Goal: Information Seeking & Learning: Find specific fact

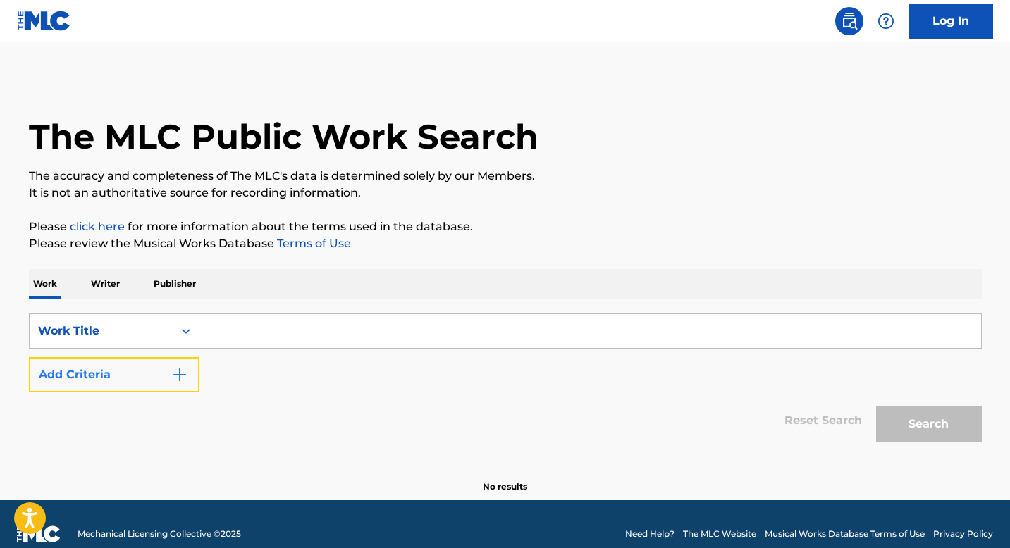
click at [178, 379] on img "Search Form" at bounding box center [179, 375] width 17 height 17
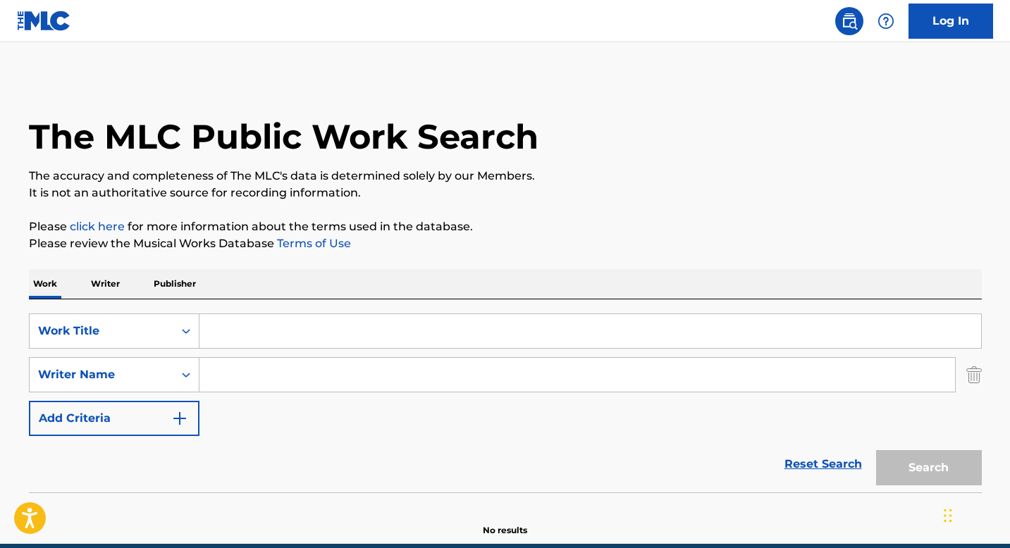
click at [225, 330] on input "Search Form" at bounding box center [590, 331] width 782 height 34
paste input "LEVELING UP"
type input "LEVELING UP"
click at [242, 368] on input "Search Form" at bounding box center [577, 375] width 756 height 34
paste input "[PERSON_NAME]"
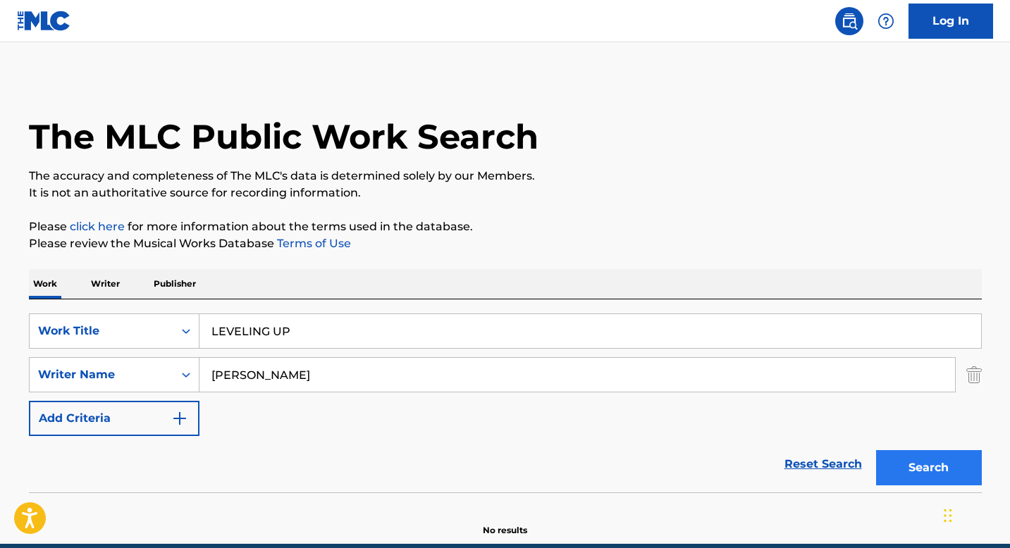
type input "[PERSON_NAME]"
drag, startPoint x: 925, startPoint y: 465, endPoint x: 880, endPoint y: 448, distance: 47.5
click at [925, 464] on button "Search" at bounding box center [929, 467] width 106 height 35
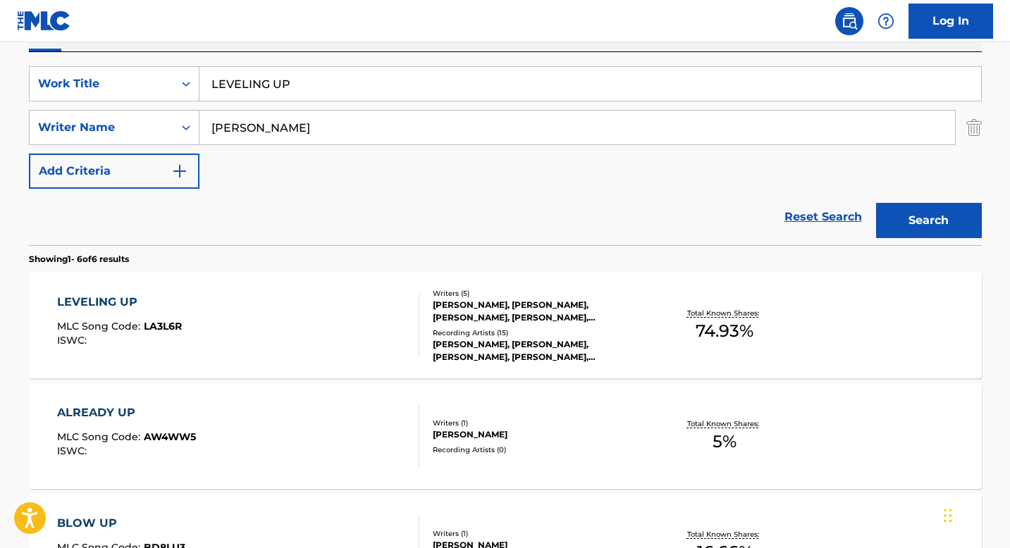
scroll to position [266, 0]
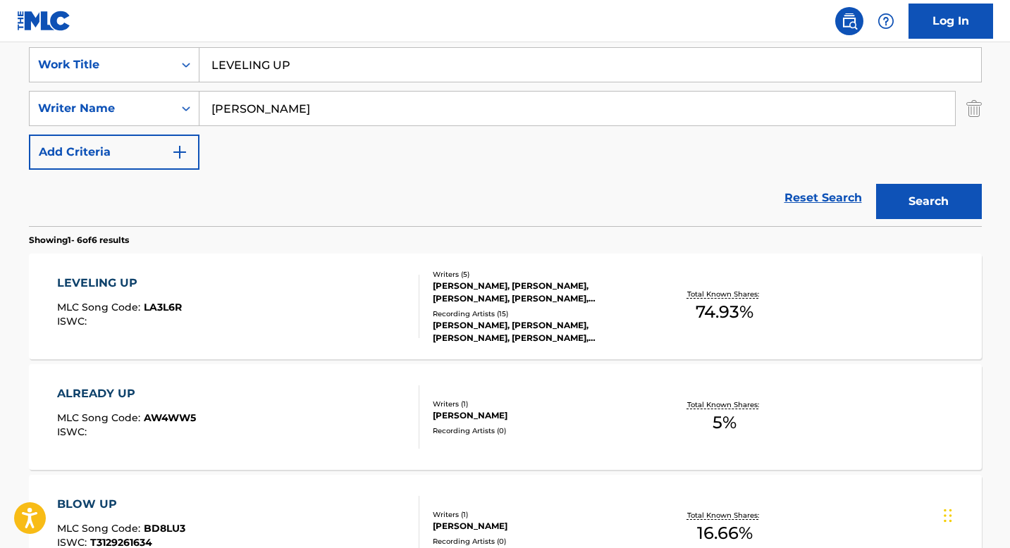
click at [453, 276] on div "Writers ( 5 )" at bounding box center [539, 274] width 213 height 11
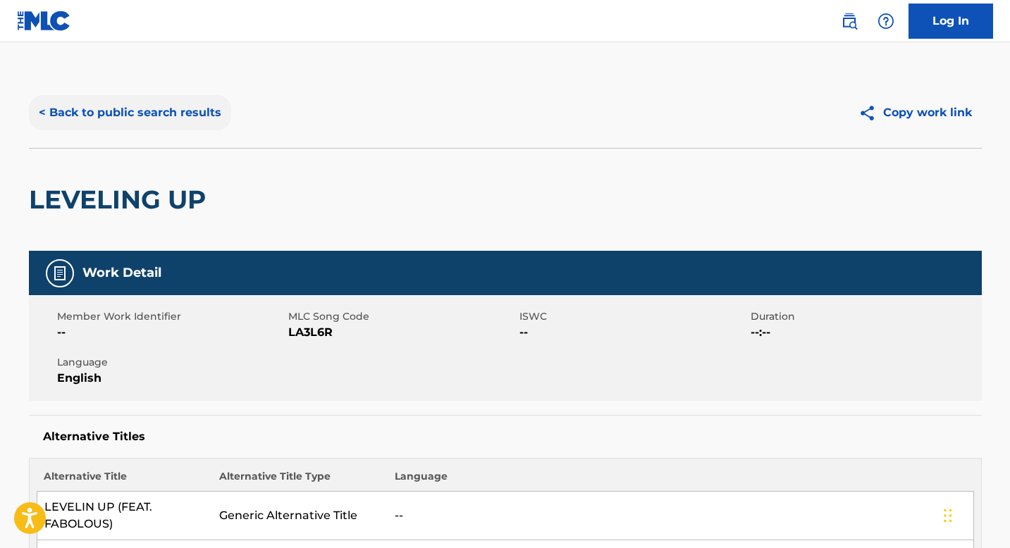
click at [142, 111] on button "< Back to public search results" at bounding box center [130, 112] width 202 height 35
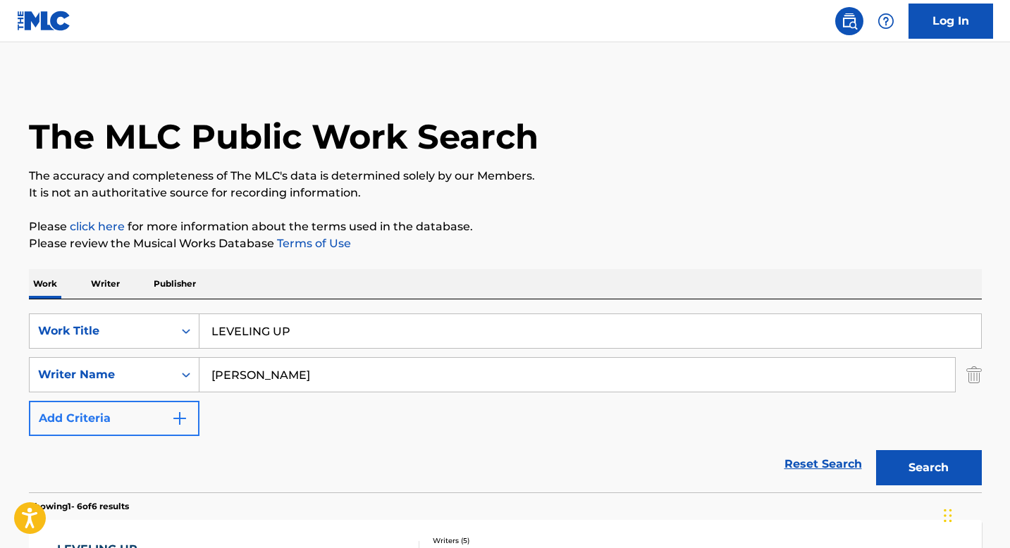
scroll to position [266, 0]
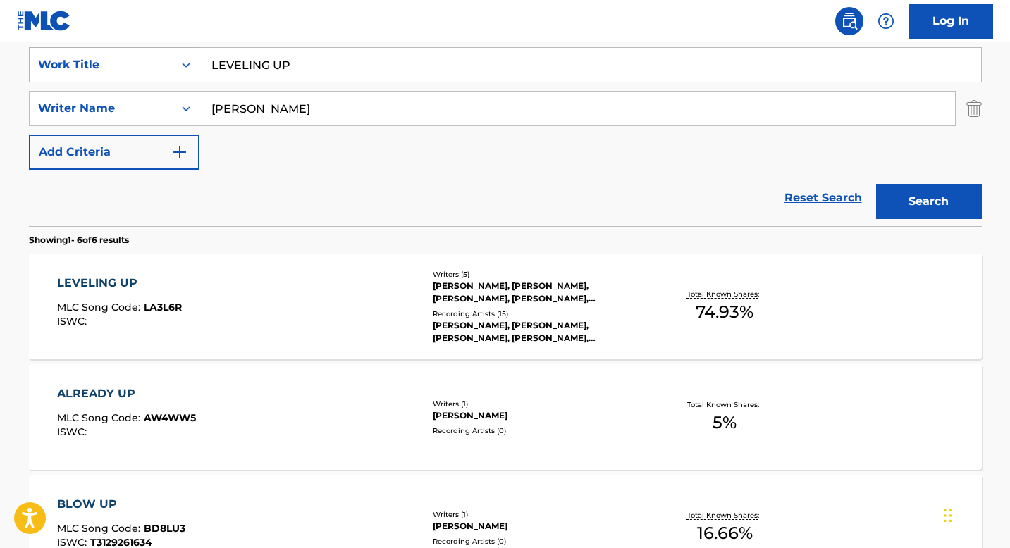
click at [181, 73] on div "Search Form" at bounding box center [185, 64] width 25 height 25
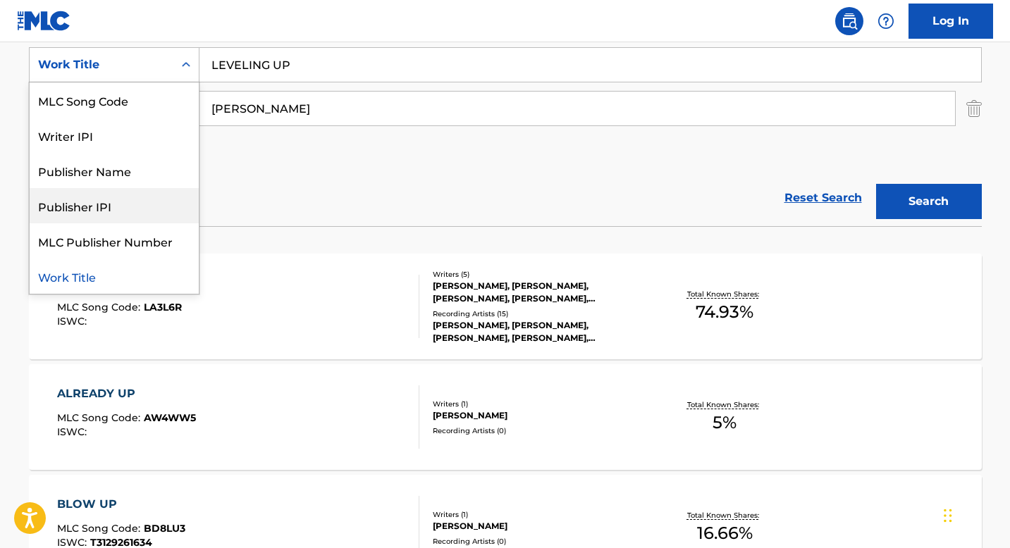
scroll to position [0, 0]
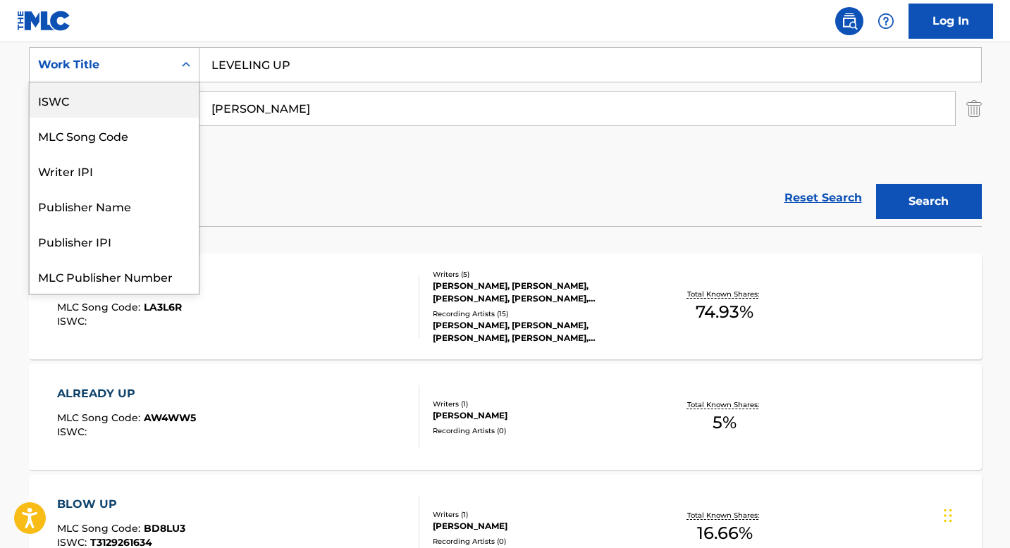
click at [95, 101] on div "ISWC" at bounding box center [114, 99] width 169 height 35
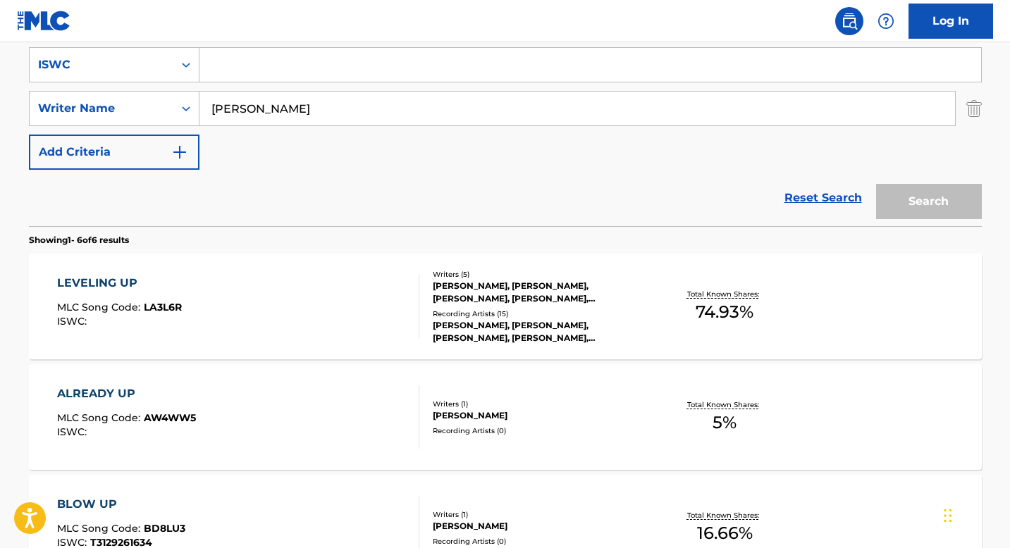
click at [224, 103] on input "Michael Richard Kuzoian" at bounding box center [577, 109] width 756 height 34
click at [234, 70] on input "Search Form" at bounding box center [590, 65] width 782 height 34
paste input "T0410449170"
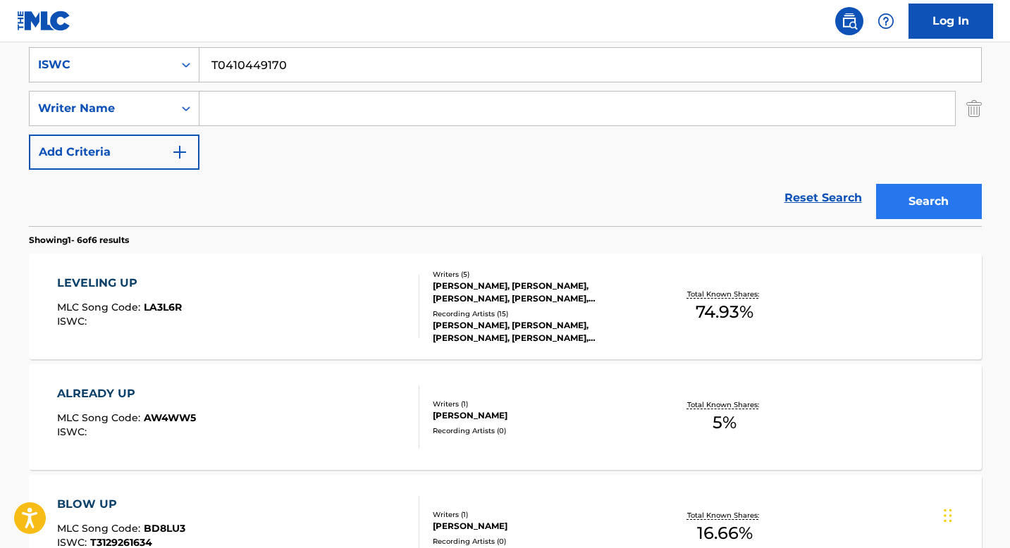
type input "T0410449170"
drag, startPoint x: 918, startPoint y: 197, endPoint x: 889, endPoint y: 195, distance: 29.7
click at [918, 197] on button "Search" at bounding box center [929, 201] width 106 height 35
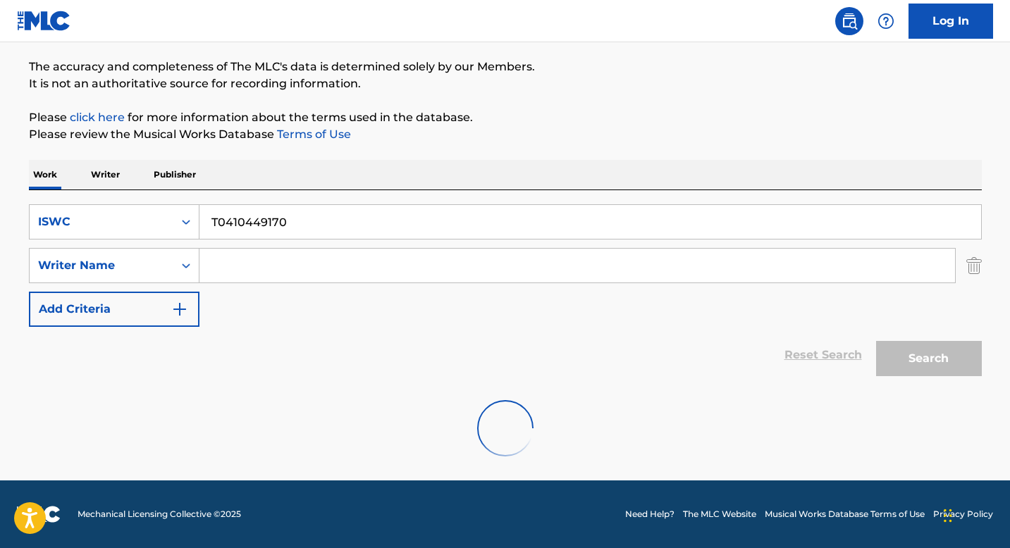
scroll to position [219, 0]
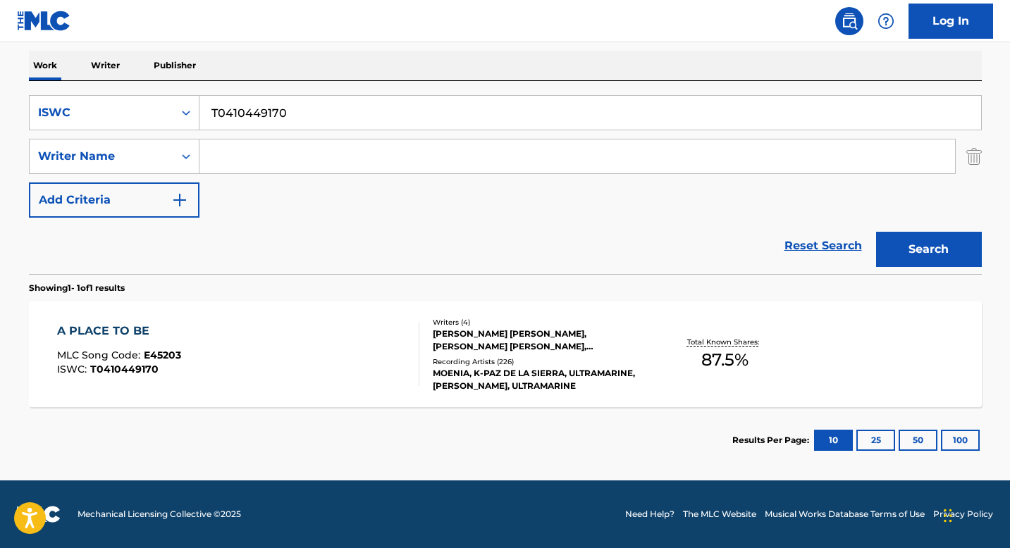
click at [316, 321] on div "A PLACE TO BE MLC Song Code : E45203 ISWC : T0410449170 Writers ( 4 ) DIEGO VAS…" at bounding box center [505, 355] width 953 height 106
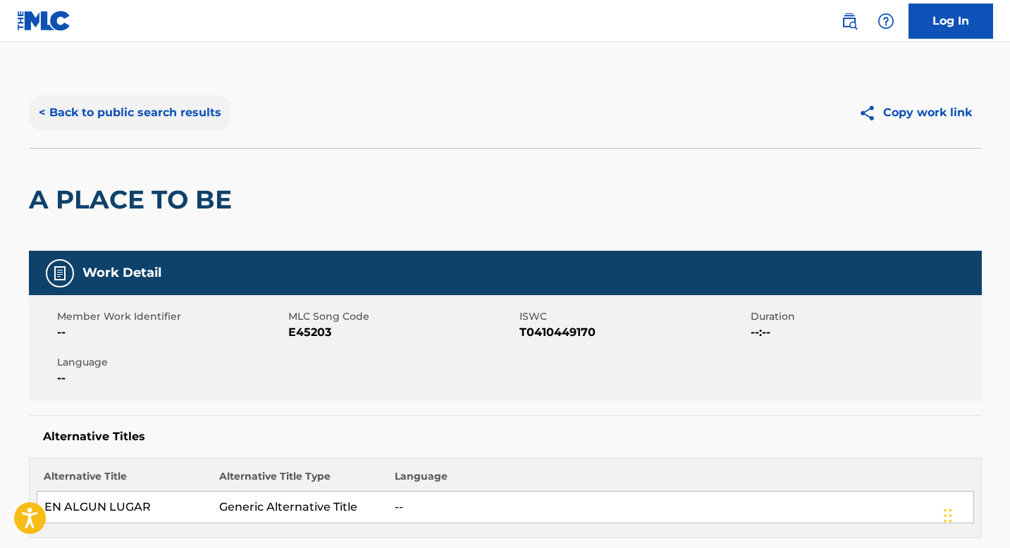
click at [140, 114] on button "< Back to public search results" at bounding box center [130, 112] width 202 height 35
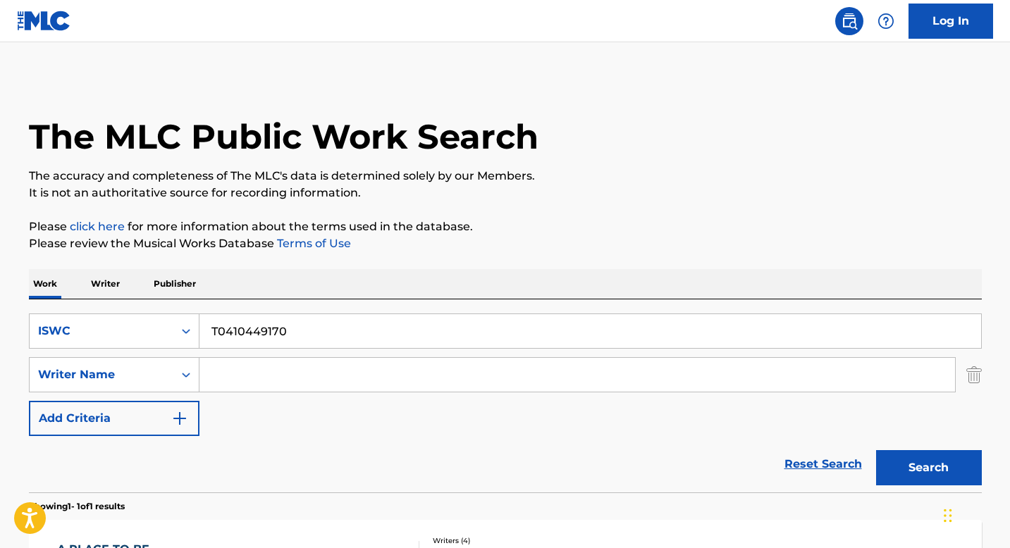
scroll to position [138, 0]
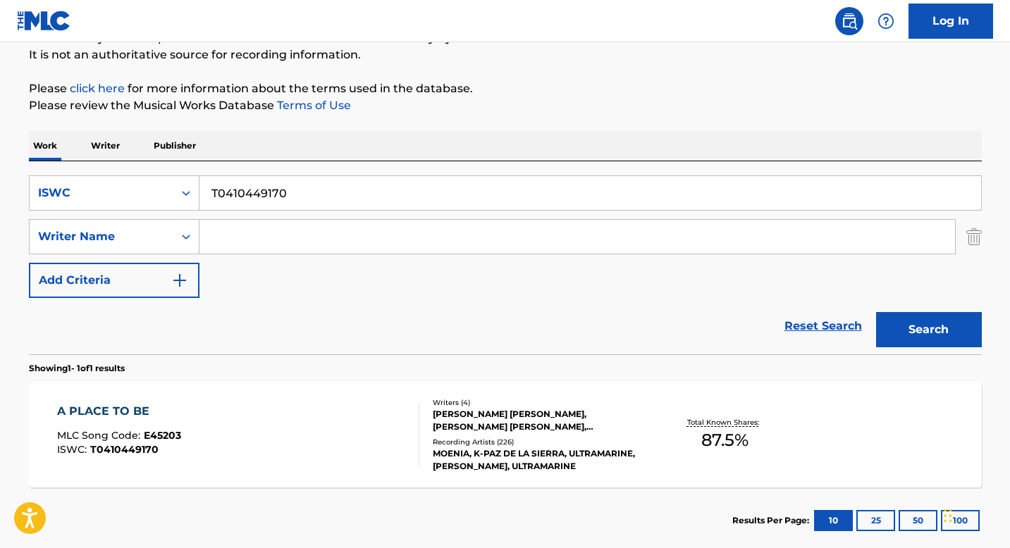
click at [246, 199] on input "T0410449170" at bounding box center [590, 193] width 782 height 34
paste input "050022984"
type input "T0050022984"
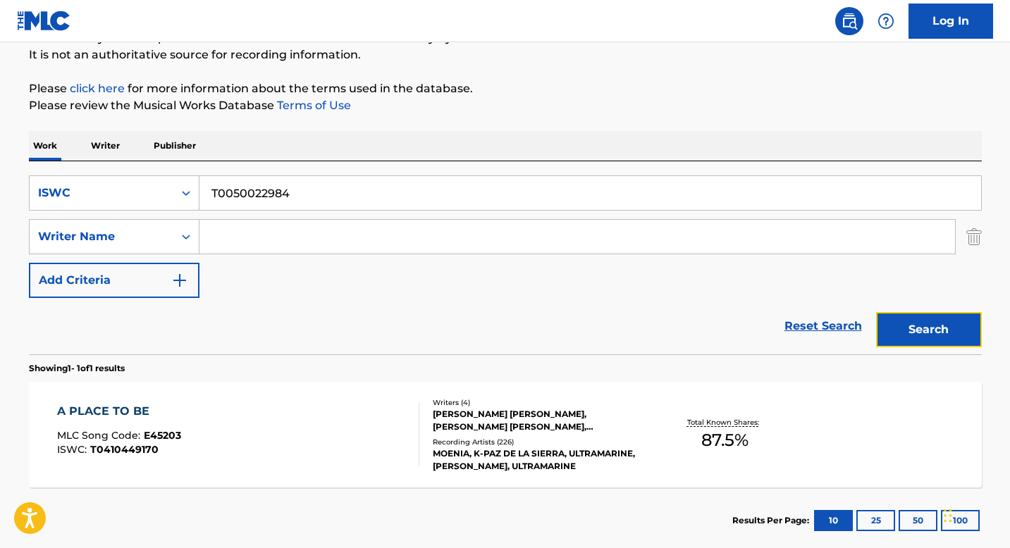
click at [910, 338] on button "Search" at bounding box center [929, 329] width 106 height 35
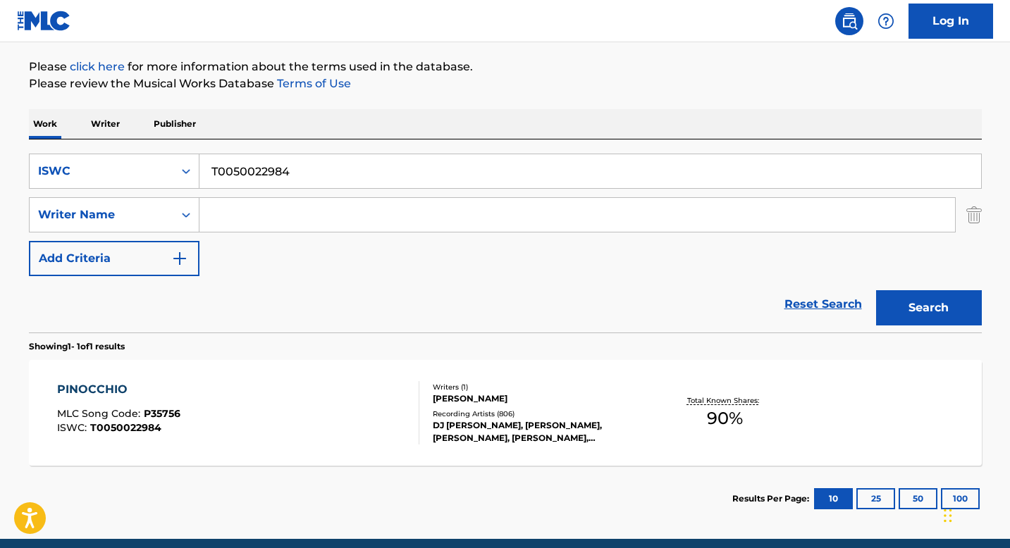
scroll to position [219, 0]
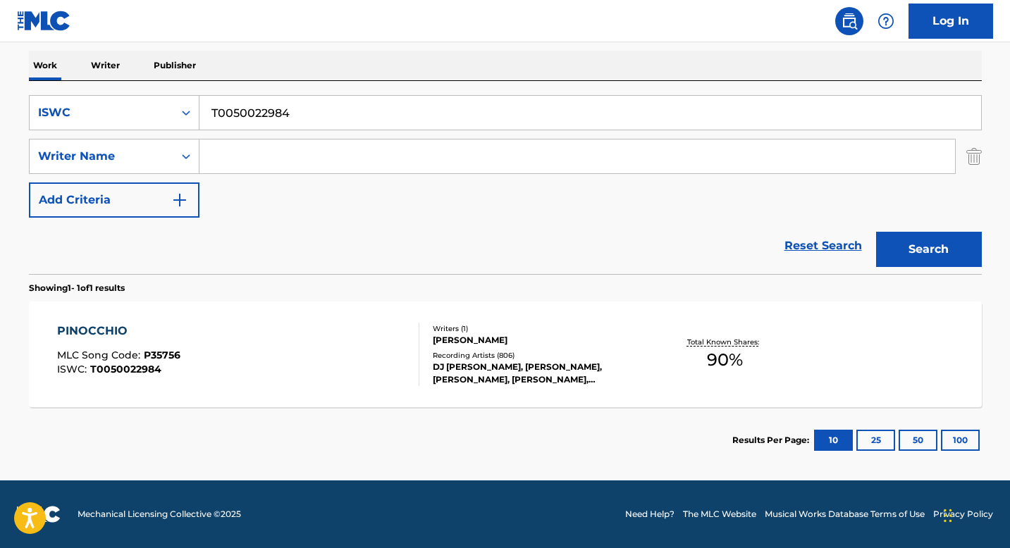
click at [266, 355] on div "PINOCCHIO MLC Song Code : P35756 ISWC : T0050022984" at bounding box center [238, 354] width 362 height 63
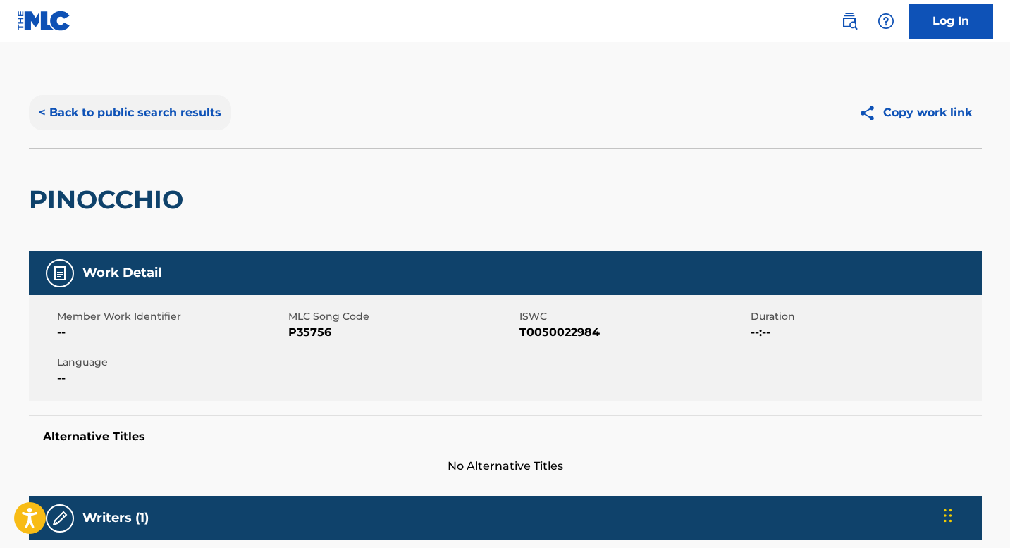
click at [166, 119] on button "< Back to public search results" at bounding box center [130, 112] width 202 height 35
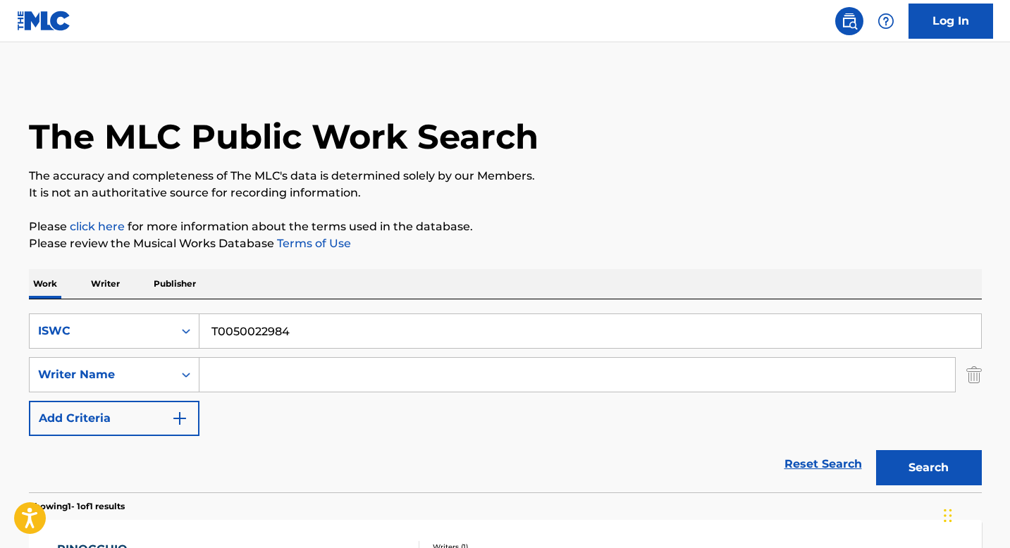
scroll to position [138, 0]
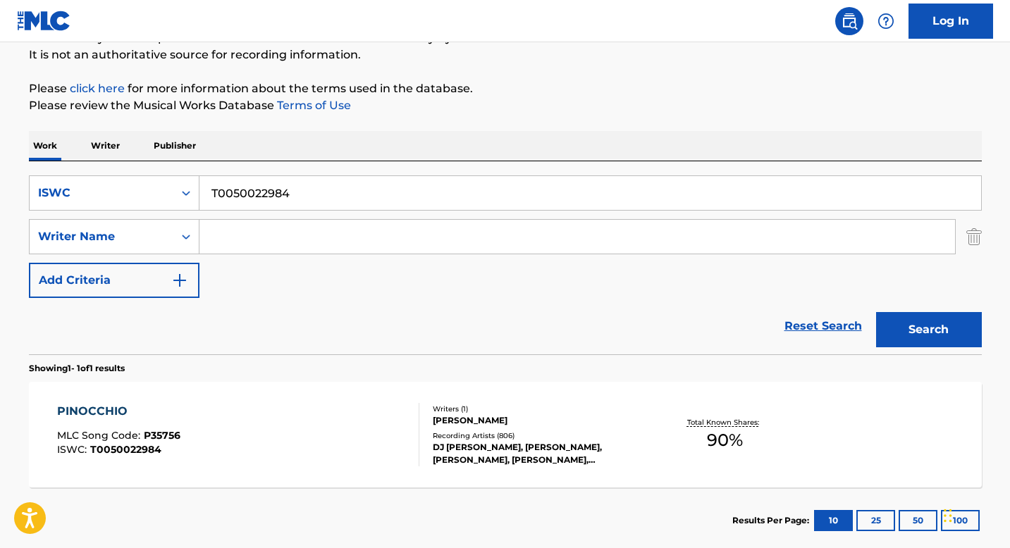
click at [272, 195] on input "T0050022984" at bounding box center [590, 193] width 782 height 34
paste input "9330491628"
type input "T9330491628"
click at [890, 327] on button "Search" at bounding box center [929, 329] width 106 height 35
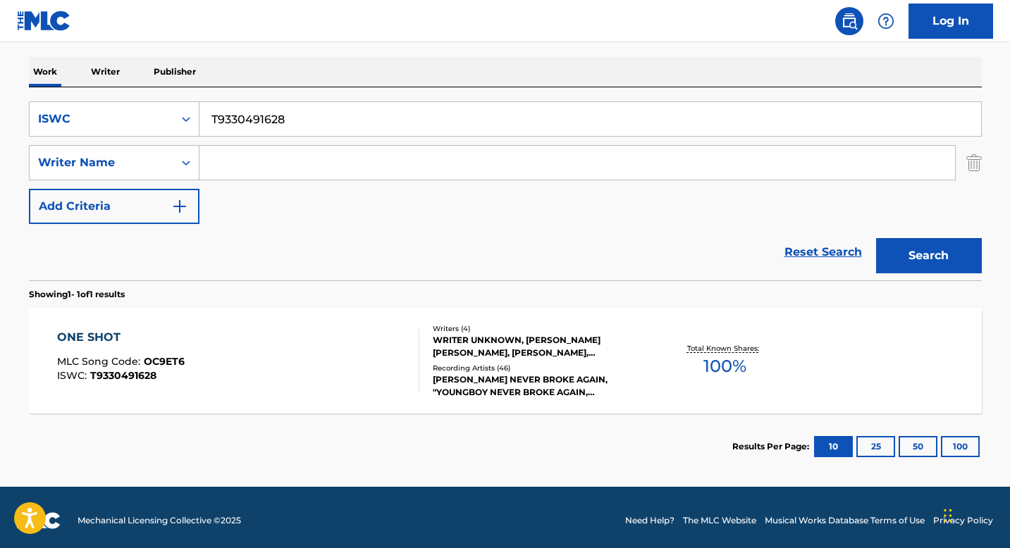
scroll to position [219, 0]
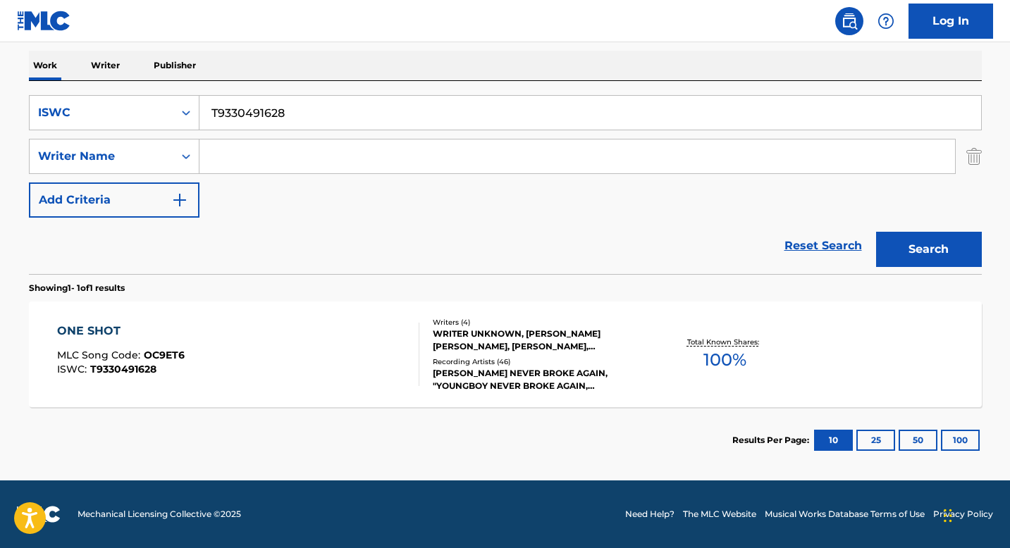
click at [484, 329] on div "WRITER UNKNOWN, KENTRELL DESHAWN GAULDEN, DOMINIQUE JONES, TEVIN REVELL" at bounding box center [539, 340] width 213 height 25
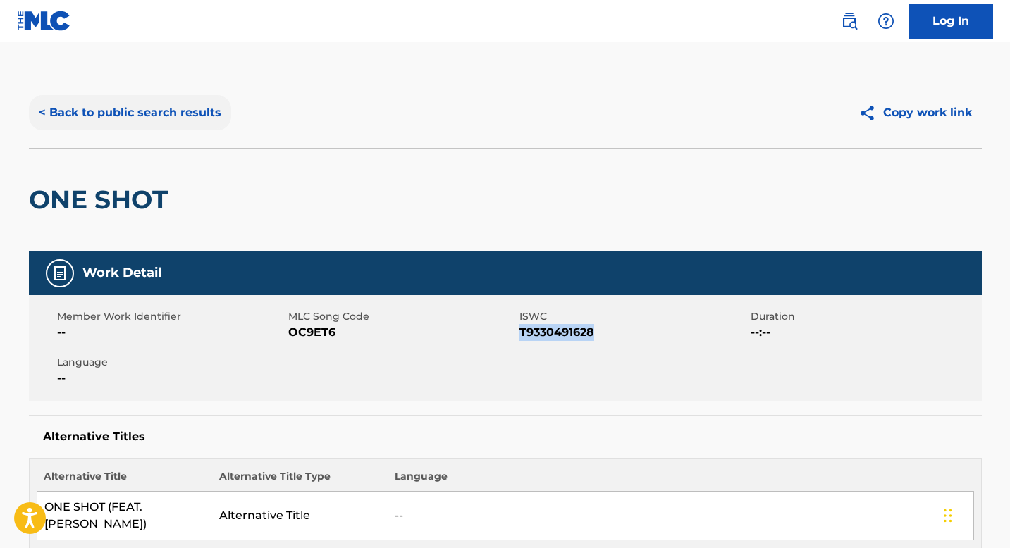
click at [149, 110] on button "< Back to public search results" at bounding box center [130, 112] width 202 height 35
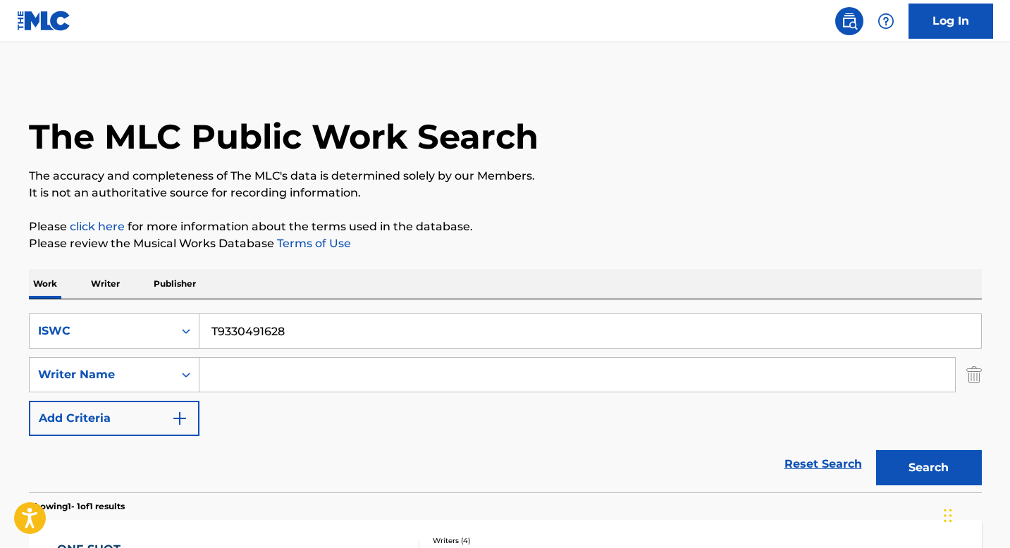
scroll to position [138, 0]
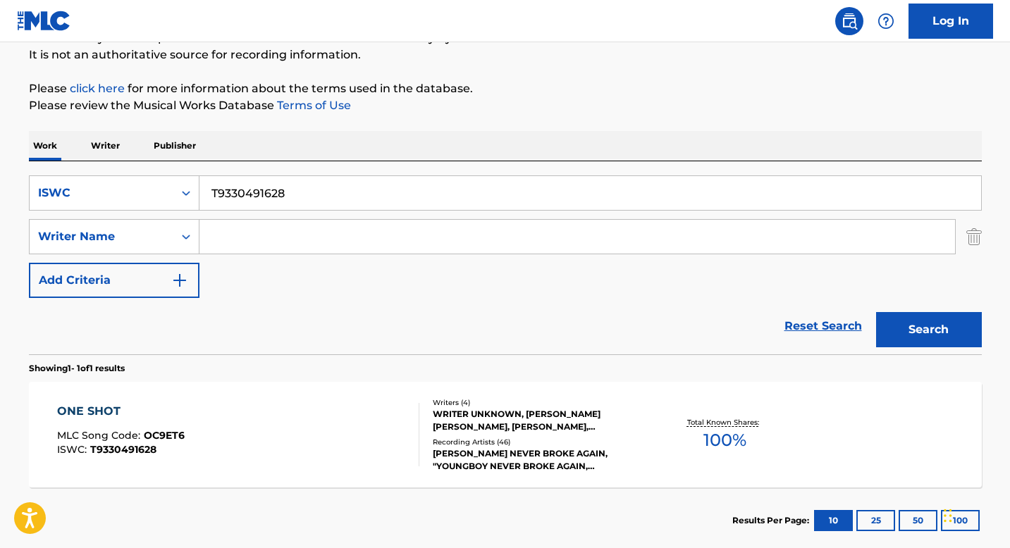
click at [276, 189] on input "T9330491628" at bounding box center [590, 193] width 782 height 34
paste input "3088611927"
type input "T3088611927"
drag, startPoint x: 920, startPoint y: 343, endPoint x: 900, endPoint y: 343, distance: 19.7
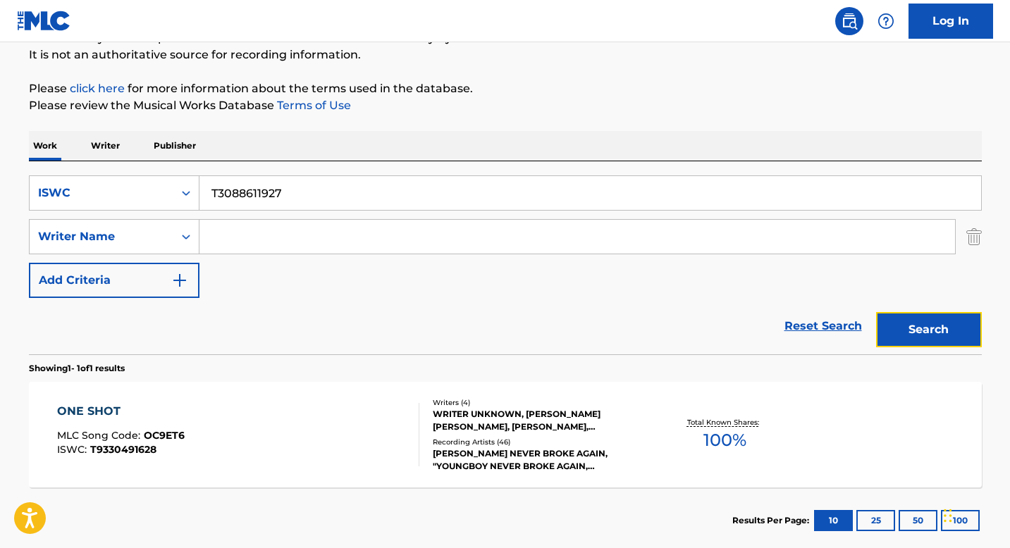
click at [919, 343] on button "Search" at bounding box center [929, 329] width 106 height 35
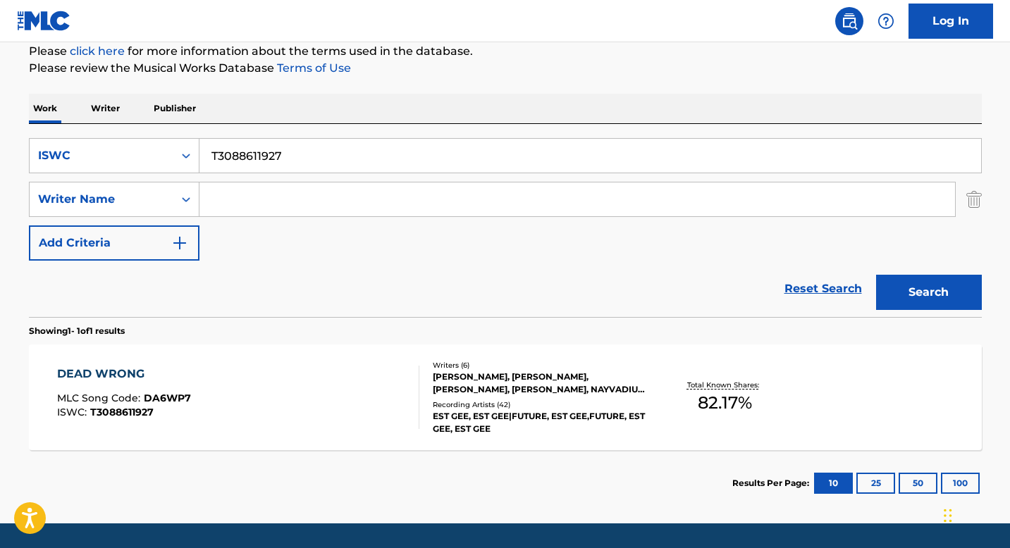
scroll to position [219, 0]
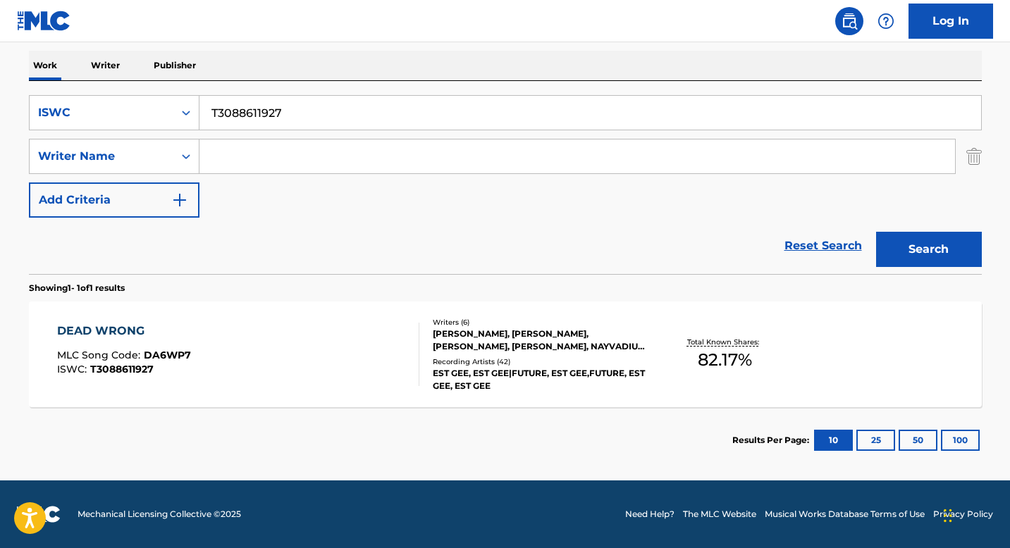
click at [450, 348] on div "WILLIAM MICHAEL TUNSTALL, ARDO ABDULSADIKH BA, KONRAD DARRI BIRGISSON, GEORGE A…" at bounding box center [539, 340] width 213 height 25
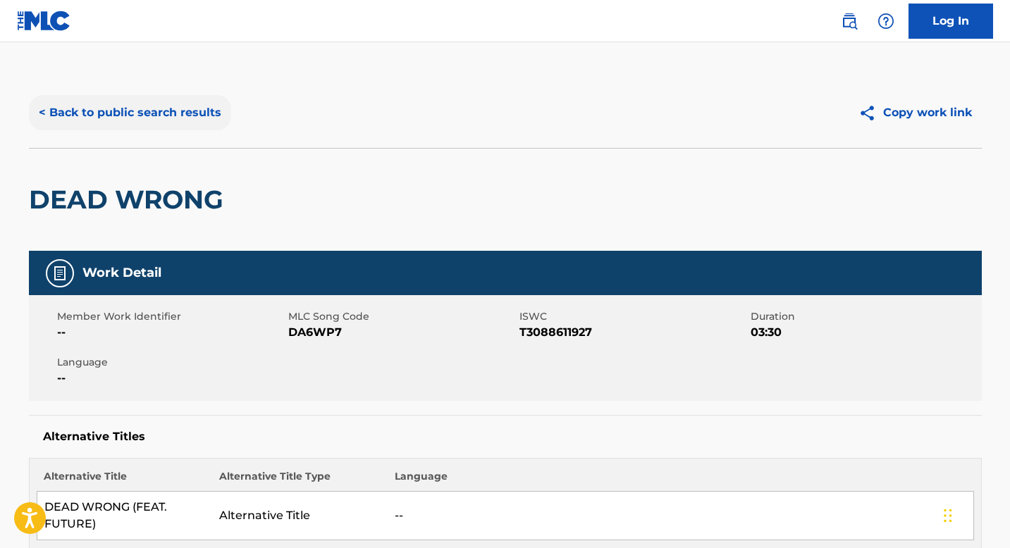
click at [168, 107] on button "< Back to public search results" at bounding box center [130, 112] width 202 height 35
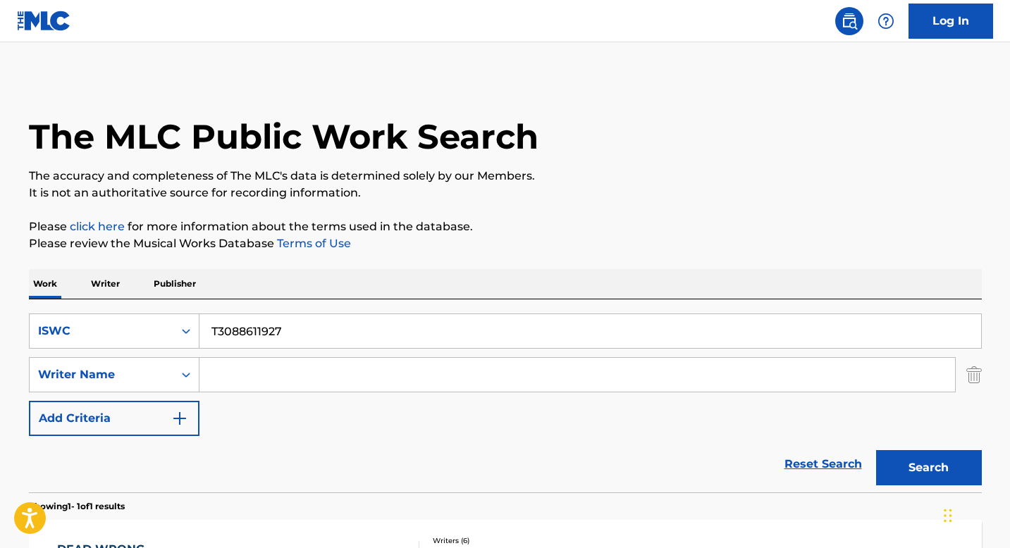
scroll to position [138, 0]
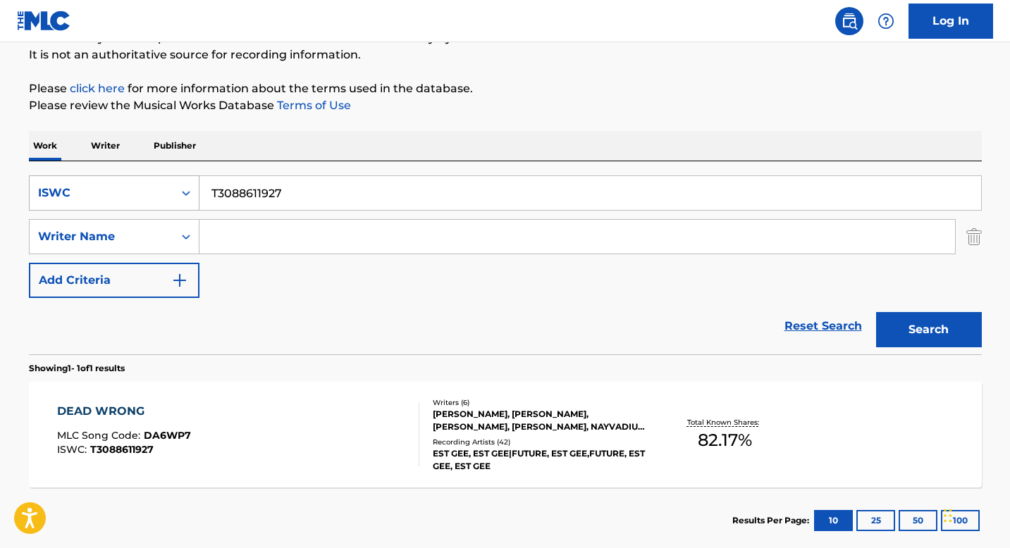
click at [177, 202] on div "Search Form" at bounding box center [185, 192] width 25 height 25
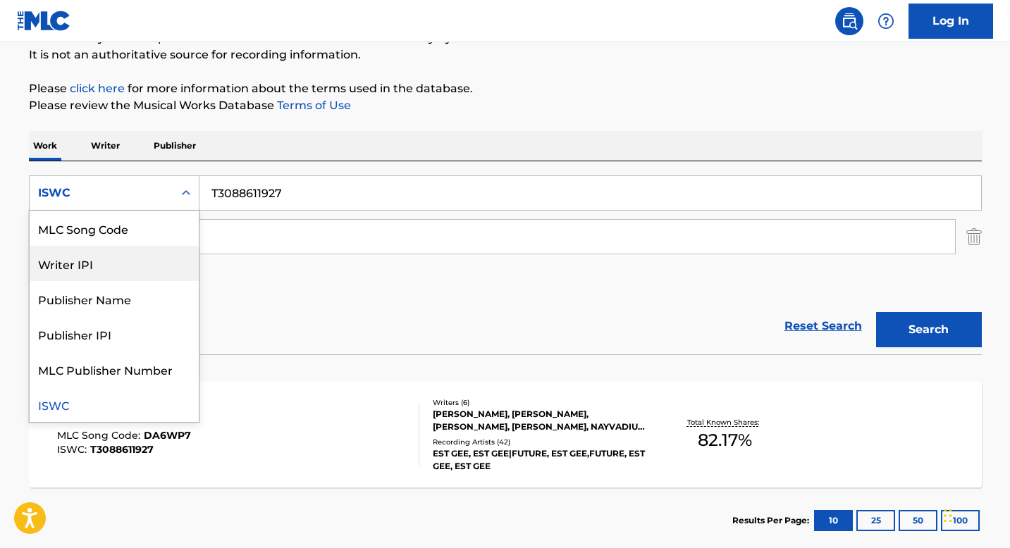
scroll to position [0, 0]
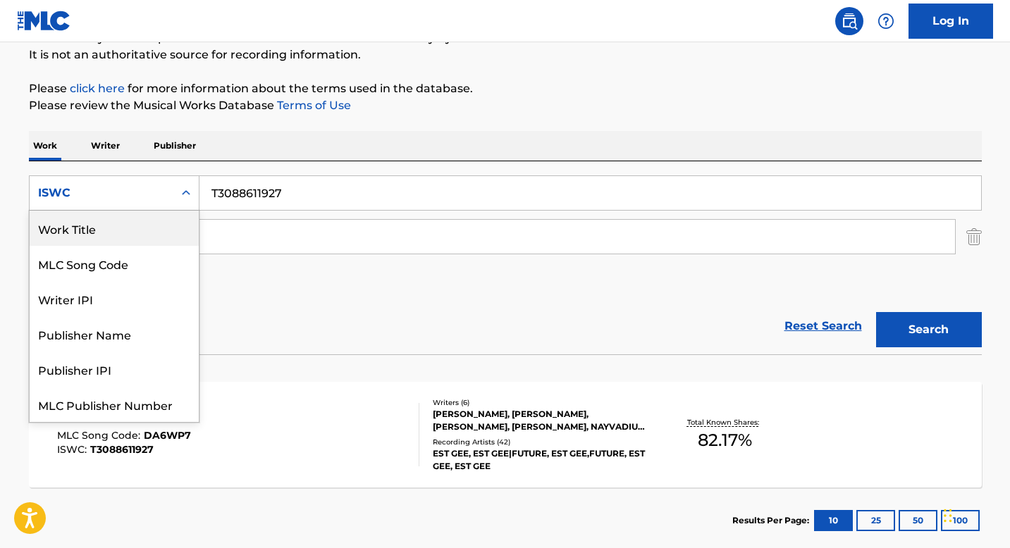
click at [126, 234] on div "Work Title" at bounding box center [114, 228] width 169 height 35
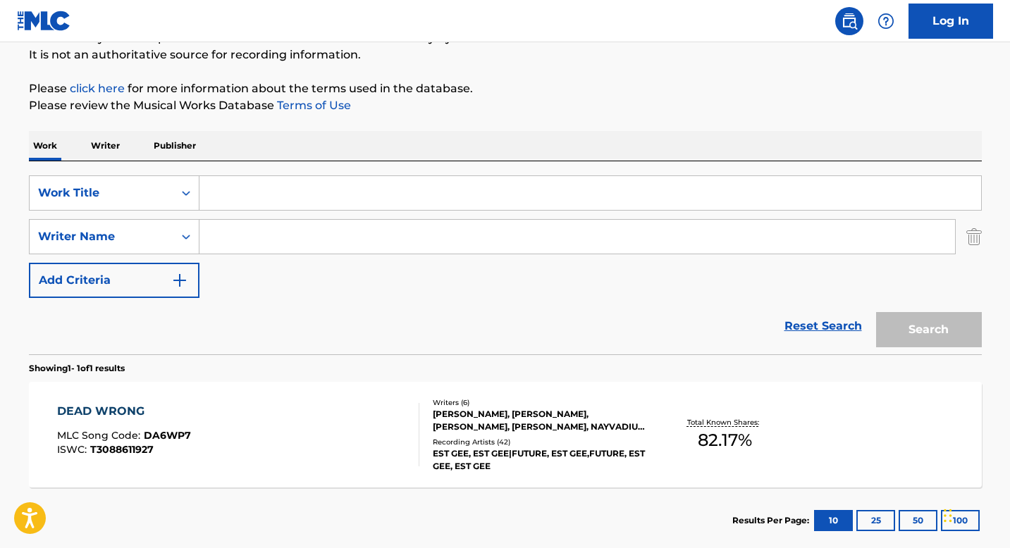
click at [240, 182] on input "Search Form" at bounding box center [590, 193] width 782 height 34
paste input "FREE"
type input "FREE"
click at [283, 237] on input "Search Form" at bounding box center [577, 237] width 756 height 34
paste input "Max McElligott"
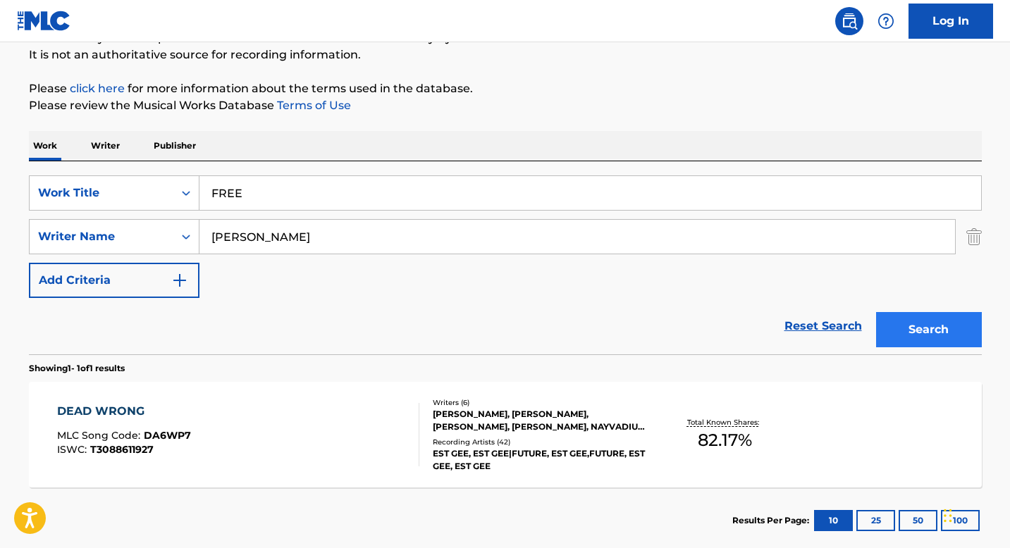
type input "Max McElligott"
drag, startPoint x: 898, startPoint y: 326, endPoint x: 885, endPoint y: 324, distance: 13.0
click at [897, 325] on button "Search" at bounding box center [929, 329] width 106 height 35
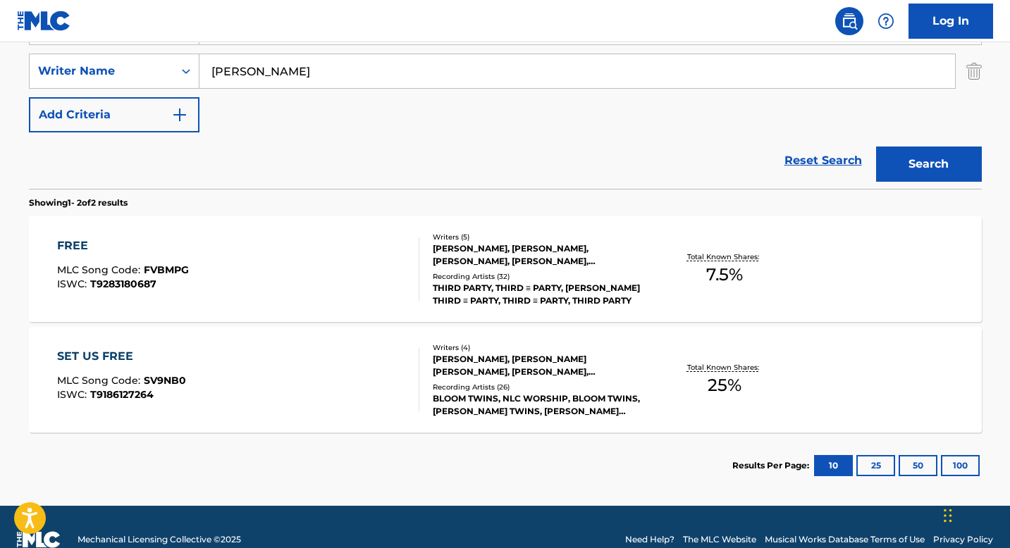
scroll to position [304, 0]
click at [439, 263] on div "TIM COX, HARRY CHRISTOPHER BASS, JONATHAN HARRISON MACAIRE, NIGEL SWANSTON, MAX…" at bounding box center [539, 254] width 213 height 25
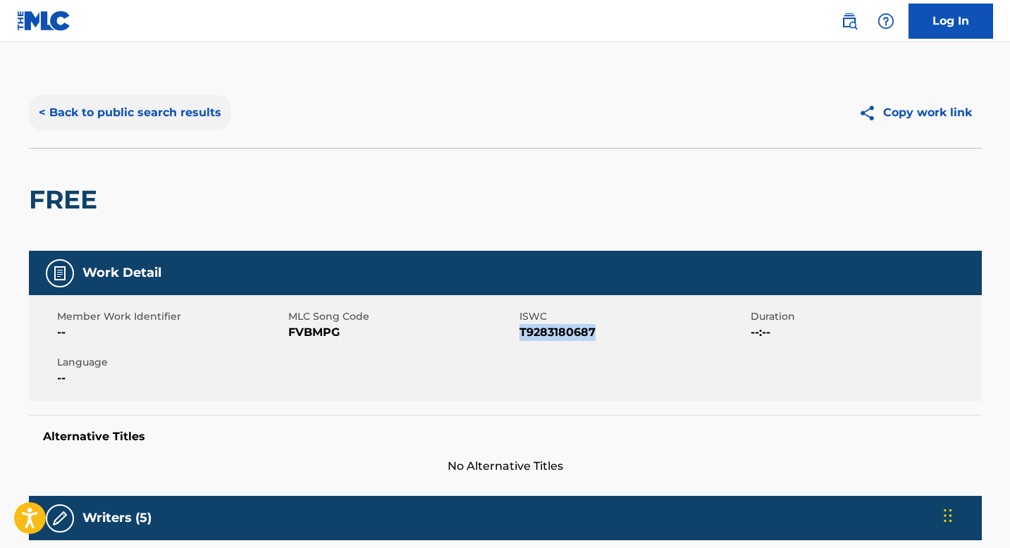
click at [149, 118] on button "< Back to public search results" at bounding box center [130, 112] width 202 height 35
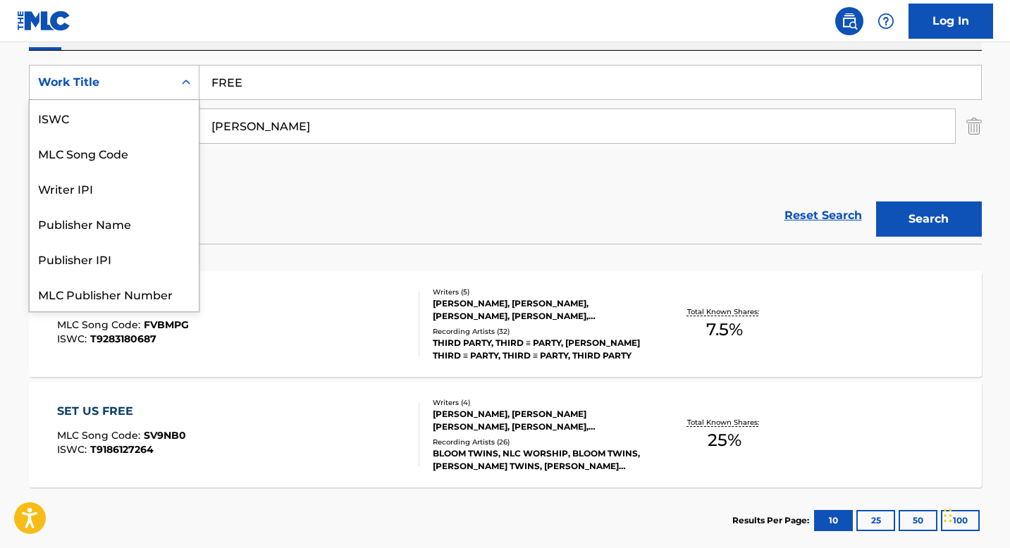
click at [182, 88] on icon "Search Form" at bounding box center [186, 82] width 14 height 14
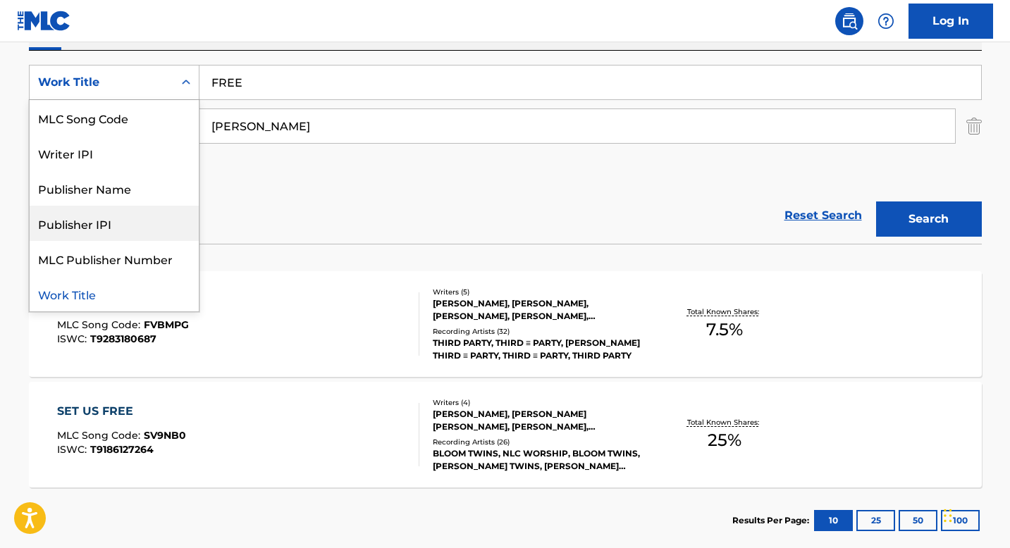
scroll to position [0, 0]
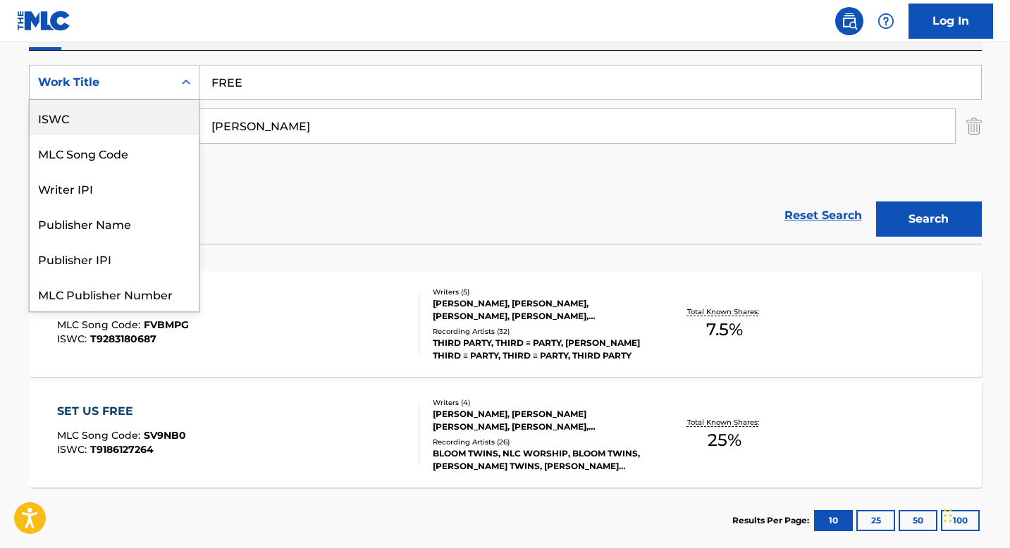
click at [73, 124] on div "ISWC" at bounding box center [114, 117] width 169 height 35
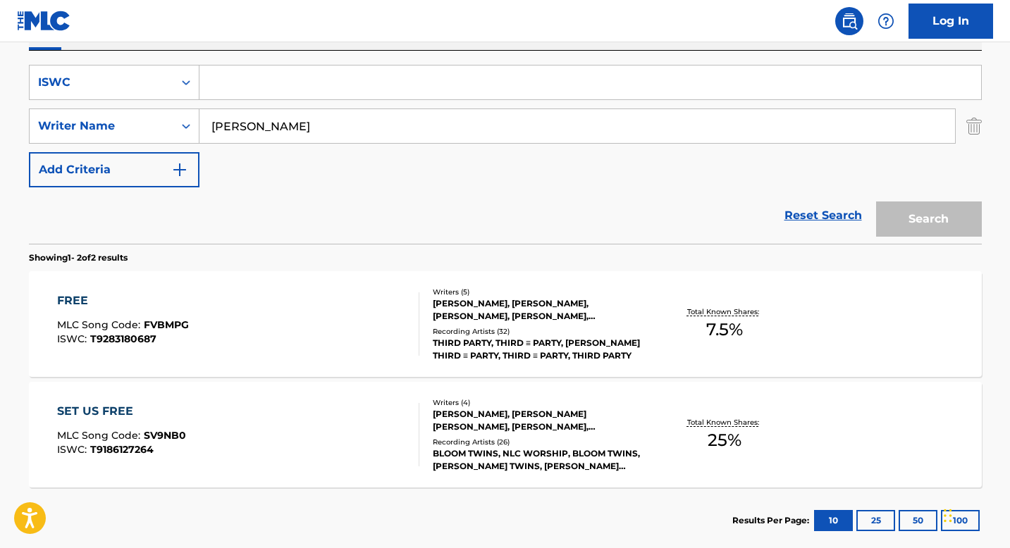
click at [221, 121] on input "Max McElligott" at bounding box center [577, 126] width 756 height 34
click at [232, 87] on input "Search Form" at bounding box center [590, 83] width 782 height 34
paste input "T0702436643"
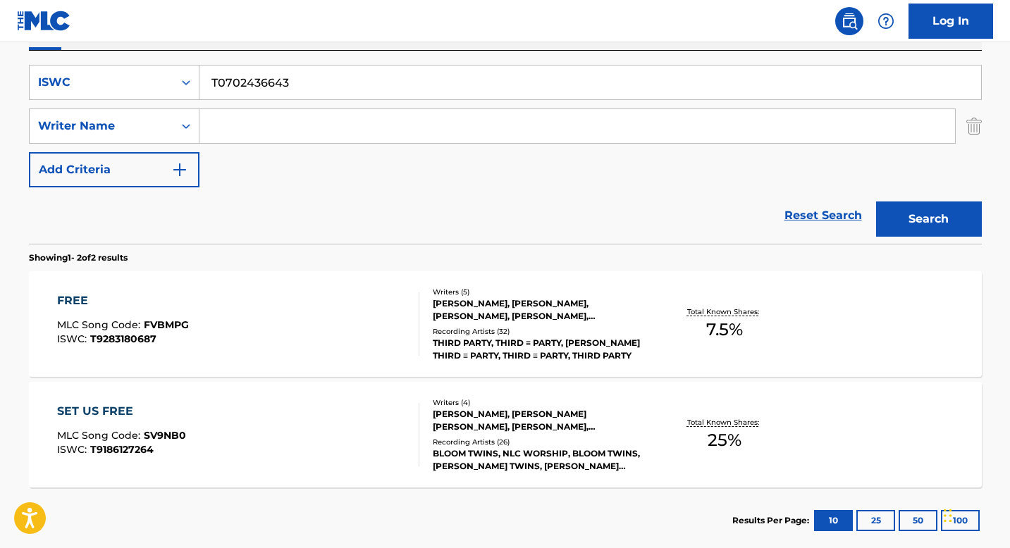
type input "T0702436643"
click at [909, 221] on button "Search" at bounding box center [929, 219] width 106 height 35
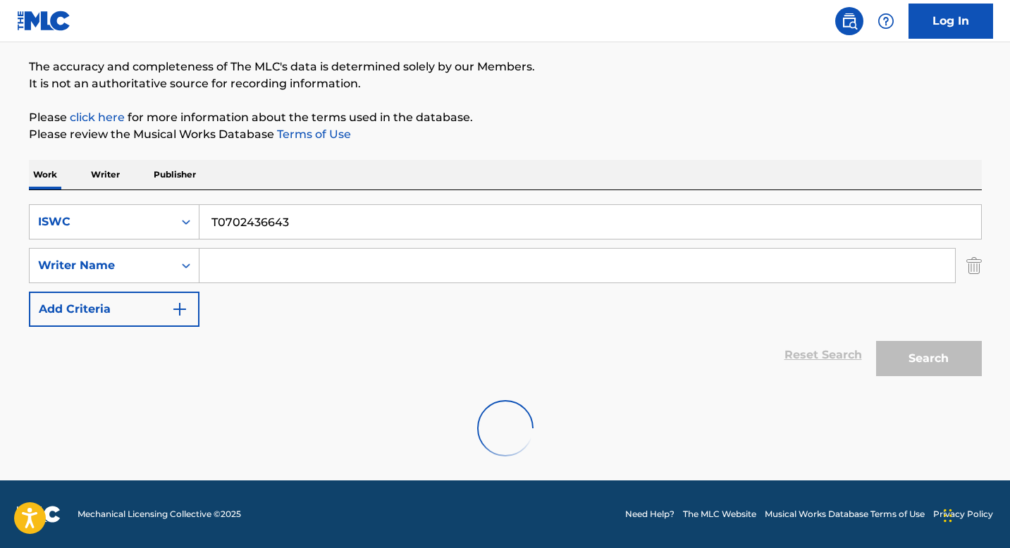
scroll to position [219, 0]
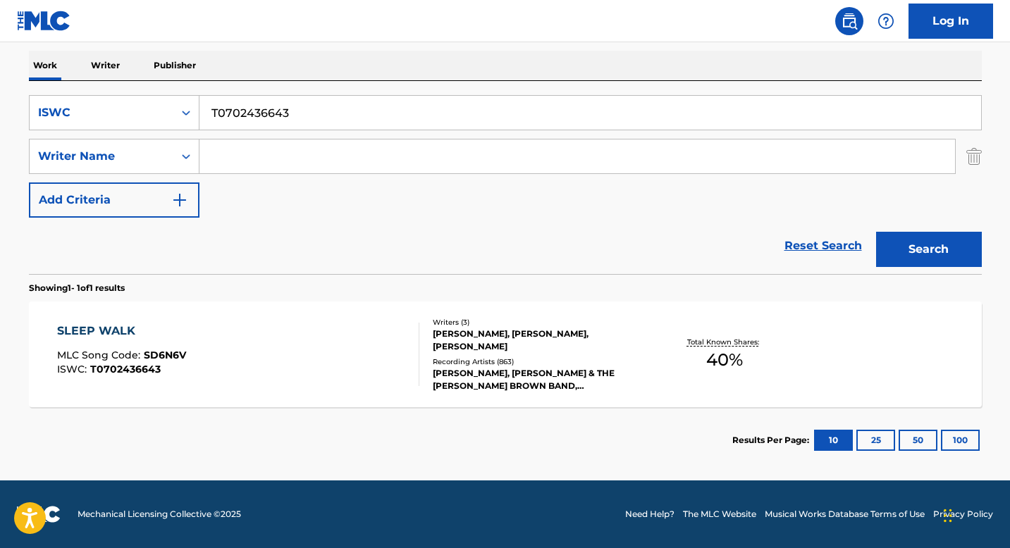
click at [443, 351] on div "SANTO A FARINA, JOHN S. FARINA, ANN FARINA" at bounding box center [539, 340] width 213 height 25
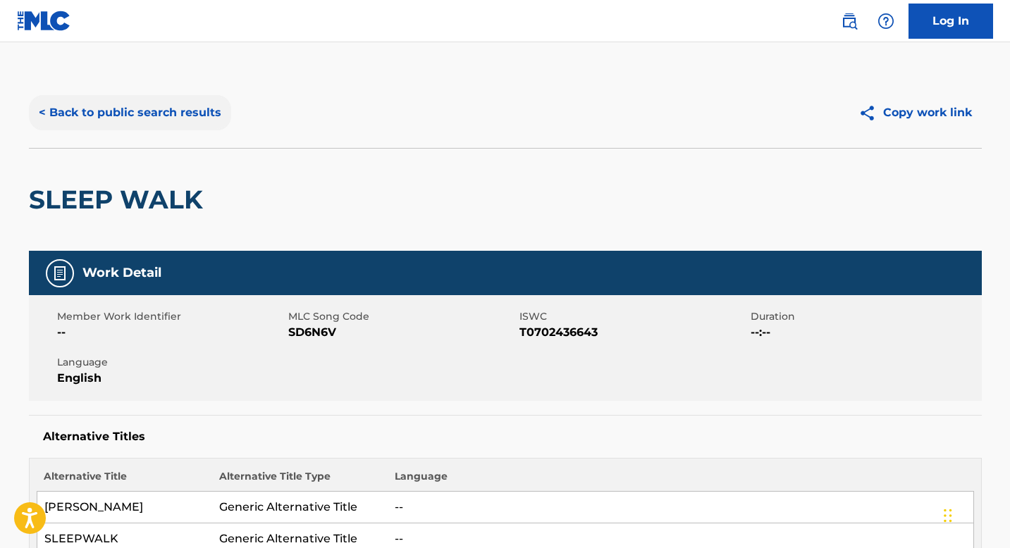
click at [186, 121] on button "< Back to public search results" at bounding box center [130, 112] width 202 height 35
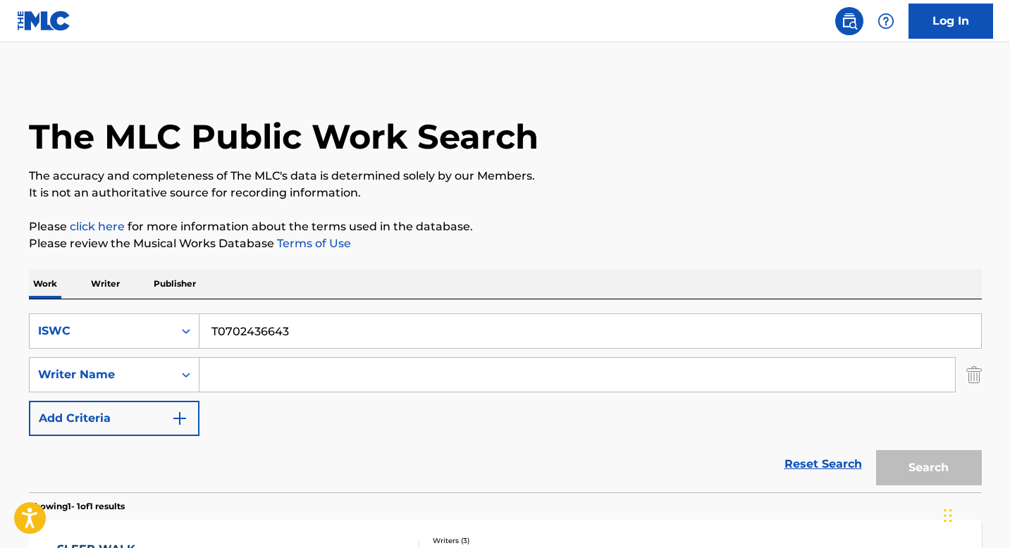
scroll to position [138, 0]
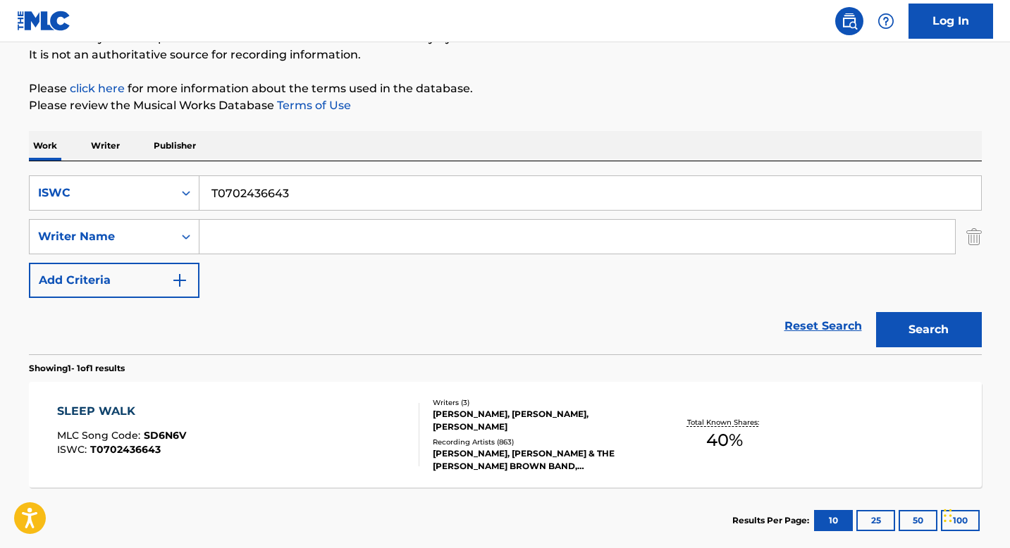
click at [277, 205] on input "T0702436643" at bounding box center [590, 193] width 782 height 34
paste input "3053281797"
type input "T3053281797"
click at [941, 321] on button "Search" at bounding box center [929, 329] width 106 height 35
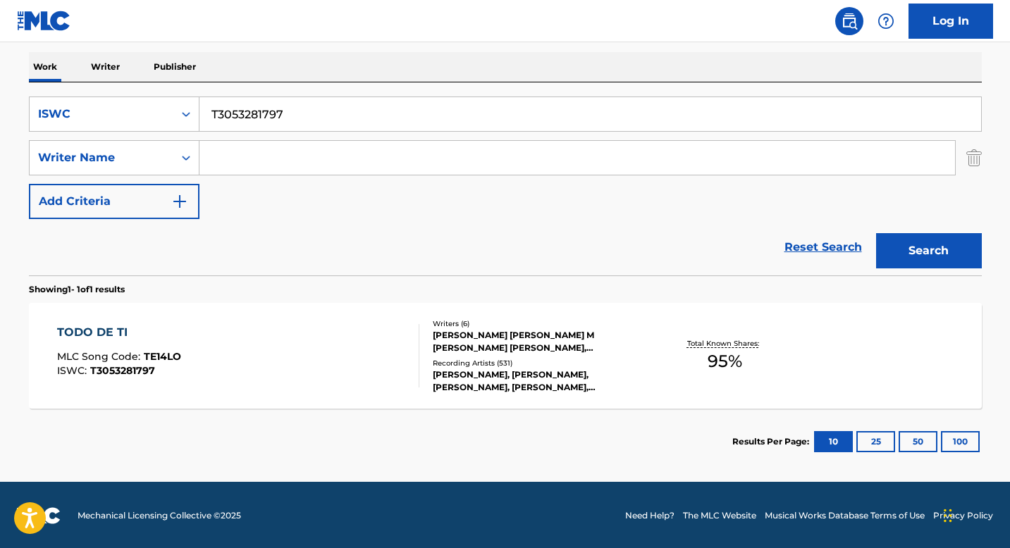
scroll to position [219, 0]
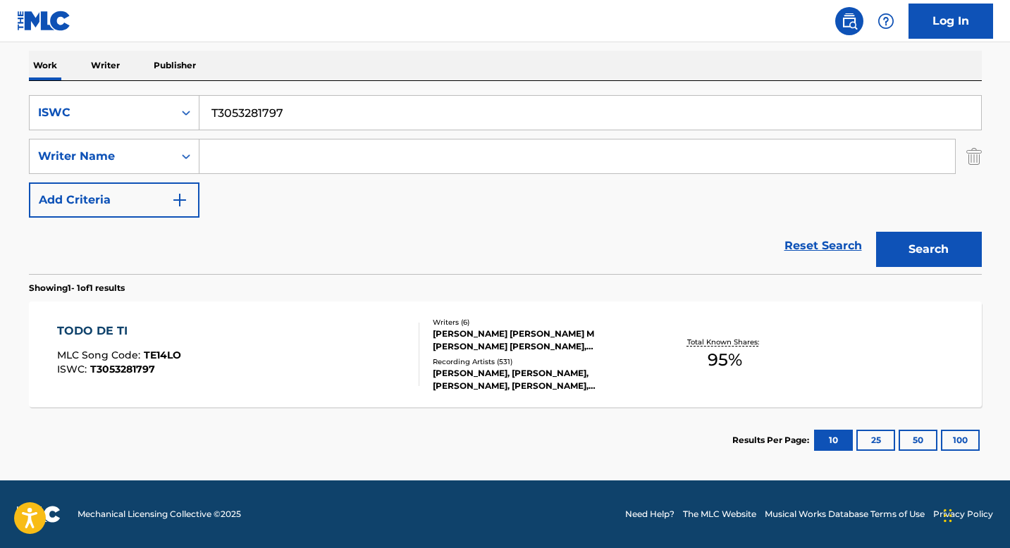
click at [470, 369] on div "RAUW ALEJANDRO, RAUW ALEJANDRO, RAUW ALEJANDRO, RAUW ALEJANDRO, RAUW ALEJANDRO" at bounding box center [539, 379] width 213 height 25
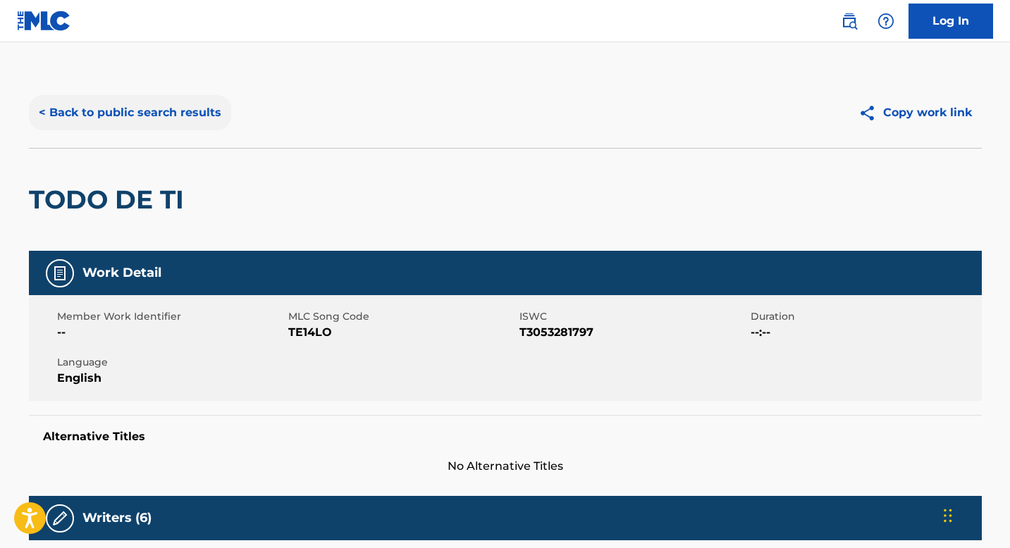
click at [166, 118] on button "< Back to public search results" at bounding box center [130, 112] width 202 height 35
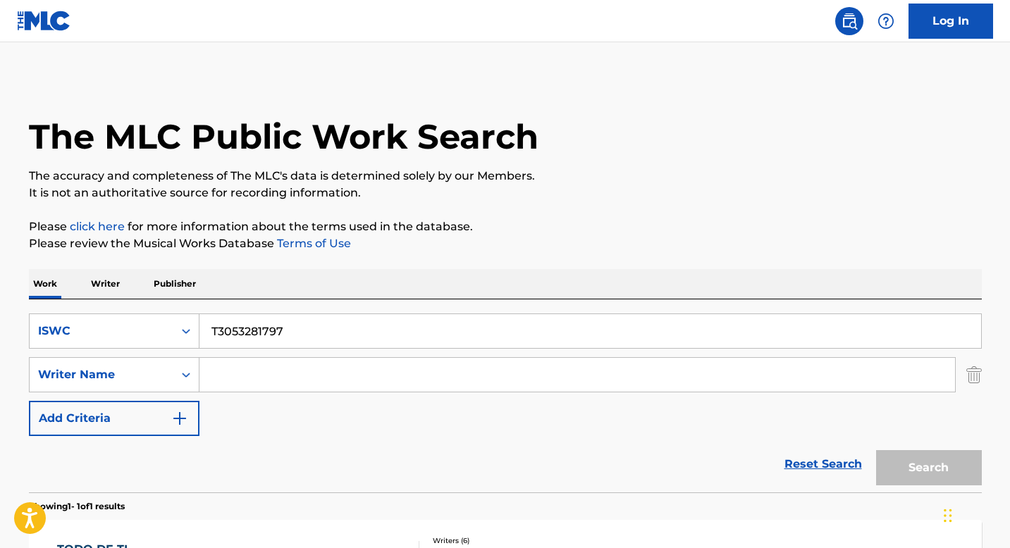
scroll to position [138, 0]
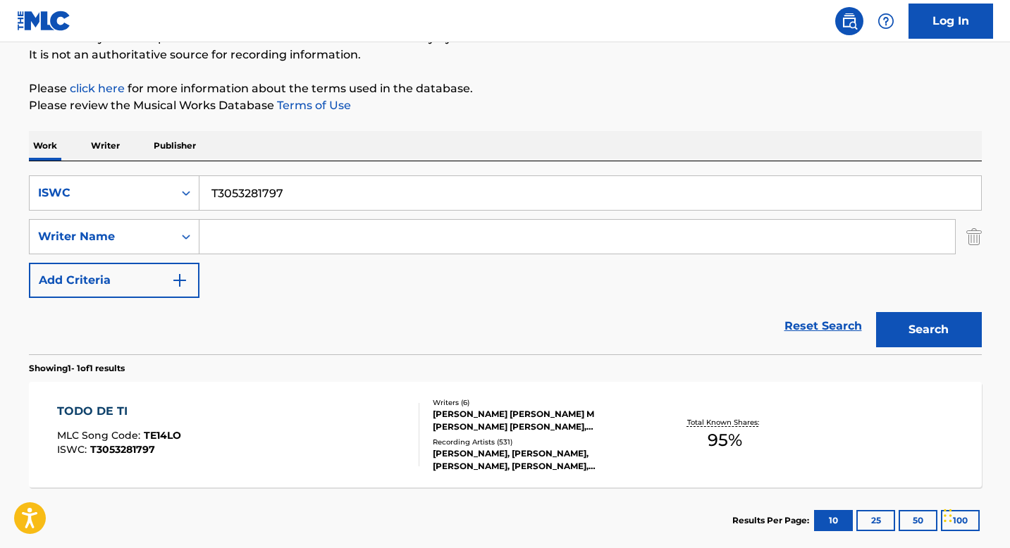
click at [274, 190] on input "T3053281797" at bounding box center [590, 193] width 782 height 34
paste input "0030121711"
type input "T0030121711"
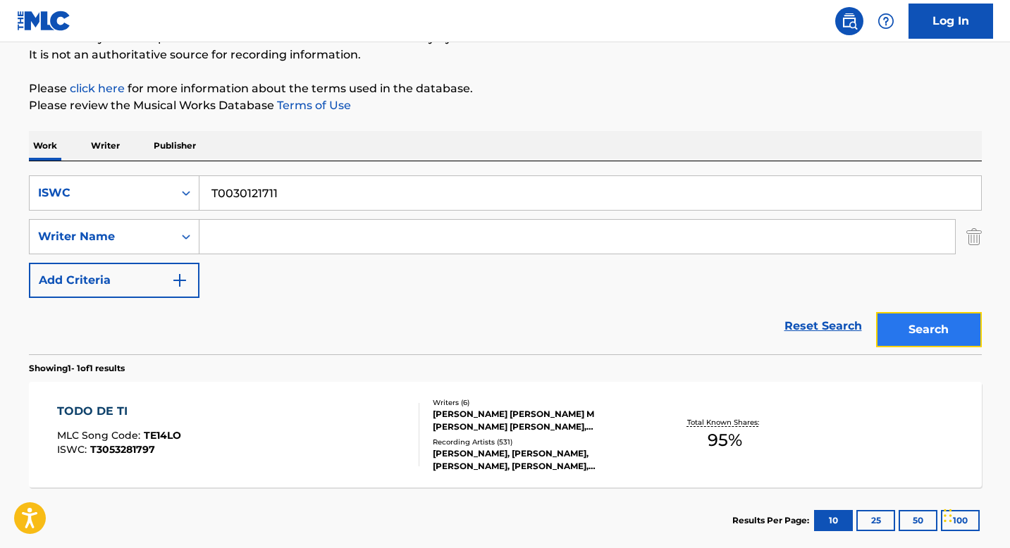
click at [920, 312] on button "Search" at bounding box center [929, 329] width 106 height 35
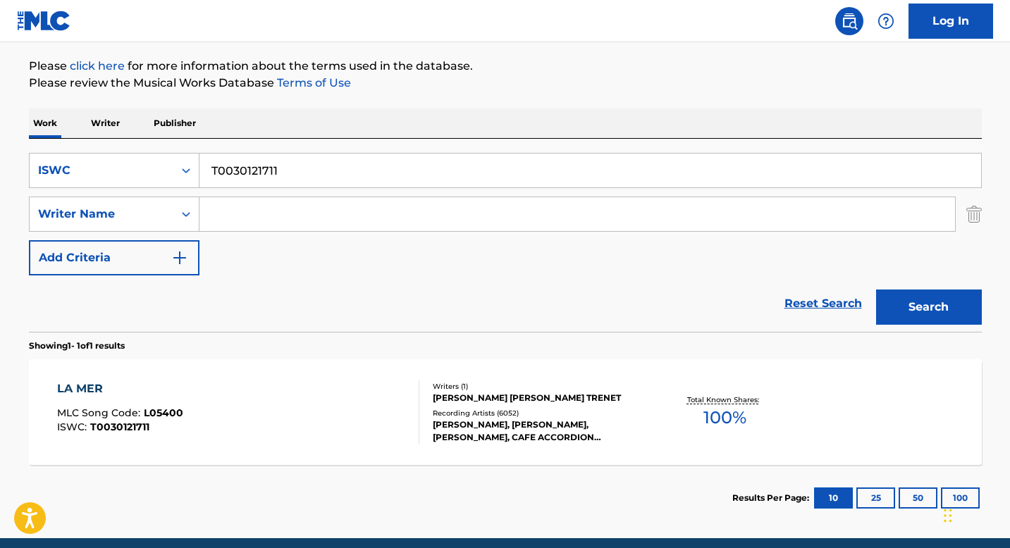
scroll to position [219, 0]
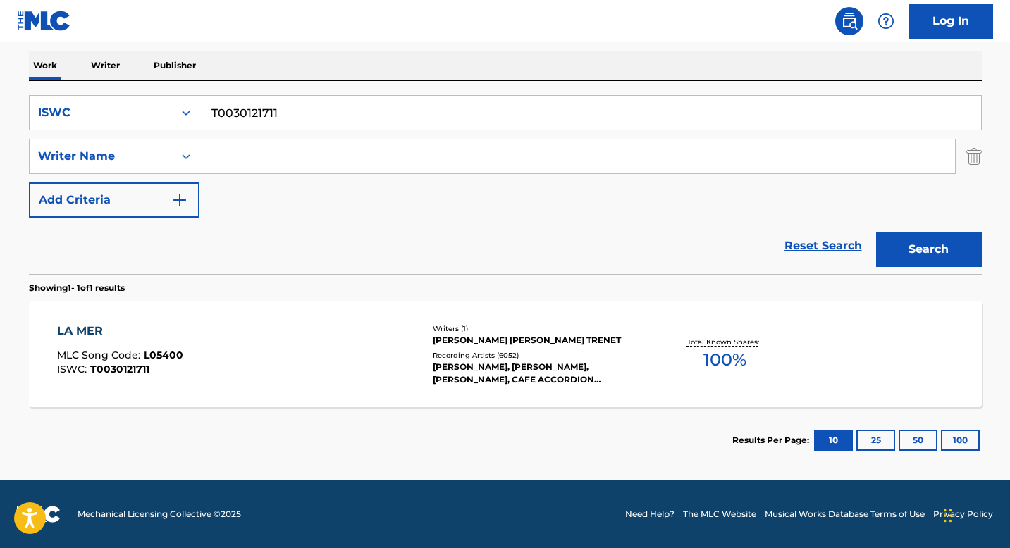
click at [469, 348] on div "Writers ( 1 ) CHARLES LOUIS AUGUSTIN GEORGES TRENET Recording Artists ( 6052 ) …" at bounding box center [532, 355] width 226 height 63
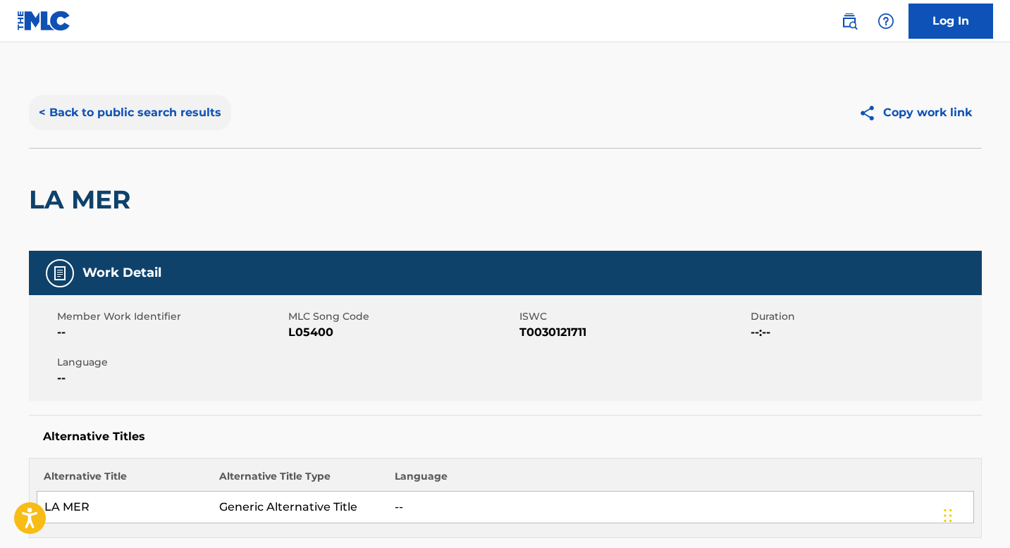
click at [168, 112] on button "< Back to public search results" at bounding box center [130, 112] width 202 height 35
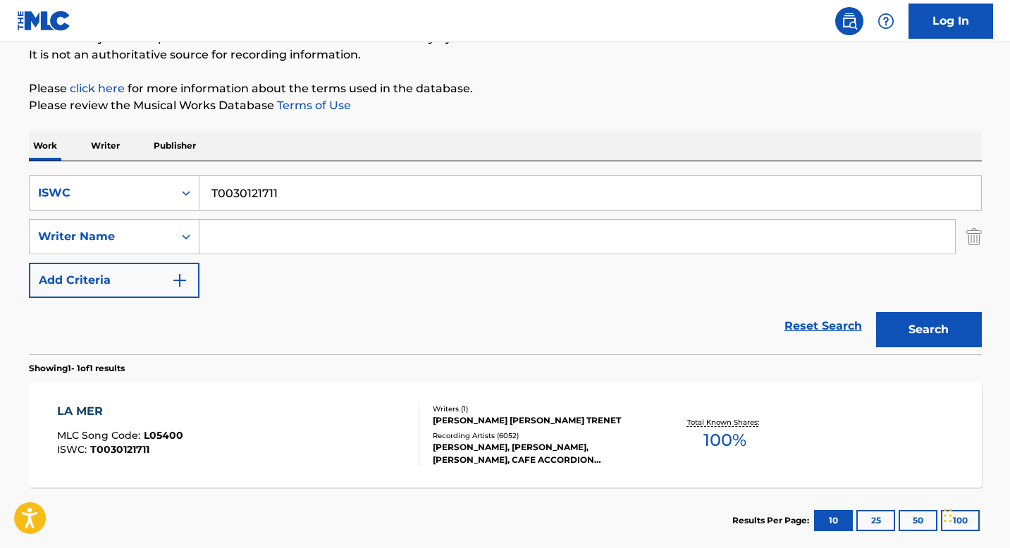
click at [253, 197] on input "T0030121711" at bounding box center [590, 193] width 782 height 34
paste input "9162652473"
type input "T9162652473"
click at [919, 344] on button "Search" at bounding box center [929, 329] width 106 height 35
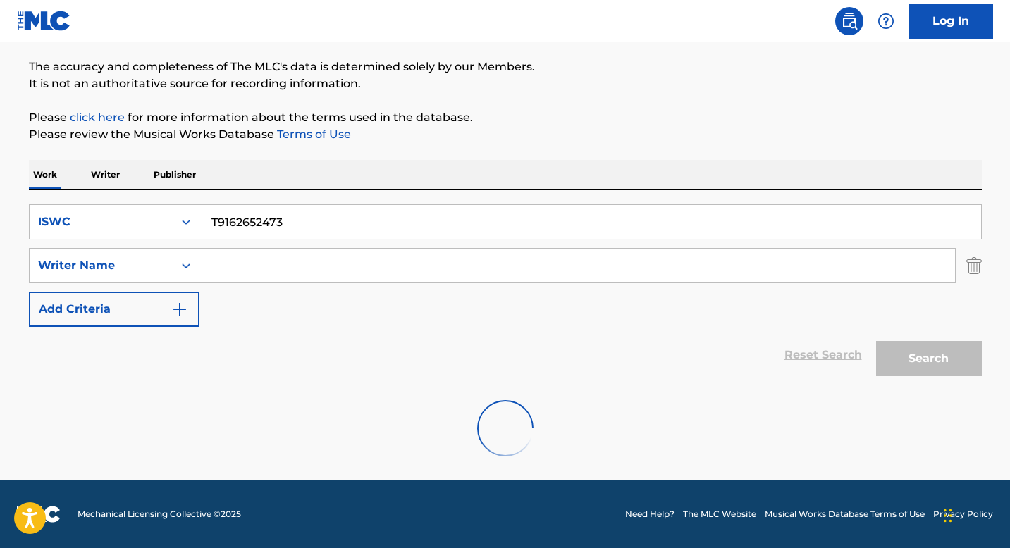
scroll to position [63, 0]
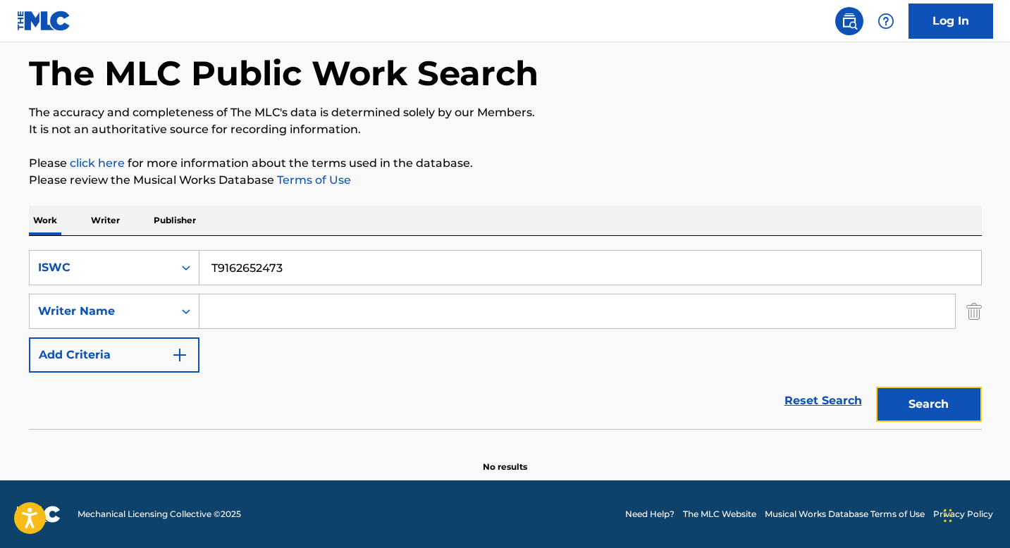
drag, startPoint x: 902, startPoint y: 398, endPoint x: 892, endPoint y: 397, distance: 9.3
click at [902, 398] on button "Search" at bounding box center [929, 404] width 106 height 35
click at [174, 278] on div "Search Form" at bounding box center [185, 267] width 25 height 25
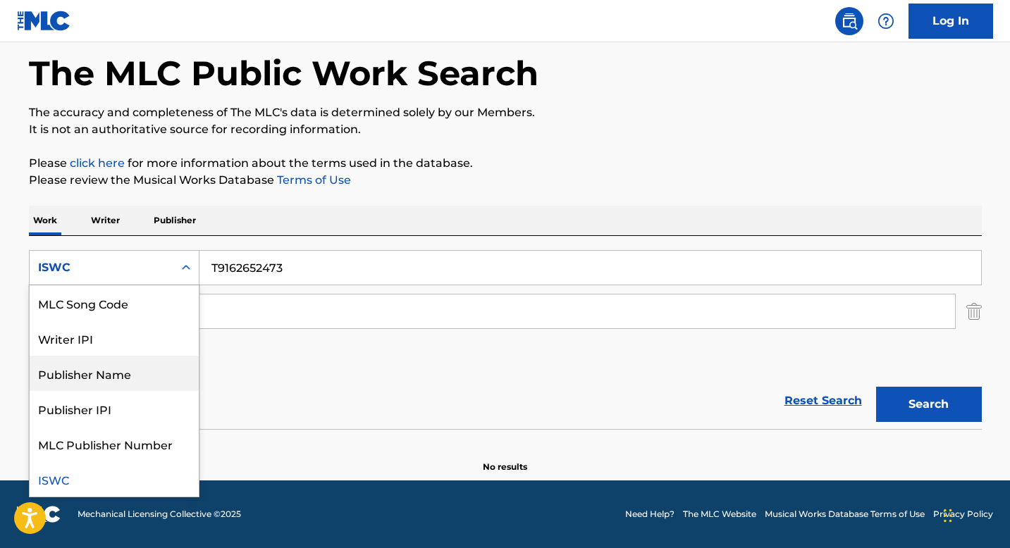
scroll to position [0, 0]
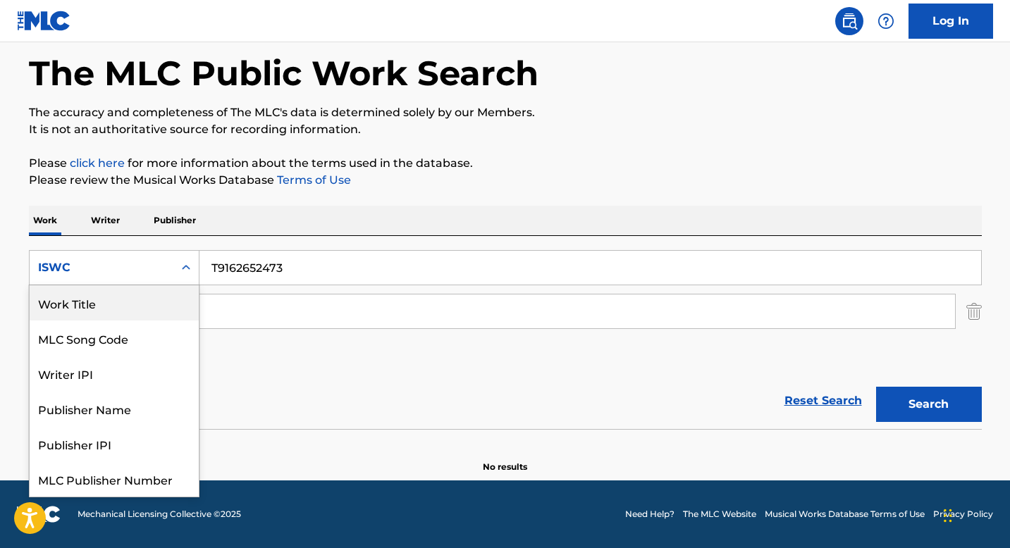
click at [94, 305] on div "Work Title" at bounding box center [114, 302] width 169 height 35
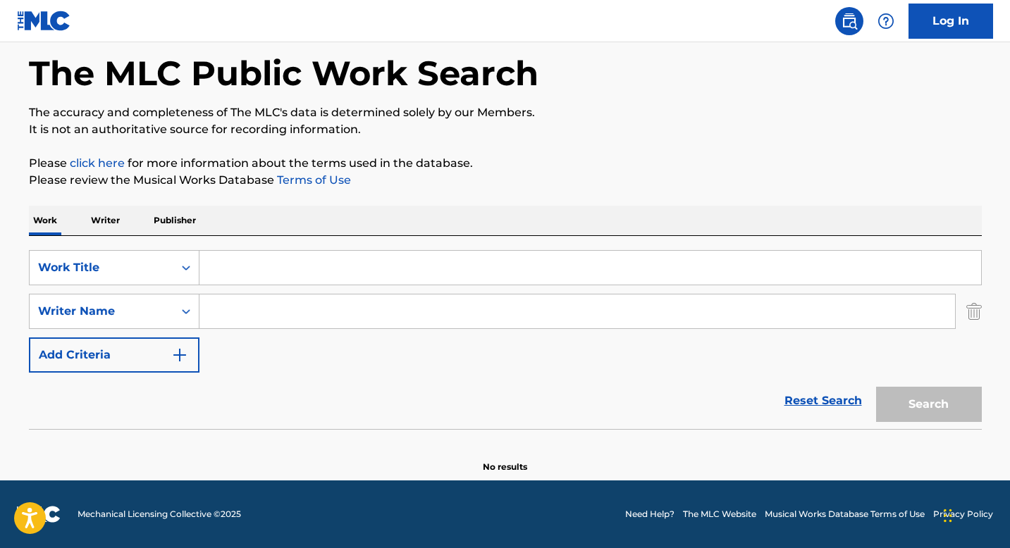
click at [232, 262] on input "Search Form" at bounding box center [590, 268] width 782 height 34
paste input "ICE QUEEN"
type input "ICE QUEEN"
click at [242, 309] on input "Search Form" at bounding box center [577, 312] width 756 height 34
paste input "DUNWELL MARIO ANTONIO"
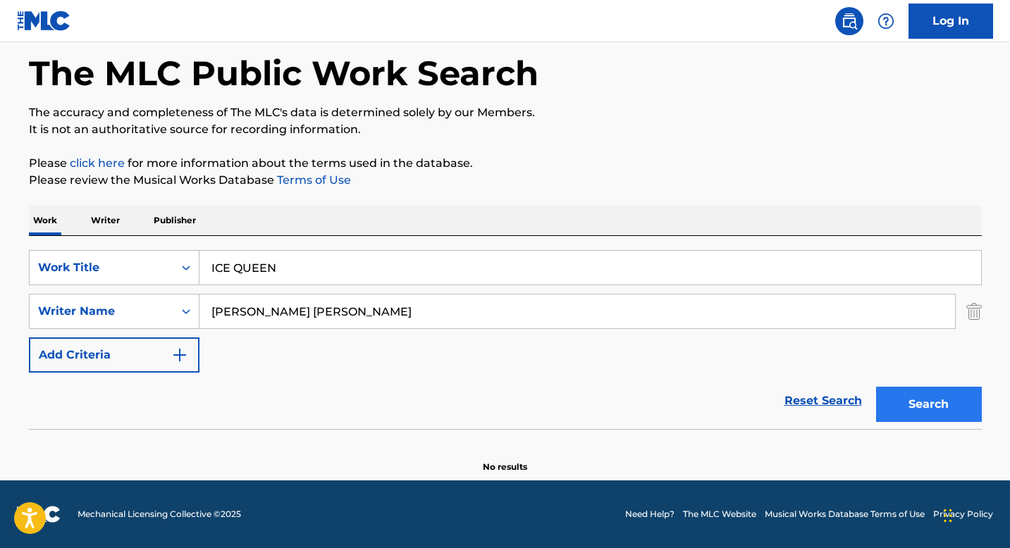
type input "DUNWELL MARIO ANTONIO"
click at [911, 405] on button "Search" at bounding box center [929, 404] width 106 height 35
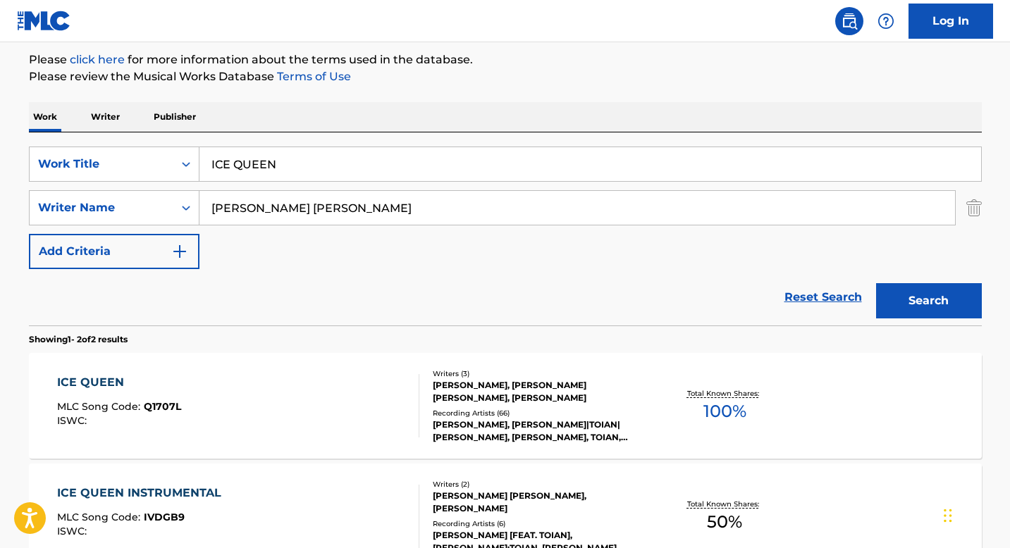
scroll to position [180, 0]
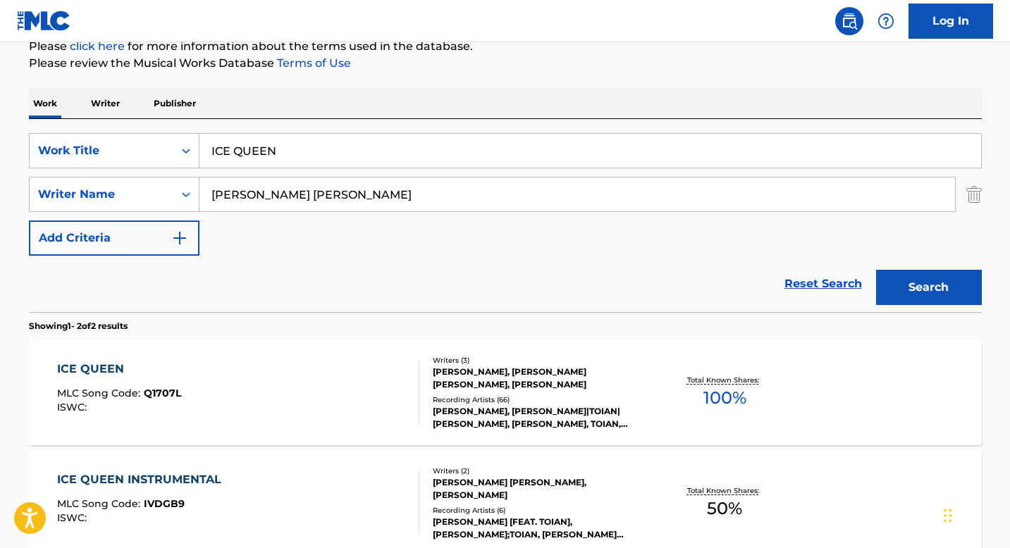
click at [465, 385] on div "LINTON WHITE, MARIO ANTONIO DUNWELL, ADIDJA AZIM PALMER" at bounding box center [539, 378] width 213 height 25
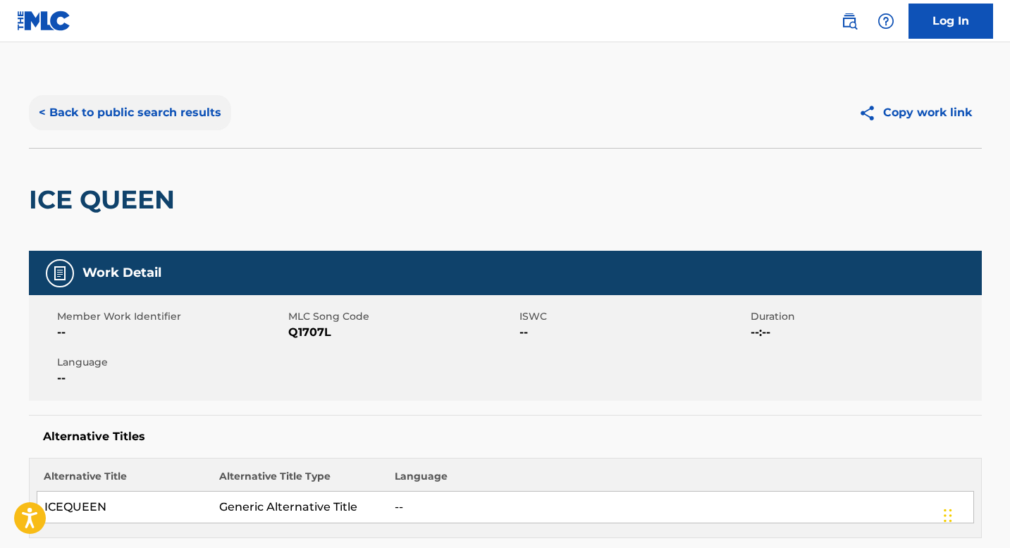
click at [192, 119] on button "< Back to public search results" at bounding box center [130, 112] width 202 height 35
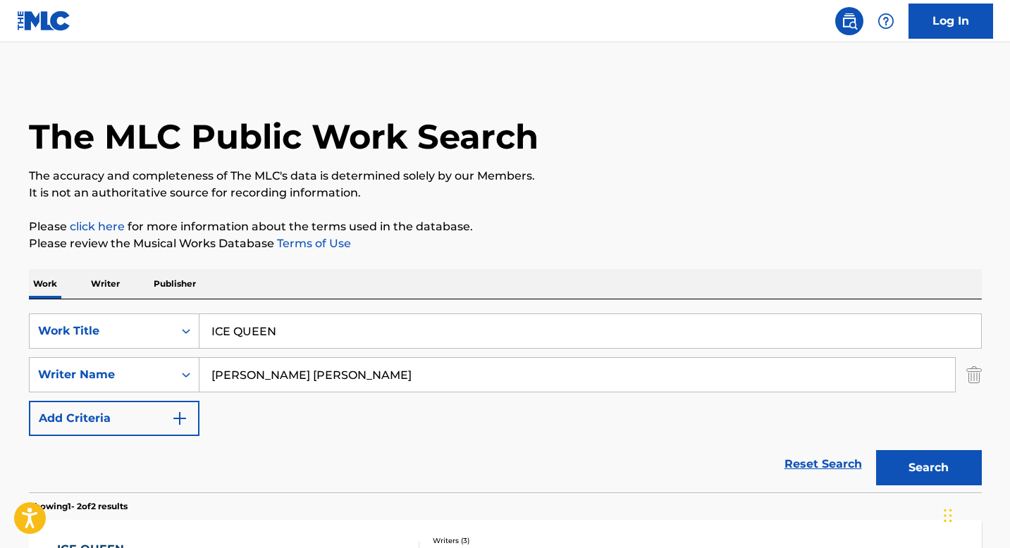
scroll to position [180, 0]
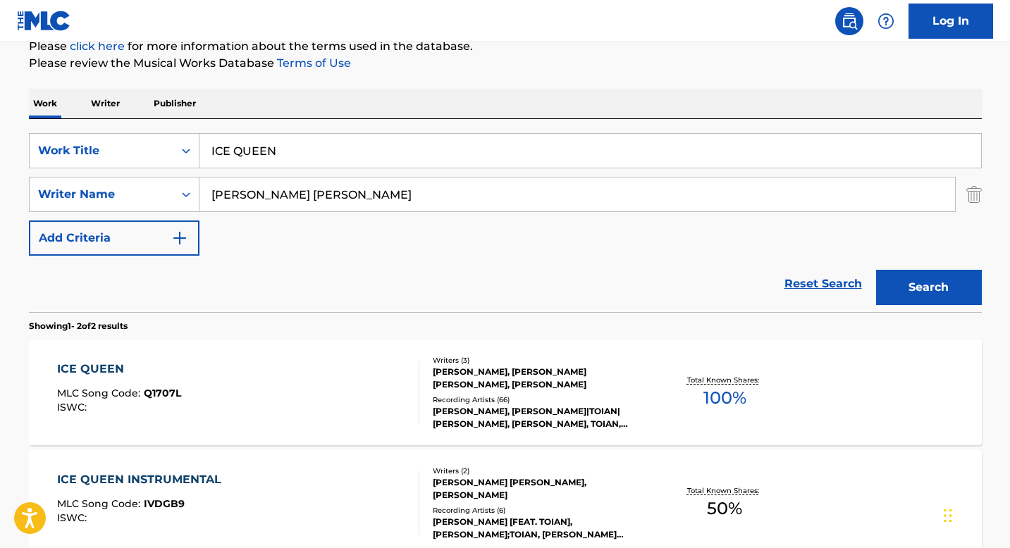
click at [244, 152] on input "ICE QUEEN" at bounding box center [590, 151] width 782 height 34
paste input "'SOPLE'"
click at [214, 148] on input "'SOPLE" at bounding box center [590, 151] width 782 height 34
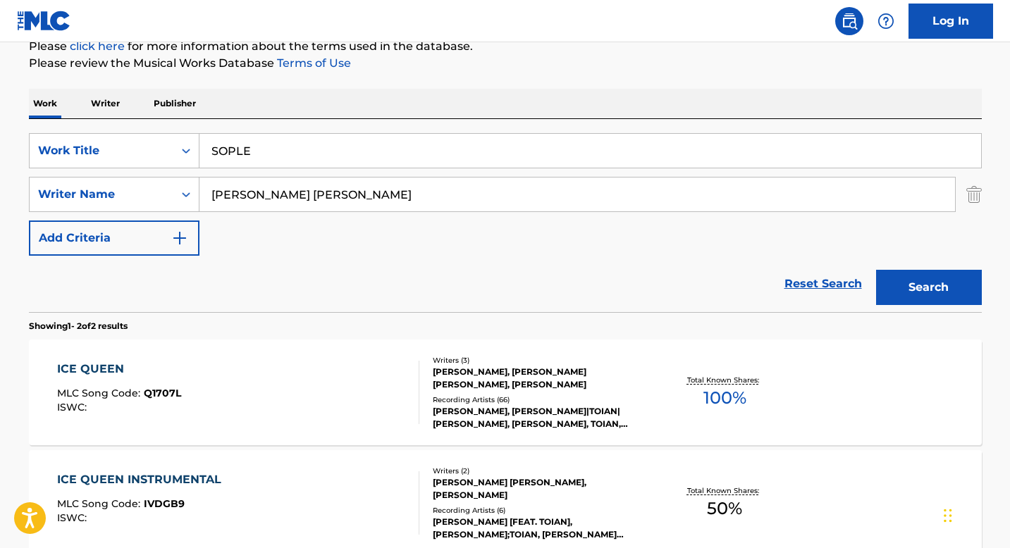
type input "SOPLE"
drag, startPoint x: 216, startPoint y: 198, endPoint x: 394, endPoint y: 198, distance: 177.6
click at [394, 198] on input "DUNWELL MARIO ANTONIO" at bounding box center [577, 195] width 756 height 34
paste input "CUBILLOS SEBASTIAN"
type input "CUBILLOS SEBASTIAN"
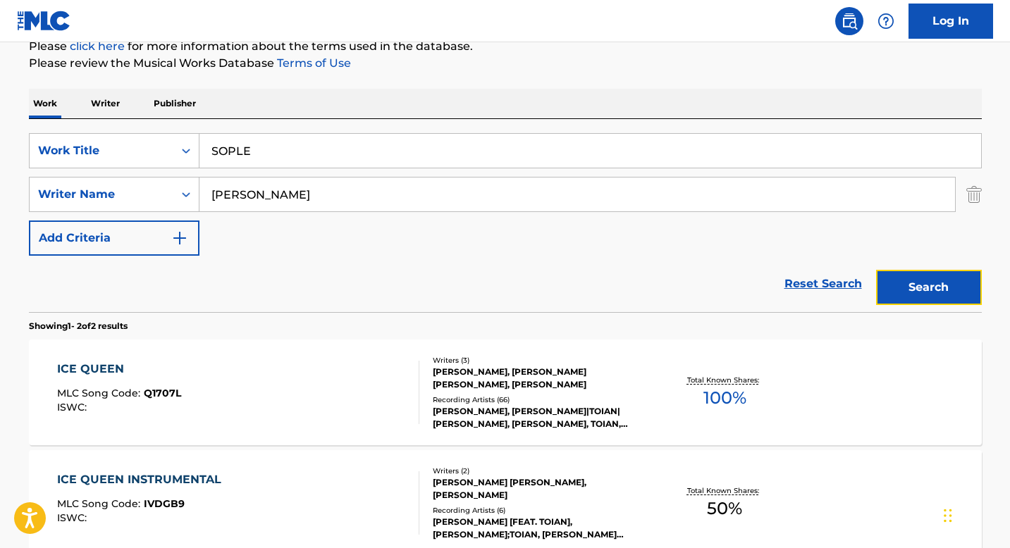
drag, startPoint x: 938, startPoint y: 299, endPoint x: 912, endPoint y: 296, distance: 26.2
click at [938, 299] on button "Search" at bounding box center [929, 287] width 106 height 35
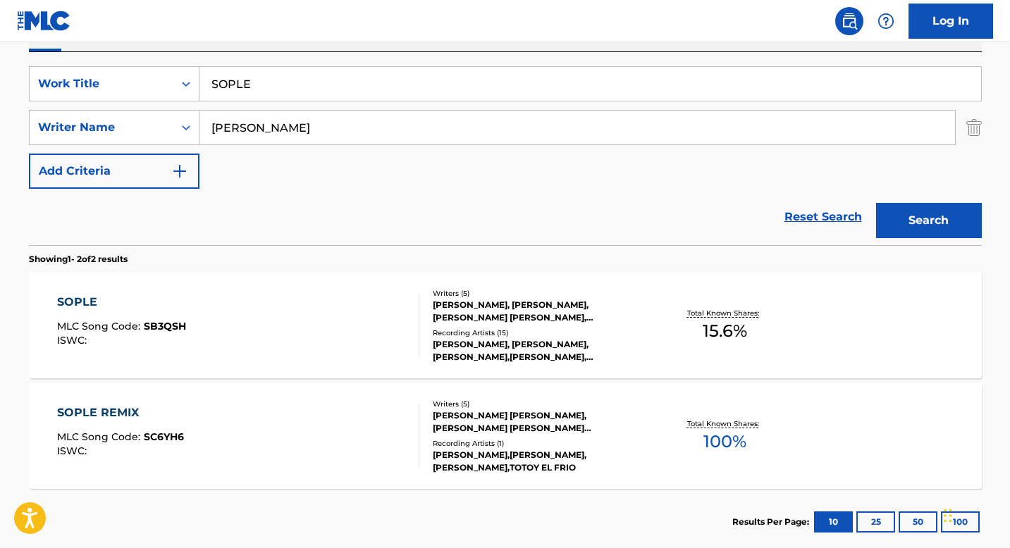
scroll to position [258, 0]
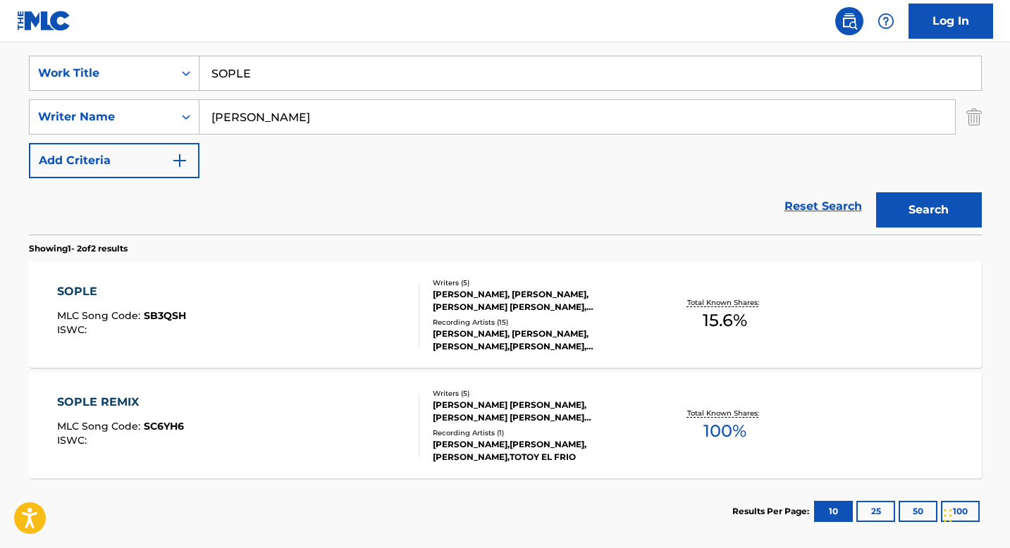
click at [447, 305] on div "MARLON RANGEL, KRISTIAN RANGEL, JEAN MANUEL CORTES HERRERA, SEBASTIAN CUBILLOS …" at bounding box center [539, 300] width 213 height 25
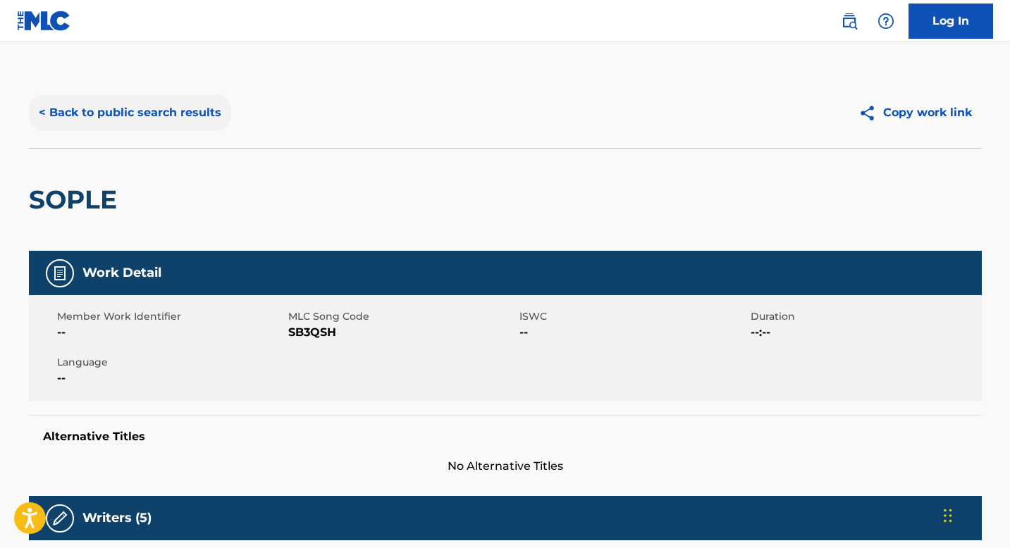
click at [166, 119] on button "< Back to public search results" at bounding box center [130, 112] width 202 height 35
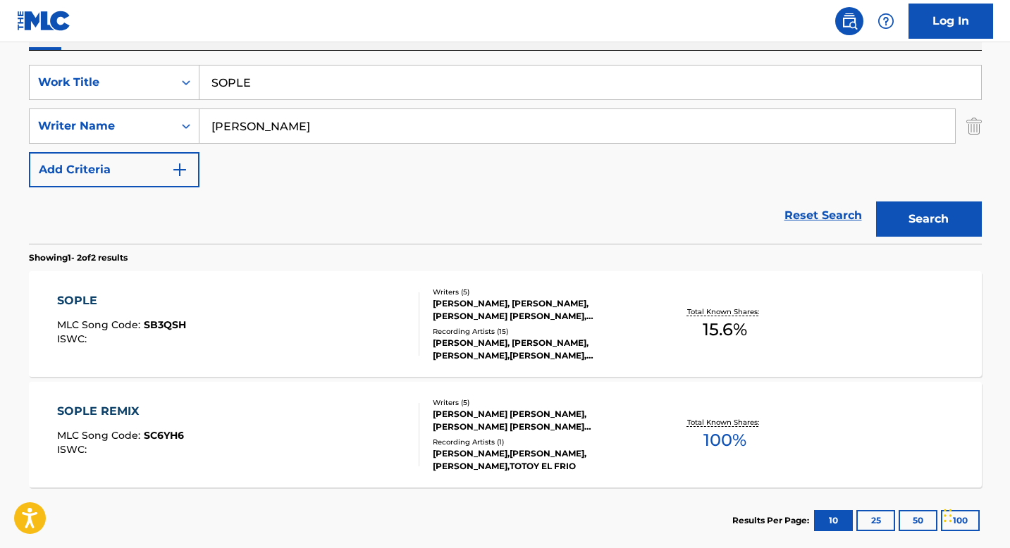
click at [180, 417] on div "SOPLE REMIX" at bounding box center [120, 411] width 127 height 17
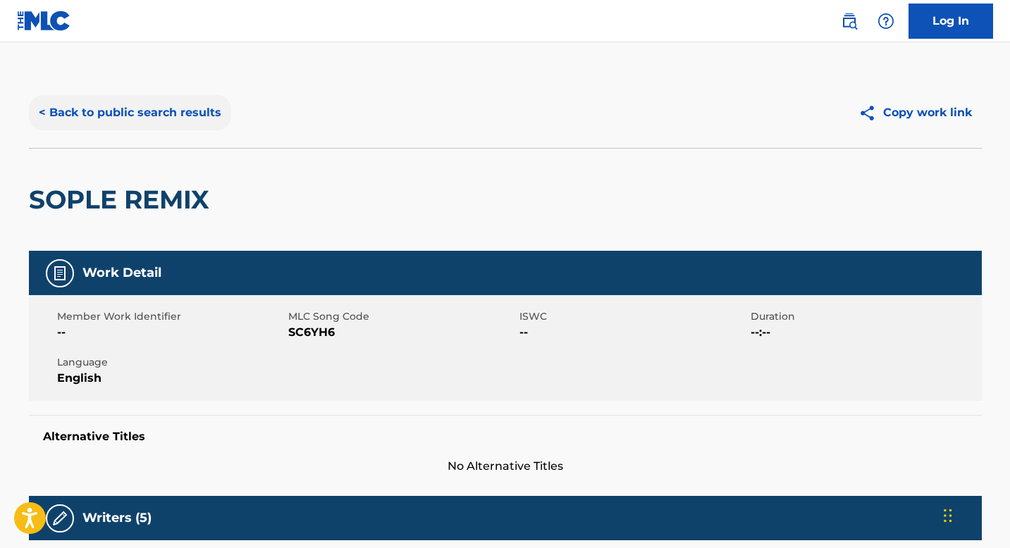
click at [92, 115] on button "< Back to public search results" at bounding box center [130, 112] width 202 height 35
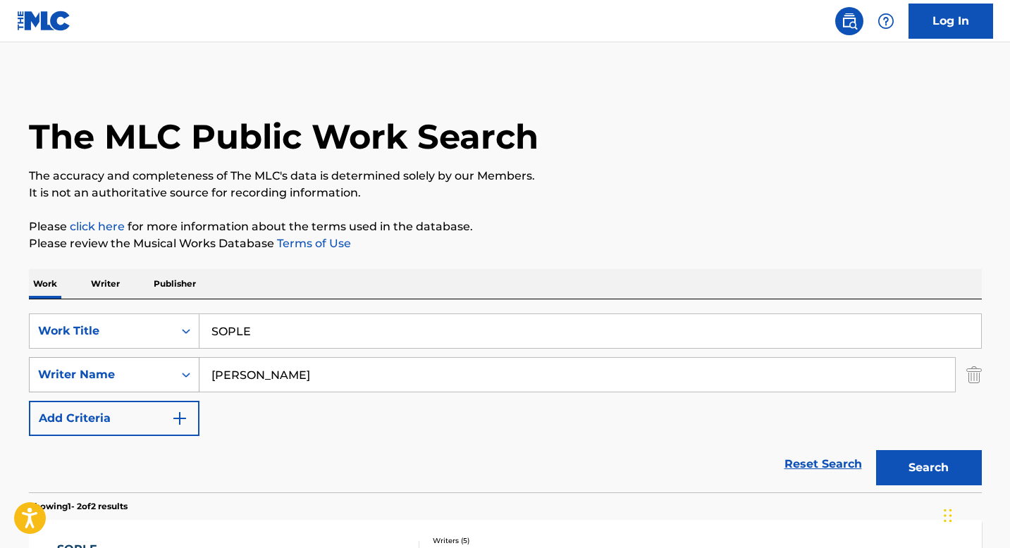
scroll to position [249, 0]
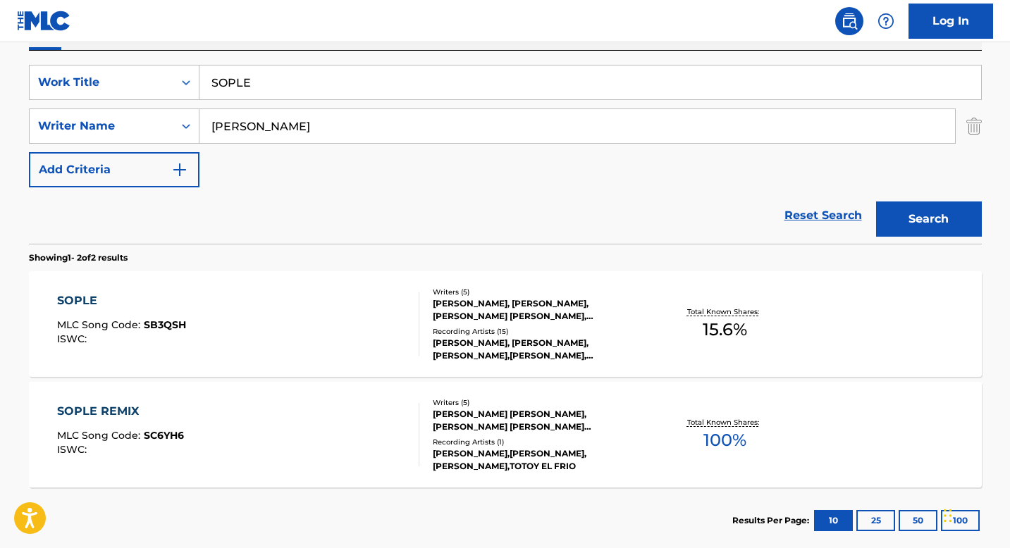
click at [455, 328] on div "Recording Artists ( 15 )" at bounding box center [539, 331] width 213 height 11
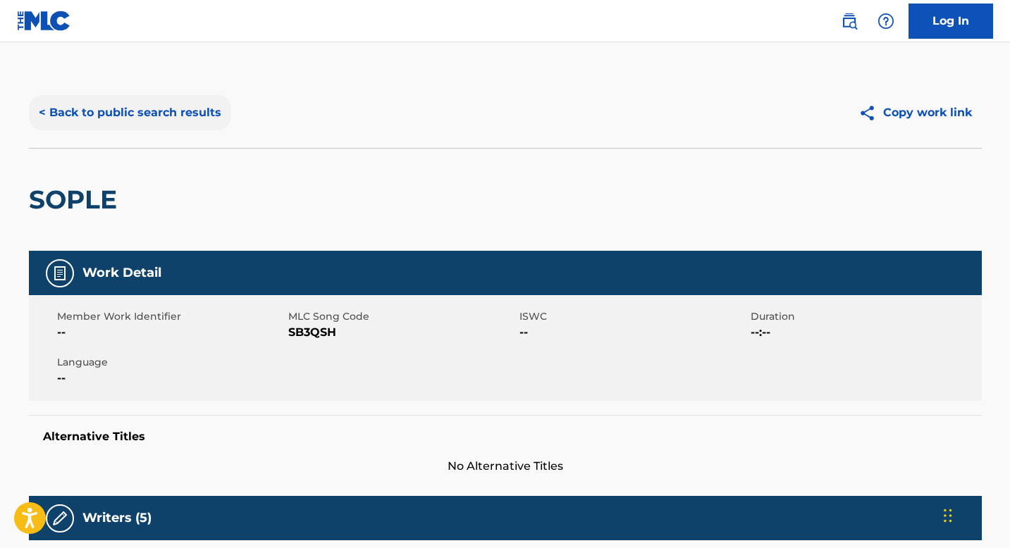
click at [168, 111] on button "< Back to public search results" at bounding box center [130, 112] width 202 height 35
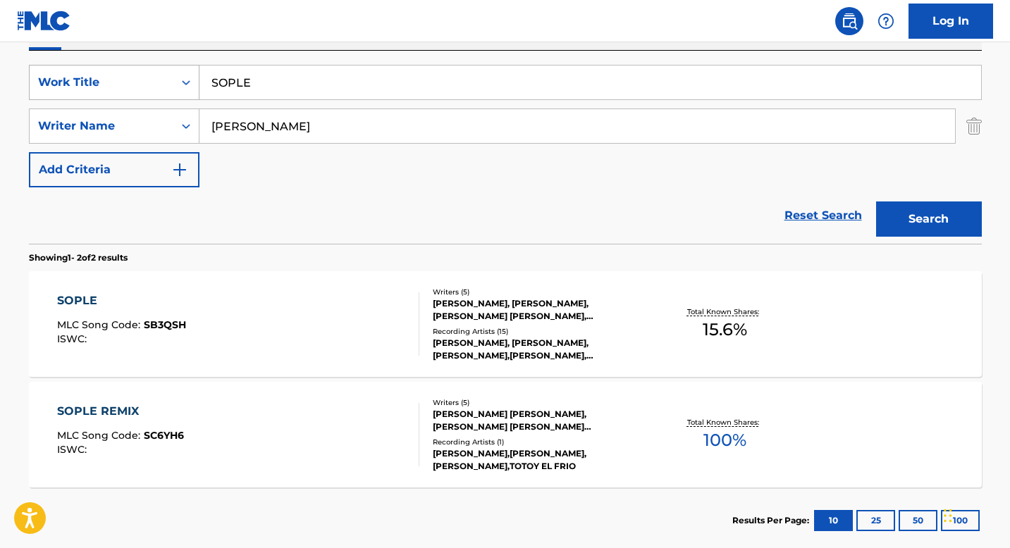
click at [182, 73] on div "Search Form" at bounding box center [185, 82] width 25 height 25
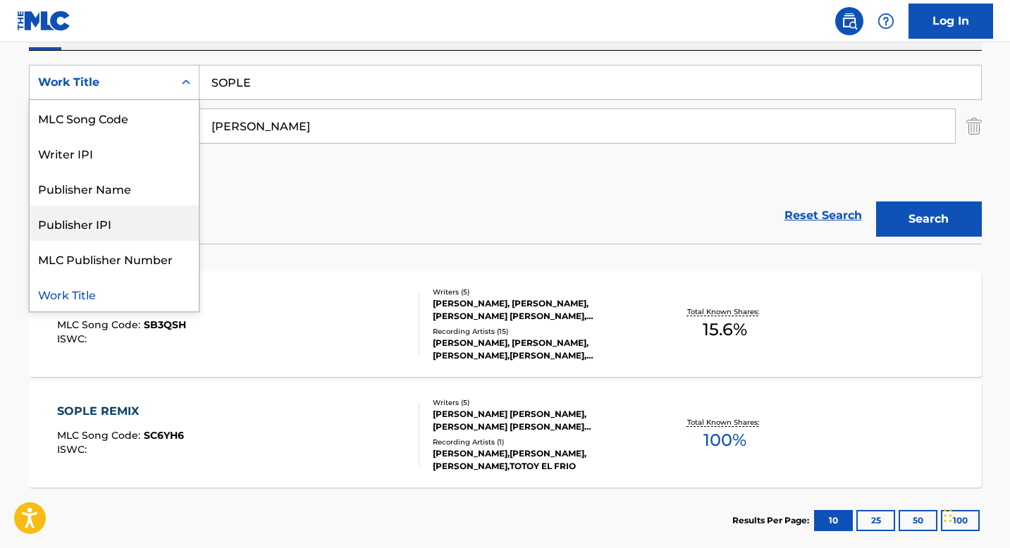
scroll to position [0, 0]
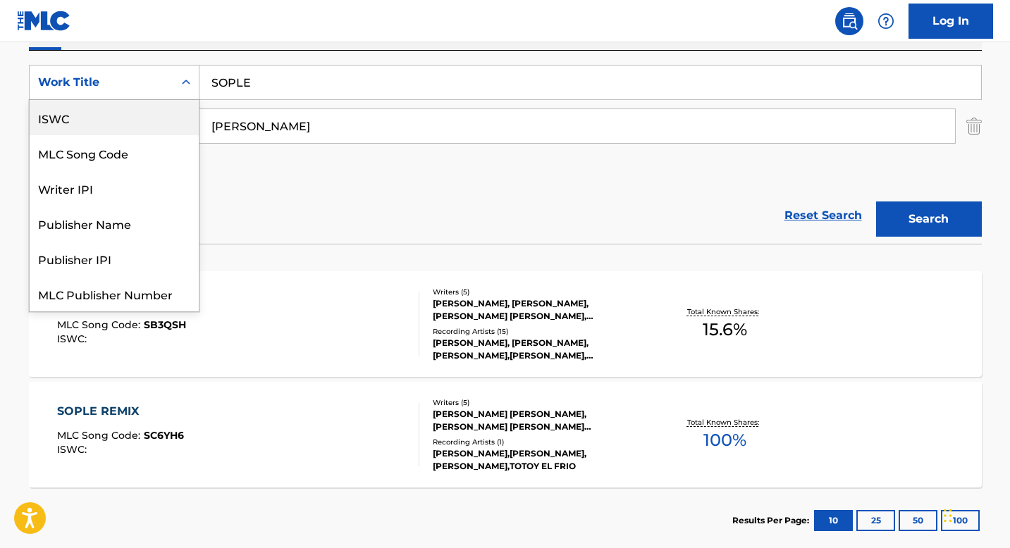
click at [83, 116] on div "ISWC" at bounding box center [114, 117] width 169 height 35
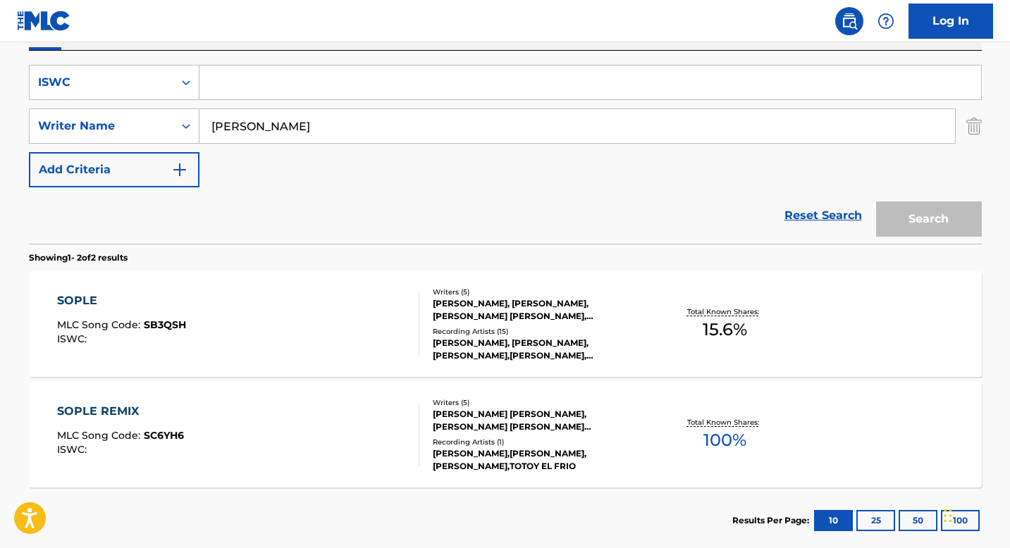
click at [223, 119] on input "CUBILLOS SEBASTIAN" at bounding box center [577, 126] width 756 height 34
click at [237, 89] on input "Search Form" at bounding box center [590, 83] width 782 height 34
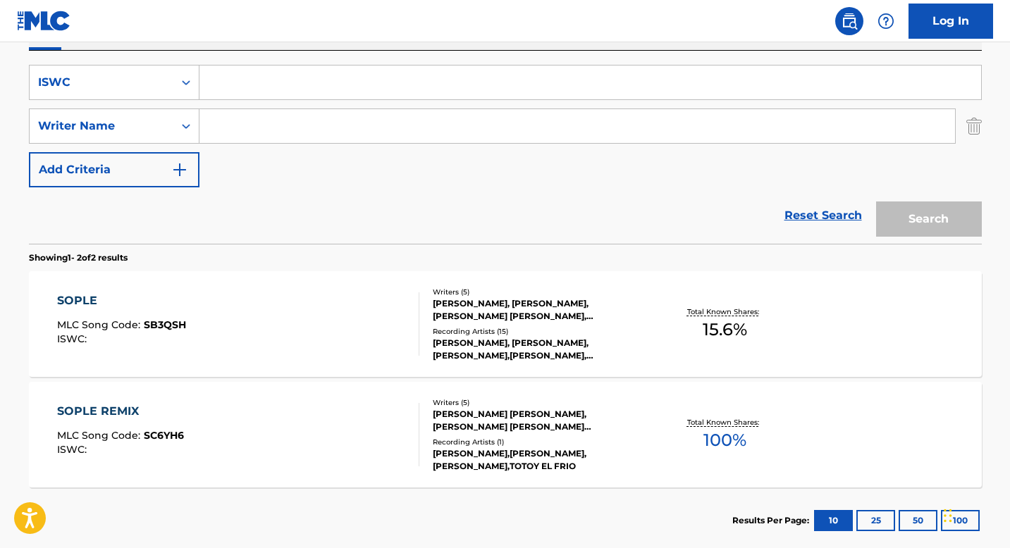
paste input "T9014223337"
type input "T9014223337"
click at [890, 210] on button "Search" at bounding box center [929, 219] width 106 height 35
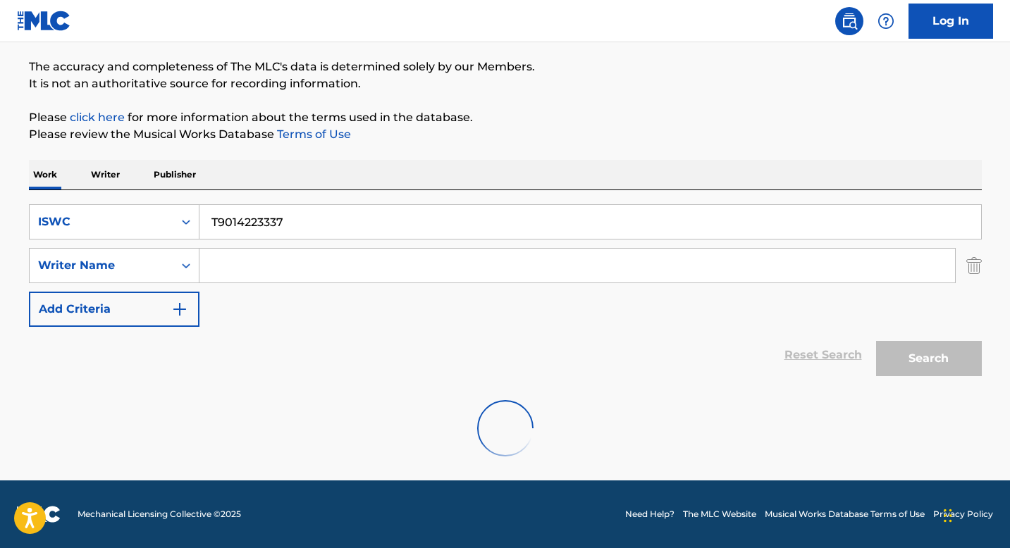
scroll to position [219, 0]
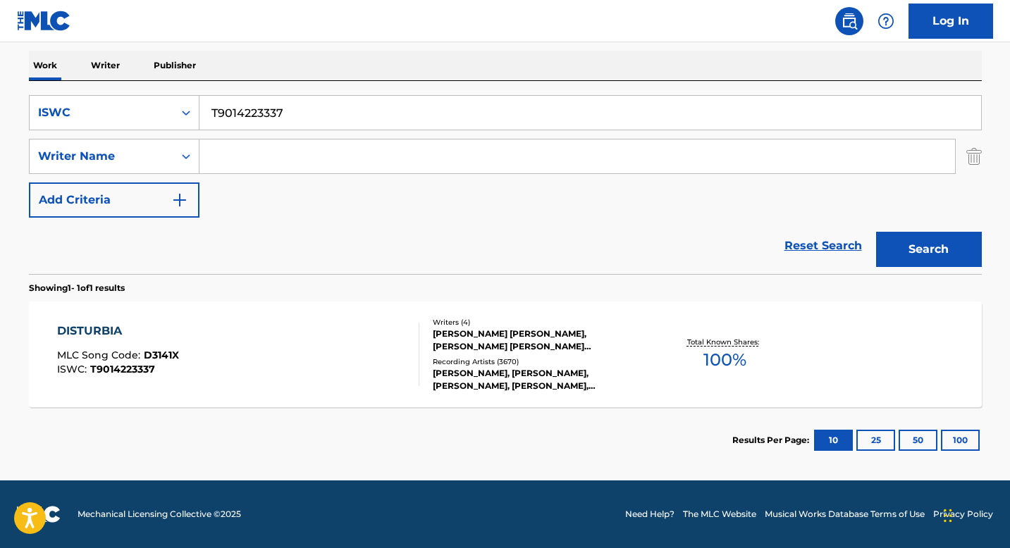
click at [453, 338] on div "ANDRE DARRELL MERRITT, BRIAN KENNEDY SEALS, ROBERT ALLEN, CHRISTOPHER MAURICE B…" at bounding box center [539, 340] width 213 height 25
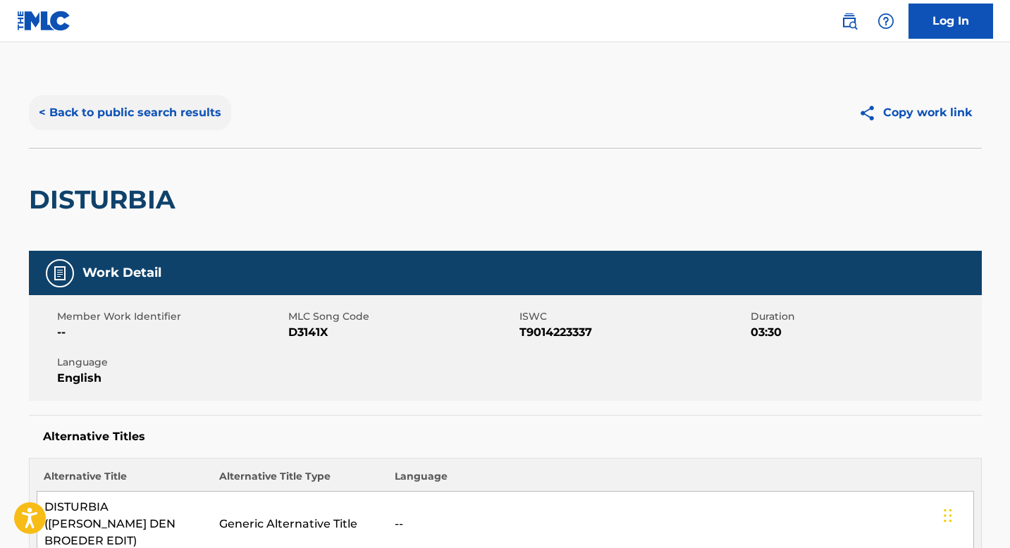
click at [125, 121] on button "< Back to public search results" at bounding box center [130, 112] width 202 height 35
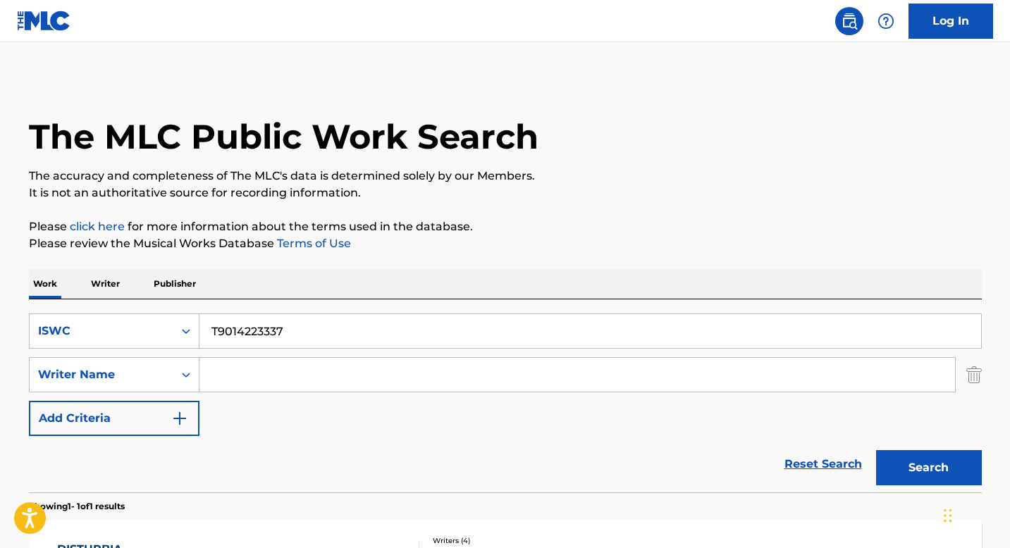
scroll to position [138, 0]
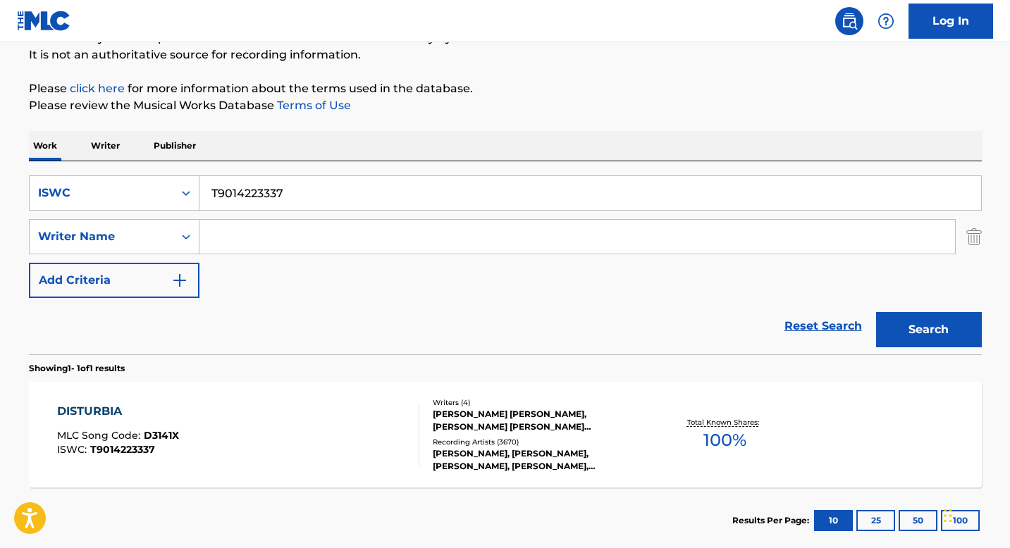
click at [256, 194] on input "T9014223337" at bounding box center [590, 193] width 782 height 34
paste input "271800352"
type input "T9271800352"
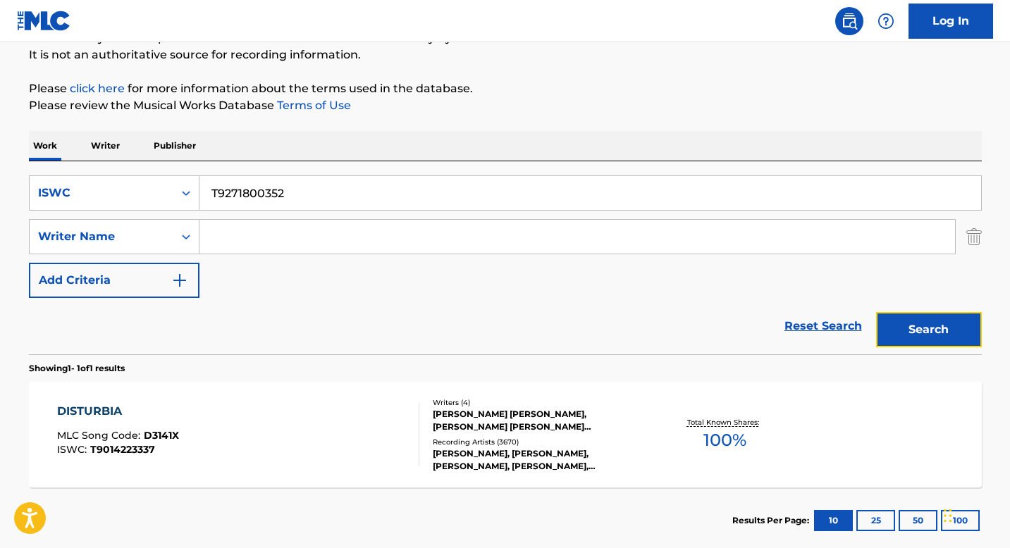
drag, startPoint x: 894, startPoint y: 320, endPoint x: 838, endPoint y: 320, distance: 55.7
click at [893, 320] on button "Search" at bounding box center [929, 329] width 106 height 35
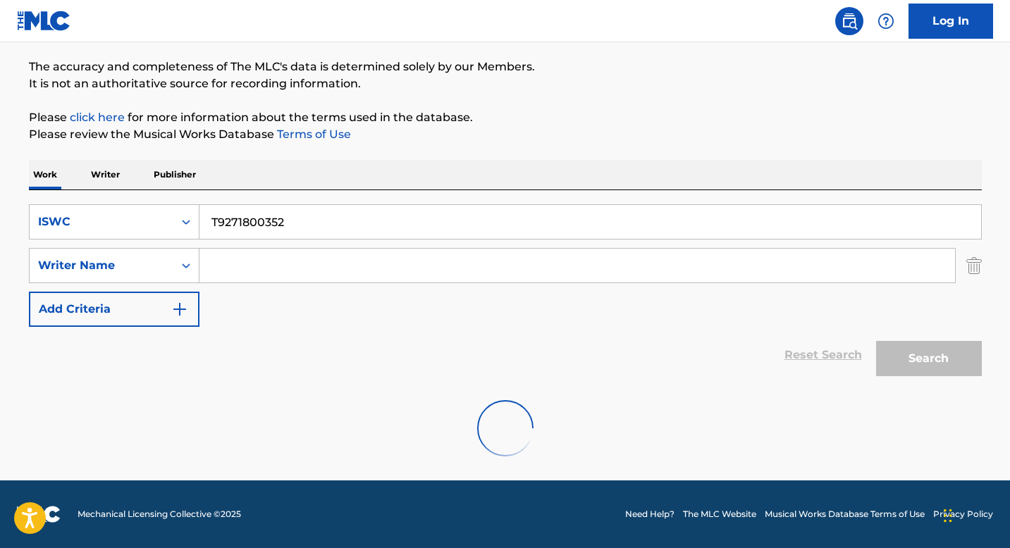
scroll to position [63, 0]
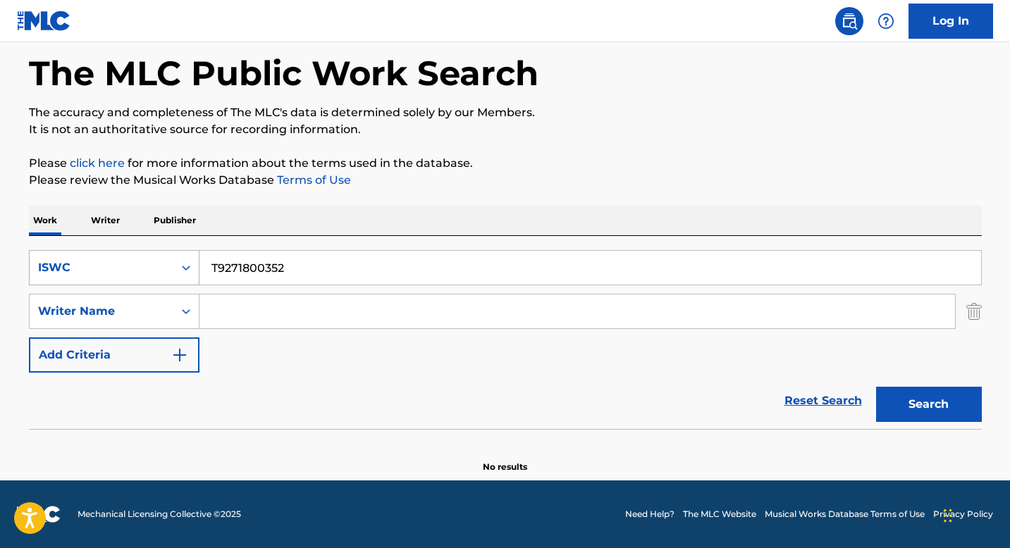
click at [168, 268] on div "ISWC" at bounding box center [102, 267] width 144 height 27
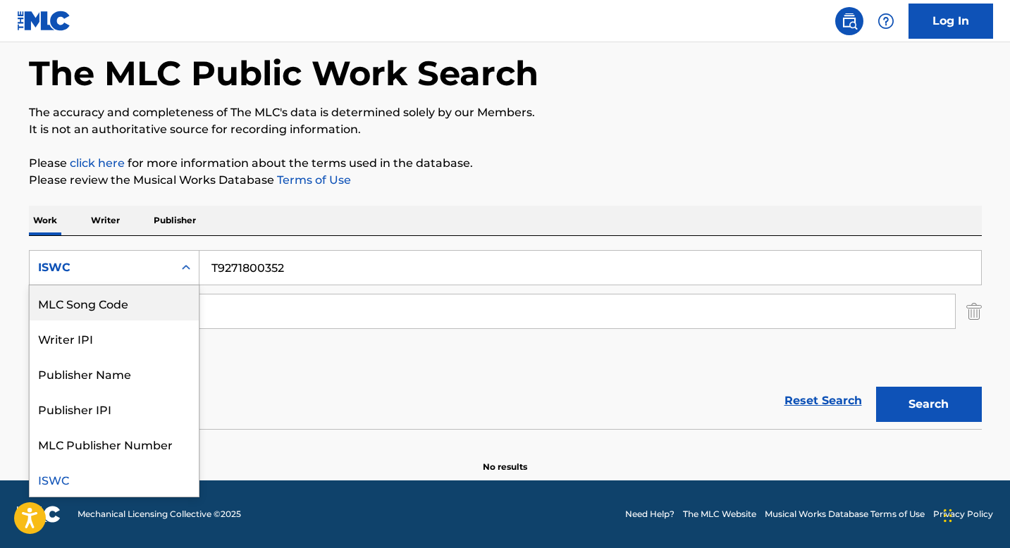
scroll to position [0, 0]
click at [138, 301] on div "Work Title" at bounding box center [114, 302] width 169 height 35
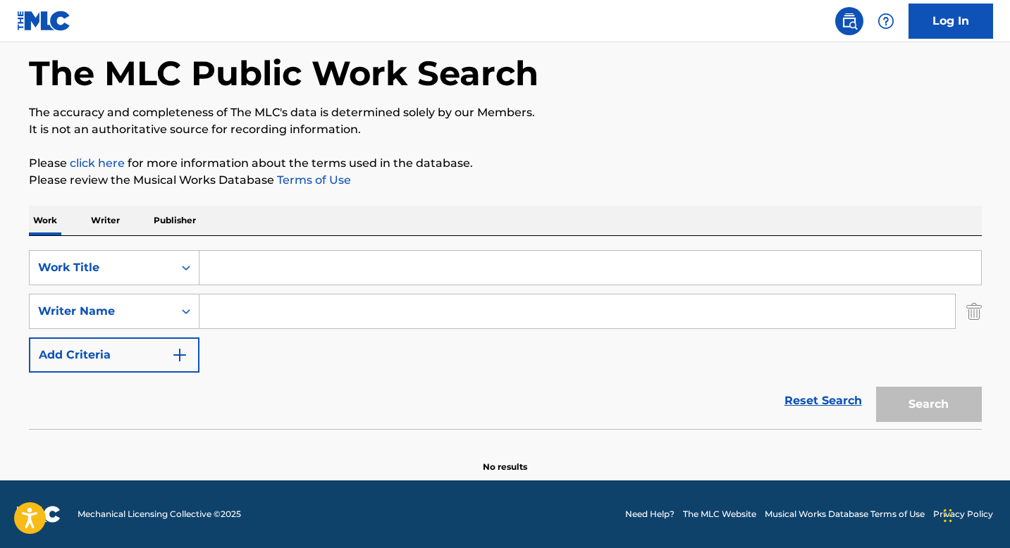
click at [234, 272] on input "Search Form" at bounding box center [590, 268] width 782 height 34
paste input "IT'S MY PARTY"
type input "IT'S MY PARTY"
click at [274, 309] on input "Search Form" at bounding box center [577, 312] width 756 height 34
paste input "PENNINGTON CHRISTOPHER JOHN D"
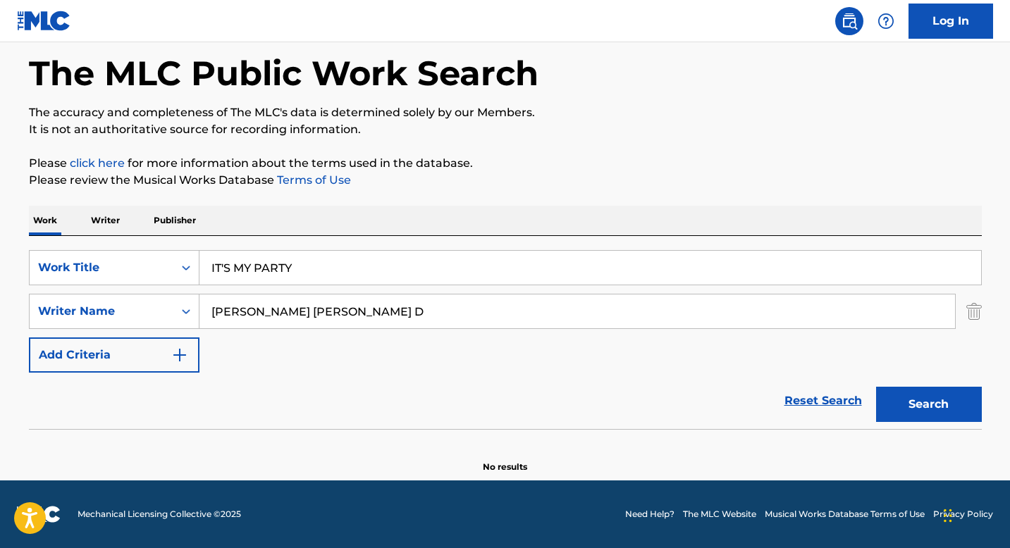
type input "PENNINGTON CHRISTOPHER JOHN D"
click at [918, 399] on button "Search" at bounding box center [929, 404] width 106 height 35
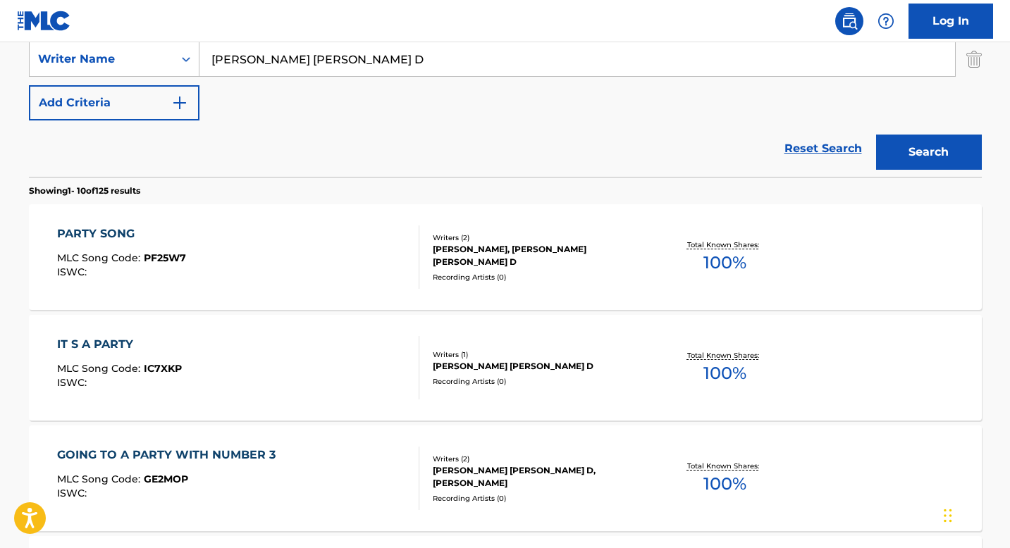
scroll to position [348, 0]
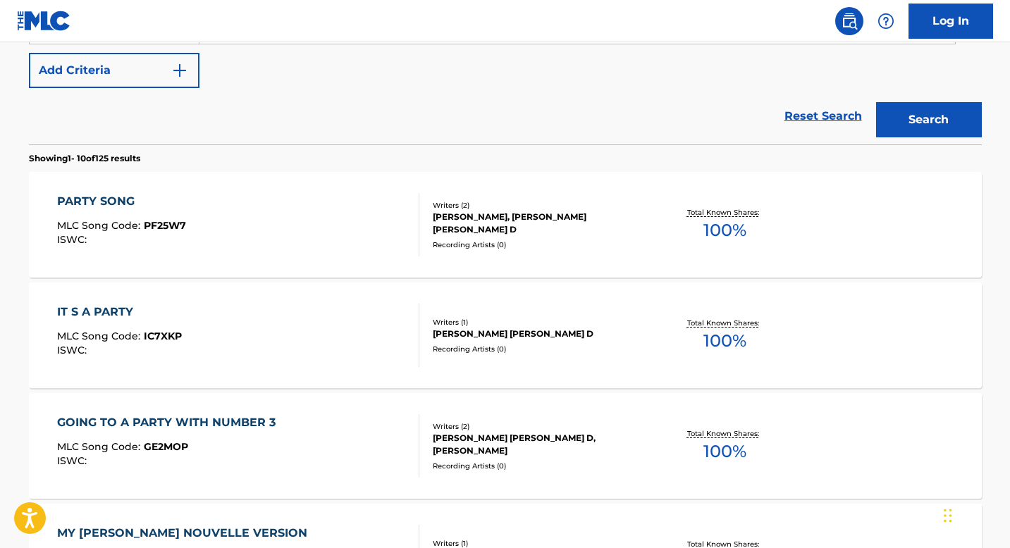
click at [230, 314] on div "IT S A PARTY MLC Song Code : IC7XKP ISWC :" at bounding box center [238, 335] width 362 height 63
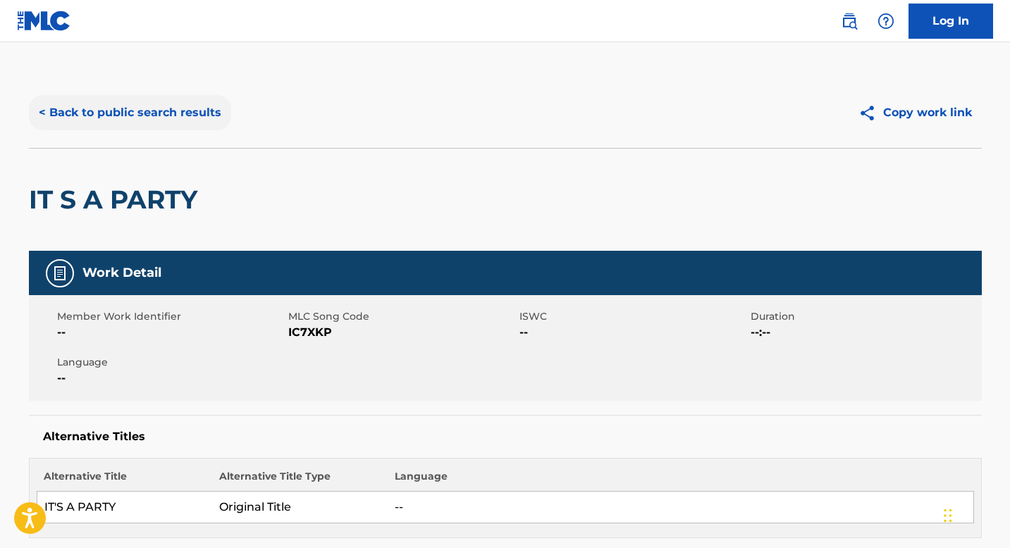
click at [140, 116] on button "< Back to public search results" at bounding box center [130, 112] width 202 height 35
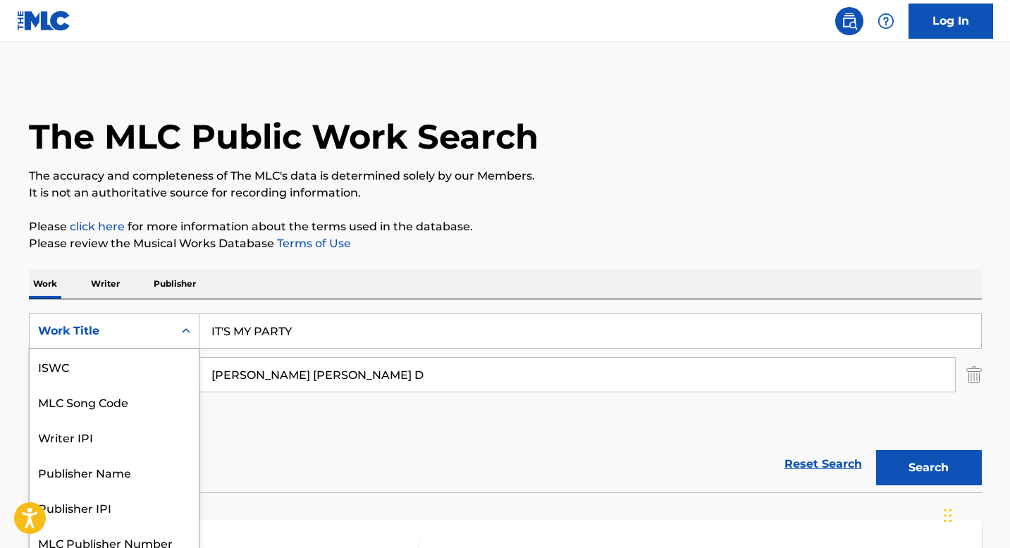
scroll to position [11, 0]
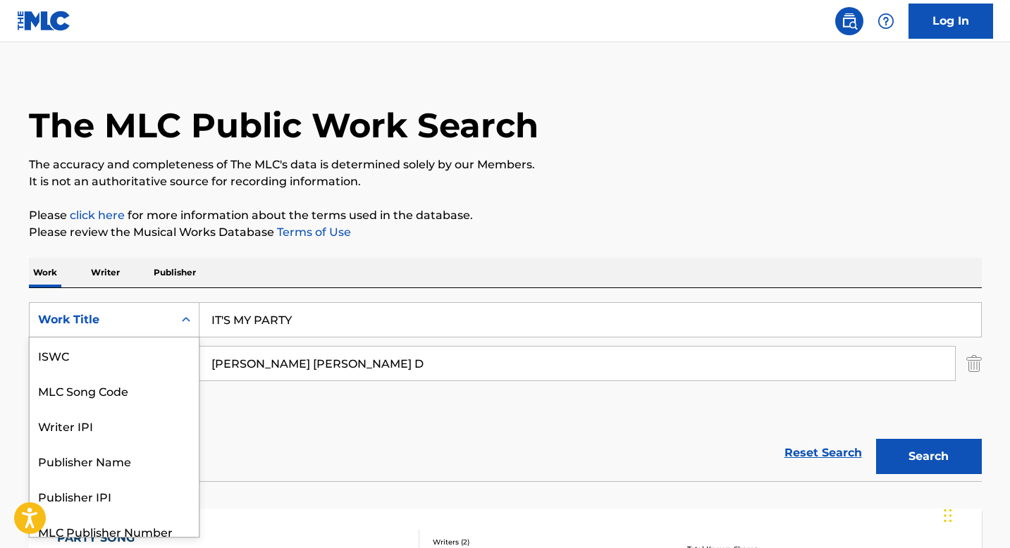
click at [173, 338] on div "Work Title selected, 7 of 7. 7 results available. Use Up and Down to choose opt…" at bounding box center [114, 319] width 171 height 35
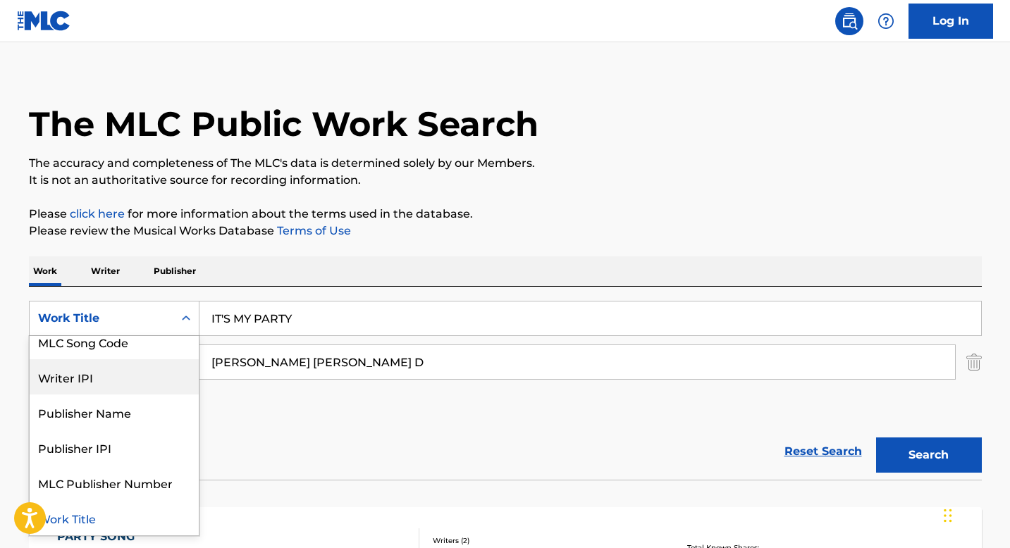
scroll to position [0, 0]
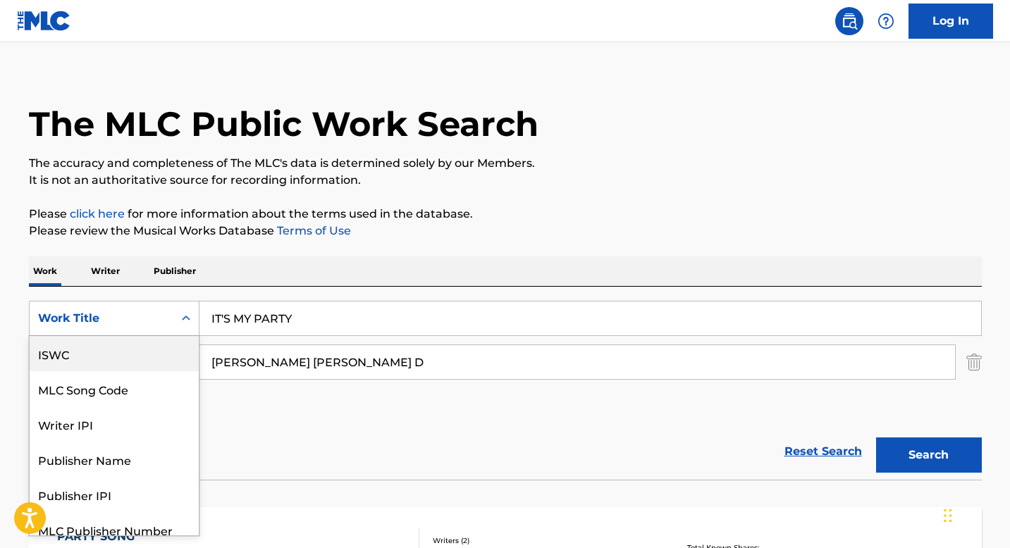
click at [80, 357] on div "ISWC" at bounding box center [114, 353] width 169 height 35
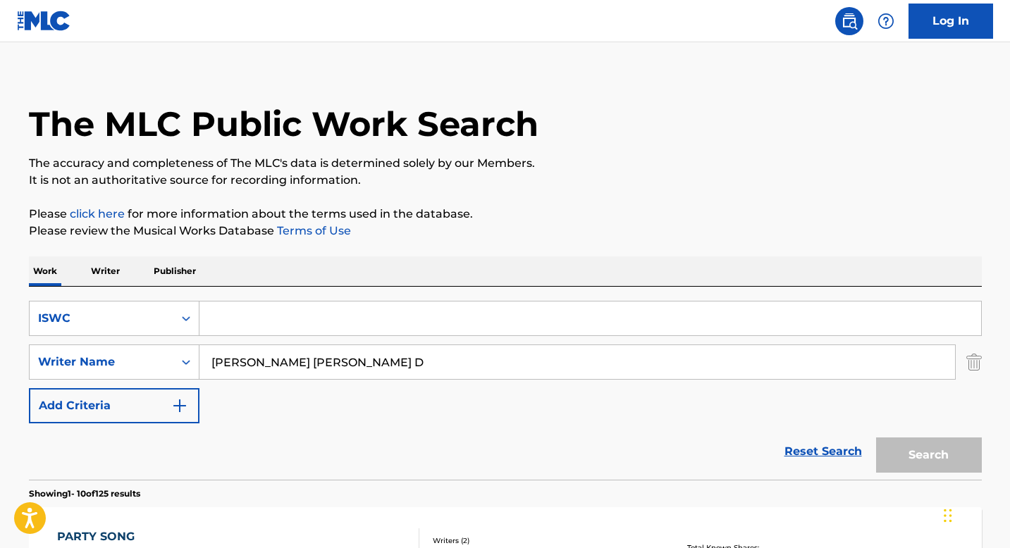
click at [243, 349] on input "PENNINGTON CHRISTOPHER JOHN D" at bounding box center [577, 362] width 756 height 34
click at [223, 321] on input "Search Form" at bounding box center [590, 319] width 782 height 34
paste input "T0710562994"
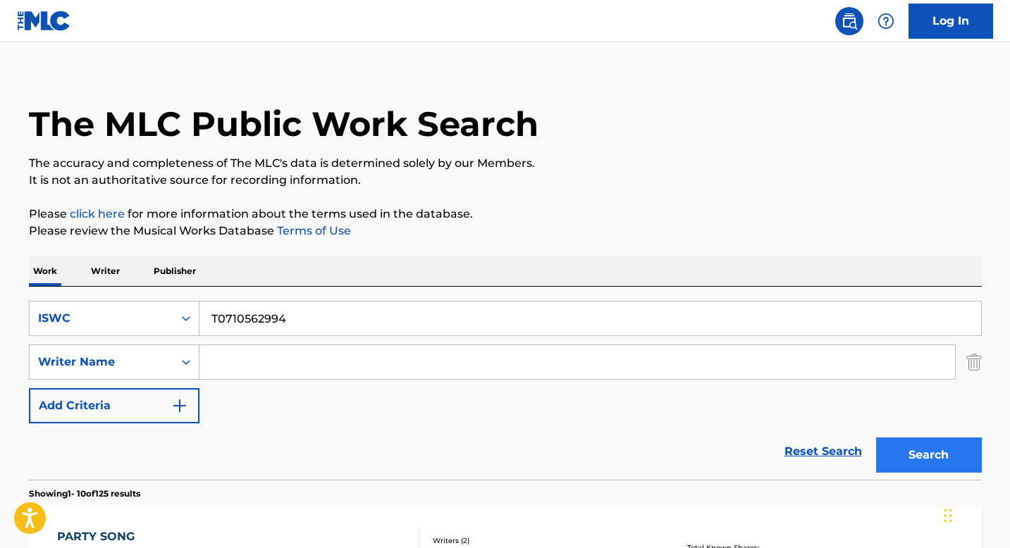
type input "T0710562994"
drag, startPoint x: 934, startPoint y: 457, endPoint x: 880, endPoint y: 446, distance: 55.3
click at [934, 456] on button "Search" at bounding box center [929, 455] width 106 height 35
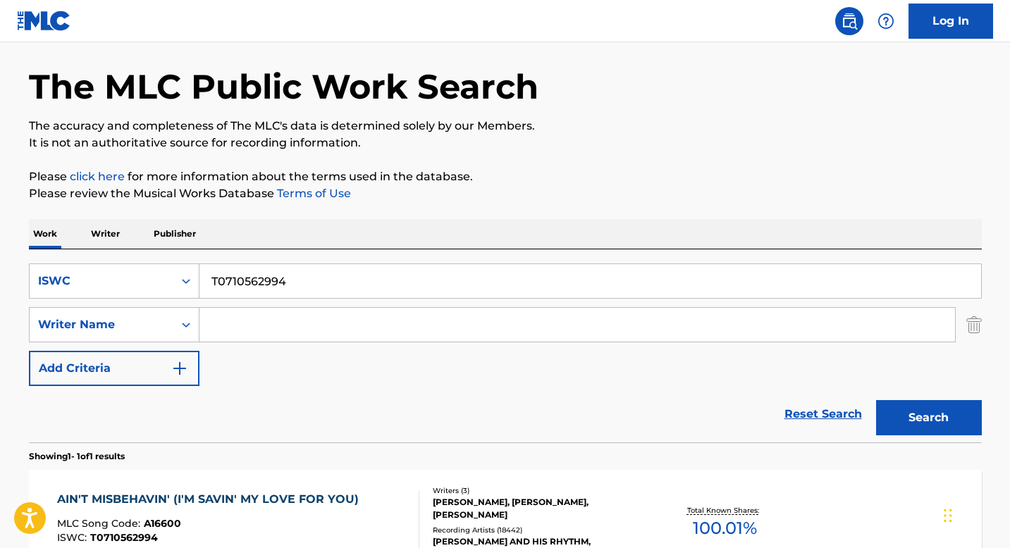
scroll to position [219, 0]
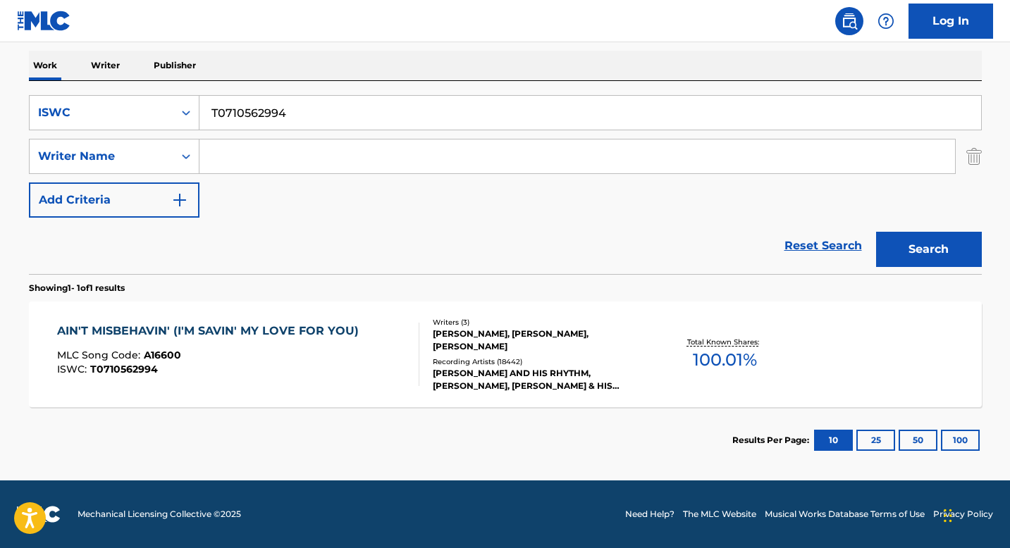
click at [431, 331] on div "Writers ( 3 ) FATS WALLER, ANDY RAZAF, HARRY BROOKS Recording Artists ( 18442 )…" at bounding box center [532, 354] width 226 height 75
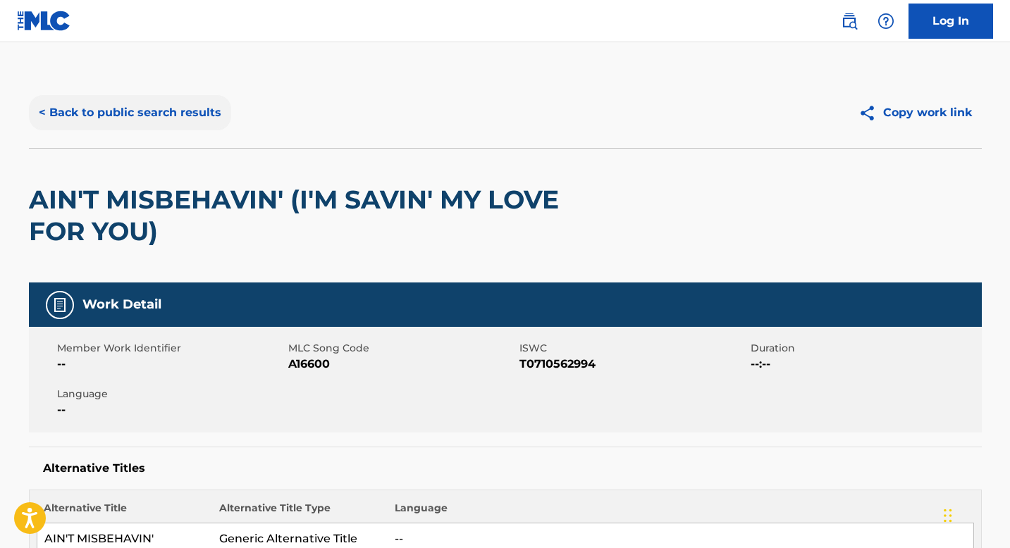
click at [167, 123] on button "< Back to public search results" at bounding box center [130, 112] width 202 height 35
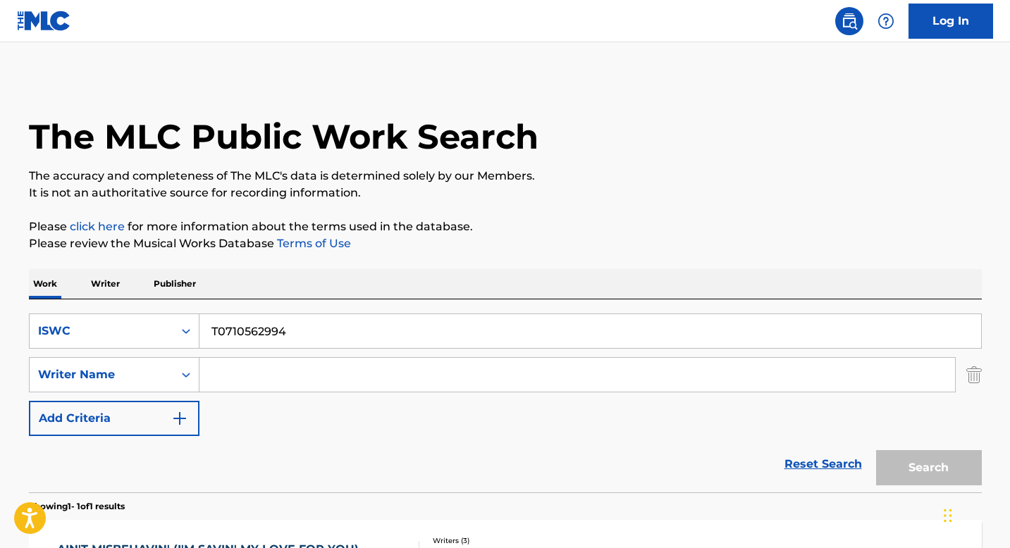
scroll to position [138, 0]
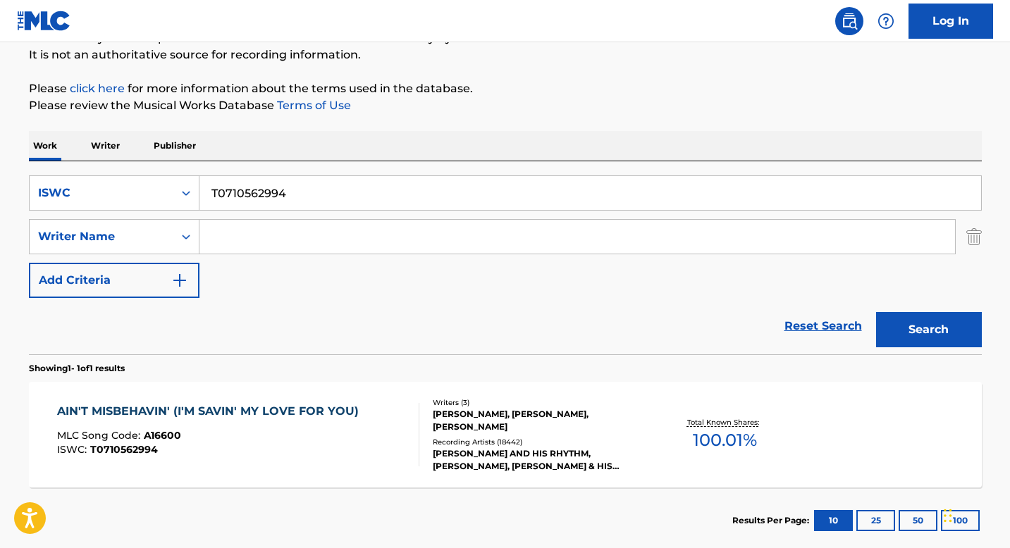
click at [261, 196] on input "T0710562994" at bounding box center [590, 193] width 782 height 34
paste input "9328473821"
type input "T9328473821"
click at [911, 326] on button "Search" at bounding box center [929, 329] width 106 height 35
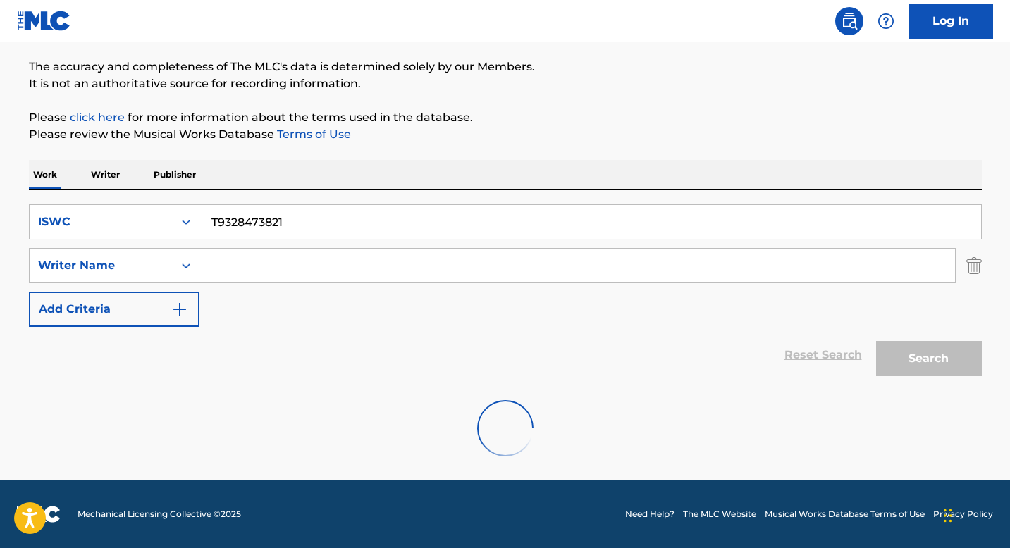
scroll to position [63, 0]
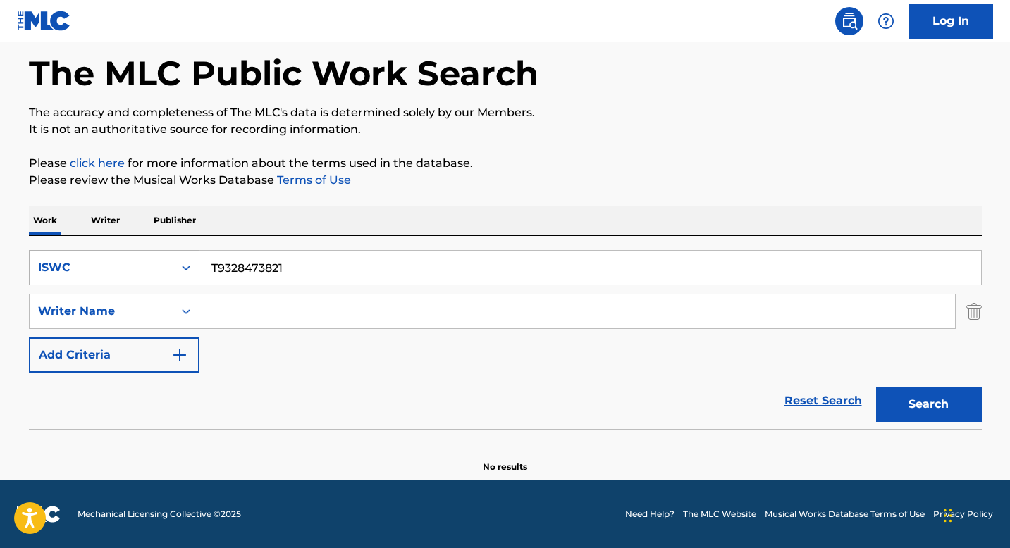
click at [173, 270] on div "Search Form" at bounding box center [185, 267] width 25 height 25
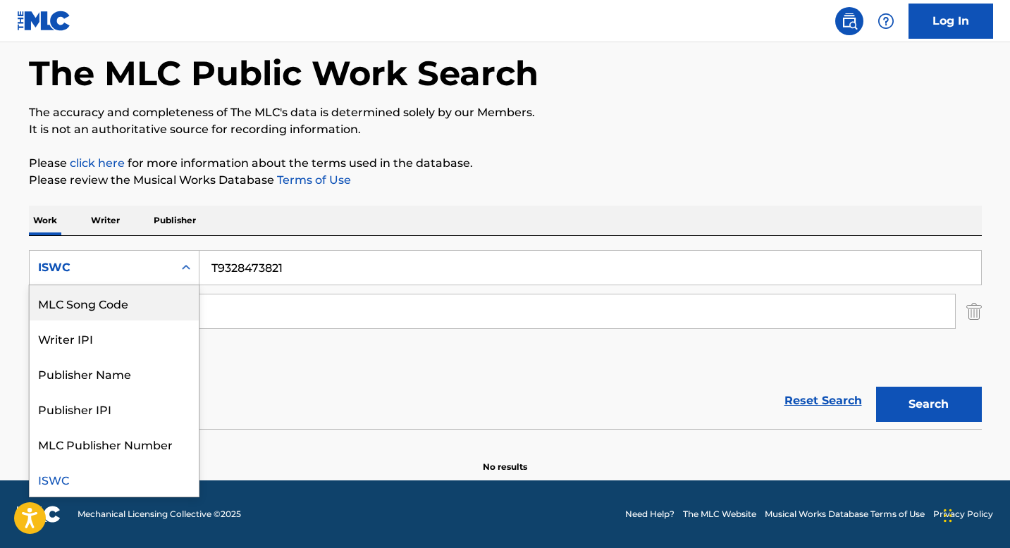
scroll to position [0, 0]
click at [155, 301] on div "Work Title" at bounding box center [114, 302] width 169 height 35
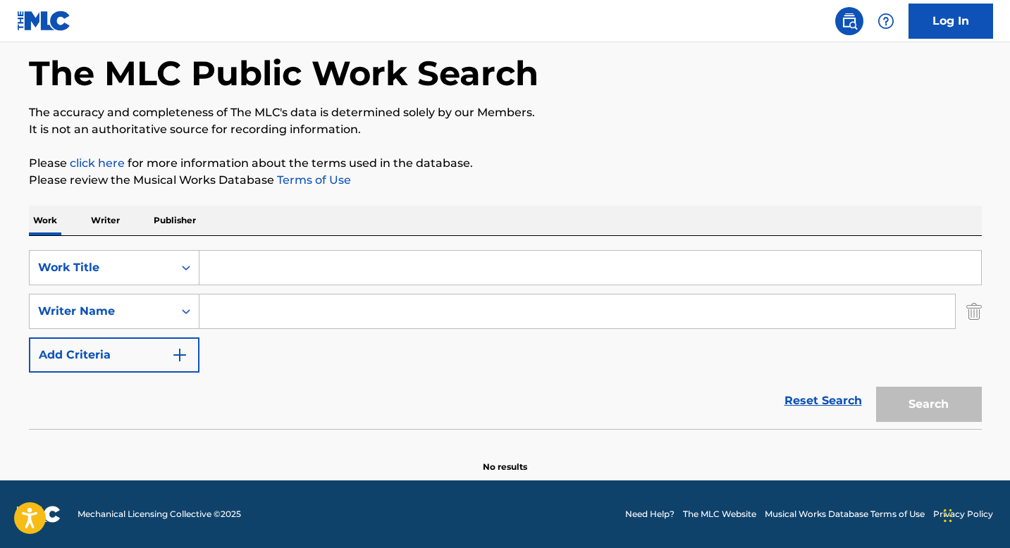
click at [254, 271] on input "Search Form" at bounding box center [590, 268] width 782 height 34
paste input "'I REVOLVE (AROUND YOU)"
type input "'I REVOLVE (AROUND YOU)"
drag, startPoint x: 942, startPoint y: 412, endPoint x: 895, endPoint y: 402, distance: 48.2
click at [941, 412] on button "Search" at bounding box center [929, 404] width 106 height 35
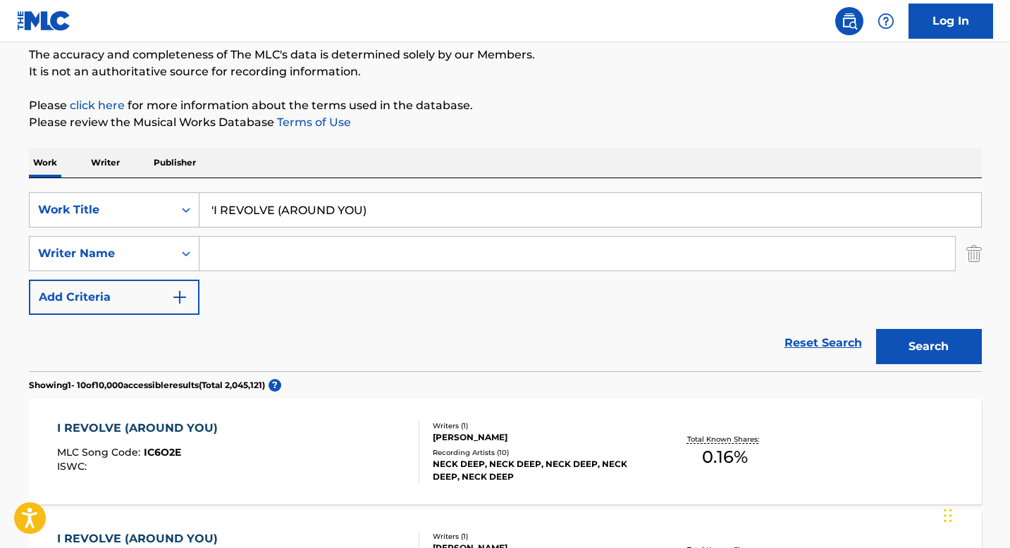
scroll to position [135, 0]
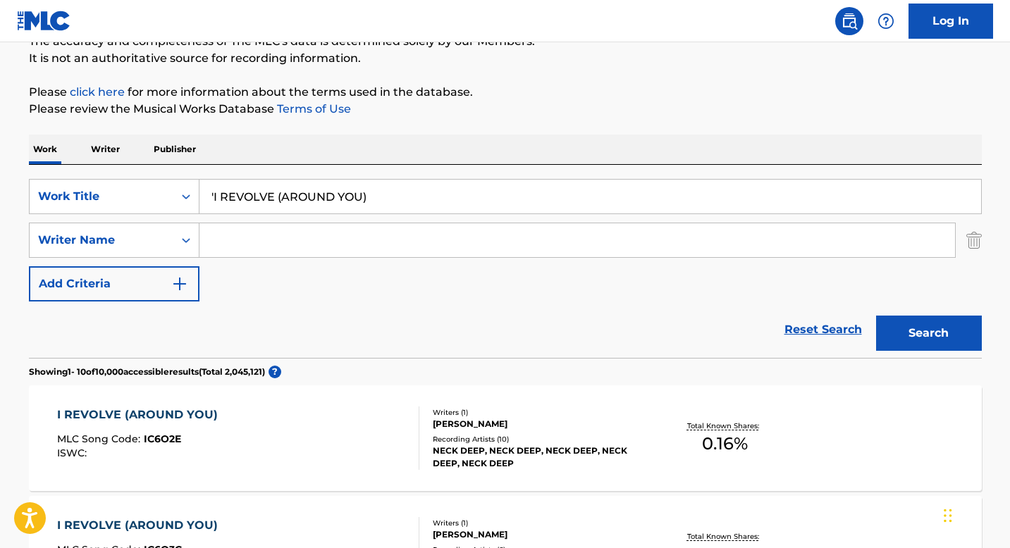
click at [232, 245] on input "Search Form" at bounding box center [577, 240] width 756 height 34
paste input "BOWDEN SAMUEL JOSEPH,"
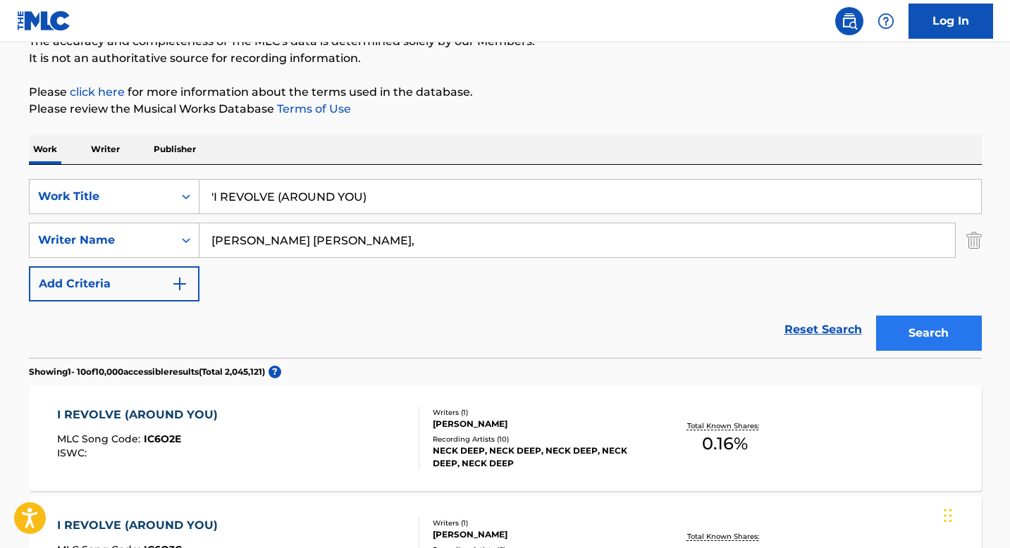
type input "BOWDEN SAMUEL JOSEPH,"
drag, startPoint x: 899, startPoint y: 333, endPoint x: 845, endPoint y: 325, distance: 54.2
click at [899, 333] on button "Search" at bounding box center [929, 333] width 106 height 35
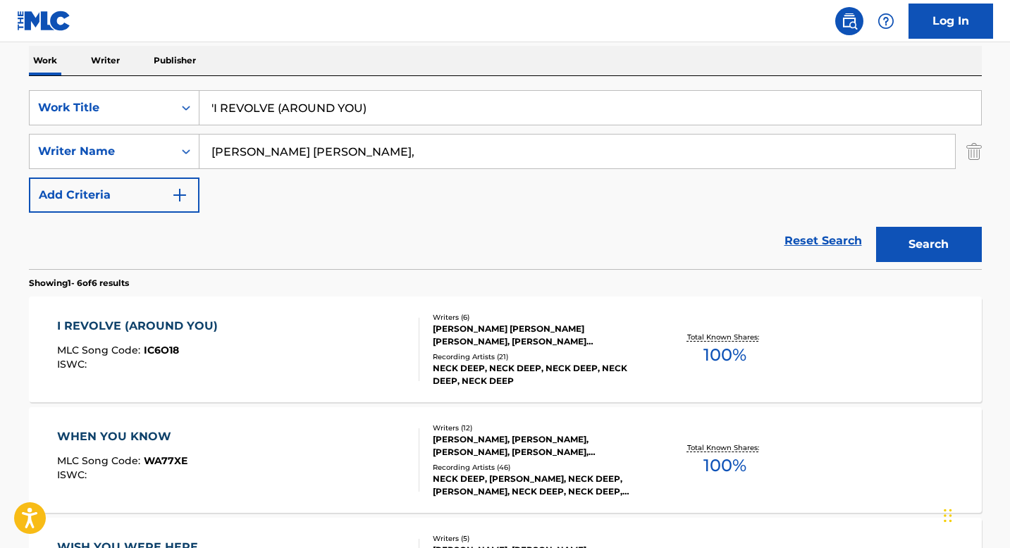
scroll to position [278, 0]
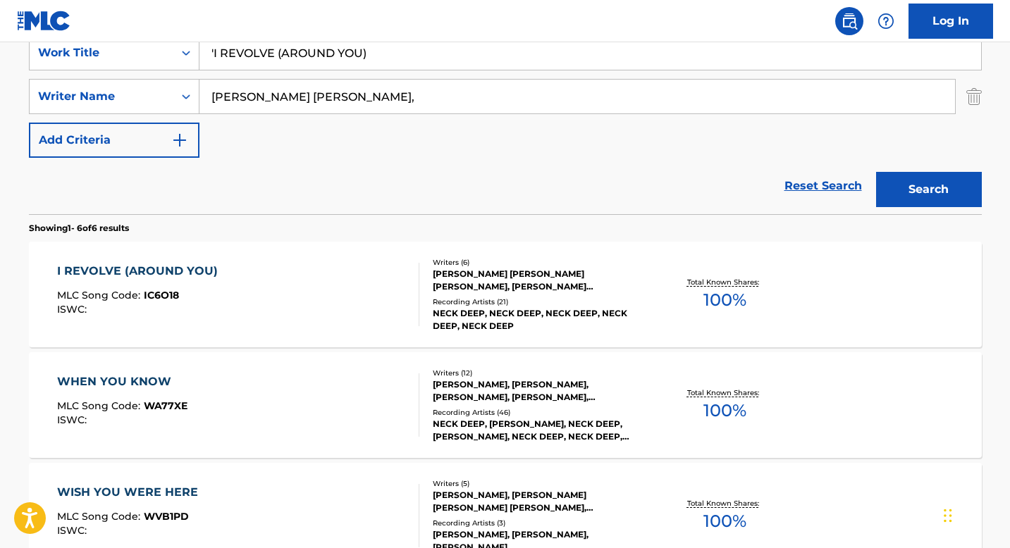
click at [459, 288] on div "JOSHUA JAMES HALLING, MATTHEW RICHARD WEST, BENEDICT KIERAN JAMES BARLOW, SAMUE…" at bounding box center [539, 280] width 213 height 25
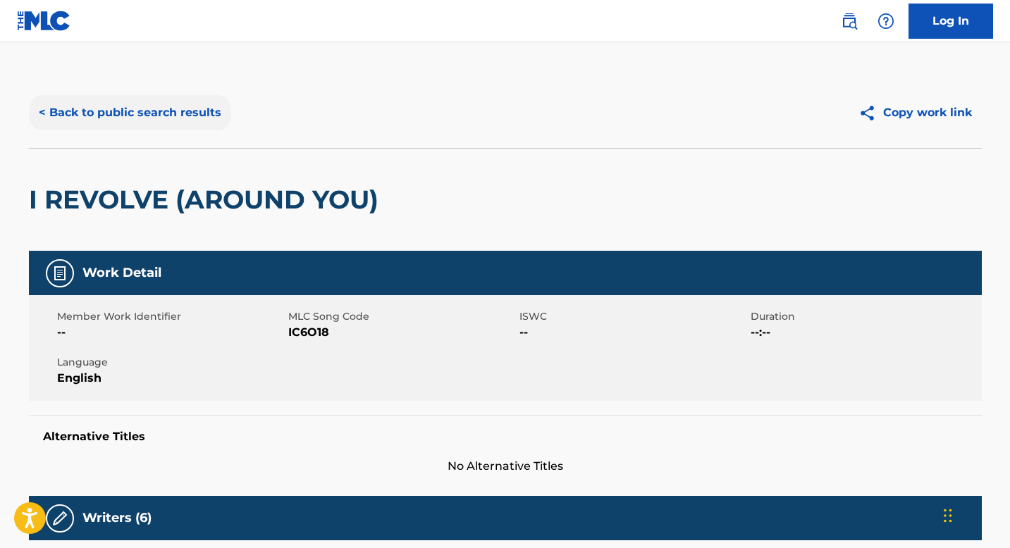
click at [134, 114] on button "< Back to public search results" at bounding box center [130, 112] width 202 height 35
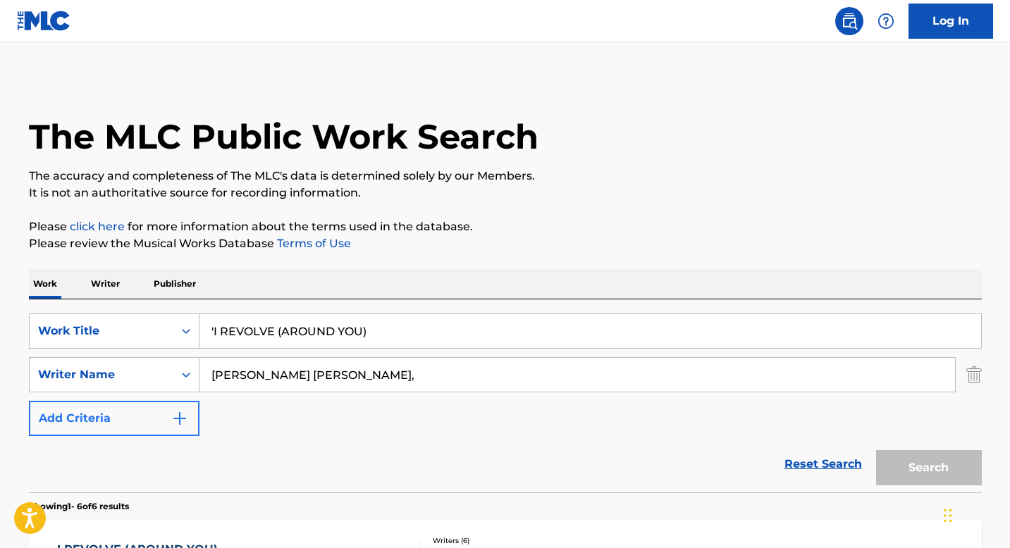
scroll to position [278, 0]
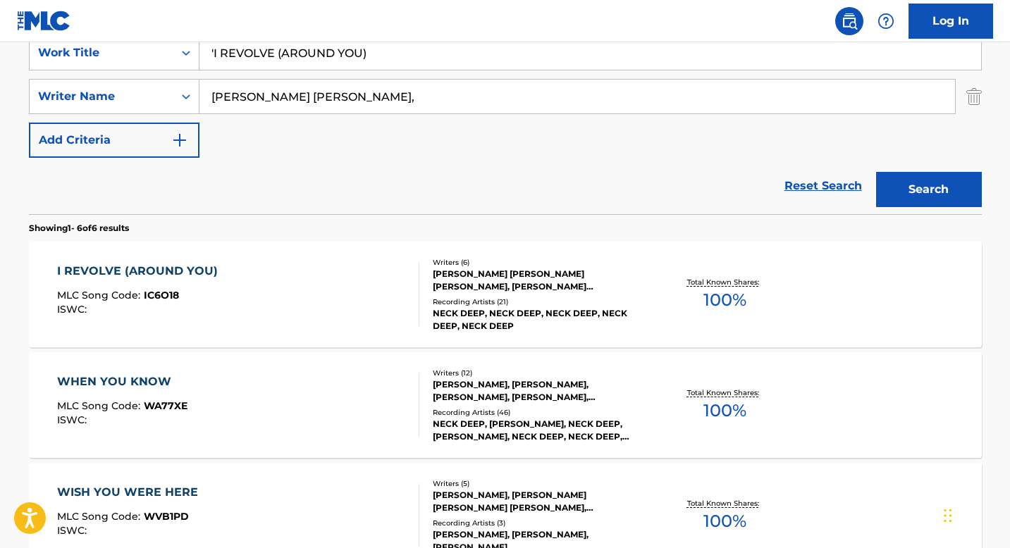
click at [259, 101] on input "BOWDEN SAMUEL JOSEPH," at bounding box center [577, 97] width 756 height 34
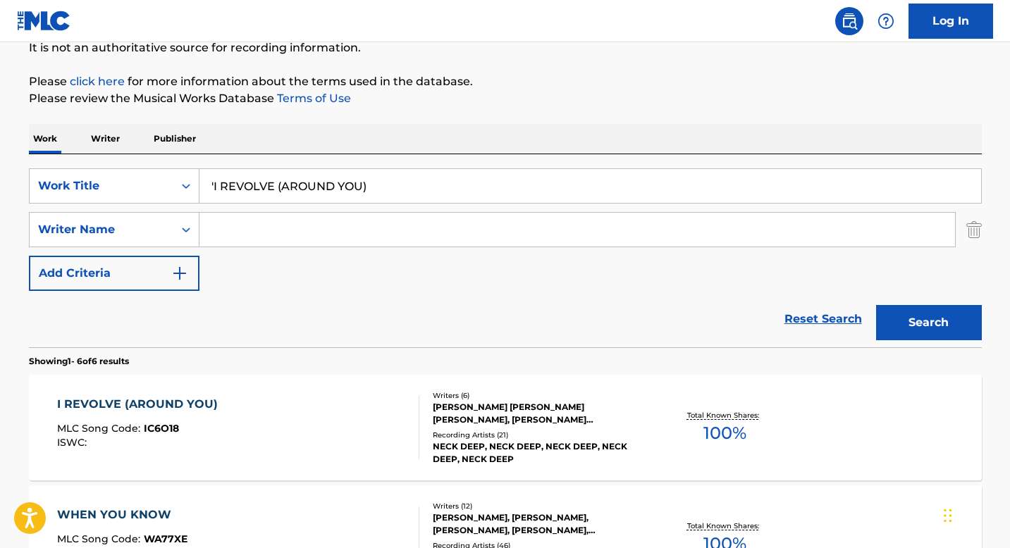
scroll to position [82, 0]
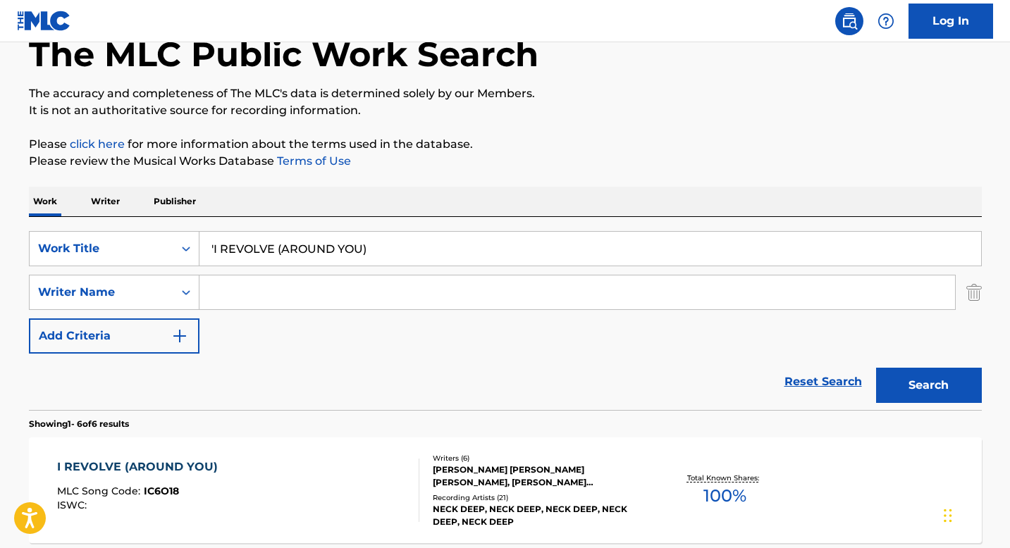
click at [266, 254] on input "'I REVOLVE (AROUND YOU)" at bounding box center [590, 249] width 782 height 34
click at [266, 253] on input "'I REVOLVE (AROUND YOU)" at bounding box center [590, 249] width 782 height 34
paste input "OK LOVE YOU BYE"
type input "OK LOVE YOU BYE"
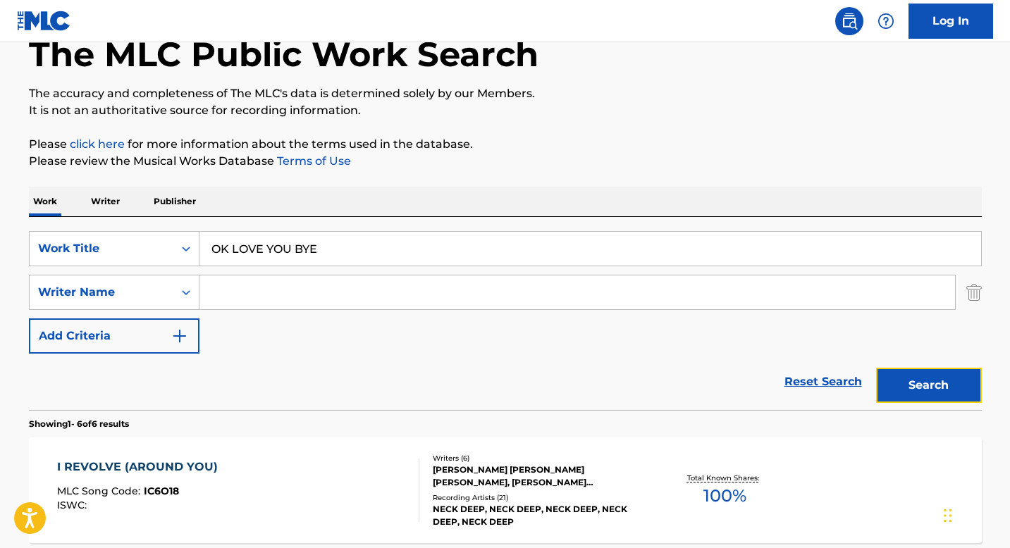
click at [907, 381] on button "Search" at bounding box center [929, 385] width 106 height 35
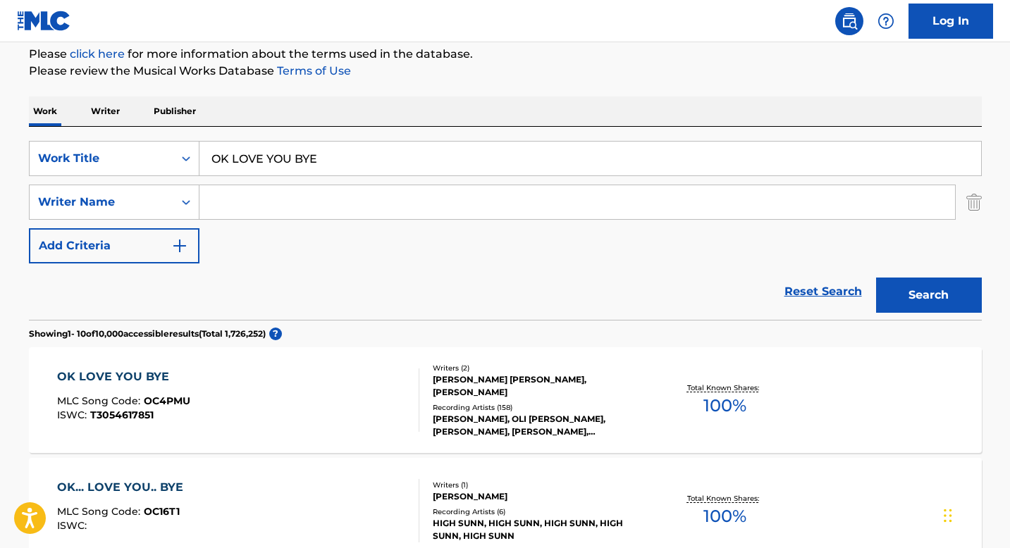
scroll to position [176, 0]
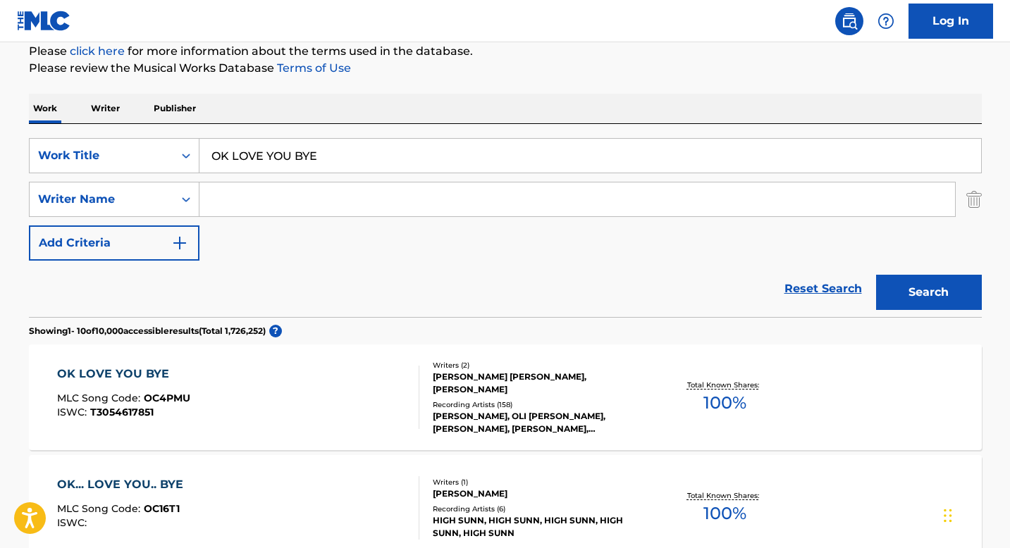
click at [271, 198] on input "Search Form" at bounding box center [577, 200] width 756 height 34
paste input "DEAN OLIVIA LAURYN"
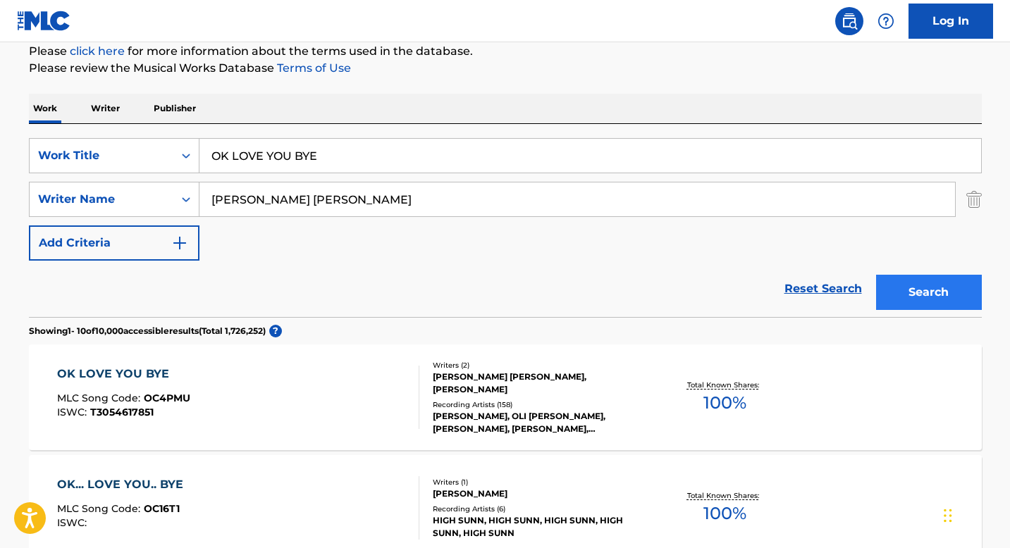
type input "DEAN OLIVIA LAURYN"
click at [918, 289] on button "Search" at bounding box center [929, 292] width 106 height 35
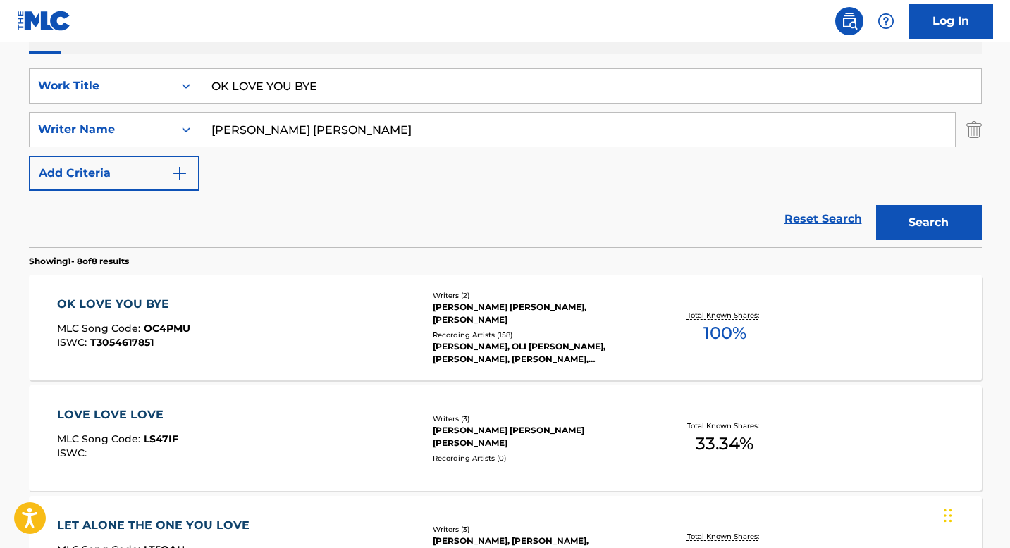
scroll to position [252, 0]
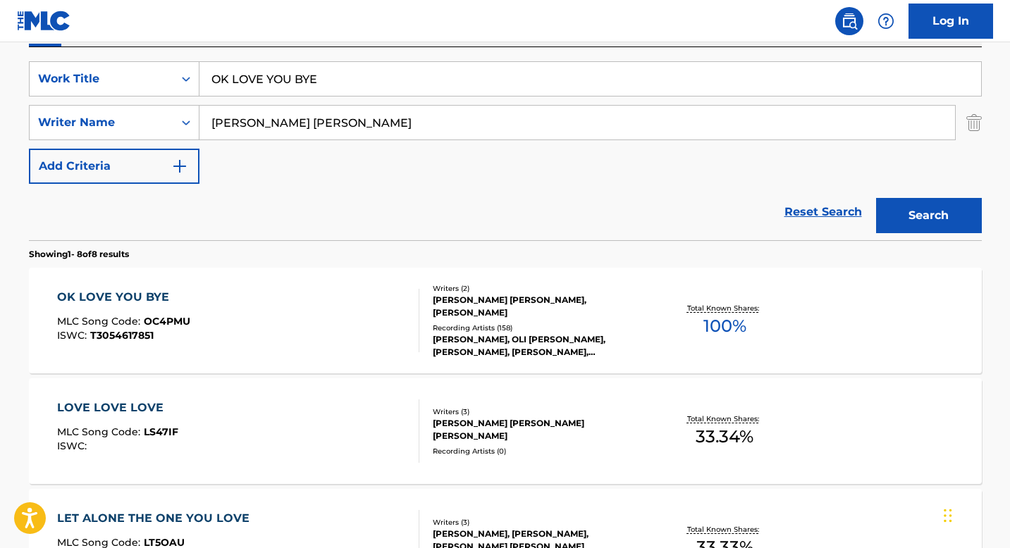
click at [476, 333] on div "OLIVIA DEAN, OLI BAYSTON, OLIVIA DEAN, OLIVIA DEAN, OLIVIA DEAN, OLIVIA DEAN" at bounding box center [539, 345] width 213 height 25
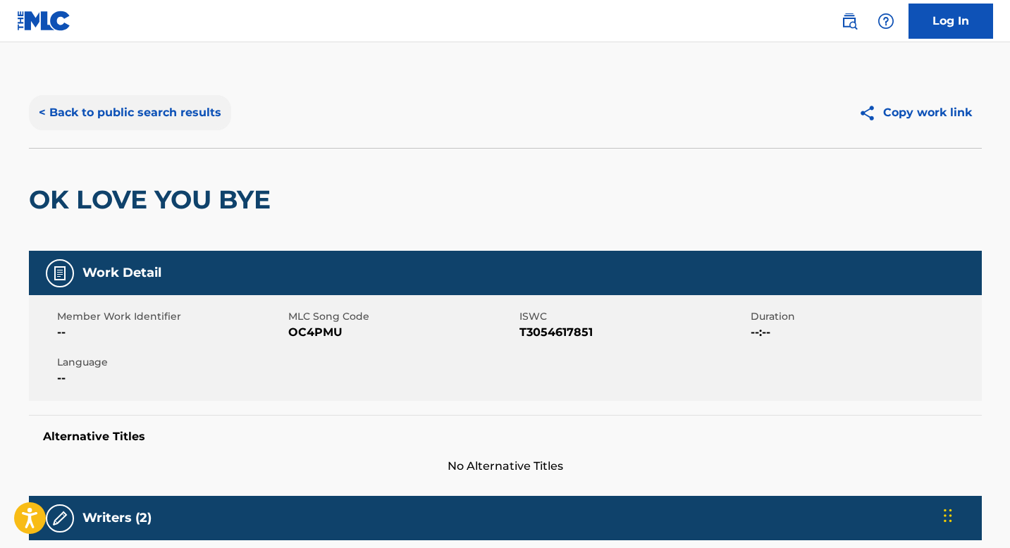
click at [147, 111] on button "< Back to public search results" at bounding box center [130, 112] width 202 height 35
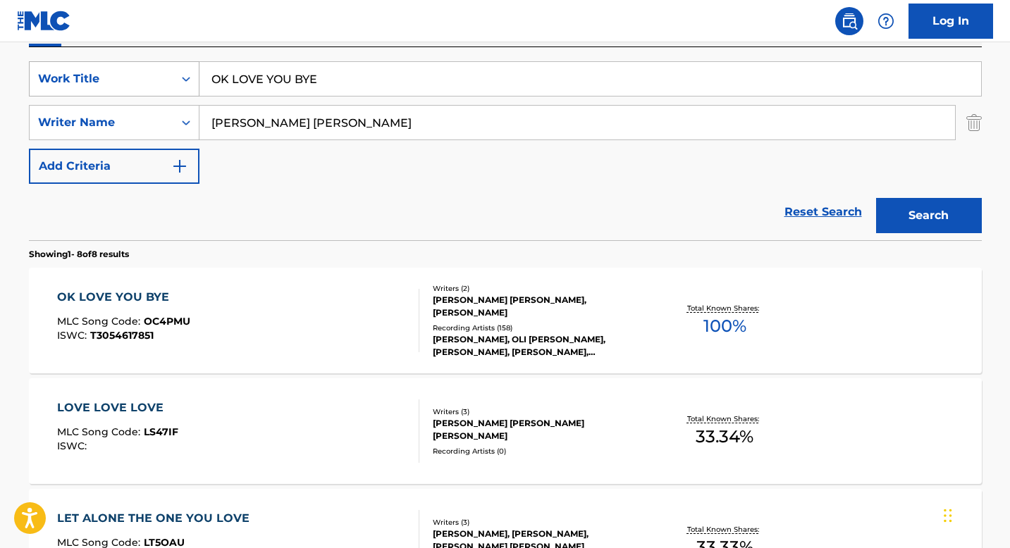
click at [171, 86] on div "Work Title" at bounding box center [102, 79] width 144 height 27
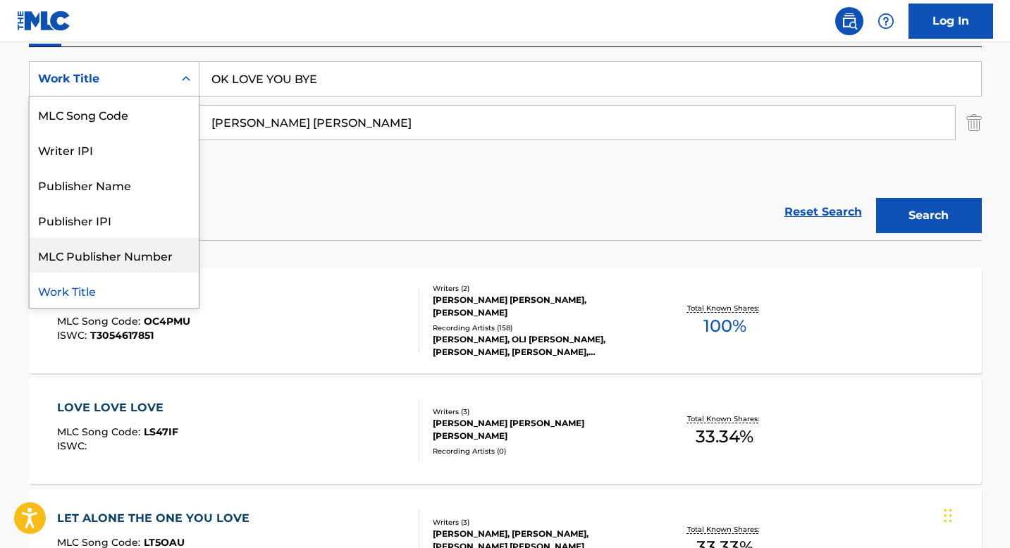
scroll to position [0, 0]
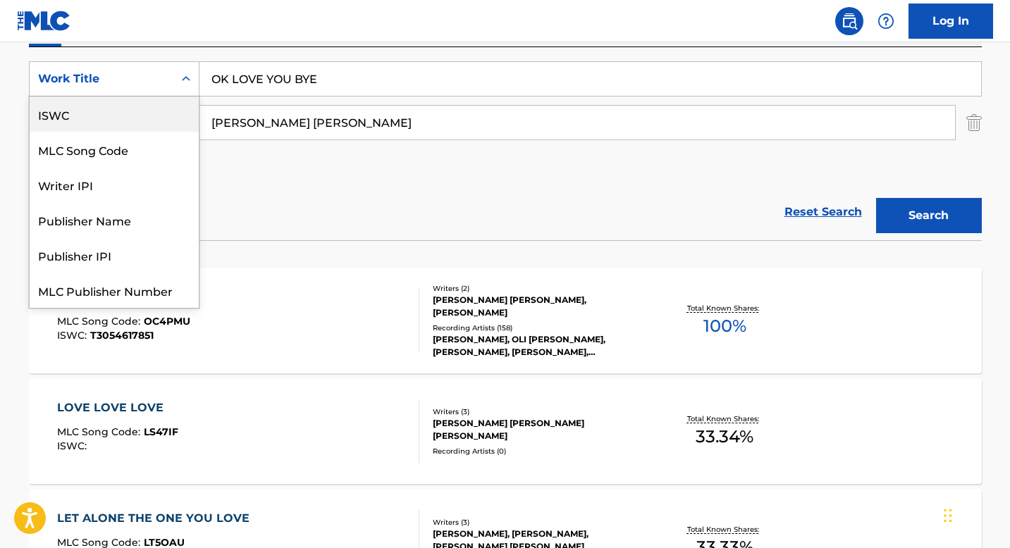
click at [82, 115] on div "ISWC" at bounding box center [114, 114] width 169 height 35
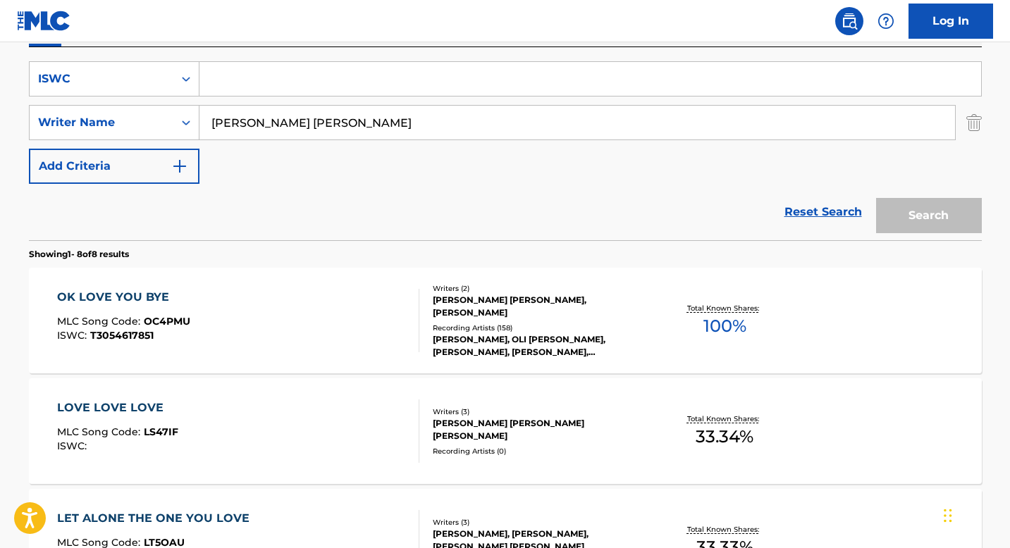
click at [288, 119] on input "DEAN OLIVIA LAURYN" at bounding box center [577, 123] width 756 height 34
click at [279, 76] on input "Search Form" at bounding box center [590, 79] width 782 height 34
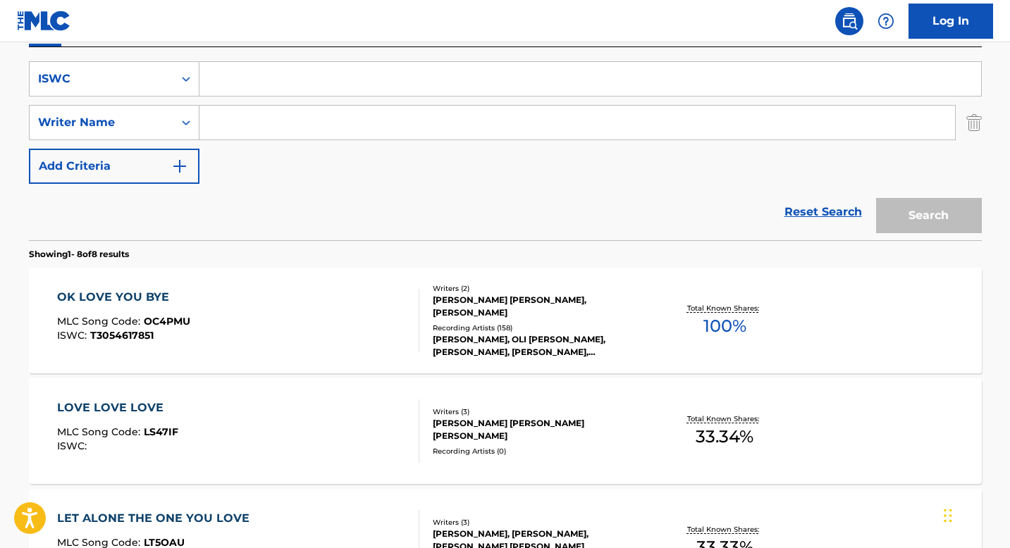
paste input "T3244644320"
type input "T3244644320"
click at [891, 207] on button "Search" at bounding box center [929, 215] width 106 height 35
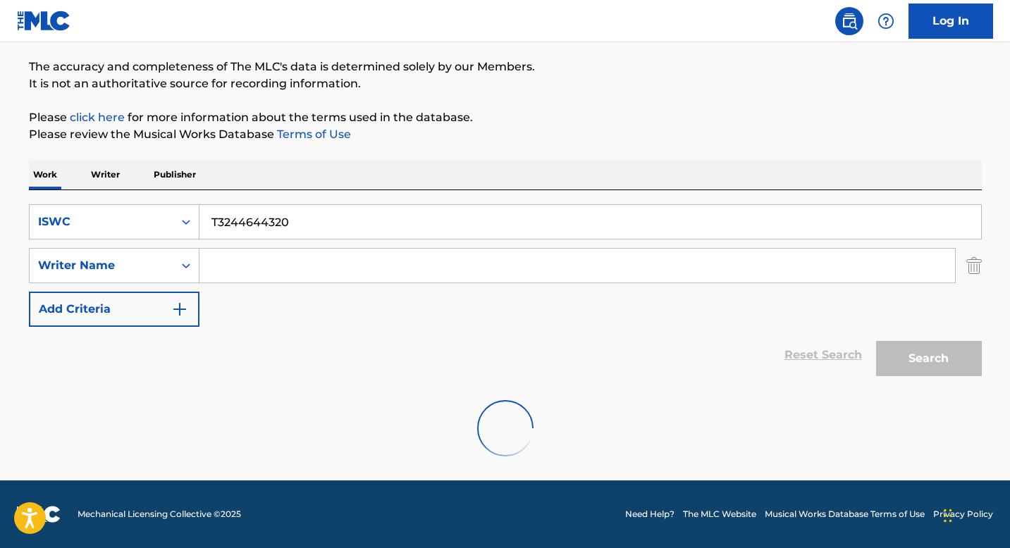
scroll to position [63, 0]
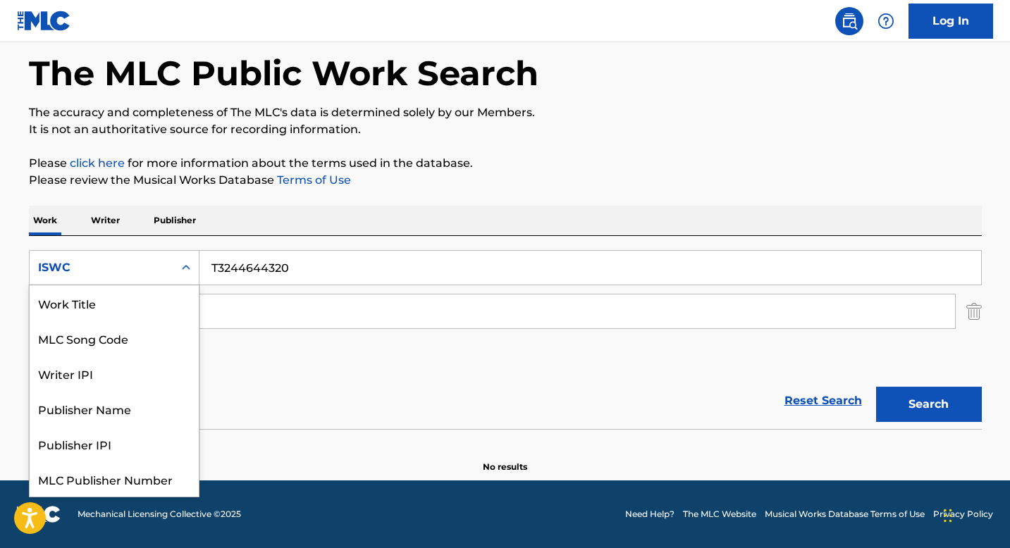
click at [185, 277] on div "Search Form" at bounding box center [185, 267] width 25 height 25
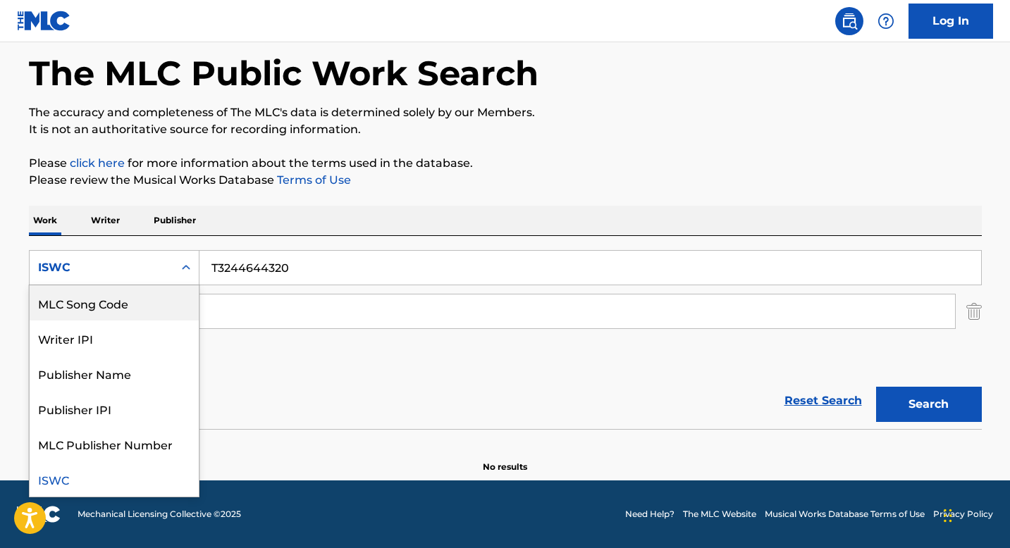
scroll to position [0, 0]
click at [118, 301] on div "Work Title" at bounding box center [114, 302] width 169 height 35
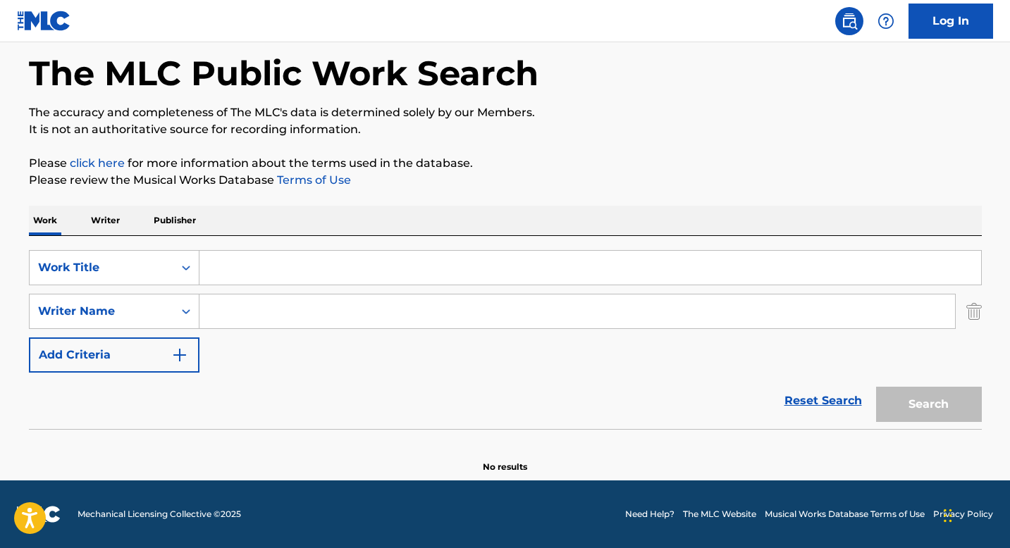
click at [218, 272] on input "Search Form" at bounding box center [590, 268] width 782 height 34
paste input "CRAYON"
type input "CRAYON"
click at [248, 317] on input "Search Form" at bounding box center [577, 312] width 756 height 34
paste input "DOWDELL ASIM K"
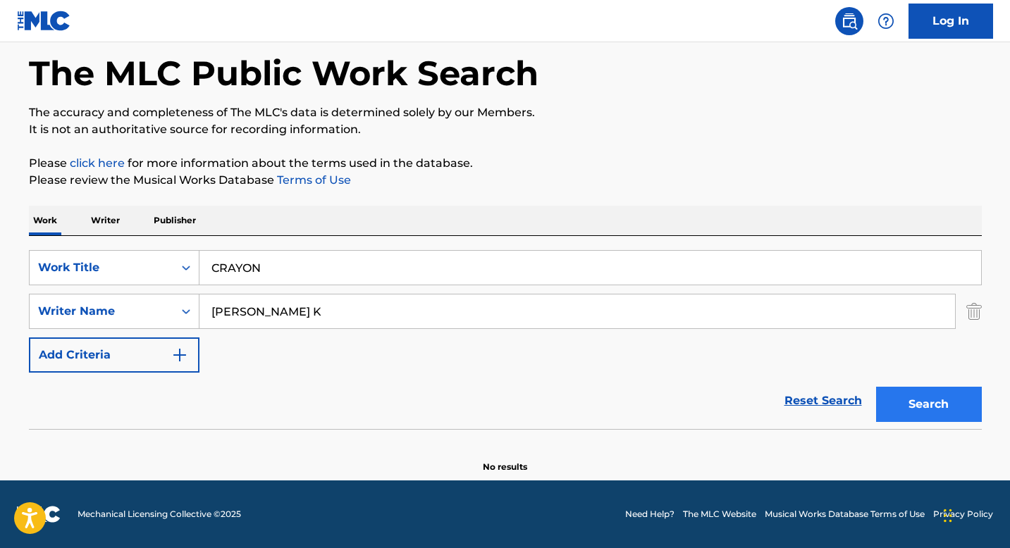
type input "DOWDELL ASIM K"
click at [926, 405] on button "Search" at bounding box center [929, 404] width 106 height 35
click at [264, 316] on input "DOWDELL ASIM K" at bounding box center [577, 312] width 756 height 34
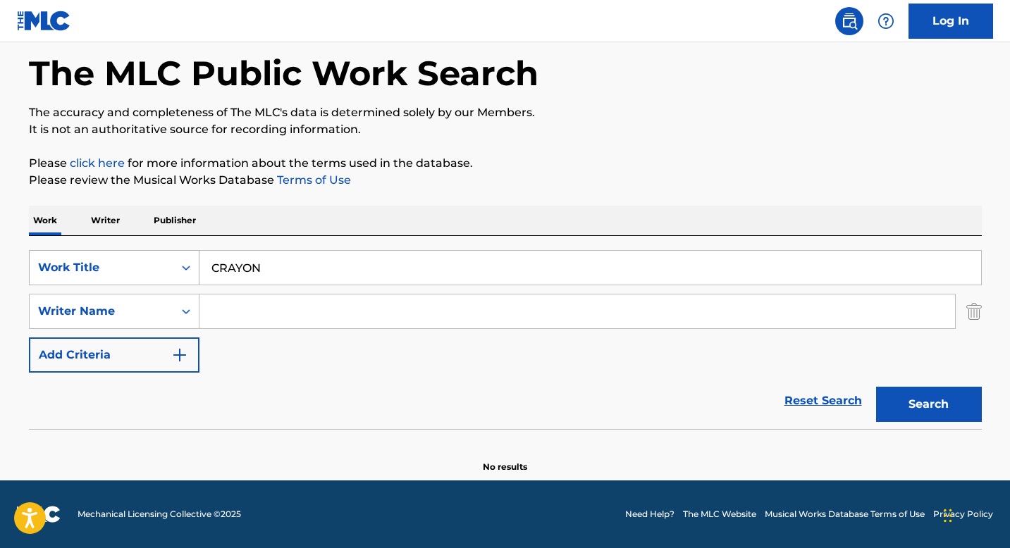
click at [187, 271] on icon "Search Form" at bounding box center [186, 268] width 14 height 14
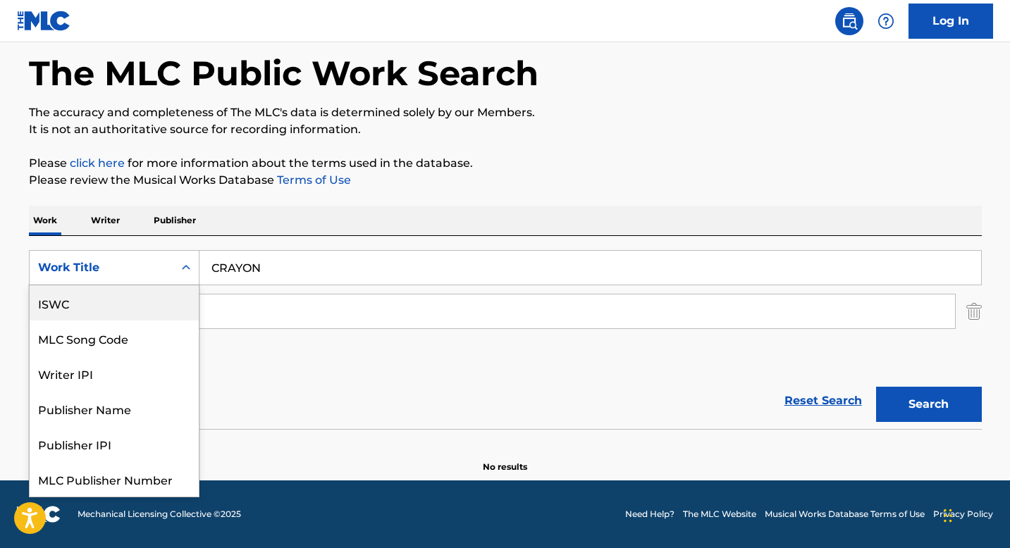
click at [92, 296] on div "ISWC" at bounding box center [114, 302] width 169 height 35
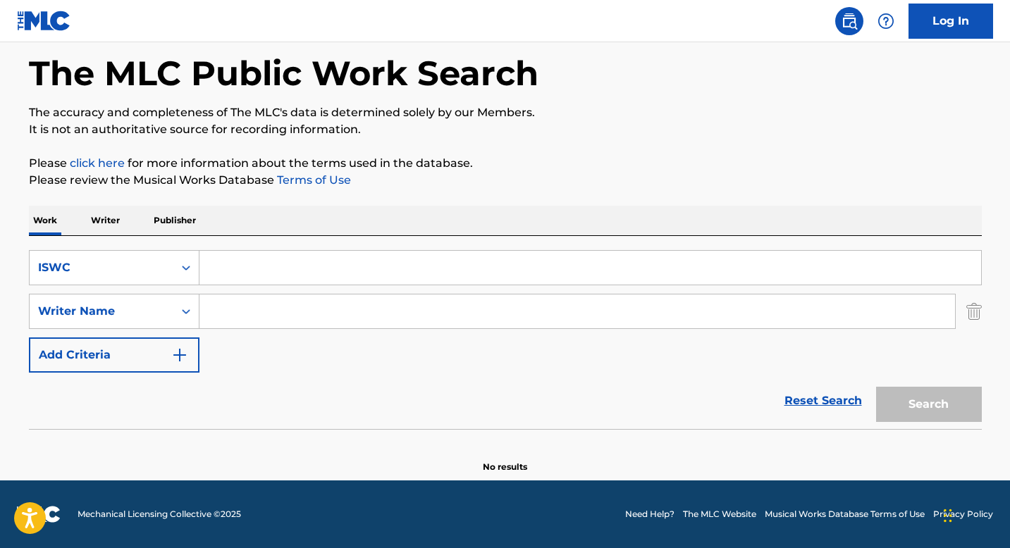
click at [219, 269] on input "Search Form" at bounding box center [590, 268] width 782 height 34
paste input "T9213820510"
type input "T9213820510"
click at [907, 406] on button "Search" at bounding box center [929, 404] width 106 height 35
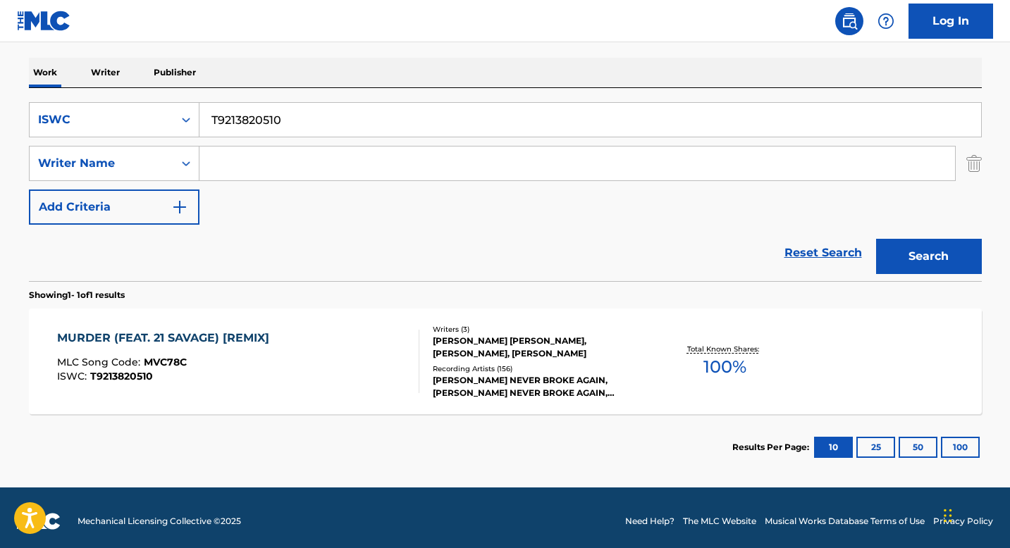
scroll to position [219, 0]
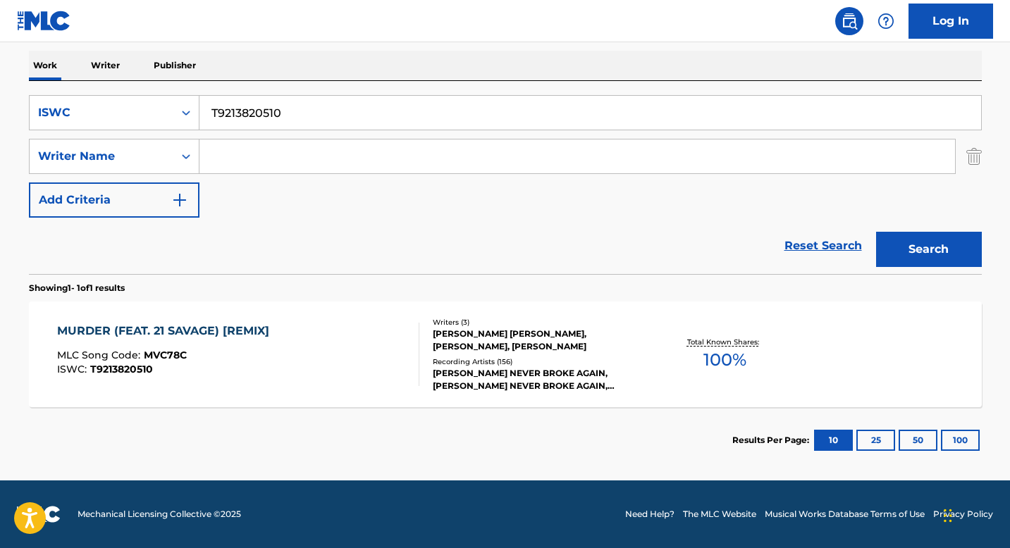
click at [445, 333] on div "KENTRELL DESHAWN GAULDEN, DAMION D WILLIAMS, SHE'YAA BIN ABRAHAM-JOSEPH" at bounding box center [539, 340] width 213 height 25
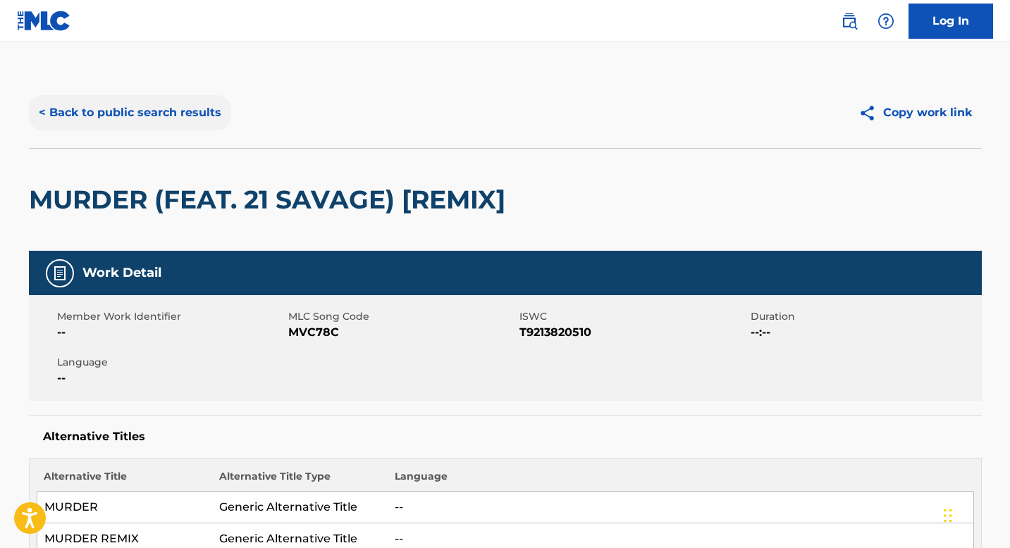
click at [140, 107] on button "< Back to public search results" at bounding box center [130, 112] width 202 height 35
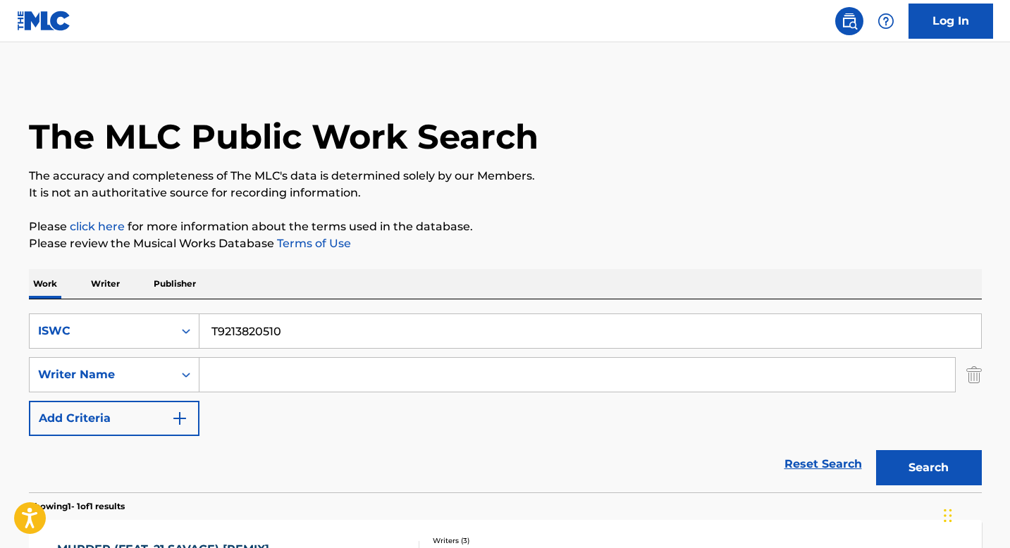
scroll to position [138, 0]
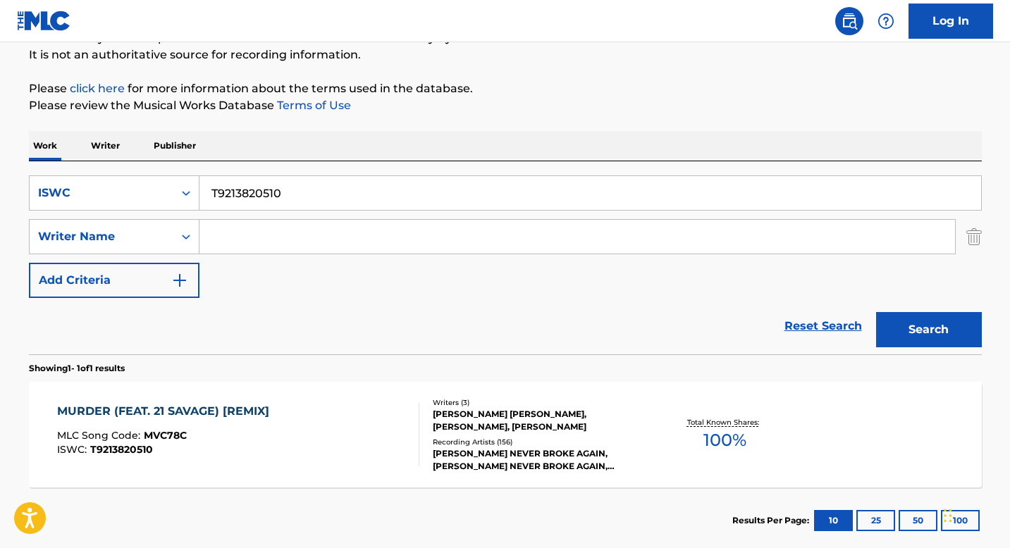
click at [281, 204] on input "T9213820510" at bounding box center [590, 193] width 782 height 34
paste input "156938986"
type input "T9156938986"
click at [918, 332] on button "Search" at bounding box center [929, 329] width 106 height 35
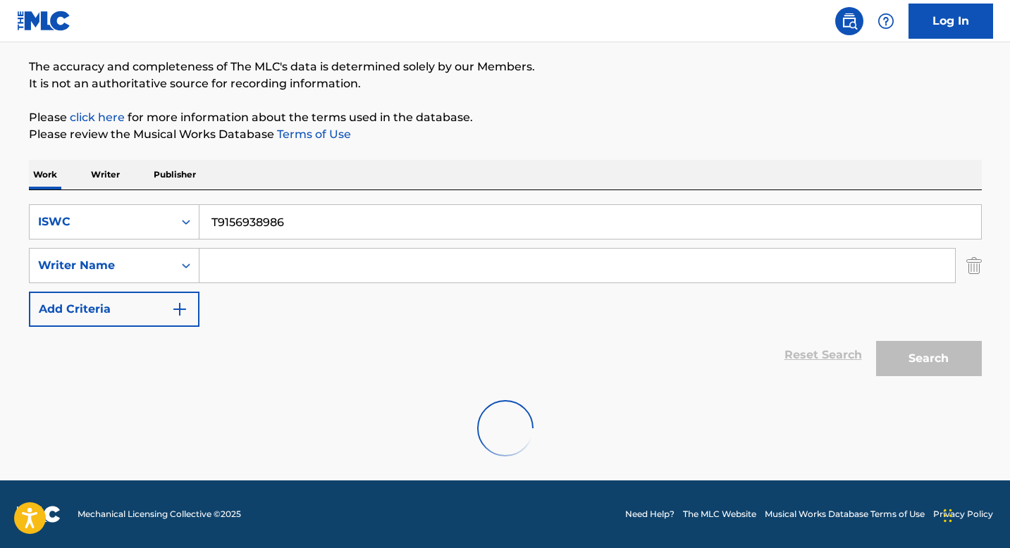
scroll to position [63, 0]
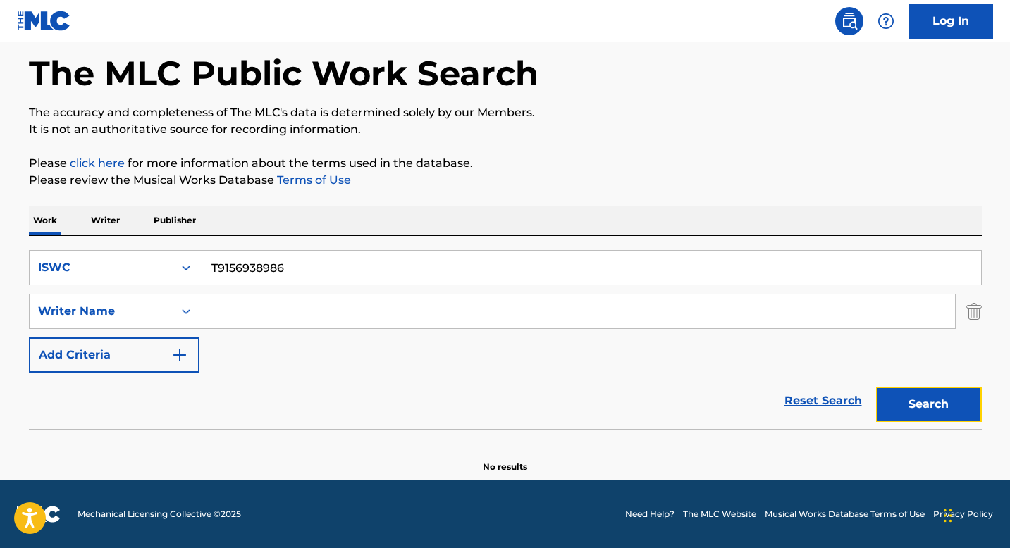
click at [885, 405] on button "Search" at bounding box center [929, 404] width 106 height 35
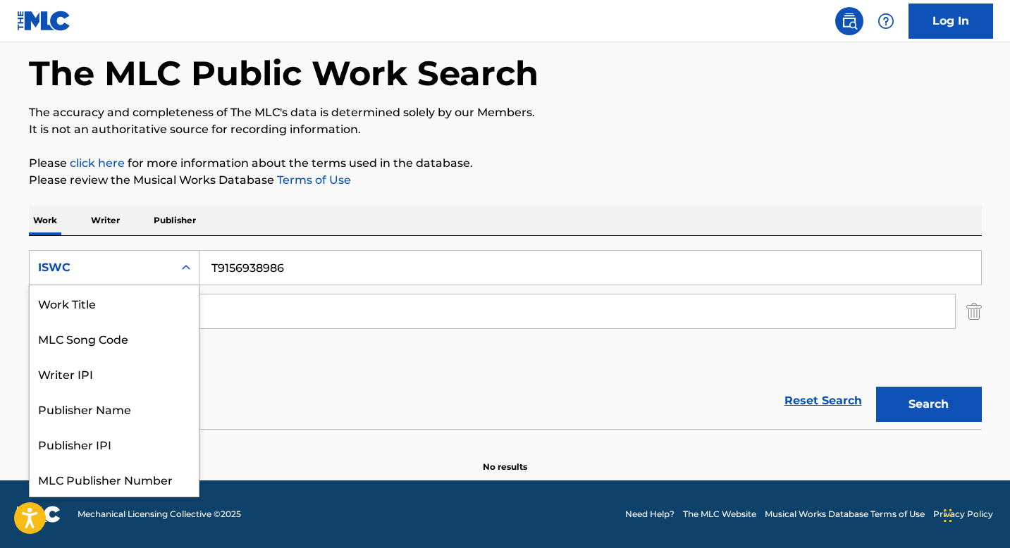
click at [171, 276] on div "ISWC" at bounding box center [102, 267] width 144 height 27
click at [137, 312] on div "Work Title" at bounding box center [114, 302] width 169 height 35
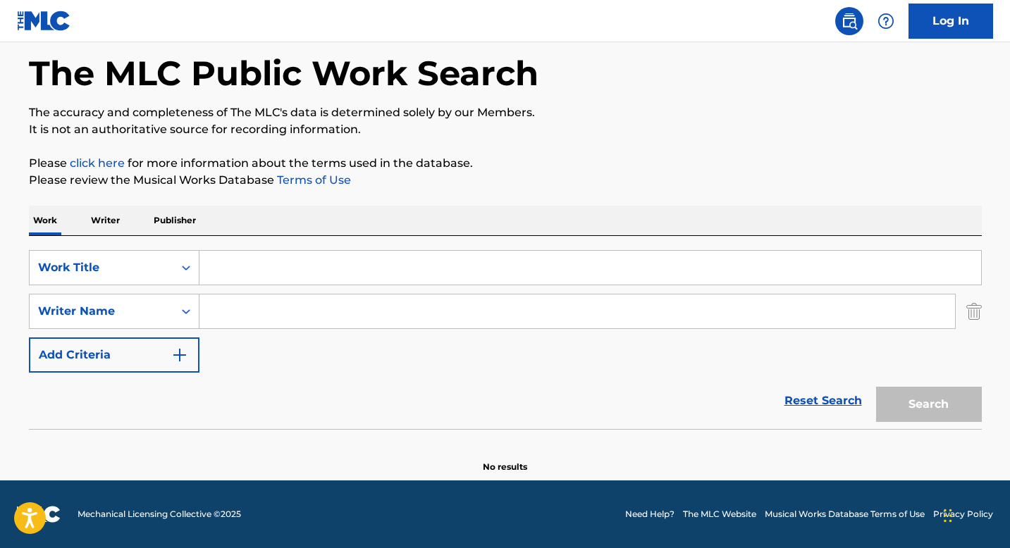
click at [238, 276] on input "Search Form" at bounding box center [590, 268] width 782 height 34
paste input "ME SIGUEN LLAMANDO EL JEFE'"
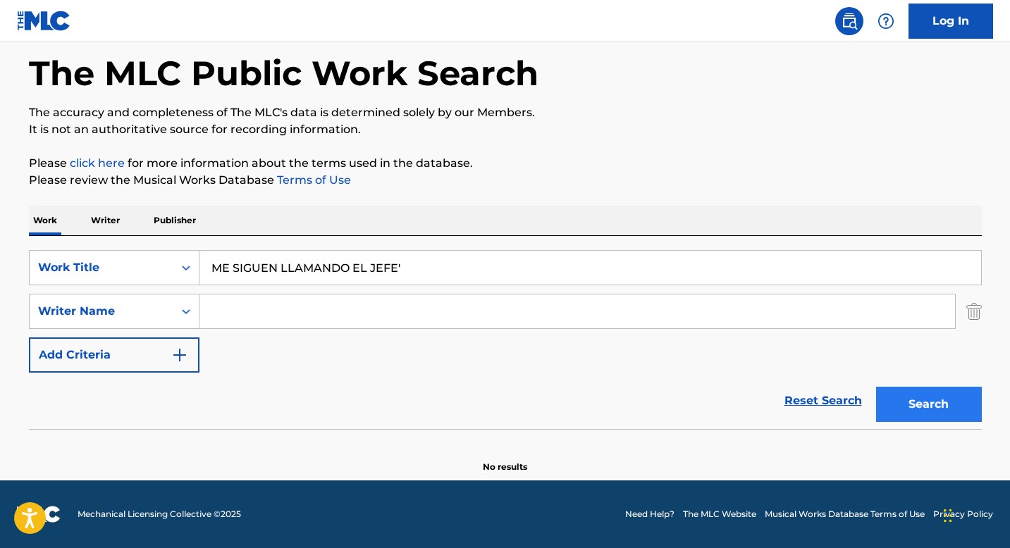
type input "ME SIGUEN LLAMANDO EL JEFE'"
drag, startPoint x: 904, startPoint y: 403, endPoint x: 890, endPoint y: 399, distance: 15.4
click at [902, 403] on button "Search" at bounding box center [929, 404] width 106 height 35
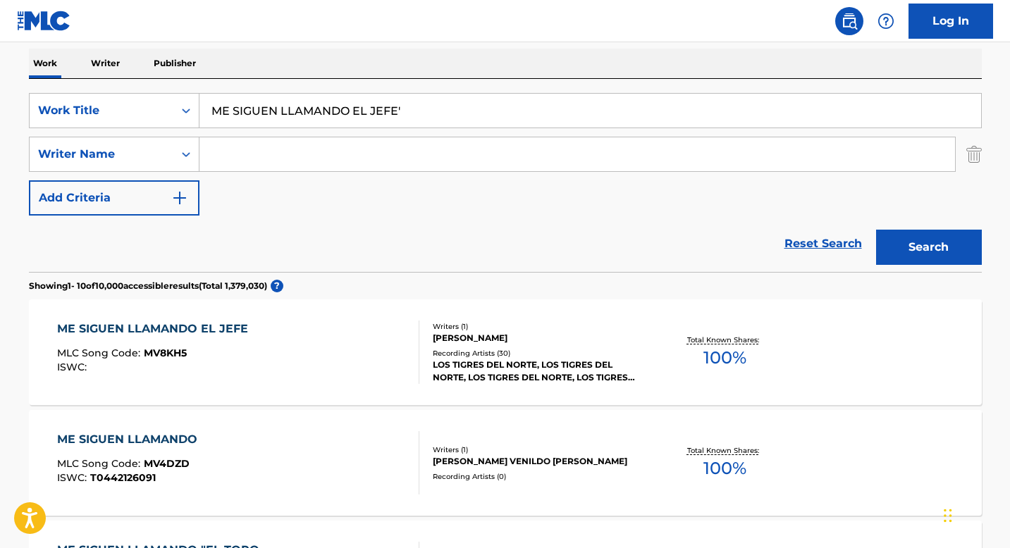
scroll to position [242, 0]
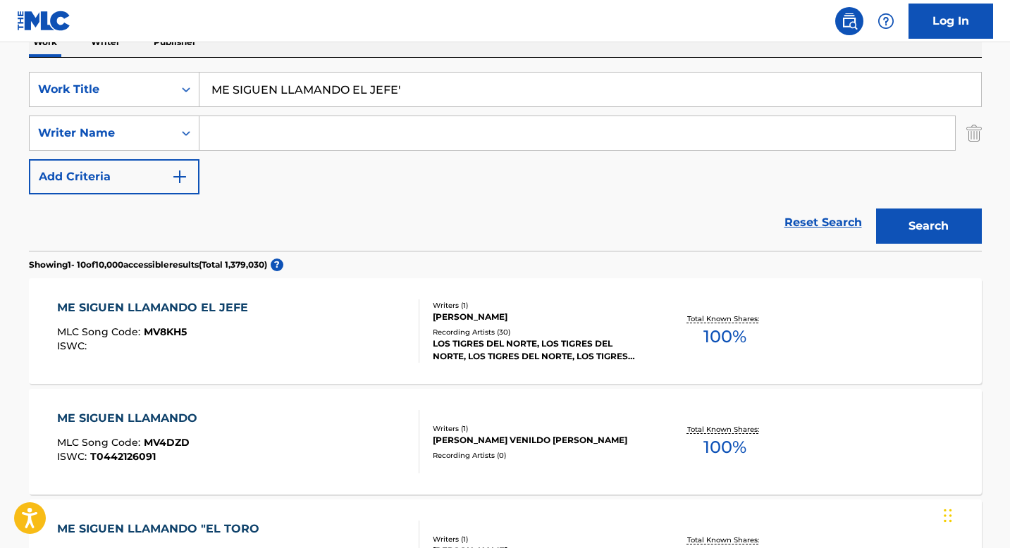
click at [260, 137] on input "Search Form" at bounding box center [577, 133] width 756 height 34
paste input "BELLO JAIMES TEODORO"
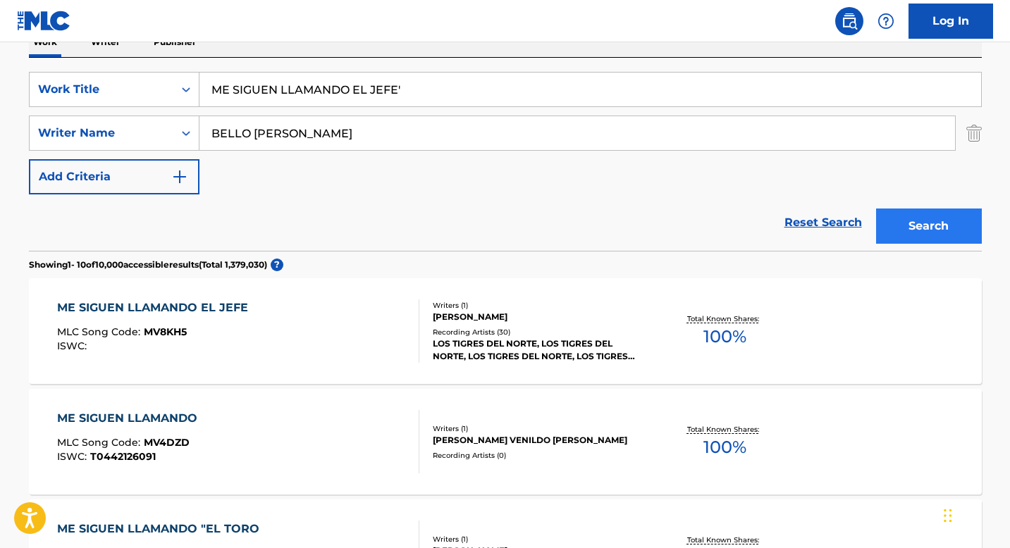
type input "BELLO JAIMES TEODORO"
click at [914, 231] on button "Search" at bounding box center [929, 226] width 106 height 35
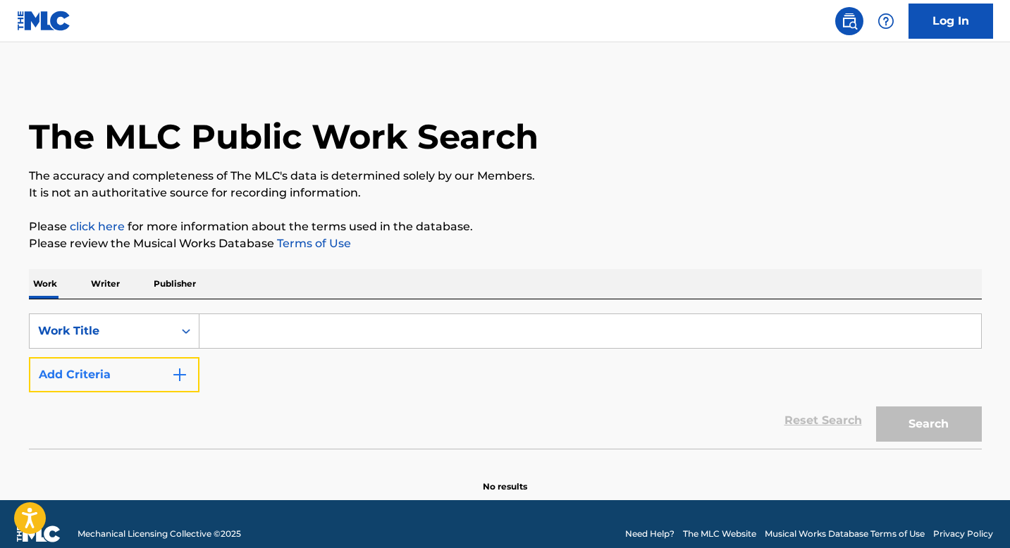
click at [183, 364] on button "Add Criteria" at bounding box center [114, 374] width 171 height 35
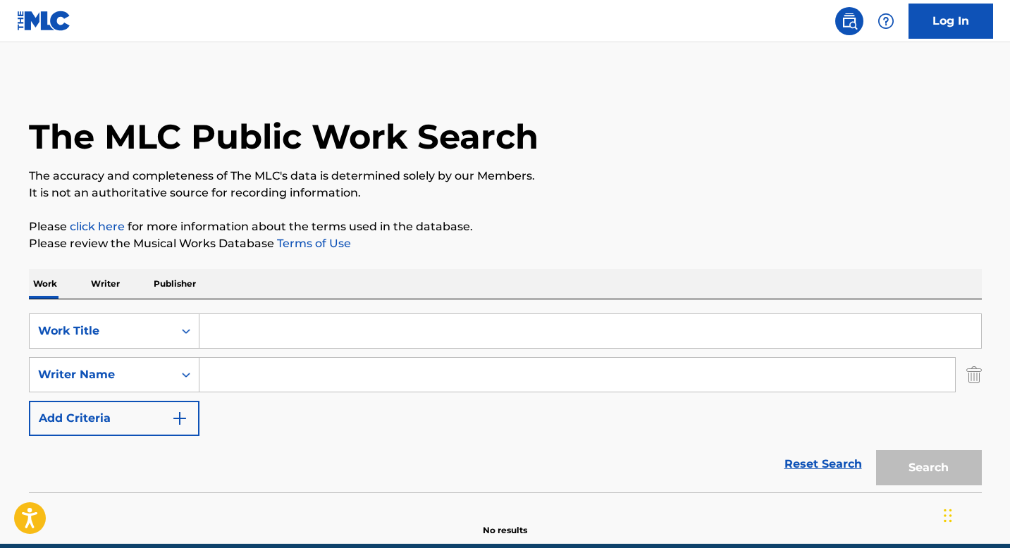
click at [232, 332] on input "Search Form" at bounding box center [590, 331] width 782 height 34
paste input "ME SIGUEN LLAMANDO EL JEFE"
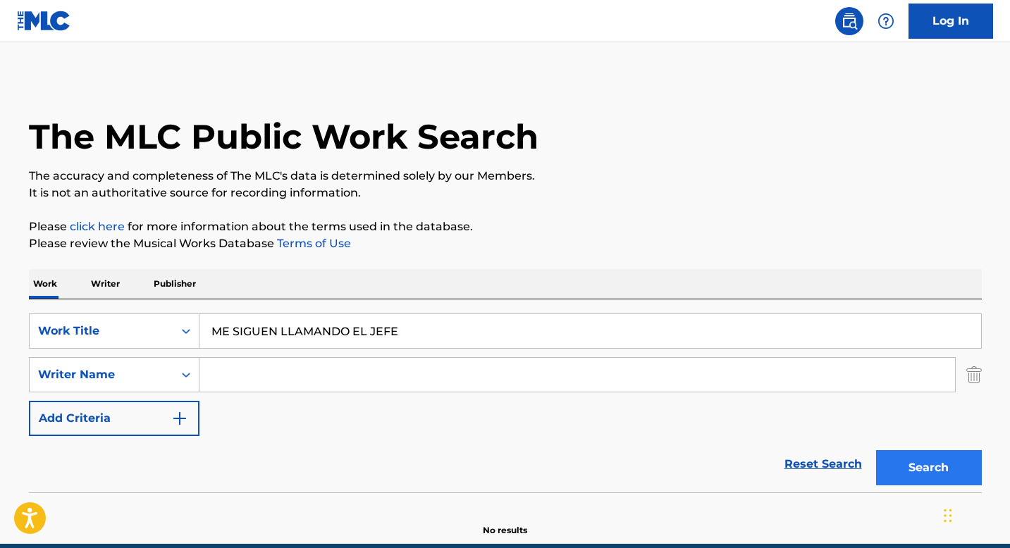
type input "ME SIGUEN LLAMANDO EL JEFE"
drag, startPoint x: 900, startPoint y: 474, endPoint x: 828, endPoint y: 433, distance: 82.7
click at [899, 473] on button "Search" at bounding box center [929, 467] width 106 height 35
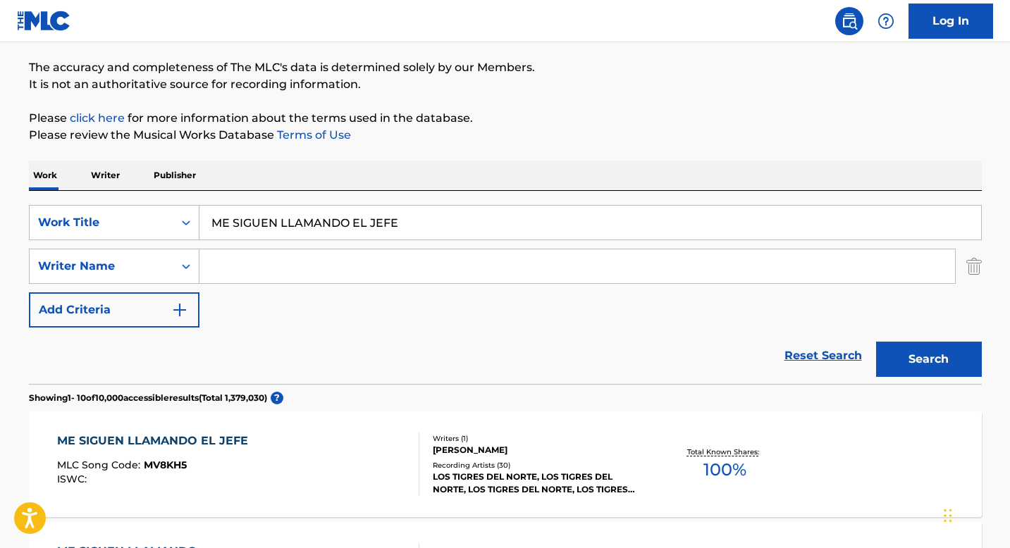
scroll to position [228, 0]
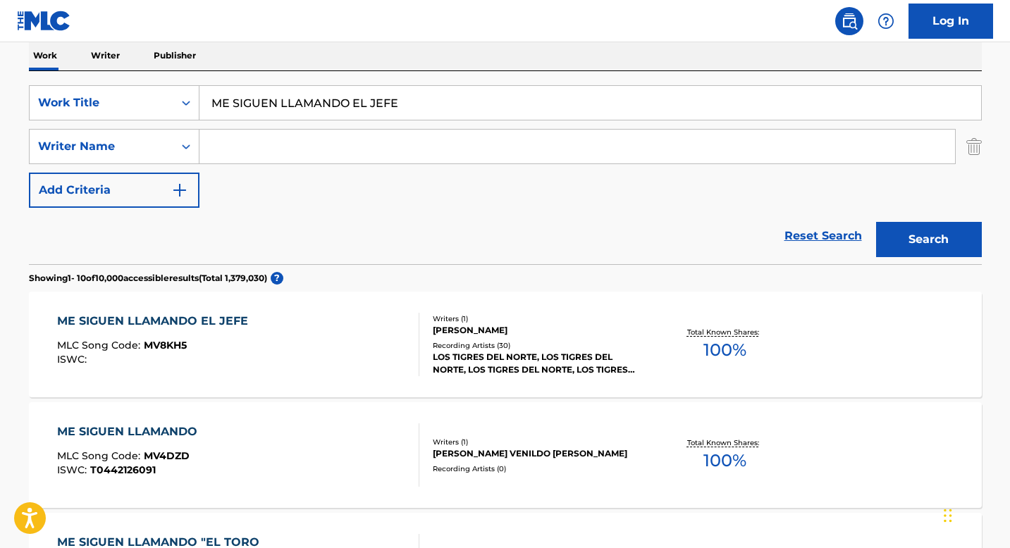
click at [445, 353] on div "LOS TIGRES DEL NORTE, LOS TIGRES DEL NORTE, LOS TIGRES DEL NORTE, LOS TIGRES DE…" at bounding box center [539, 363] width 213 height 25
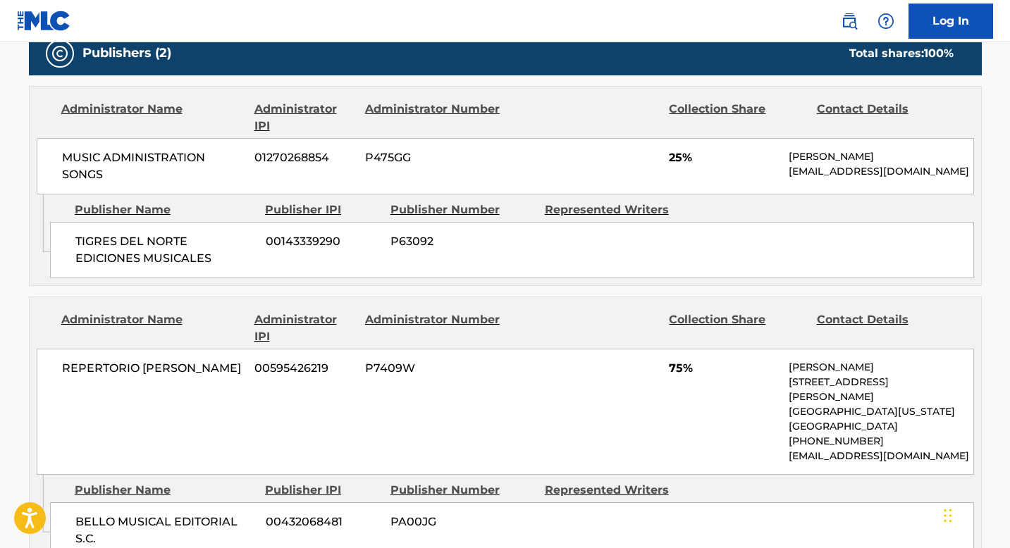
scroll to position [706, 0]
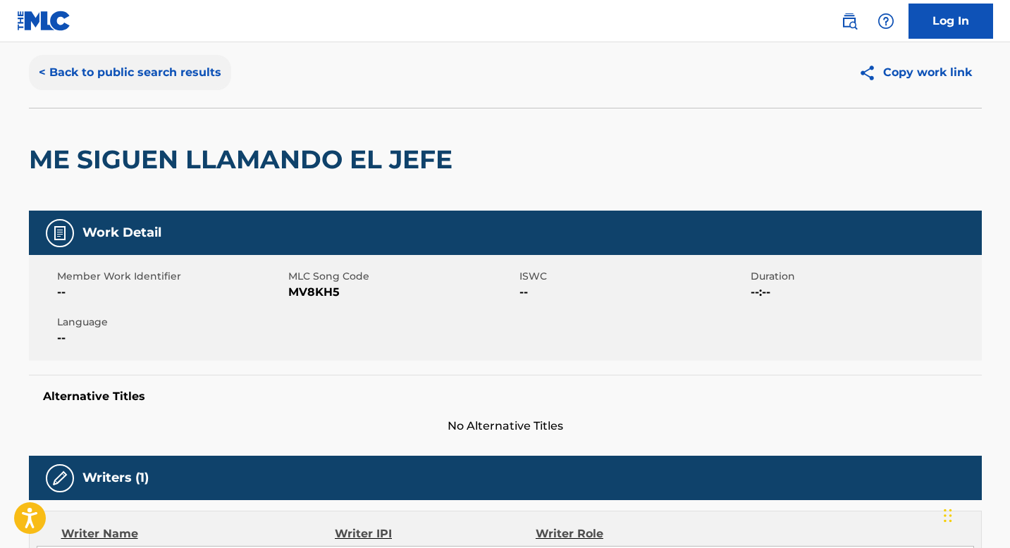
click at [176, 78] on button "< Back to public search results" at bounding box center [130, 72] width 202 height 35
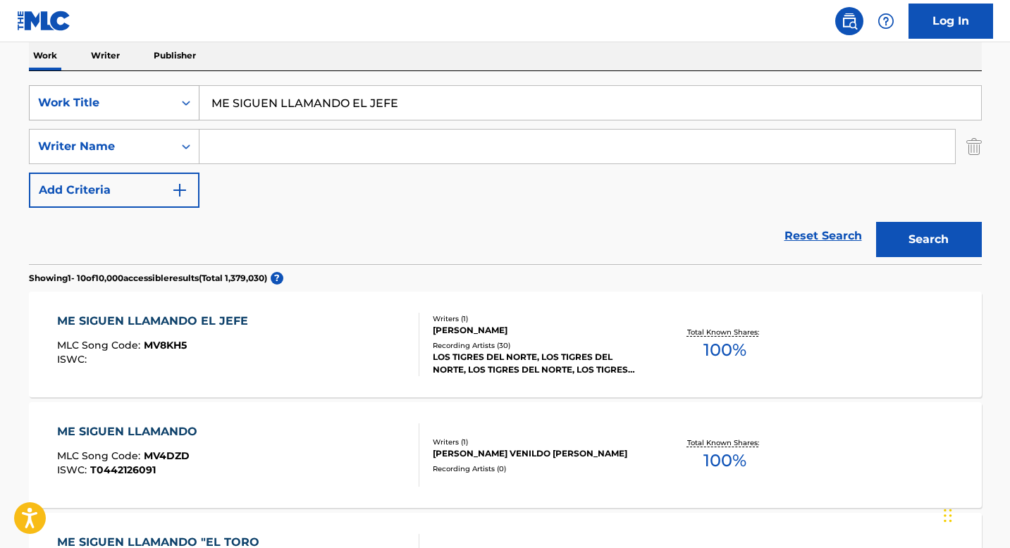
click at [182, 106] on icon "Search Form" at bounding box center [186, 103] width 14 height 14
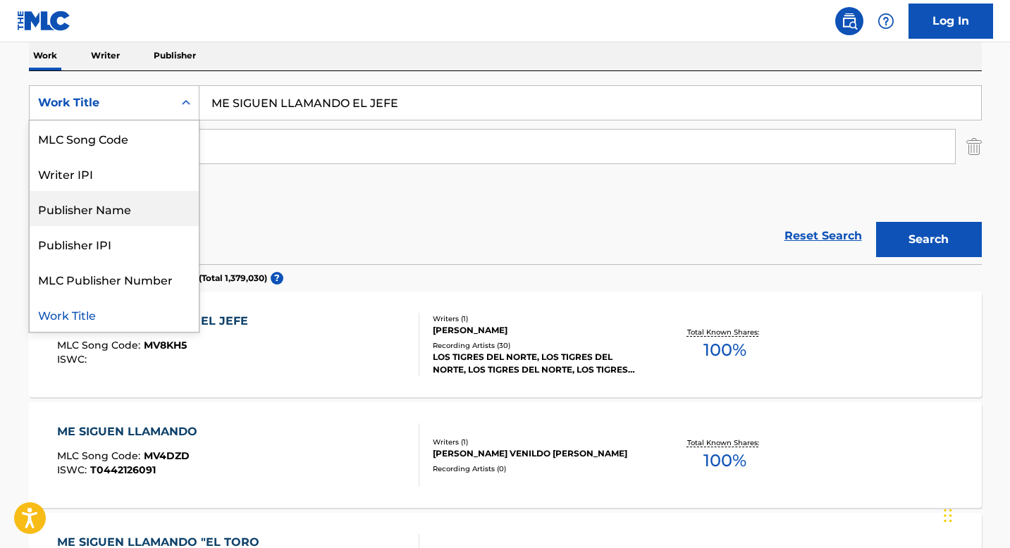
scroll to position [0, 0]
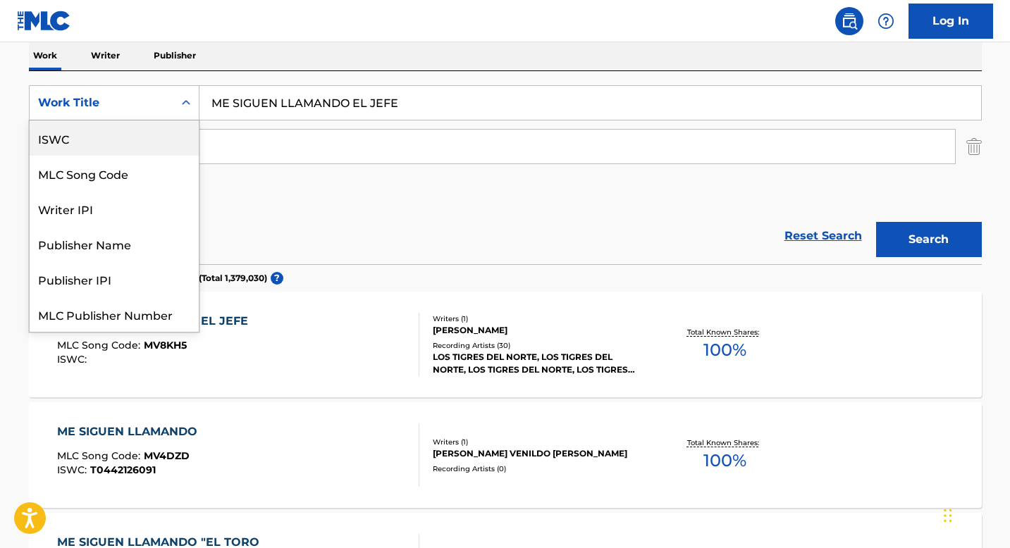
drag, startPoint x: 63, startPoint y: 135, endPoint x: 90, endPoint y: 129, distance: 27.5
click at [63, 135] on div "ISWC" at bounding box center [114, 138] width 169 height 35
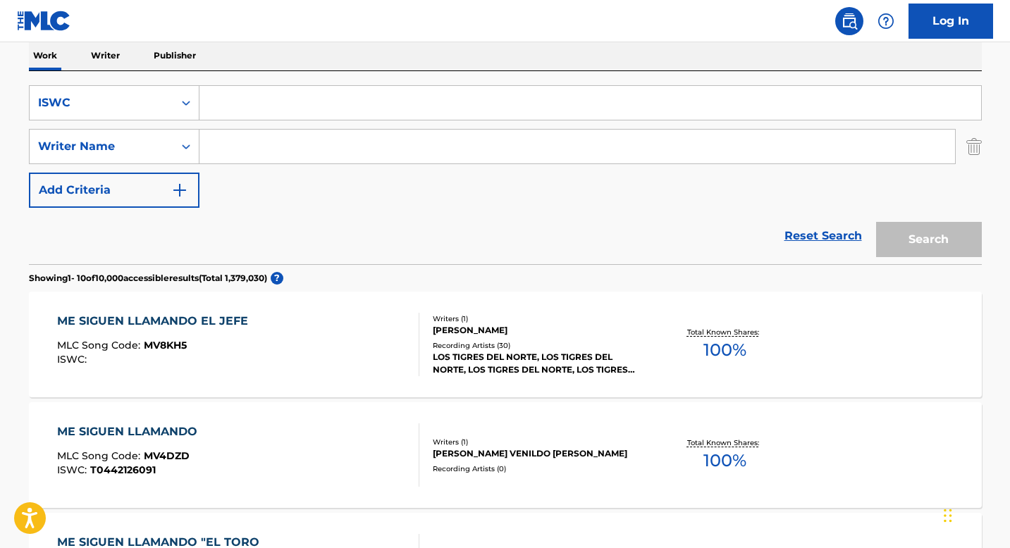
click at [266, 94] on input "Search Form" at bounding box center [590, 103] width 782 height 34
paste input "T9090364424"
type input "T9090364424"
click at [914, 234] on button "Search" at bounding box center [929, 239] width 106 height 35
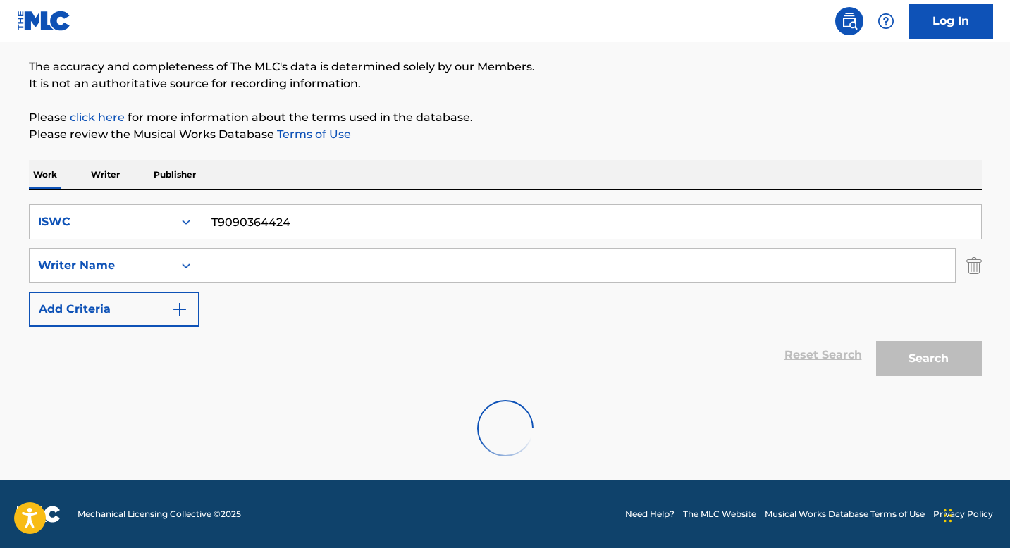
scroll to position [63, 0]
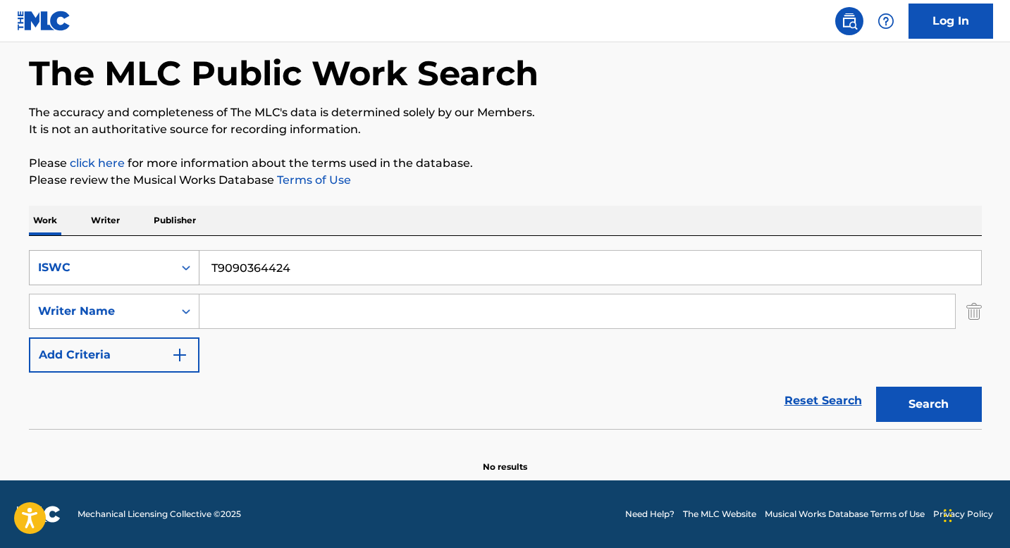
click at [173, 273] on div "Search Form" at bounding box center [185, 267] width 25 height 25
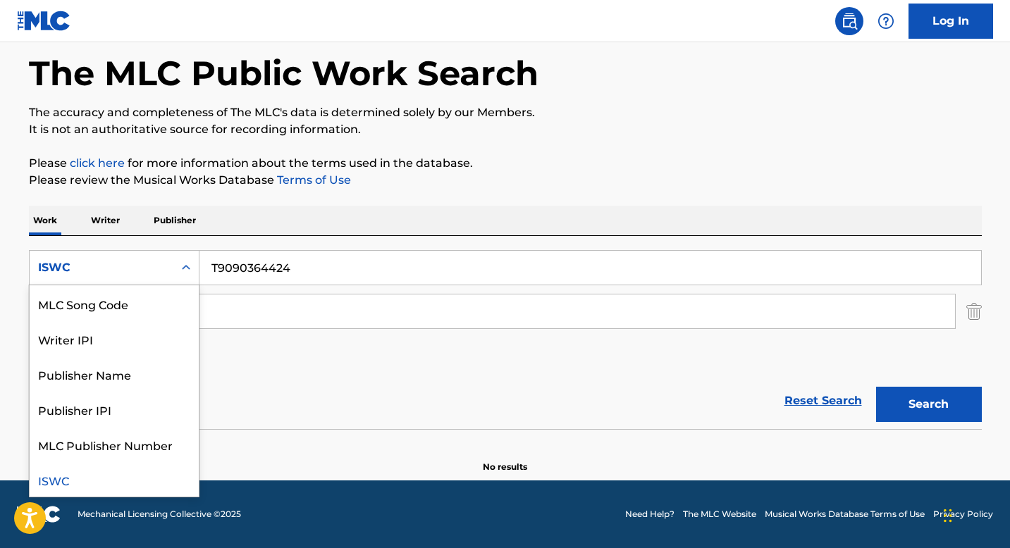
scroll to position [0, 0]
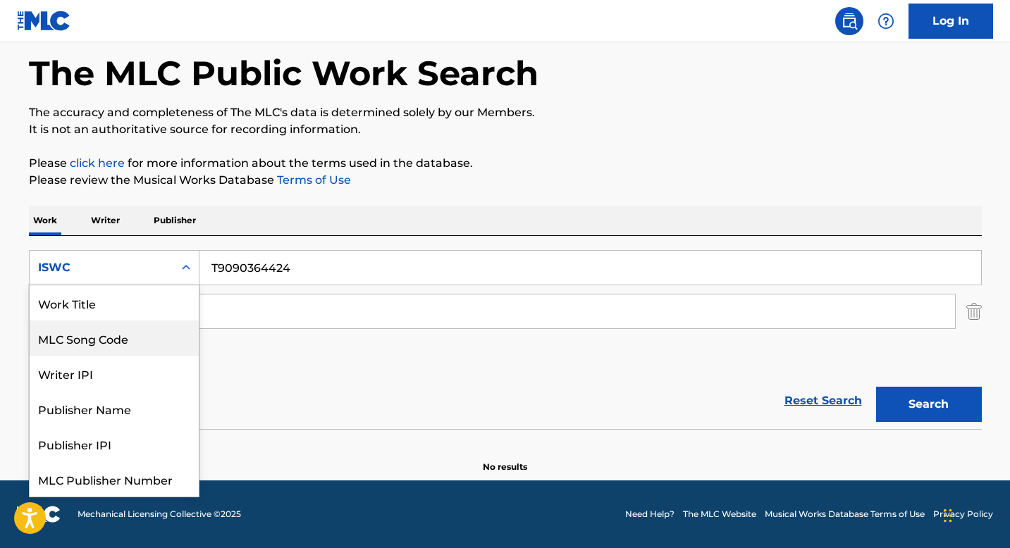
click at [115, 314] on div "Work Title" at bounding box center [114, 302] width 169 height 35
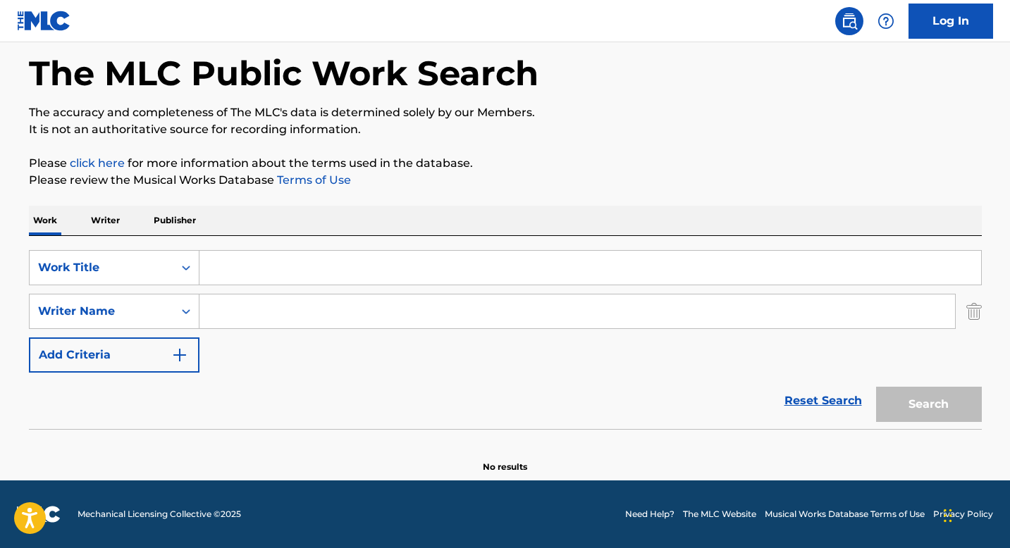
click at [234, 264] on input "Search Form" at bounding box center [590, 268] width 782 height 34
paste input "TALKING TO THE MOON"
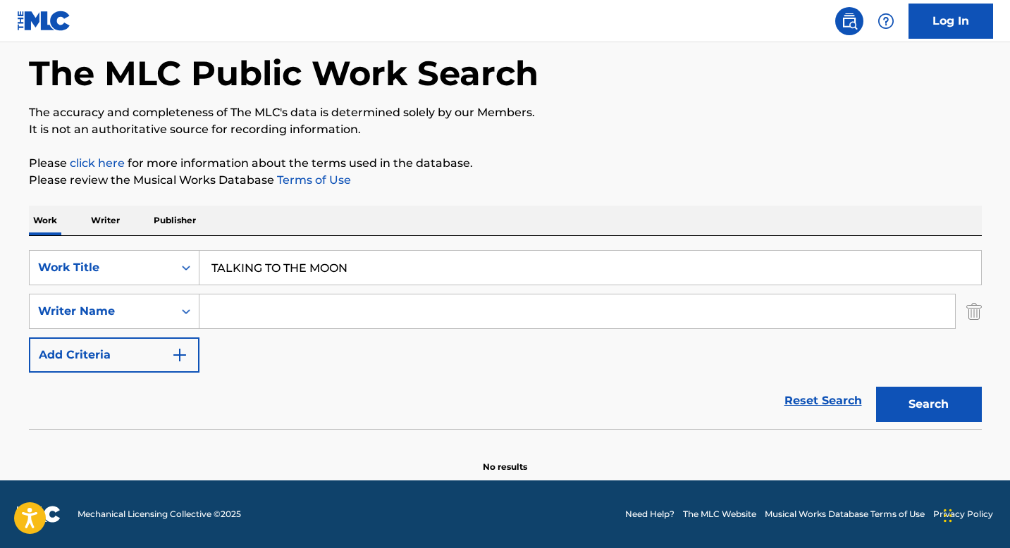
type input "TALKING TO THE MOON"
click at [260, 319] on input "Search Form" at bounding box center [577, 312] width 756 height 34
paste input "[PERSON_NAME]"
click at [910, 413] on button "Search" at bounding box center [929, 404] width 106 height 35
click at [895, 395] on button "Search" at bounding box center [929, 404] width 106 height 35
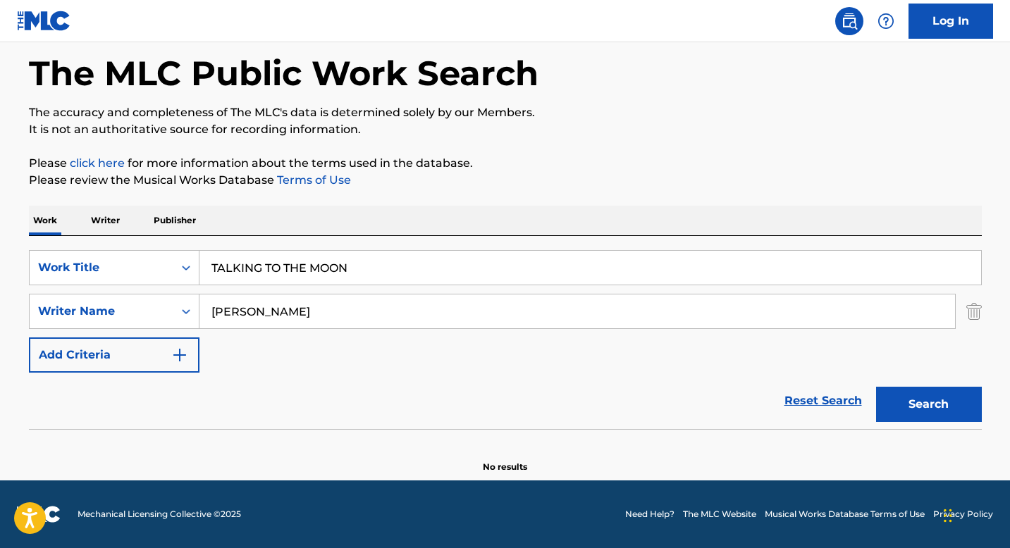
click at [264, 324] on input "[PERSON_NAME]" at bounding box center [577, 312] width 756 height 34
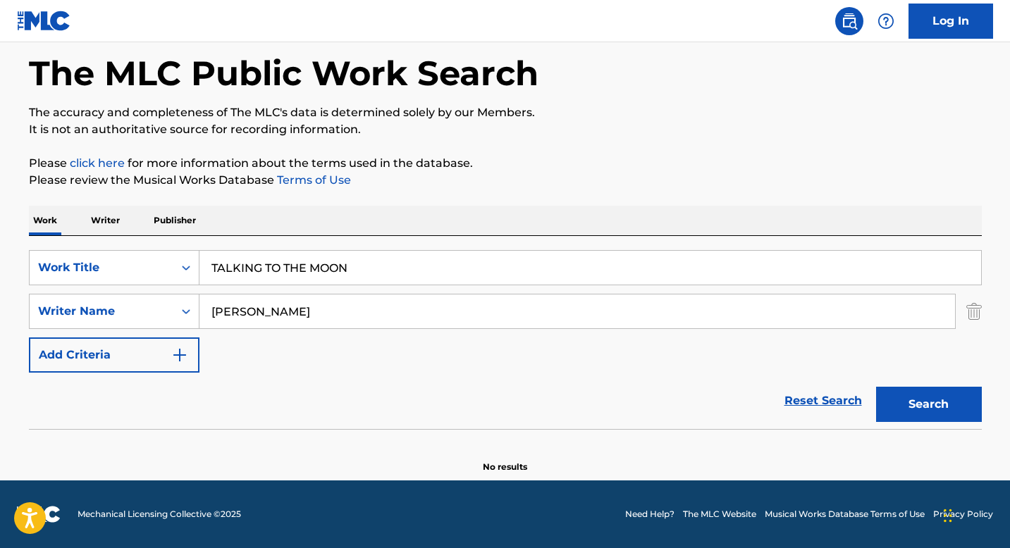
click at [264, 324] on input "[PERSON_NAME]" at bounding box center [577, 312] width 756 height 34
paste input "[PERSON_NAME],"
type input "[PERSON_NAME],"
drag, startPoint x: 923, startPoint y: 412, endPoint x: 916, endPoint y: 409, distance: 7.6
click at [923, 412] on button "Search" at bounding box center [929, 404] width 106 height 35
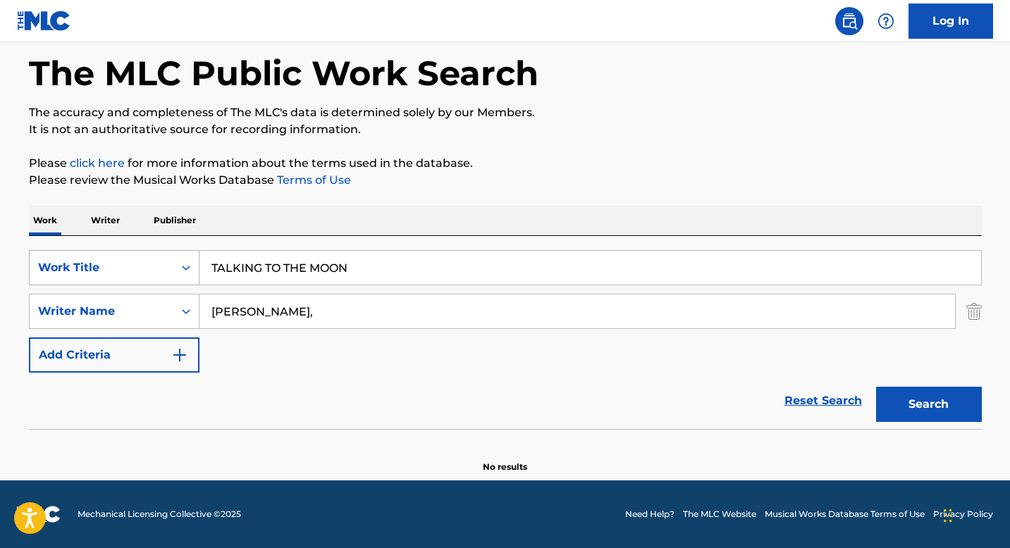
click at [176, 268] on div "Search Form" at bounding box center [185, 267] width 25 height 25
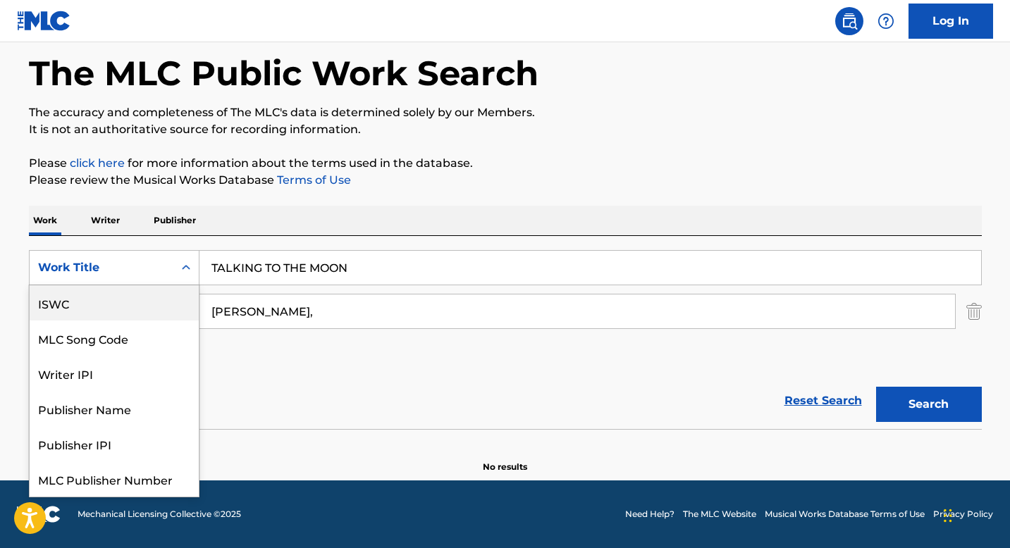
click at [80, 304] on div "ISWC" at bounding box center [114, 302] width 169 height 35
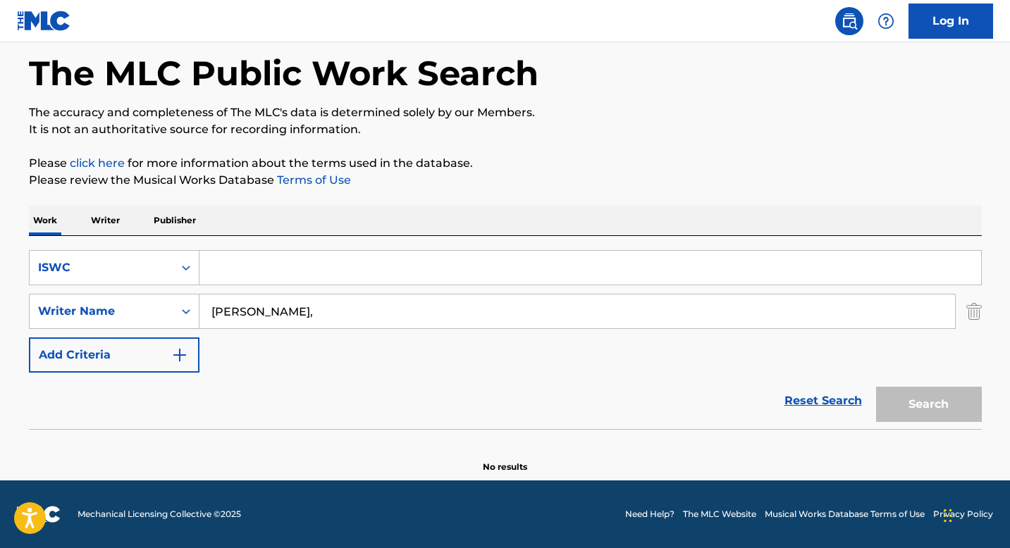
click at [238, 302] on input "[PERSON_NAME]," at bounding box center [577, 312] width 756 height 34
click at [232, 262] on input "Search Form" at bounding box center [590, 268] width 782 height 34
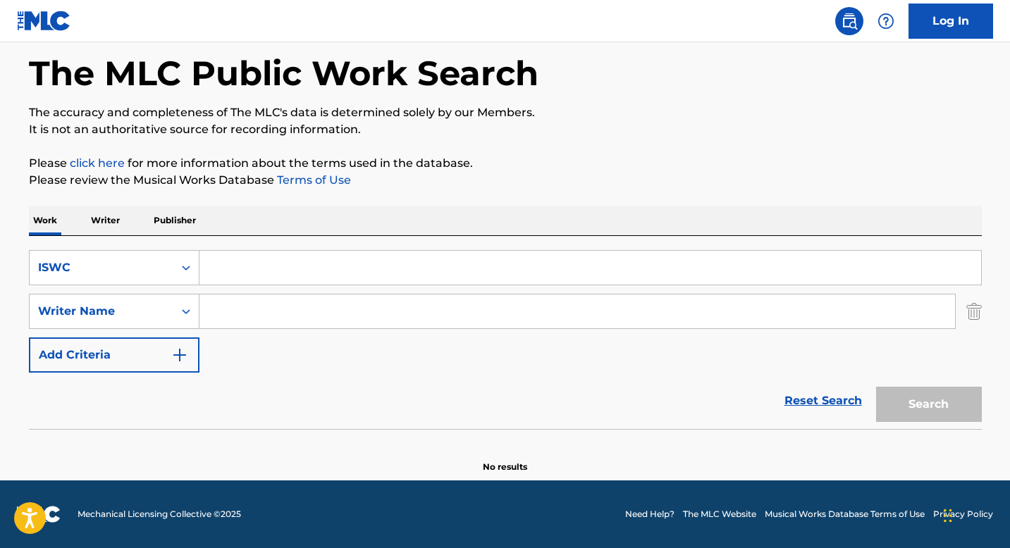
paste input "T0353530661"
type input "T0353530661"
click at [965, 400] on button "Search" at bounding box center [929, 404] width 106 height 35
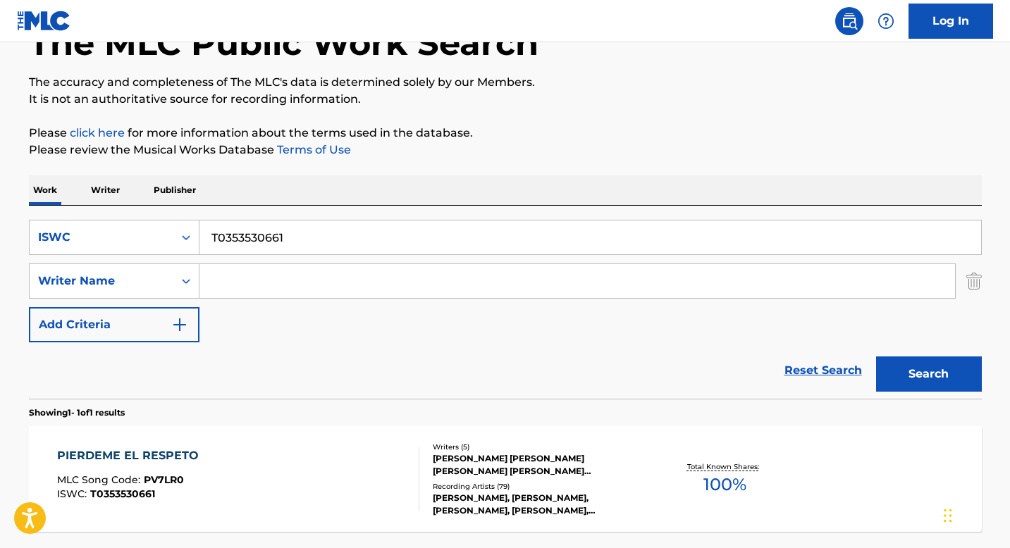
scroll to position [219, 0]
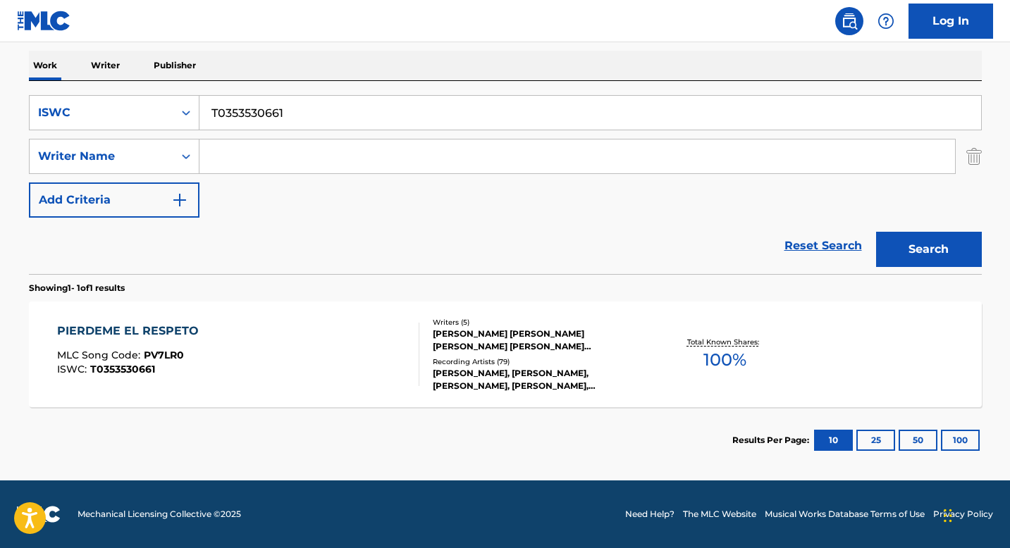
click at [467, 326] on div "Writers ( 5 )" at bounding box center [539, 322] width 213 height 11
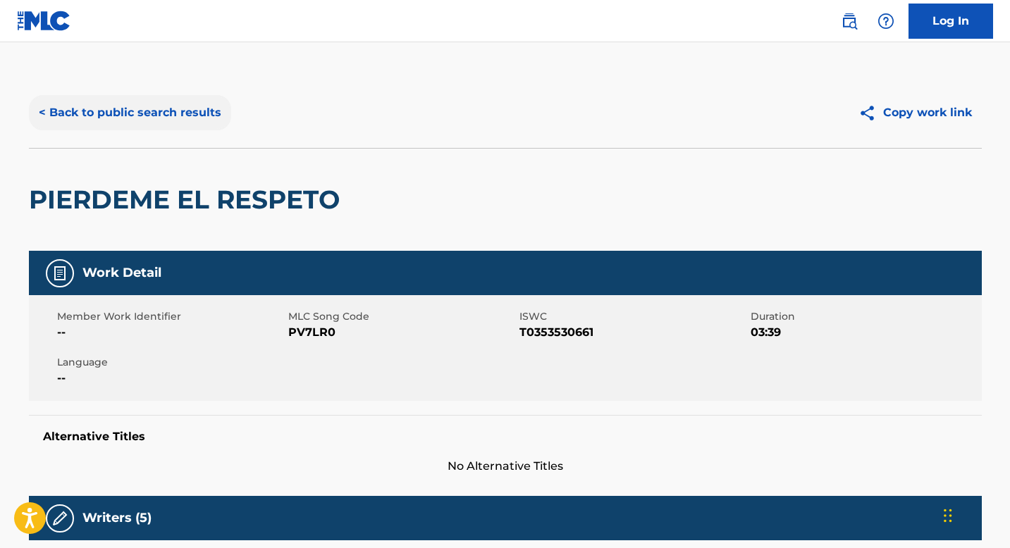
click at [138, 111] on button "< Back to public search results" at bounding box center [130, 112] width 202 height 35
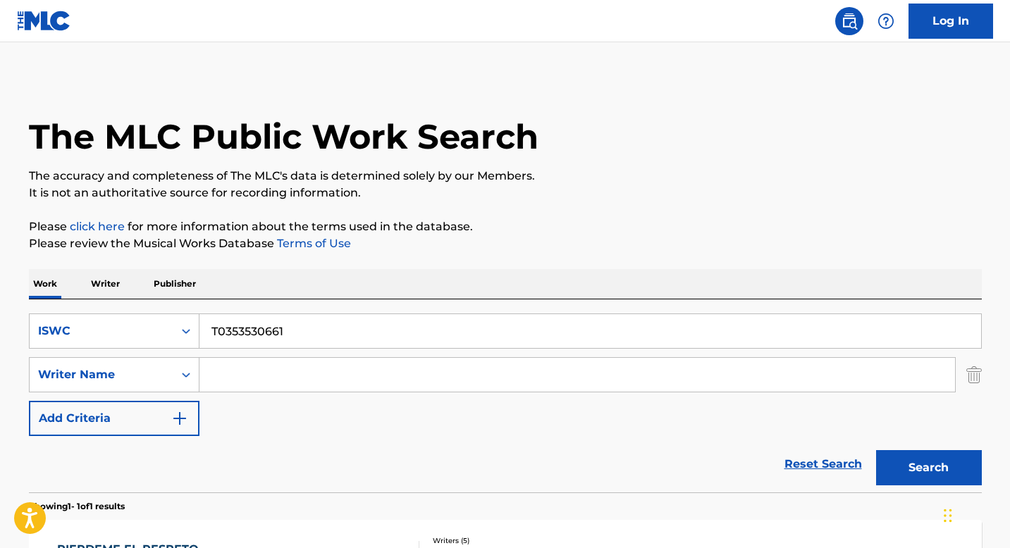
scroll to position [138, 0]
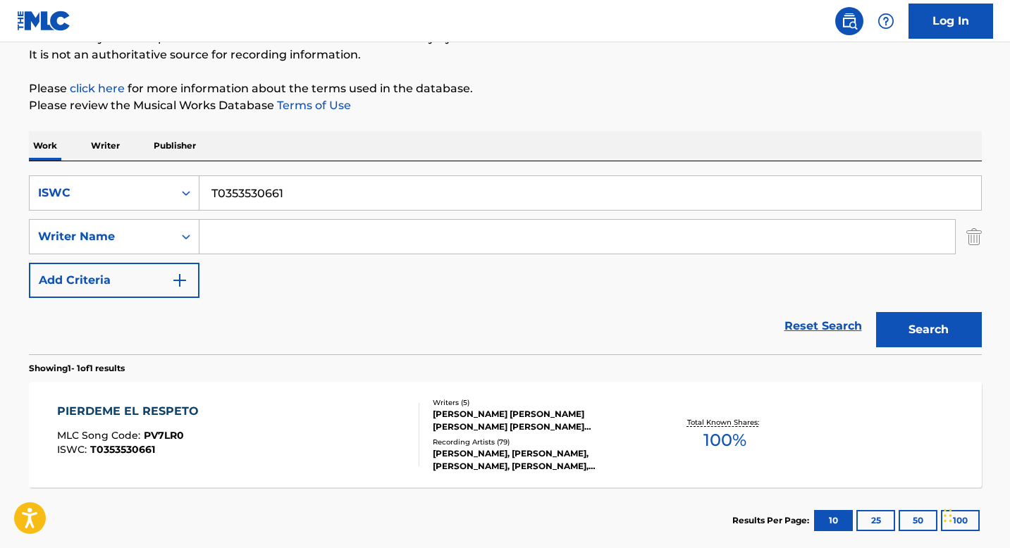
click at [251, 193] on input "T0353530661" at bounding box center [590, 193] width 782 height 34
click at [252, 193] on input "T0353530661" at bounding box center [590, 193] width 782 height 34
paste input "3083405232"
type input "T3083405232"
click at [922, 323] on button "Search" at bounding box center [929, 329] width 106 height 35
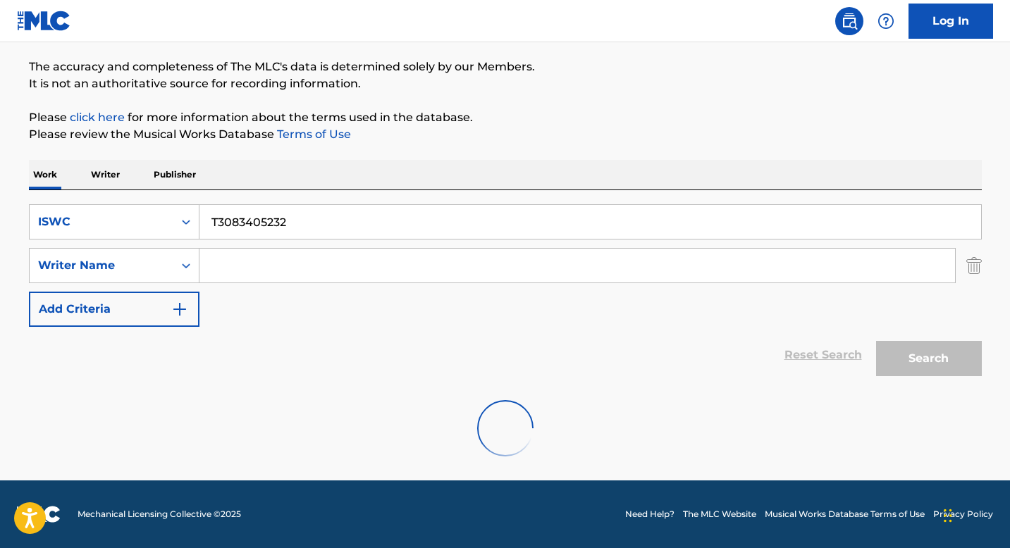
scroll to position [63, 0]
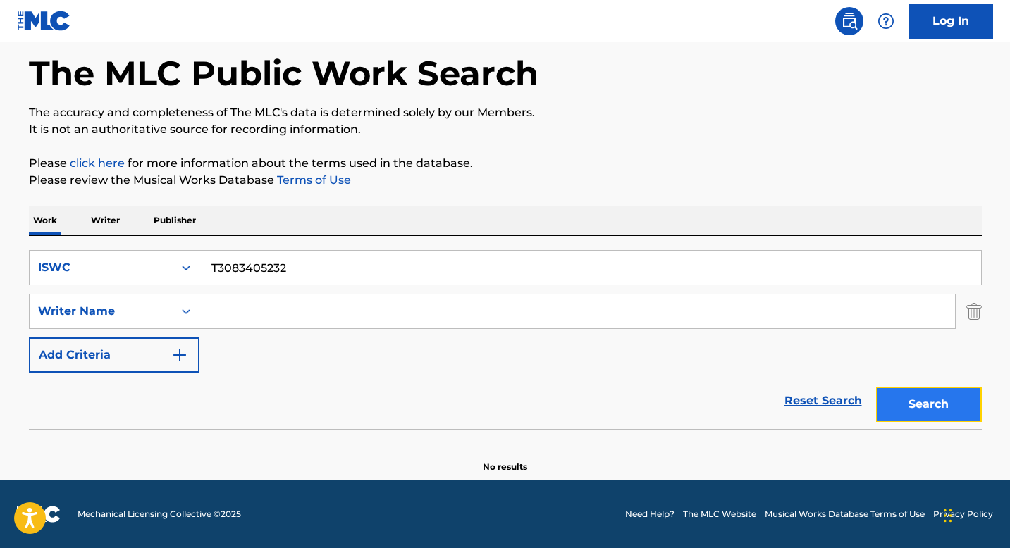
click at [914, 418] on button "Search" at bounding box center [929, 404] width 106 height 35
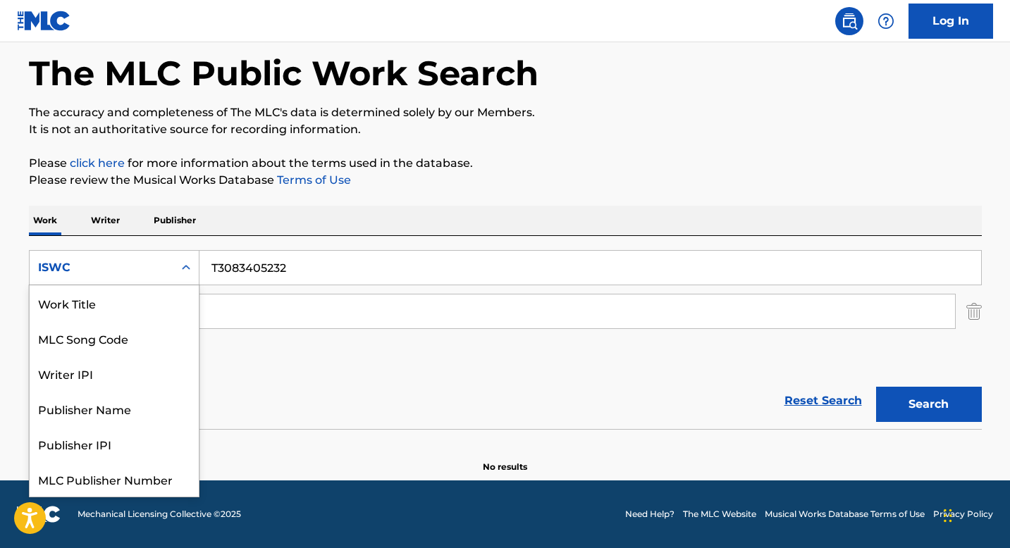
click at [182, 262] on icon "Search Form" at bounding box center [186, 268] width 14 height 14
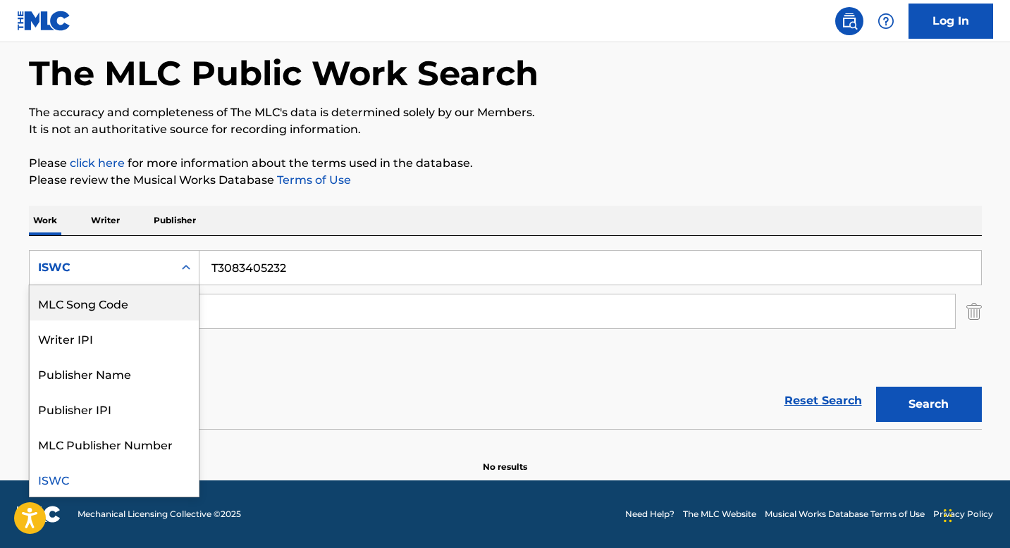
scroll to position [0, 0]
click at [75, 306] on div "Work Title" at bounding box center [114, 302] width 169 height 35
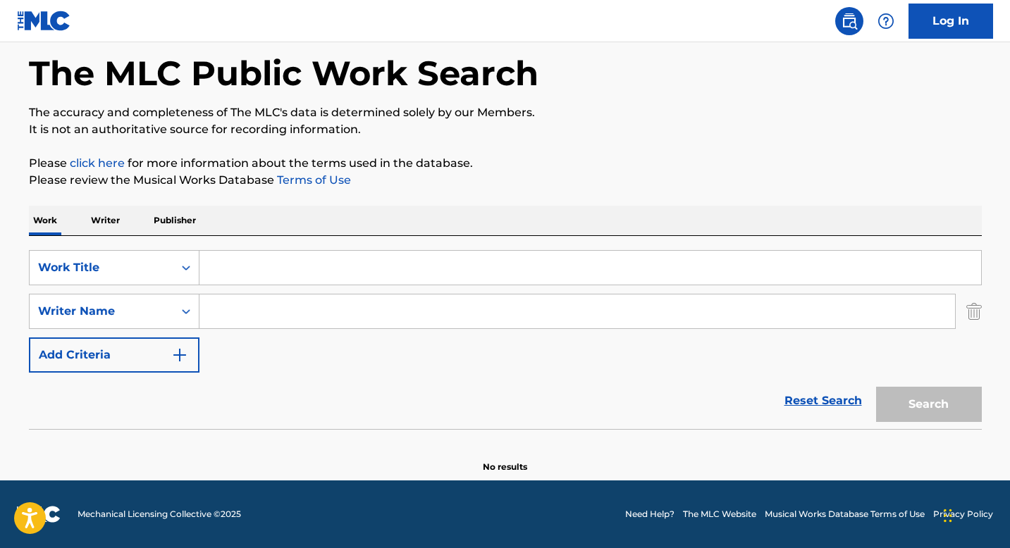
click at [214, 266] on input "Search Form" at bounding box center [590, 268] width 782 height 34
paste input "ZA DOBRA STARA VREMENA"
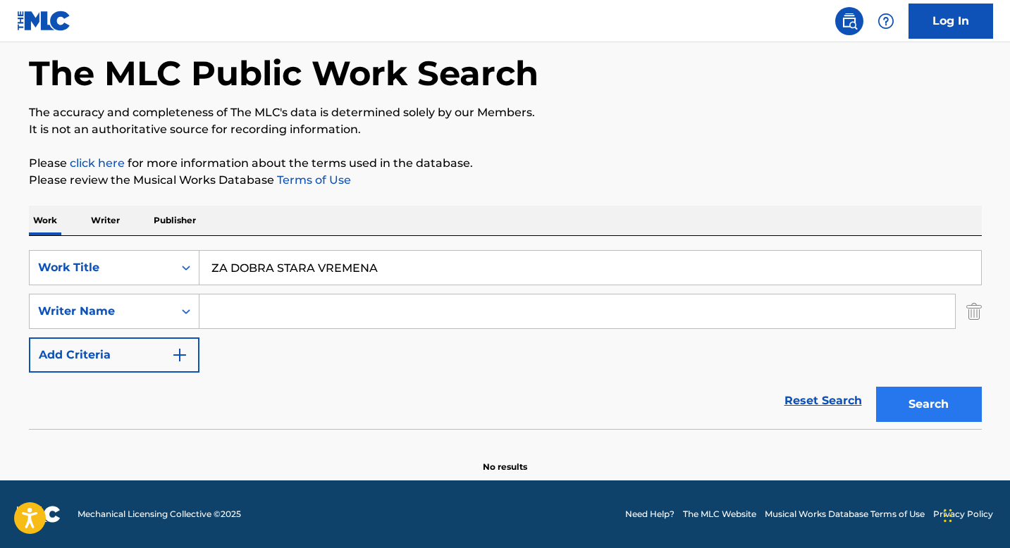
type input "ZA DOBRA STARA VREMENA"
click at [912, 400] on button "Search" at bounding box center [929, 404] width 106 height 35
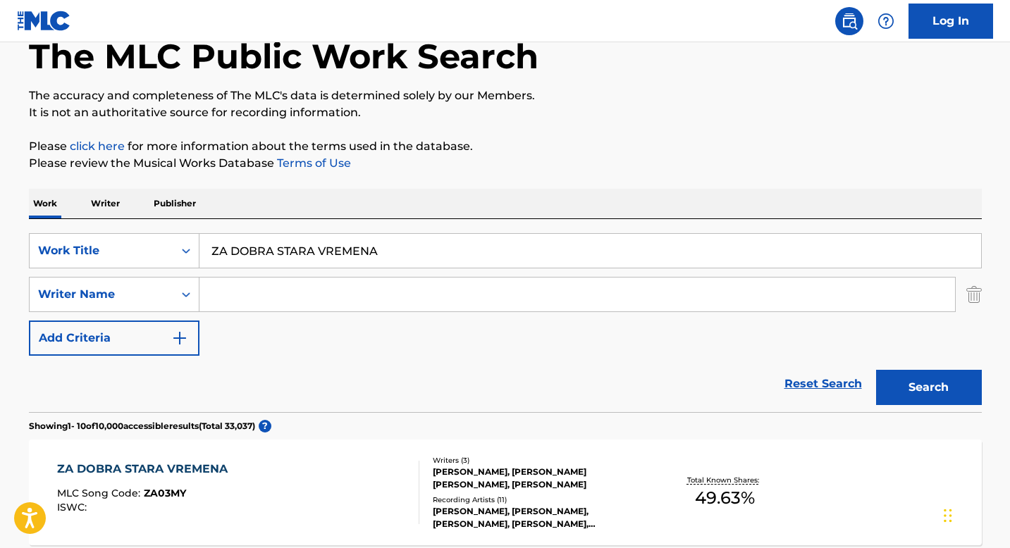
scroll to position [97, 0]
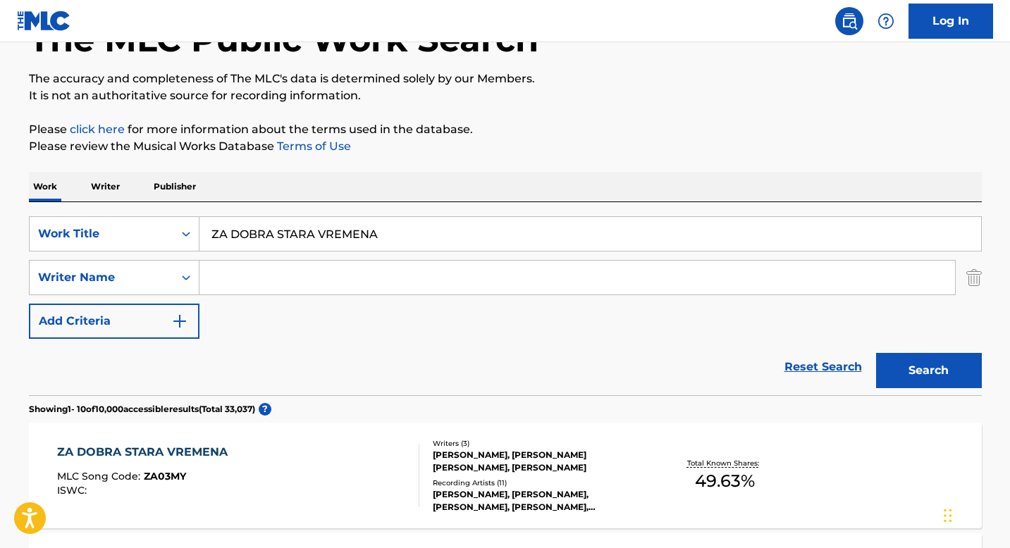
click at [246, 274] on input "Search Form" at bounding box center [577, 278] width 756 height 34
paste input "STEVO CVIKIC"
type input "STEVO CVIKIC"
click at [933, 379] on button "Search" at bounding box center [929, 370] width 106 height 35
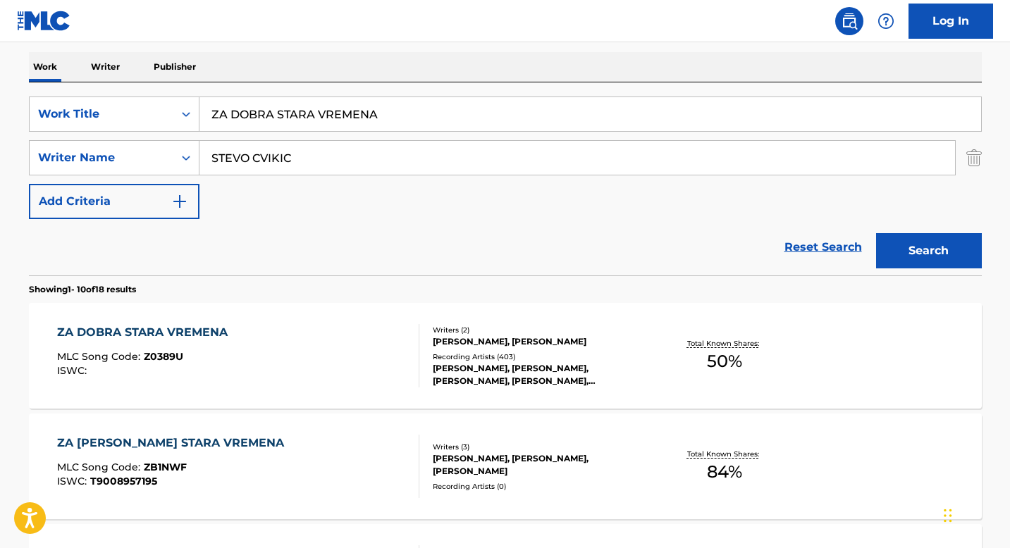
scroll to position [240, 0]
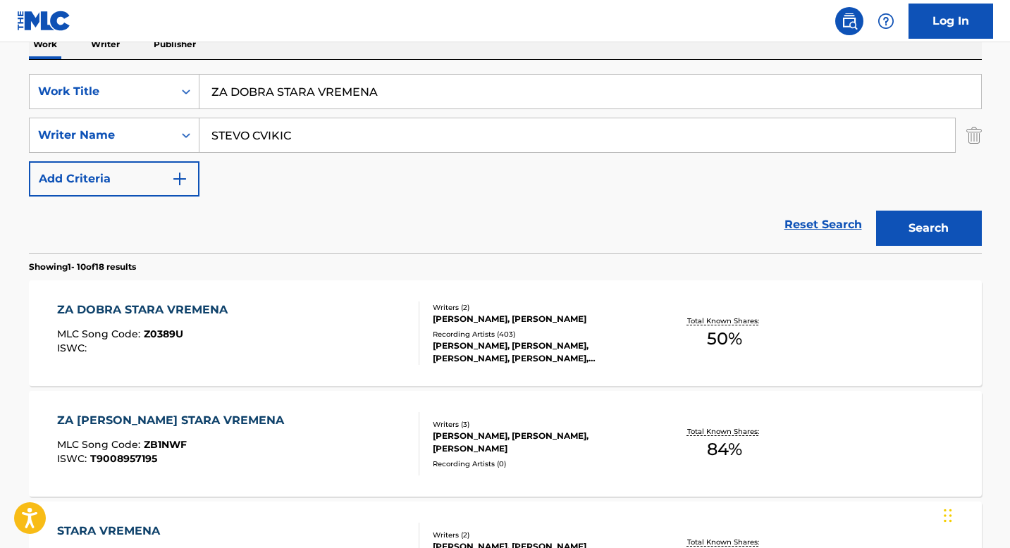
click at [429, 324] on div "Writers ( 2 ) [PERSON_NAME], [PERSON_NAME] Recording Artists ( 403 ) [PERSON_NA…" at bounding box center [532, 333] width 226 height 63
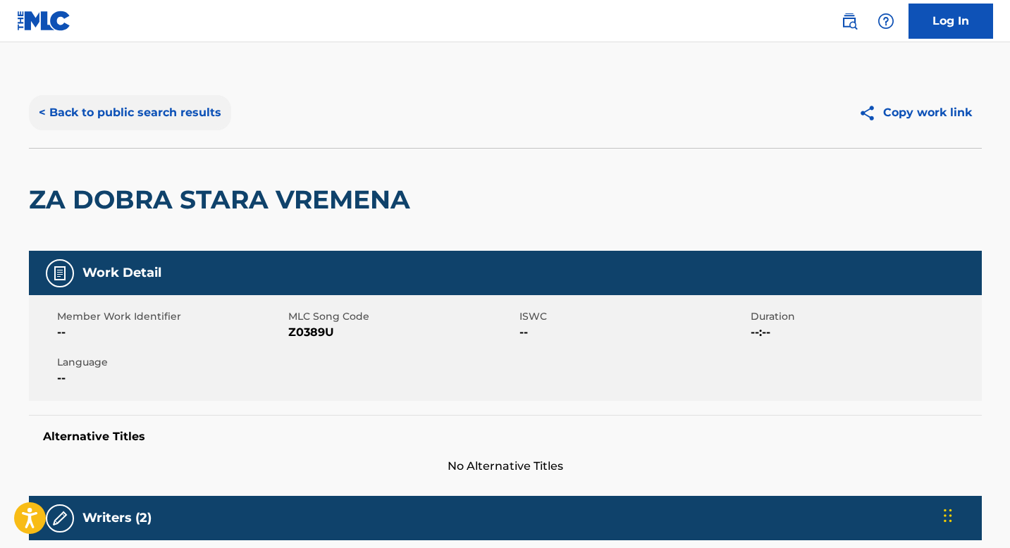
click at [164, 123] on button "< Back to public search results" at bounding box center [130, 112] width 202 height 35
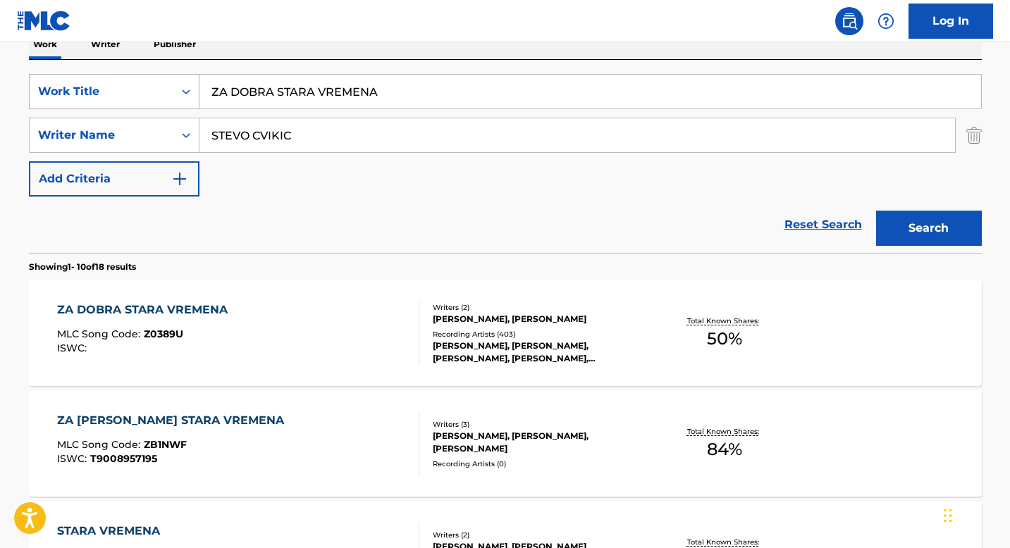
click at [170, 91] on div "Work Title" at bounding box center [102, 91] width 144 height 27
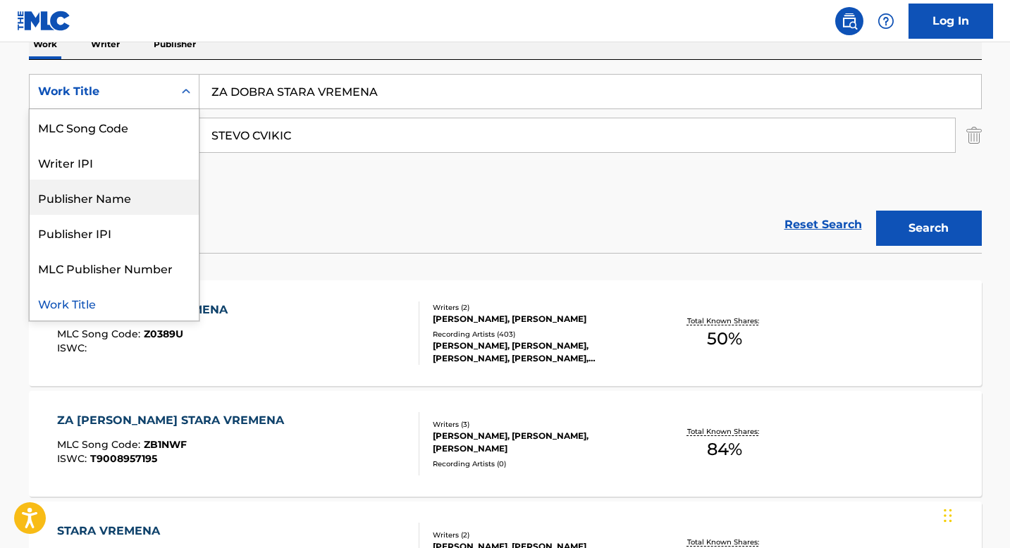
scroll to position [0, 0]
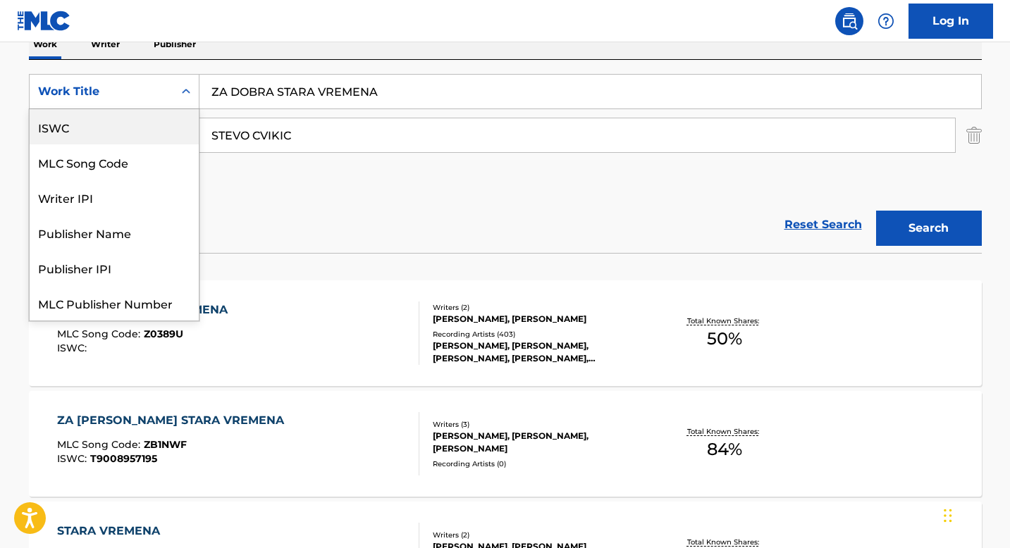
click at [70, 123] on div "ISWC" at bounding box center [114, 126] width 169 height 35
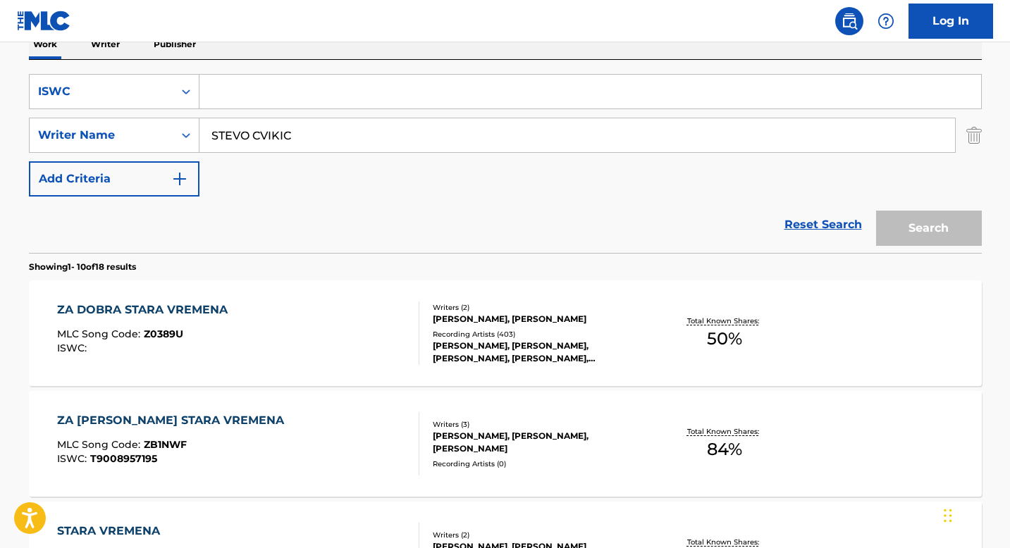
click at [249, 135] on input "STEVO CVIKIC" at bounding box center [577, 135] width 756 height 34
click at [250, 135] on input "STEVO CVIKIC" at bounding box center [577, 135] width 756 height 34
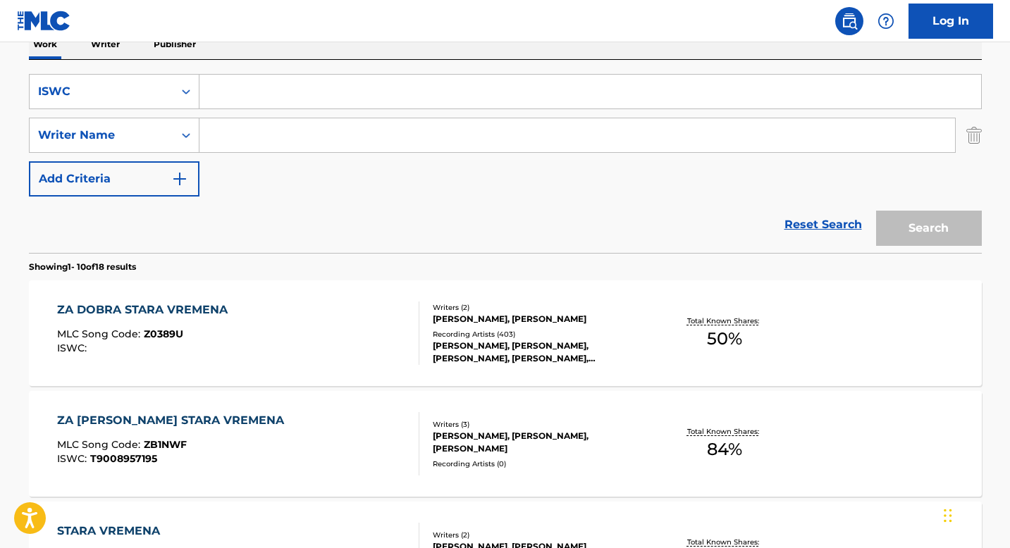
click at [246, 90] on input "Search Form" at bounding box center [590, 92] width 782 height 34
paste input "T0421896265"
type input "T0421896265"
click at [927, 225] on button "Search" at bounding box center [929, 228] width 106 height 35
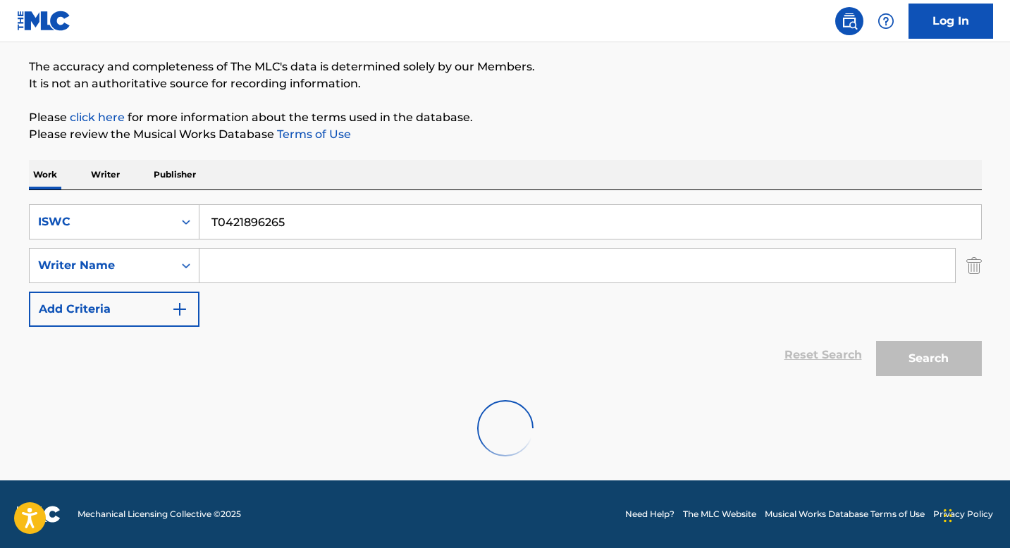
scroll to position [63, 0]
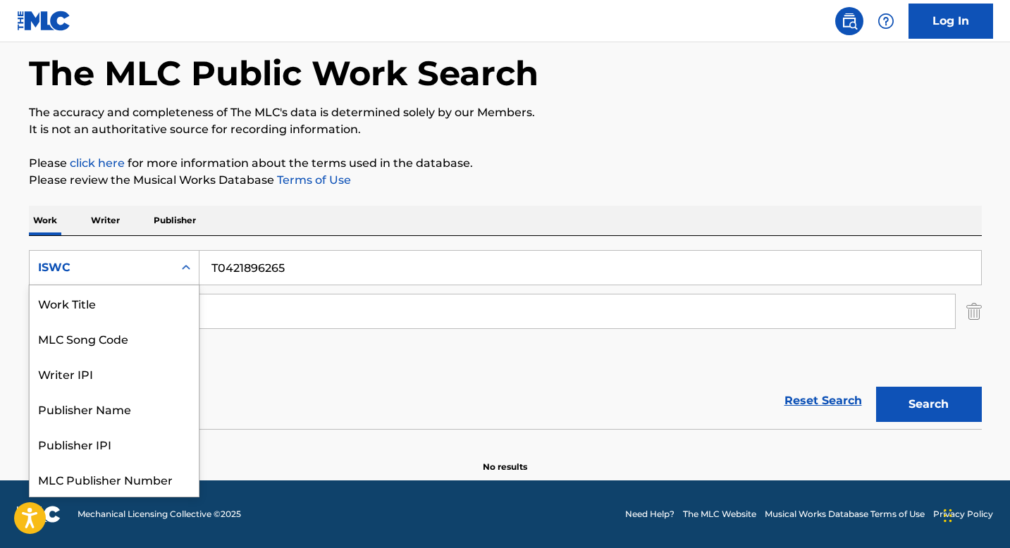
click at [169, 275] on div "ISWC" at bounding box center [102, 267] width 144 height 27
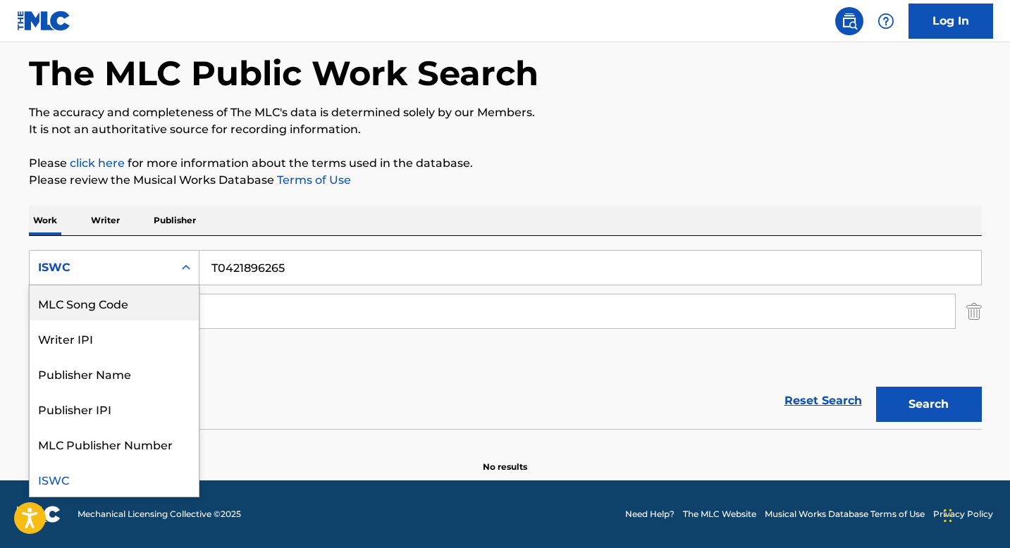
scroll to position [0, 0]
click at [133, 304] on div "Work Title" at bounding box center [114, 302] width 169 height 35
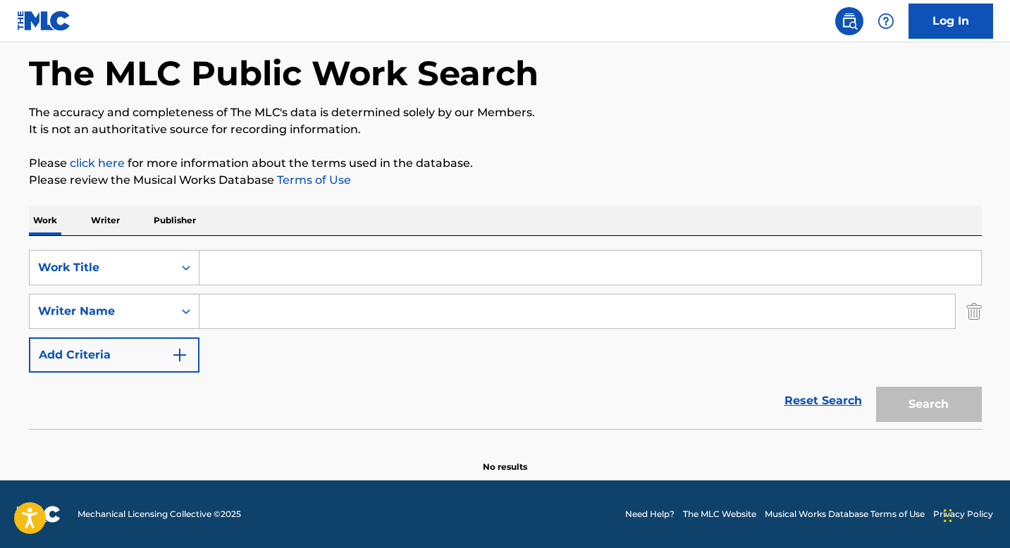
click at [213, 276] on input "Search Form" at bounding box center [590, 268] width 782 height 34
paste input "CHEGA DE SAUDADE"
type input "CHEGA DE SAUDADE"
click at [235, 306] on input "Search Form" at bounding box center [577, 312] width 756 height 34
paste input "[PERSON_NAME] [PERSON_NAME],"
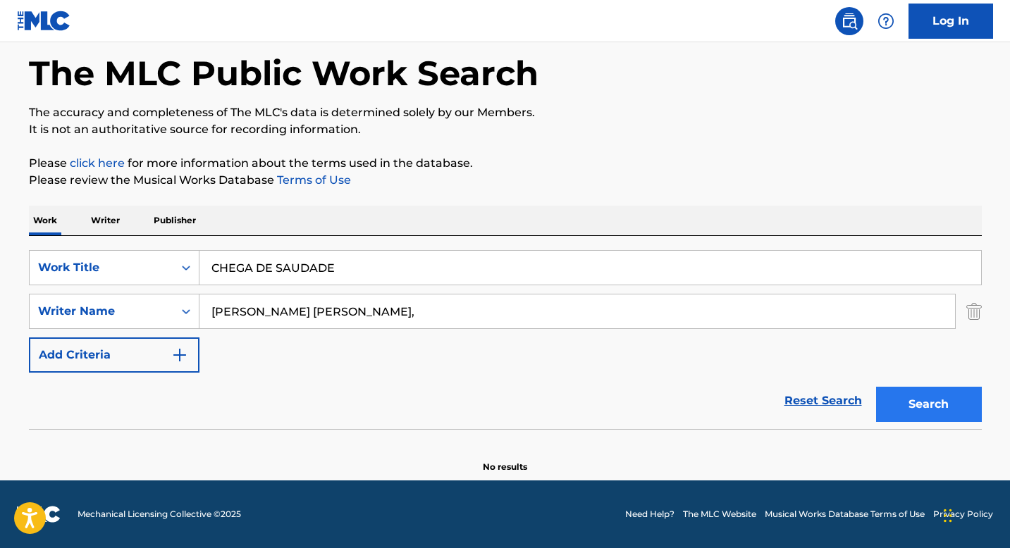
type input "[PERSON_NAME] [PERSON_NAME],"
drag, startPoint x: 891, startPoint y: 400, endPoint x: 884, endPoint y: 398, distance: 7.6
click at [890, 400] on button "Search" at bounding box center [929, 404] width 106 height 35
click at [920, 396] on button "Search" at bounding box center [929, 404] width 106 height 35
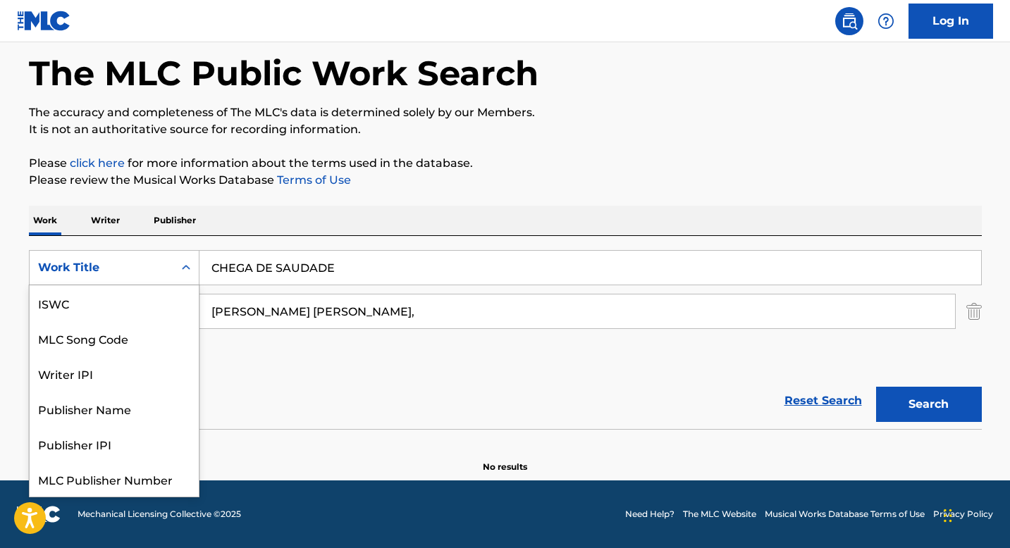
click at [182, 263] on icon "Search Form" at bounding box center [186, 268] width 14 height 14
click at [91, 294] on div "ISWC" at bounding box center [114, 302] width 169 height 35
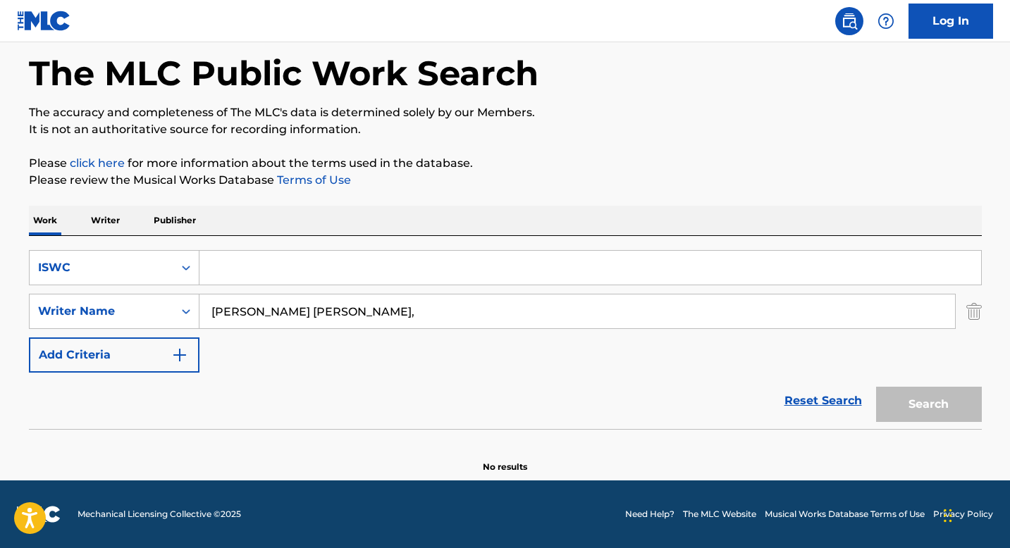
click at [242, 302] on input "[PERSON_NAME] [PERSON_NAME]," at bounding box center [577, 312] width 756 height 34
click at [238, 269] on input "Search Form" at bounding box center [590, 268] width 782 height 34
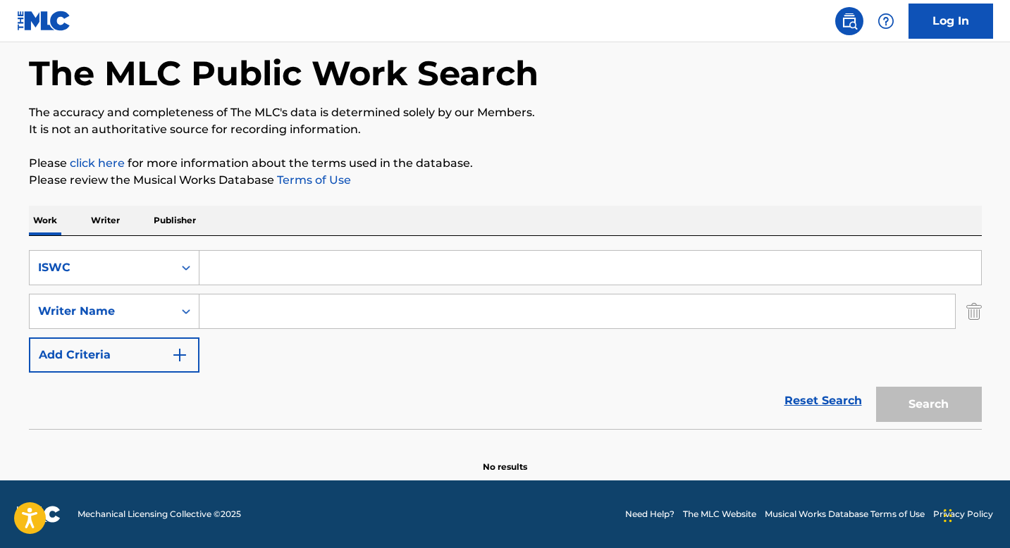
paste input "T9180143480"
type input "T9180143480"
click at [972, 403] on button "Search" at bounding box center [929, 404] width 106 height 35
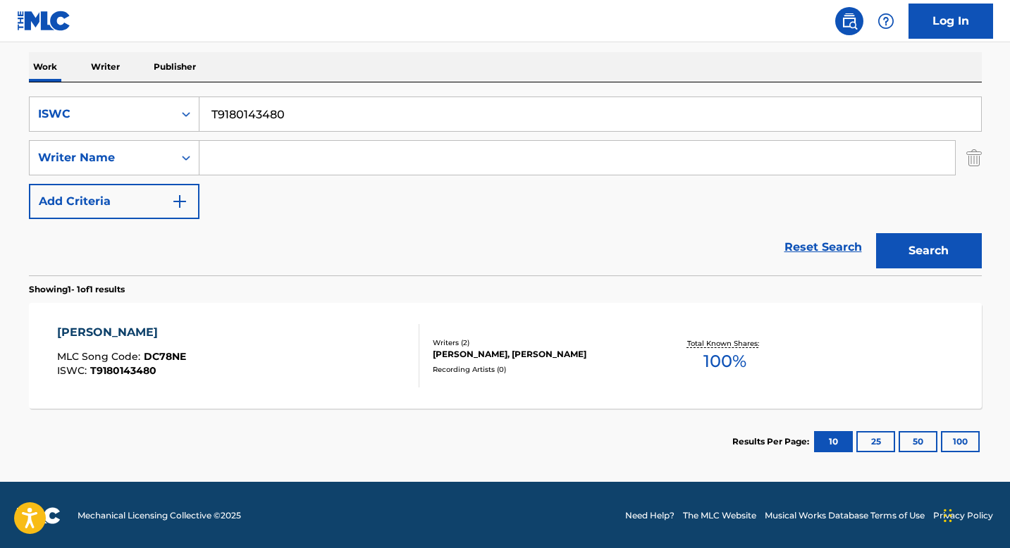
scroll to position [219, 0]
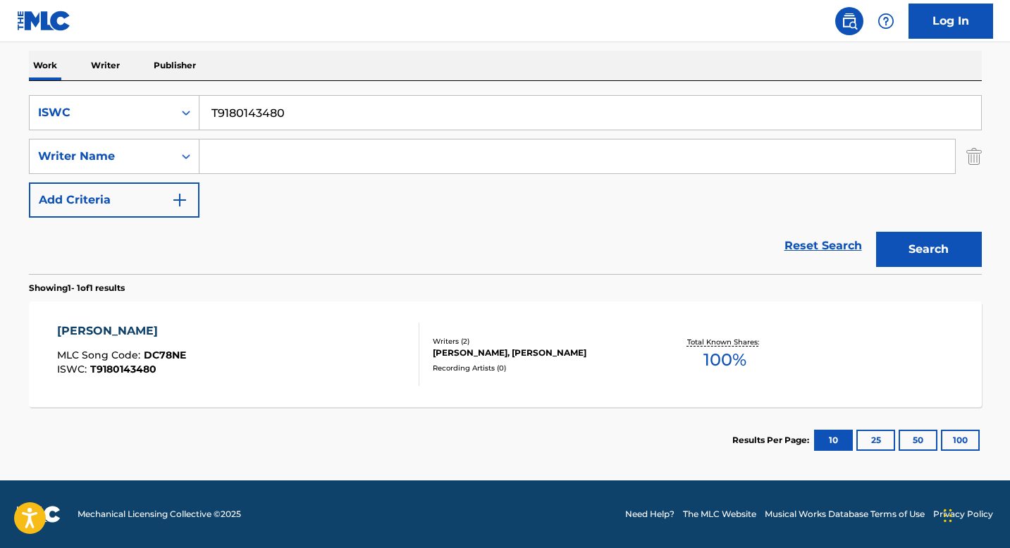
click at [439, 357] on div "[PERSON_NAME], [PERSON_NAME]" at bounding box center [539, 353] width 213 height 13
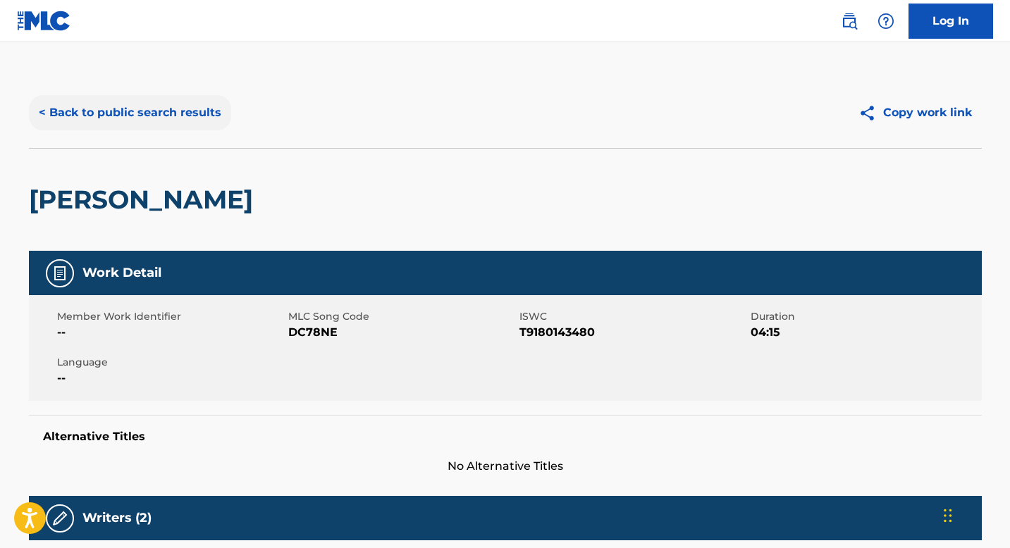
click at [127, 127] on button "< Back to public search results" at bounding box center [130, 112] width 202 height 35
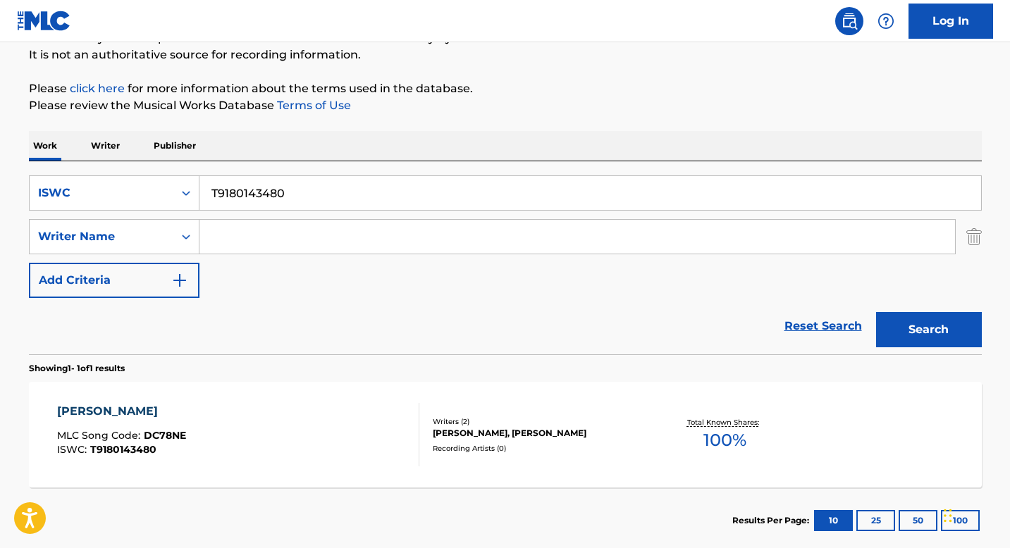
click at [266, 185] on input "T9180143480" at bounding box center [590, 193] width 782 height 34
paste input "5083851"
type input "T9150838510"
click at [918, 334] on button "Search" at bounding box center [929, 329] width 106 height 35
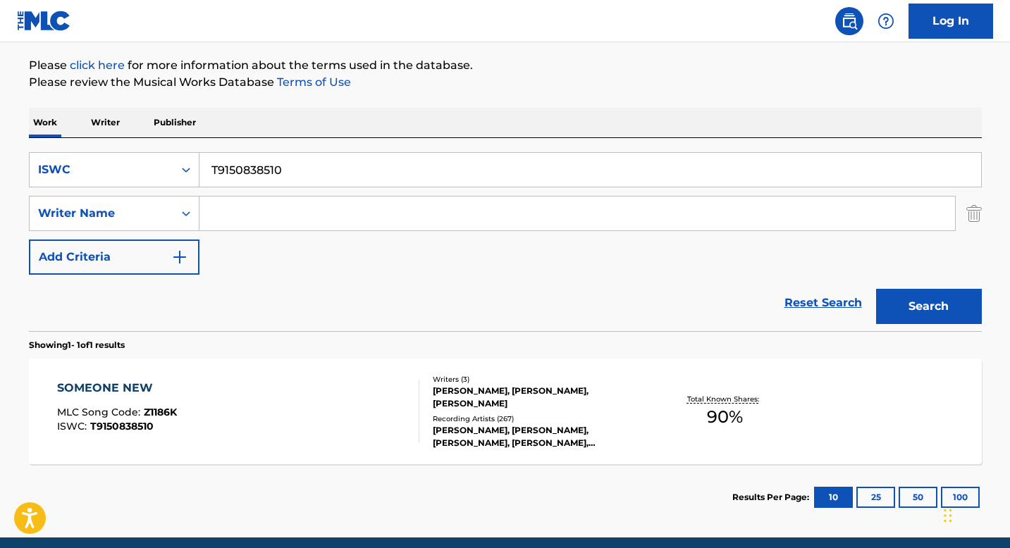
scroll to position [219, 0]
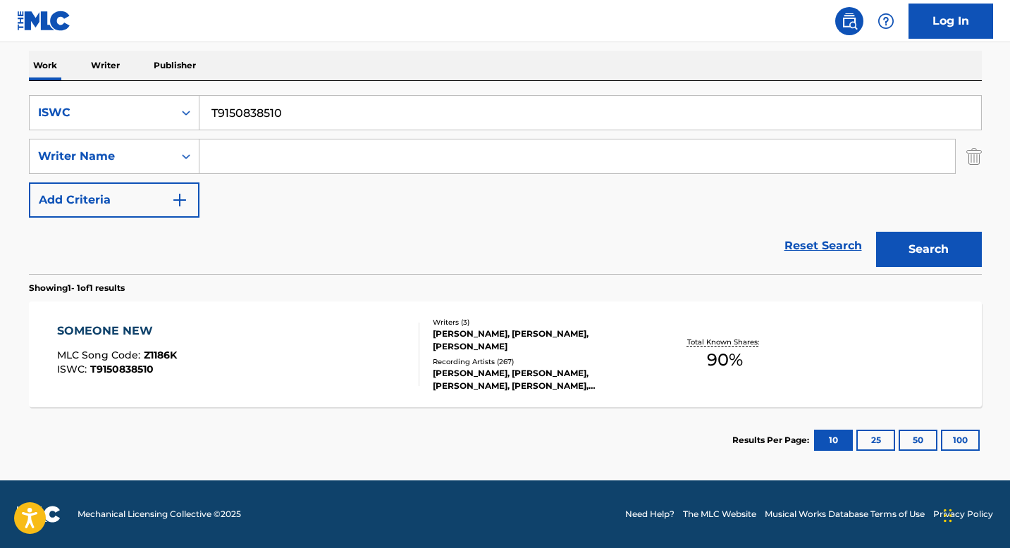
click at [442, 340] on div "[PERSON_NAME], [PERSON_NAME], [PERSON_NAME]" at bounding box center [539, 340] width 213 height 25
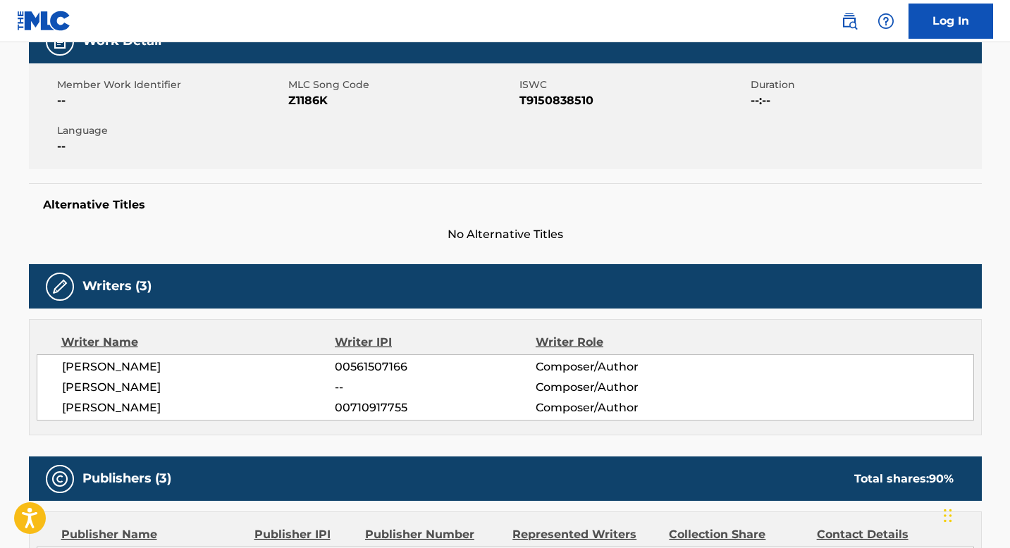
scroll to position [21, 0]
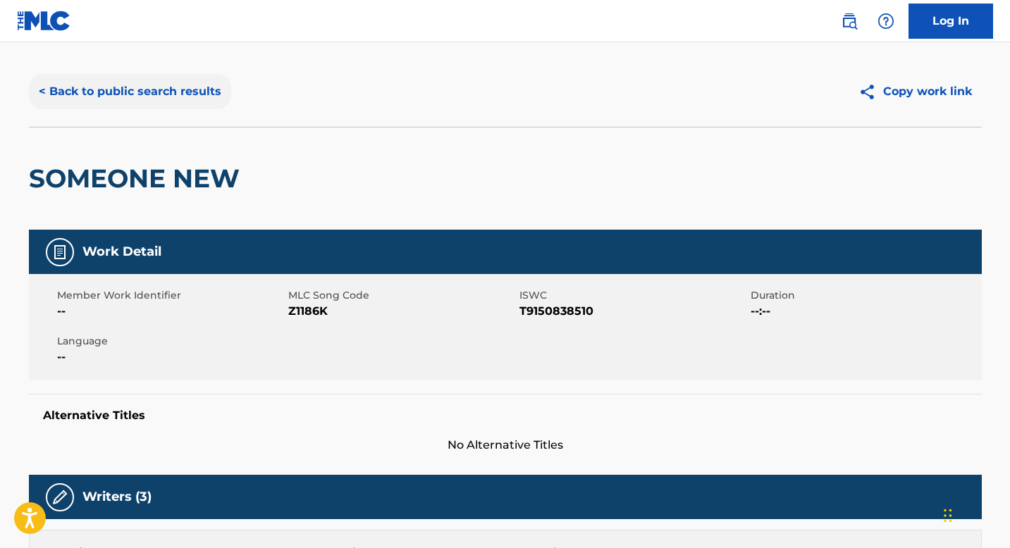
click at [137, 87] on button "< Back to public search results" at bounding box center [130, 91] width 202 height 35
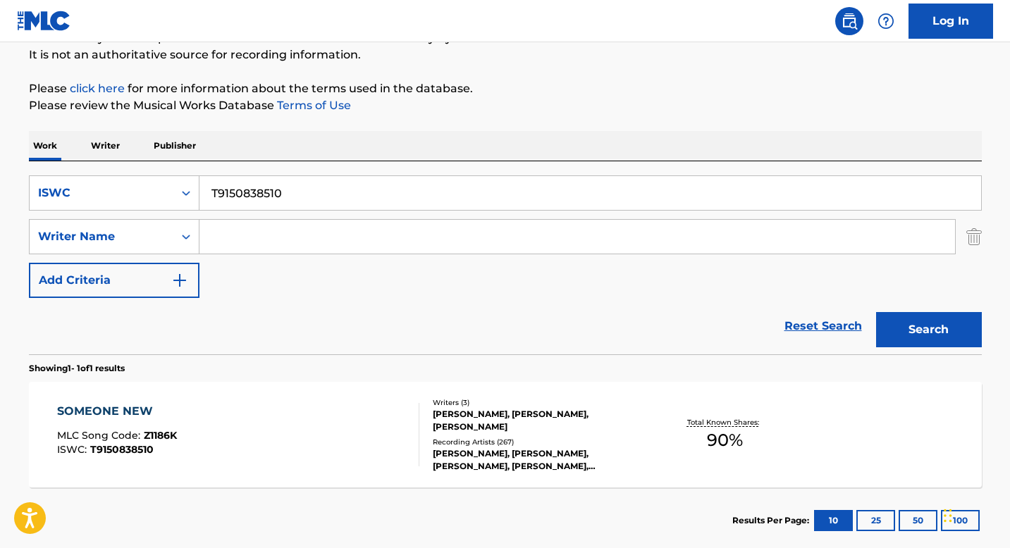
click at [238, 199] on input "T9150838510" at bounding box center [590, 193] width 782 height 34
paste input "0702320588"
type input "T0702320588"
drag, startPoint x: 926, startPoint y: 328, endPoint x: 916, endPoint y: 326, distance: 10.7
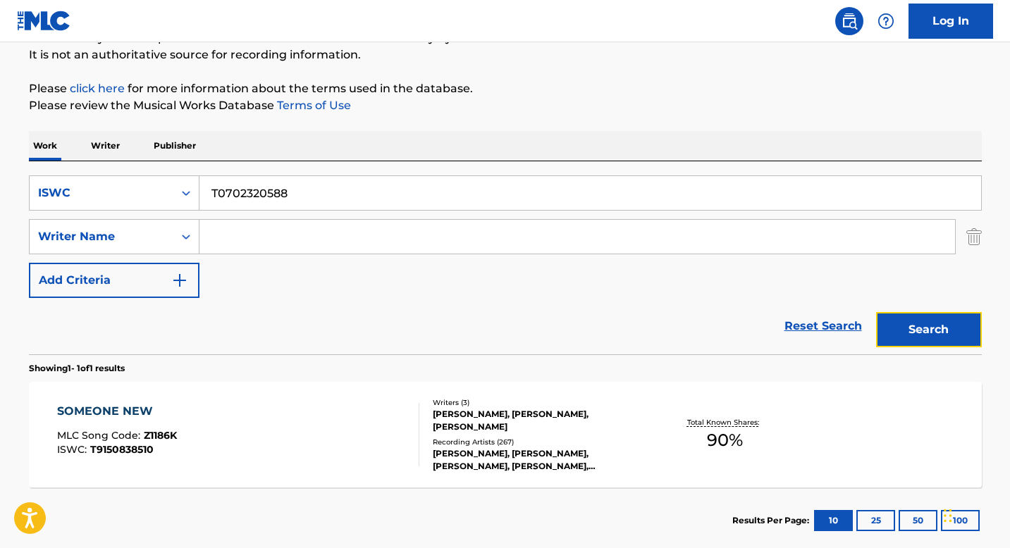
click at [925, 328] on button "Search" at bounding box center [929, 329] width 106 height 35
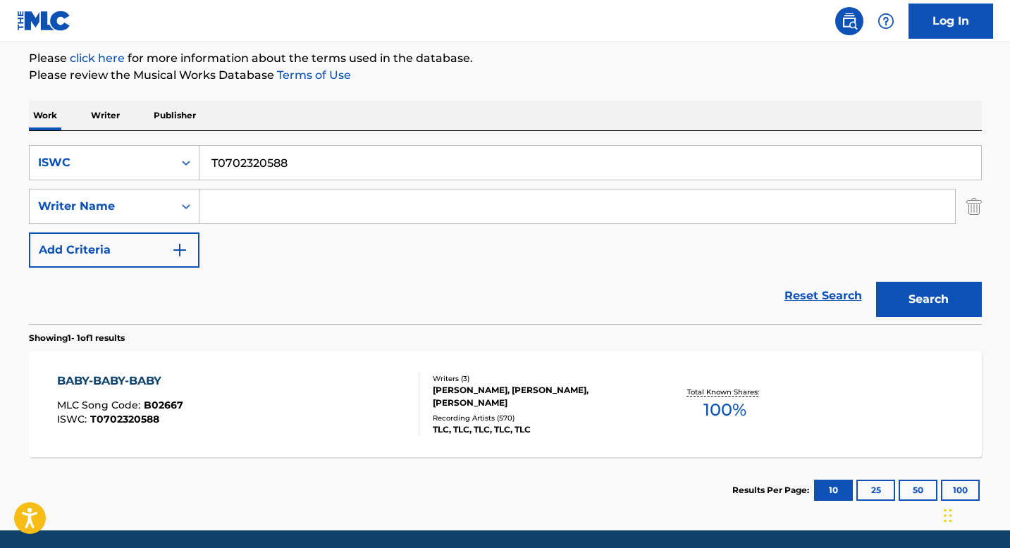
scroll to position [219, 0]
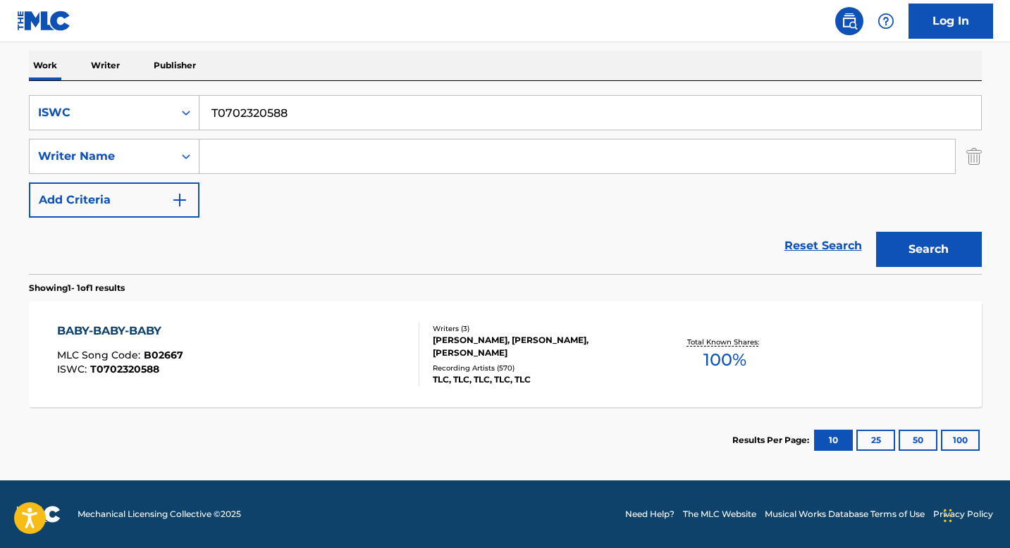
click at [471, 340] on div "[PERSON_NAME], [PERSON_NAME], [PERSON_NAME]" at bounding box center [539, 346] width 213 height 25
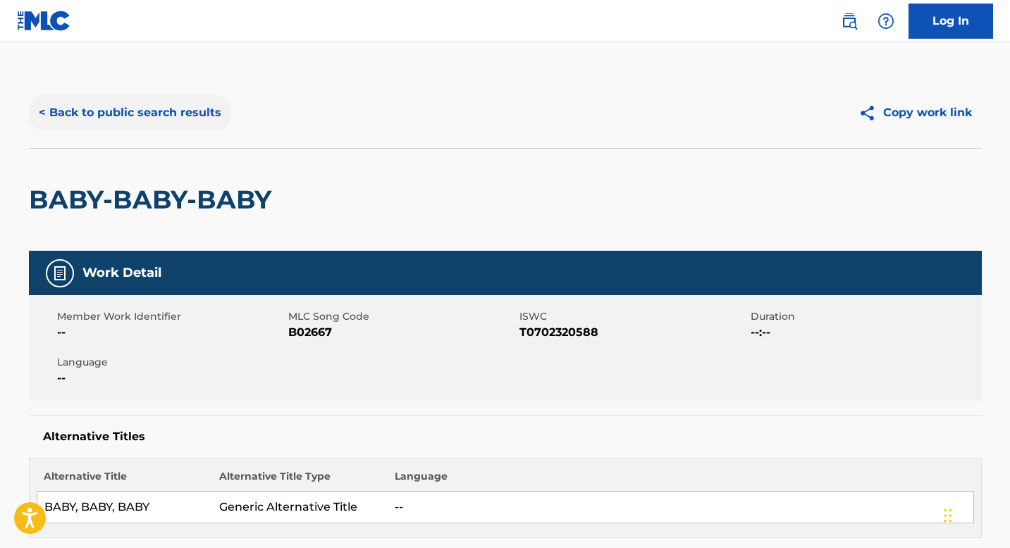
click at [138, 103] on button "< Back to public search results" at bounding box center [130, 112] width 202 height 35
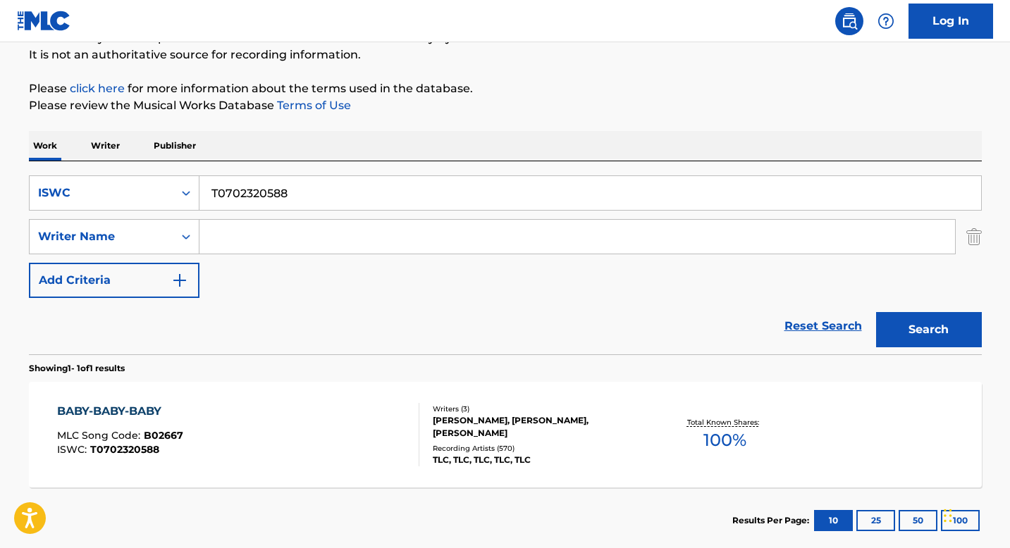
click at [246, 191] on input "T0702320588" at bounding box center [590, 193] width 782 height 34
paste input "9172158337"
type input "T9172158337"
click at [911, 321] on button "Search" at bounding box center [929, 329] width 106 height 35
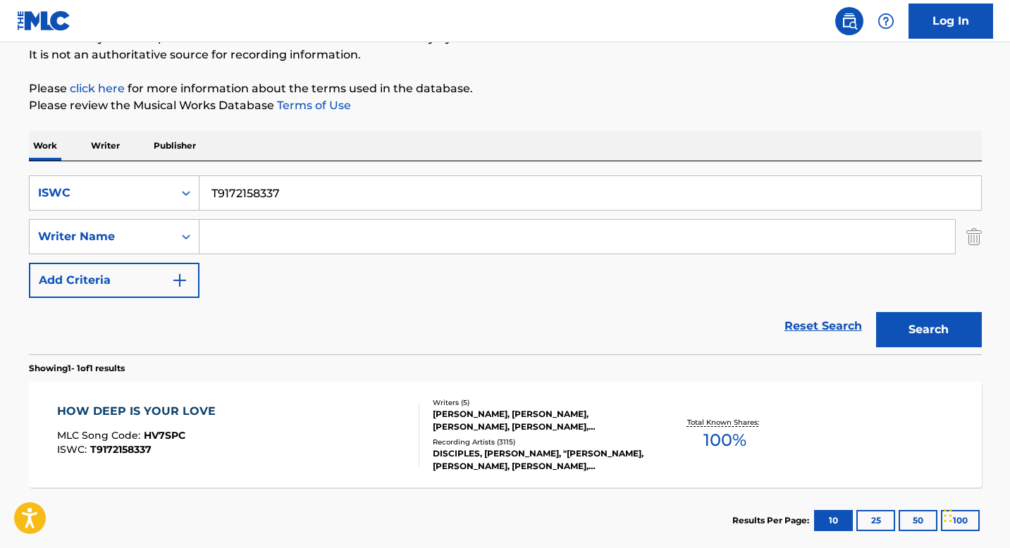
scroll to position [219, 0]
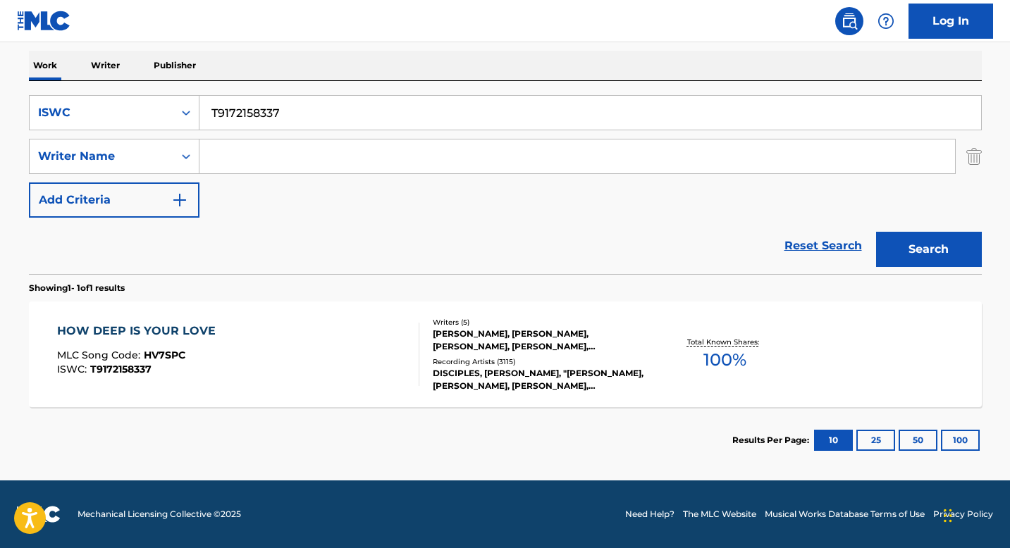
click at [446, 334] on div "[PERSON_NAME], [PERSON_NAME], [PERSON_NAME], [PERSON_NAME], [PERSON_NAME]" at bounding box center [539, 340] width 213 height 25
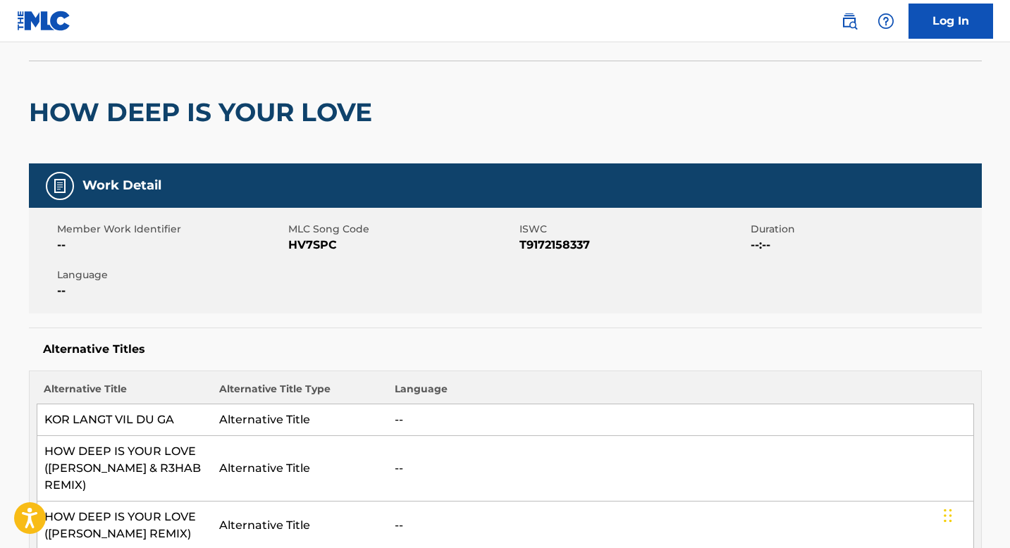
scroll to position [13, 0]
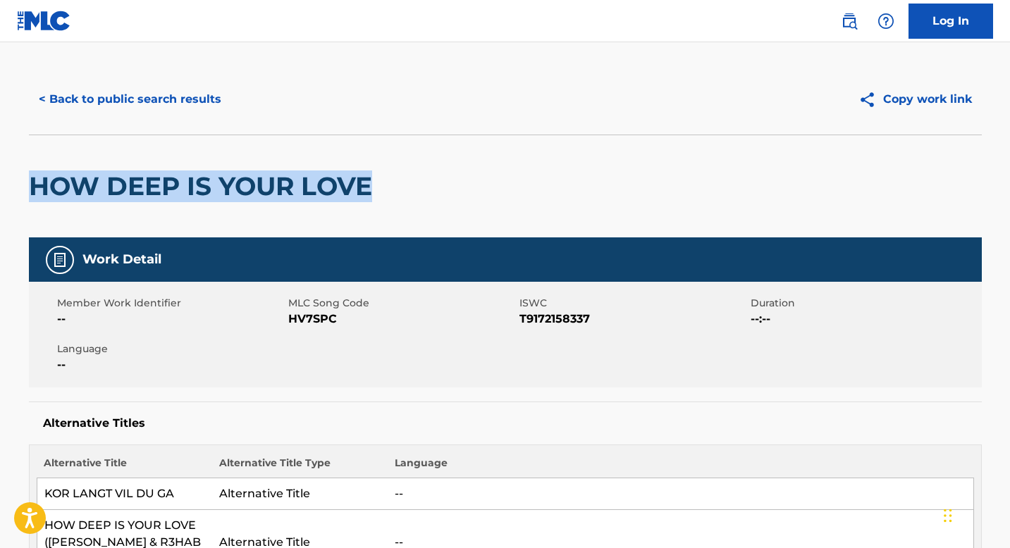
drag, startPoint x: 29, startPoint y: 185, endPoint x: 371, endPoint y: 173, distance: 342.1
click at [371, 173] on h2 "HOW DEEP IS YOUR LOVE" at bounding box center [204, 187] width 350 height 32
copy h2 "HOW DEEP IS YOUR LOVE"
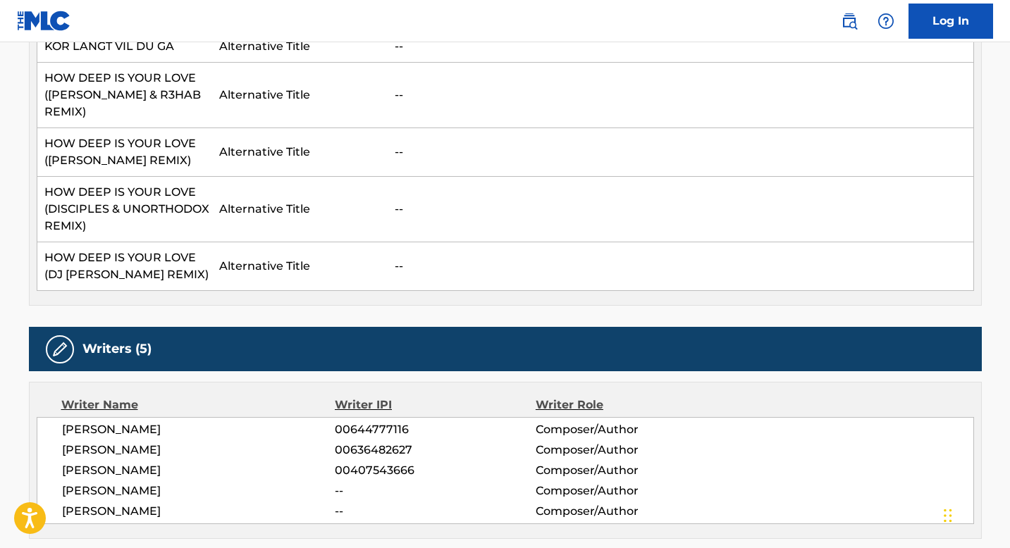
scroll to position [650, 0]
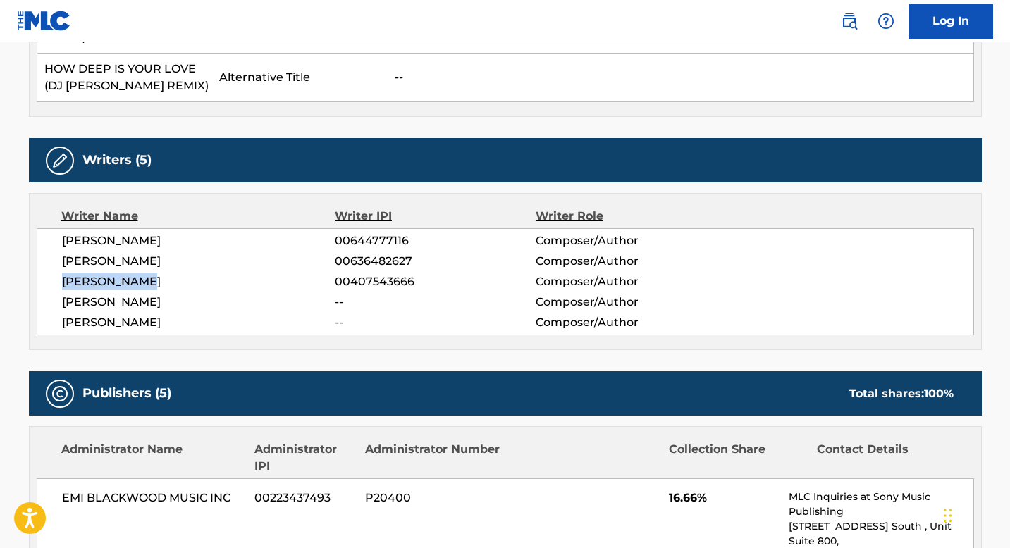
drag, startPoint x: 61, startPoint y: 277, endPoint x: 161, endPoint y: 274, distance: 100.9
click at [161, 274] on span "[PERSON_NAME]" at bounding box center [199, 282] width 274 height 17
copy span "[PERSON_NAME]"
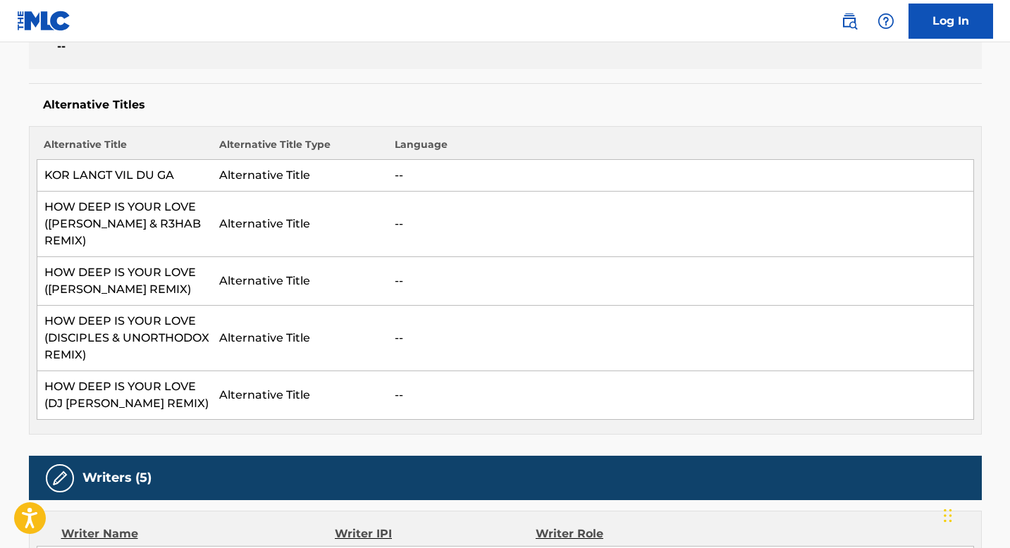
scroll to position [0, 0]
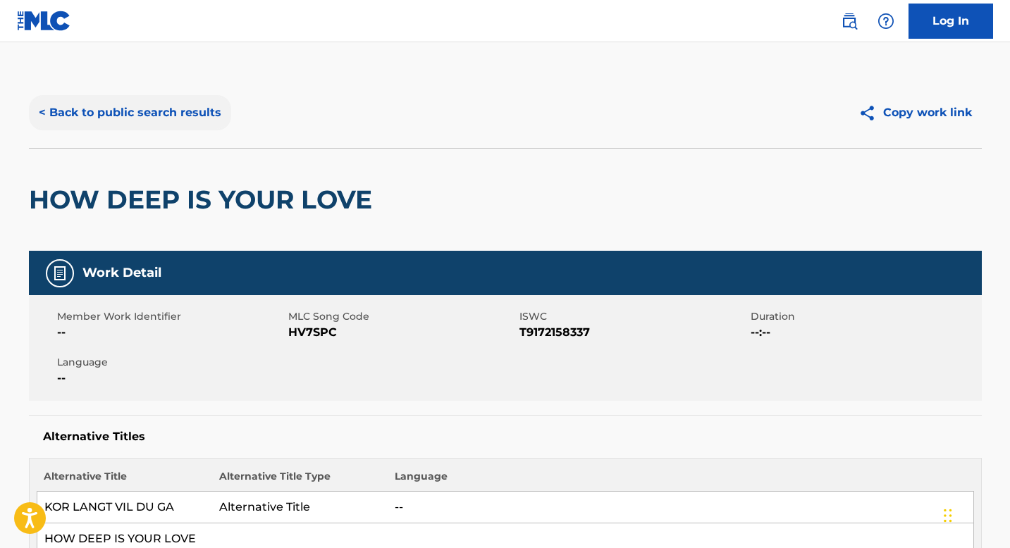
click at [179, 102] on button "< Back to public search results" at bounding box center [130, 112] width 202 height 35
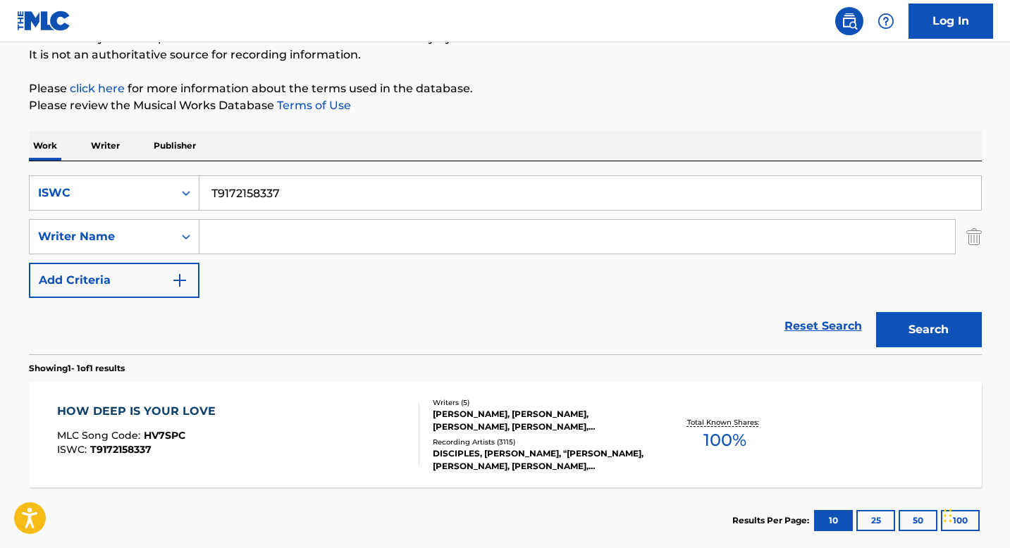
click at [235, 185] on input "T9172158337" at bounding box center [590, 193] width 782 height 34
paste input "3020742892"
type input "T3020742892"
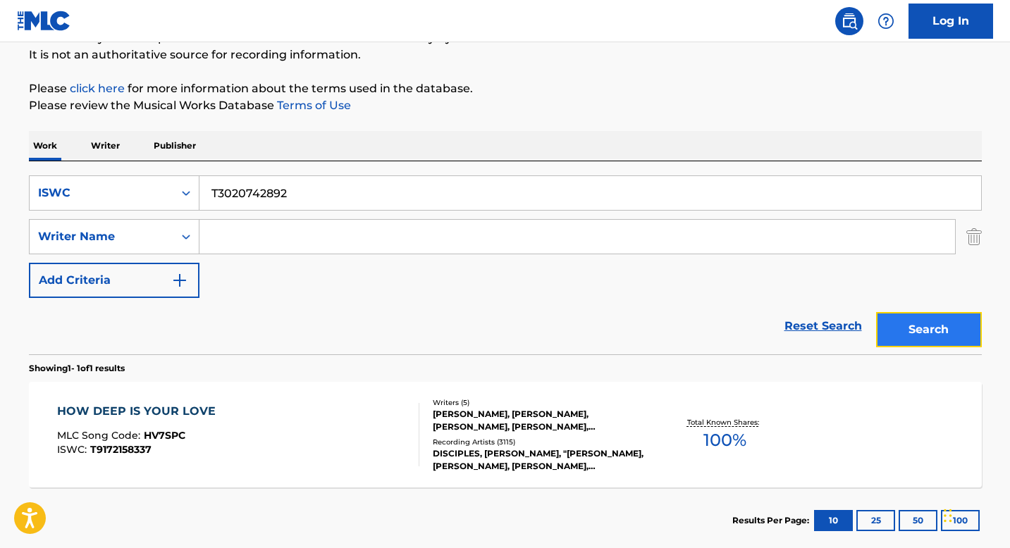
click at [942, 315] on button "Search" at bounding box center [929, 329] width 106 height 35
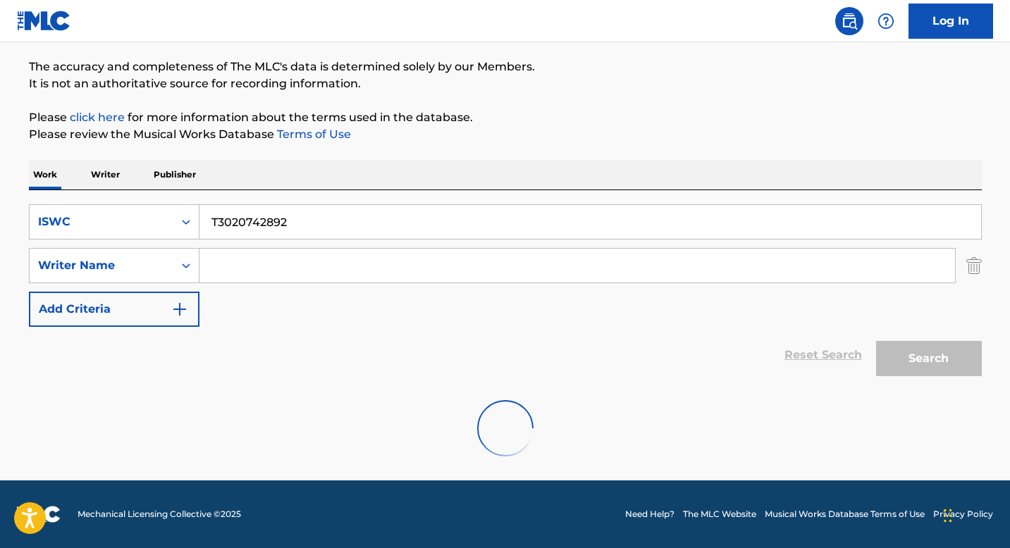
scroll to position [63, 0]
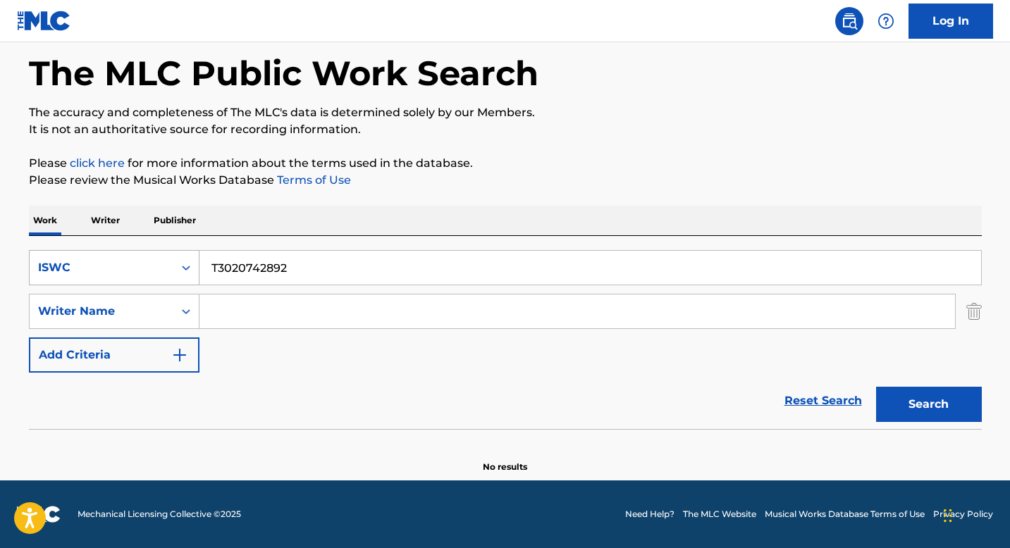
click at [176, 264] on div "Search Form" at bounding box center [185, 267] width 25 height 25
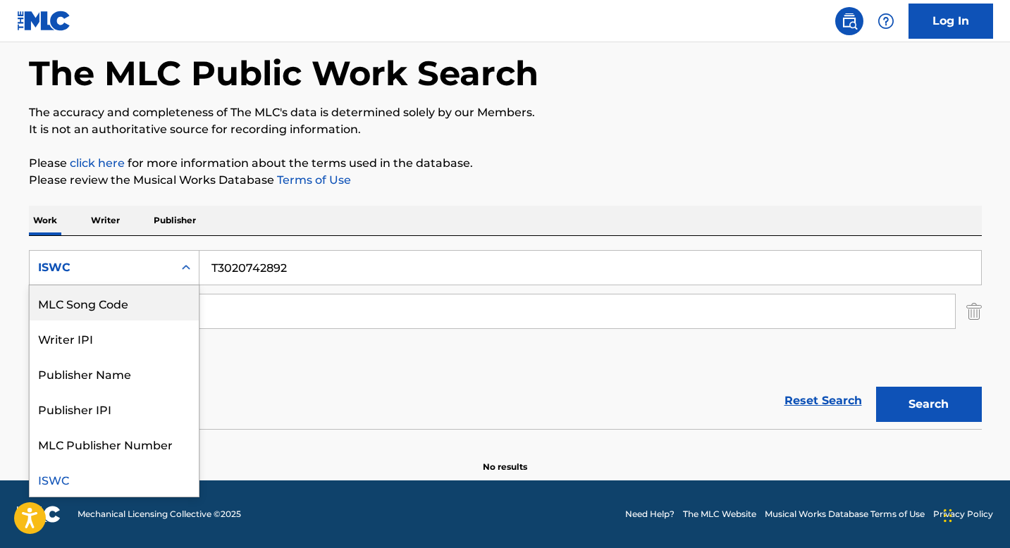
scroll to position [0, 0]
click at [116, 306] on div "Work Title" at bounding box center [114, 302] width 169 height 35
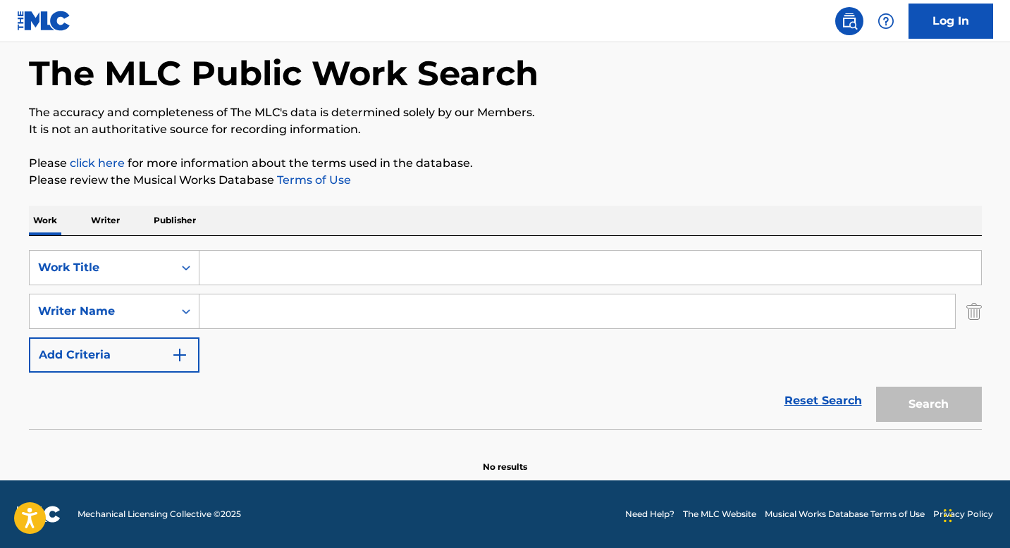
click at [224, 264] on input "Search Form" at bounding box center [590, 268] width 782 height 34
paste input "FOOD IS LIFE"
type input "FOOD IS LIFE"
click at [230, 320] on input "Search Form" at bounding box center [577, 312] width 756 height 34
paste input "[PERSON_NAME]"
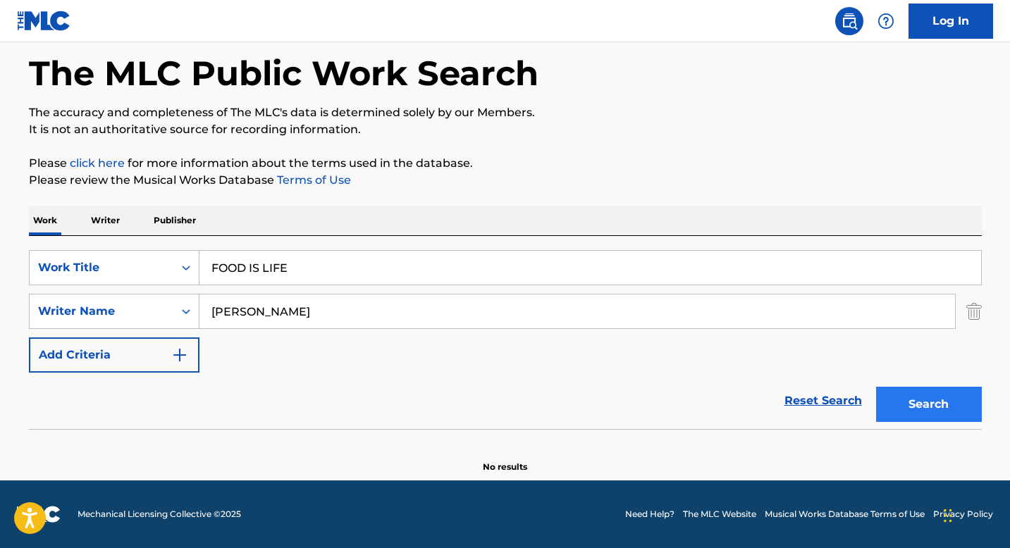
type input "[PERSON_NAME]"
click at [924, 417] on button "Search" at bounding box center [929, 404] width 106 height 35
click at [166, 264] on div "Work Title" at bounding box center [102, 267] width 144 height 27
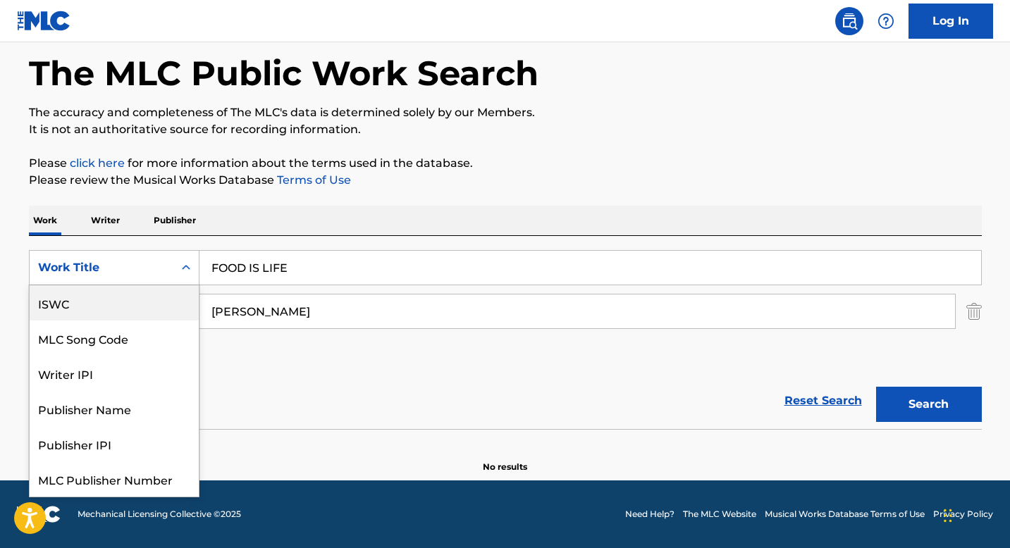
click at [78, 297] on div "ISWC" at bounding box center [114, 302] width 169 height 35
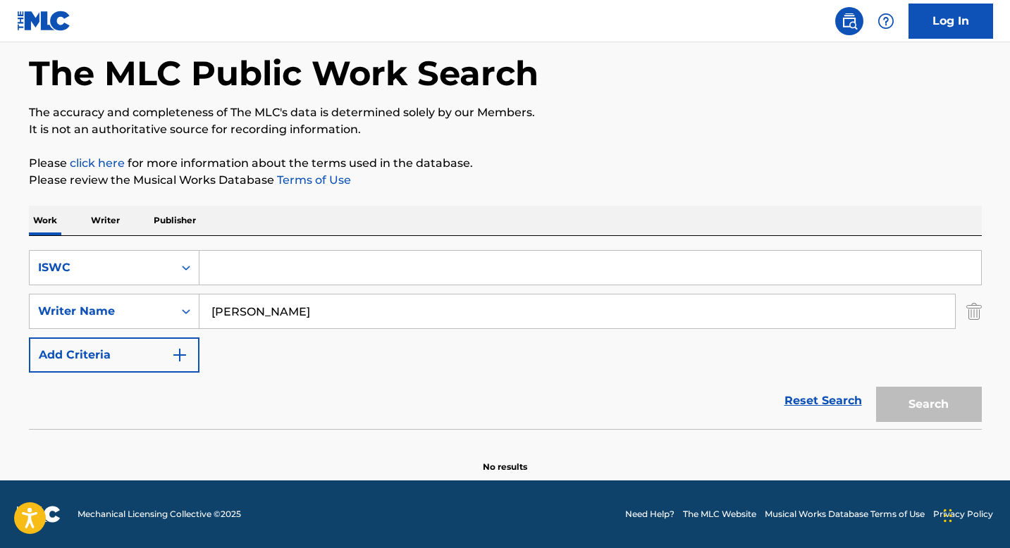
click at [242, 302] on input "[PERSON_NAME]" at bounding box center [577, 312] width 756 height 34
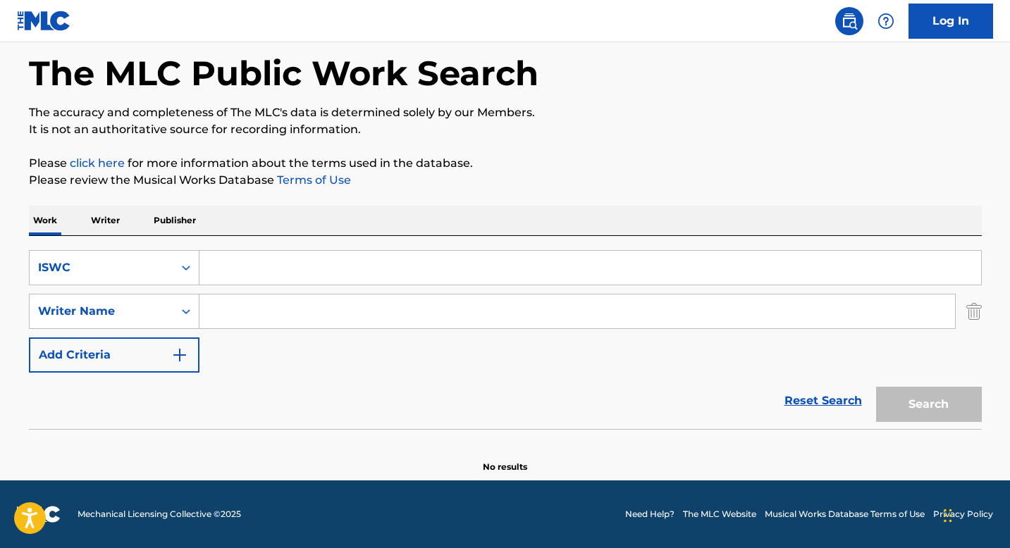
click at [234, 273] on input "Search Form" at bounding box center [590, 268] width 782 height 34
paste input "T9216527570"
type input "T9216527570"
click at [881, 407] on button "Search" at bounding box center [929, 404] width 106 height 35
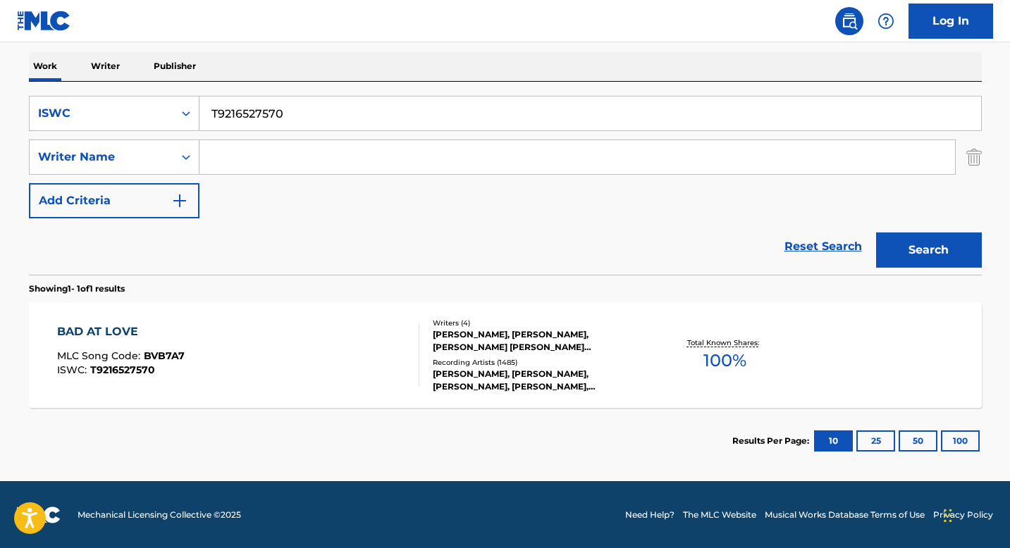
scroll to position [219, 0]
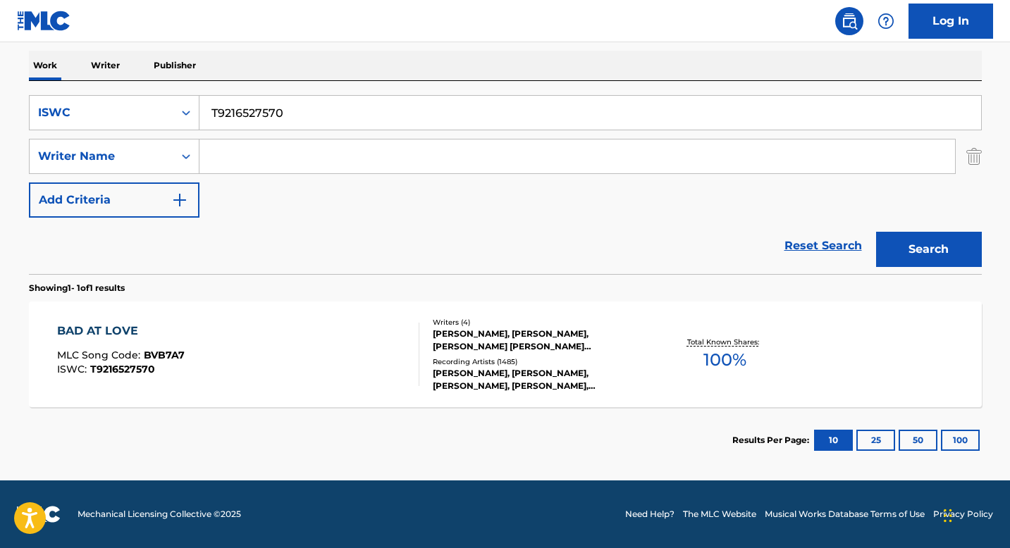
click at [450, 328] on div "Writers ( 4 )" at bounding box center [539, 322] width 213 height 11
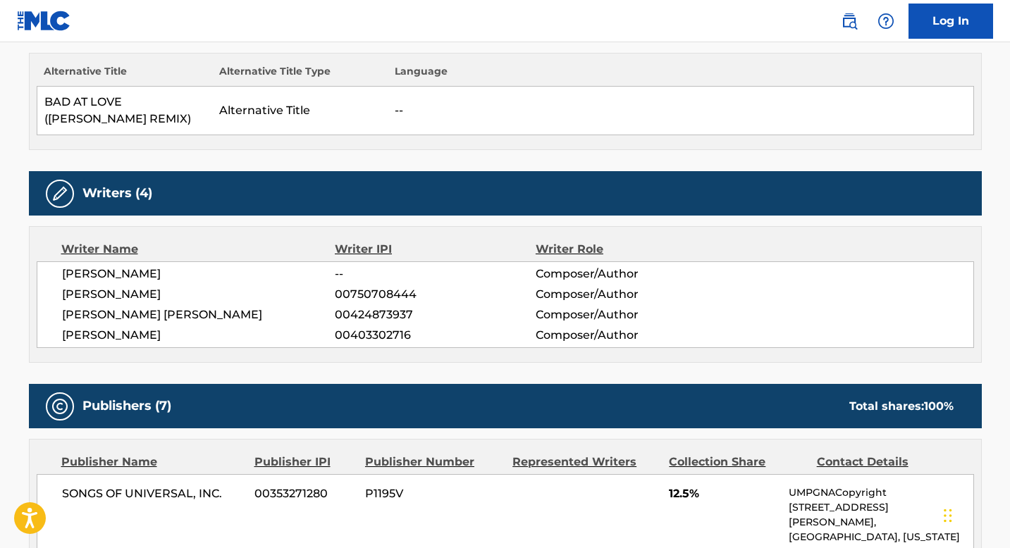
scroll to position [54, 0]
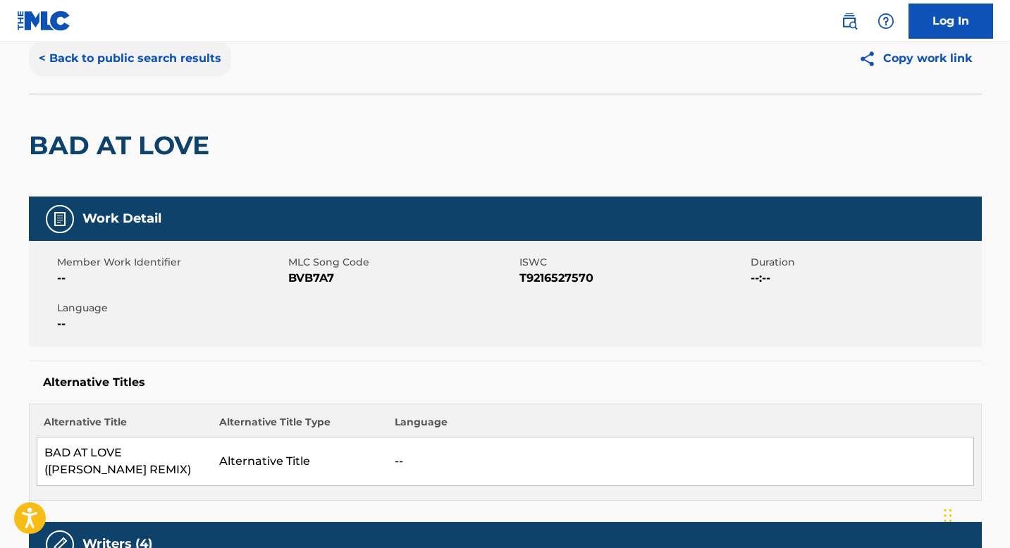
click at [159, 68] on button "< Back to public search results" at bounding box center [130, 58] width 202 height 35
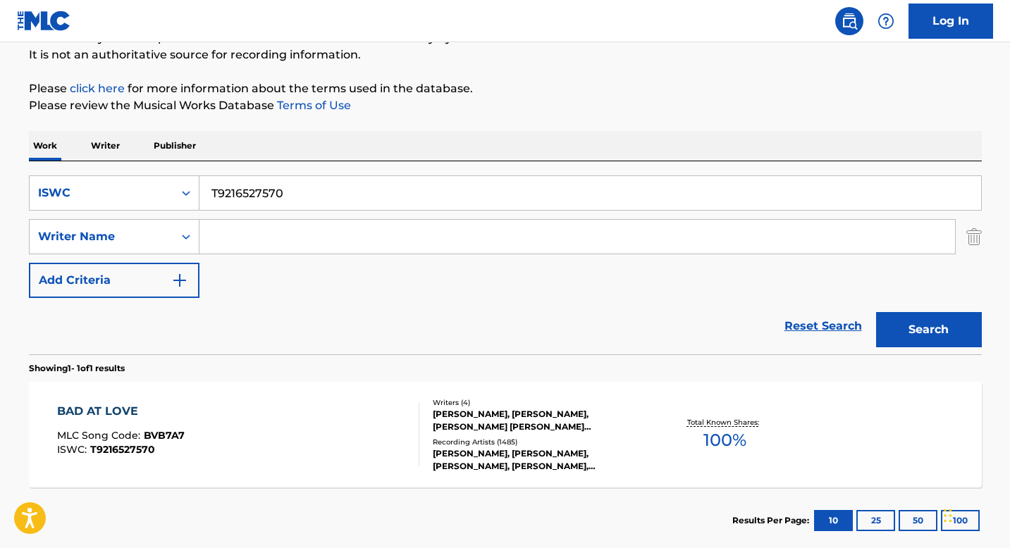
click at [242, 197] on input "T9216527570" at bounding box center [590, 193] width 782 height 34
paste input "T0301004294"
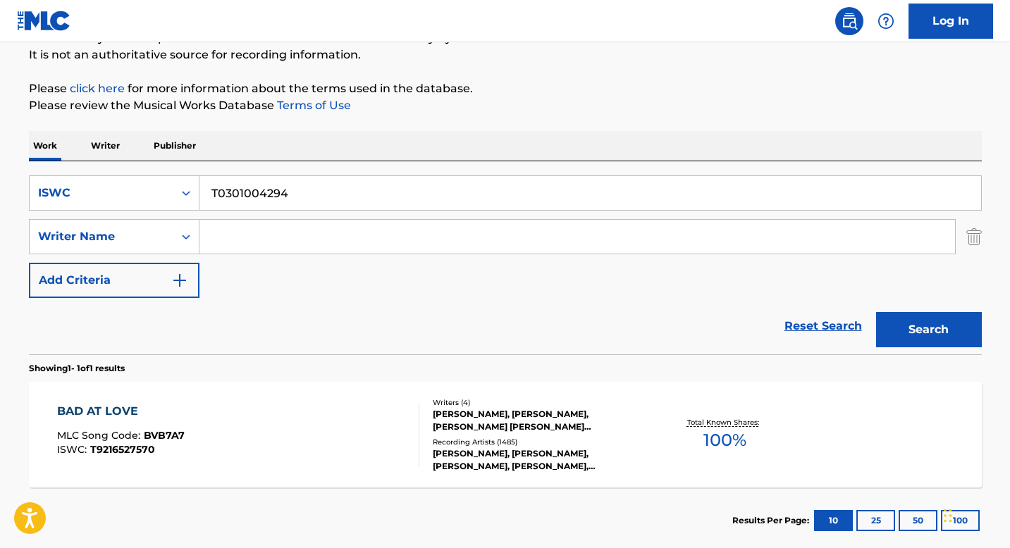
type input "T0301004294"
click at [911, 336] on button "Search" at bounding box center [929, 329] width 106 height 35
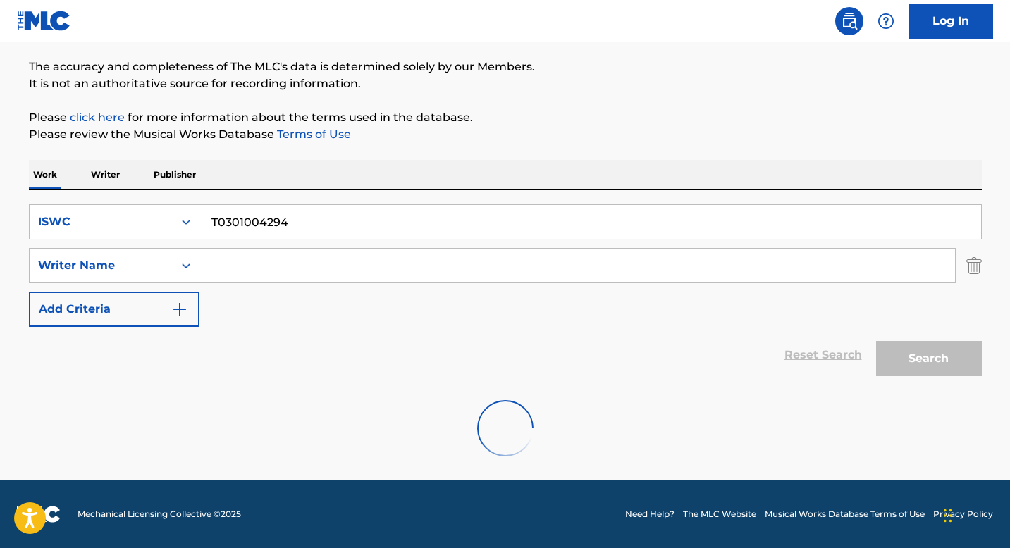
scroll to position [63, 0]
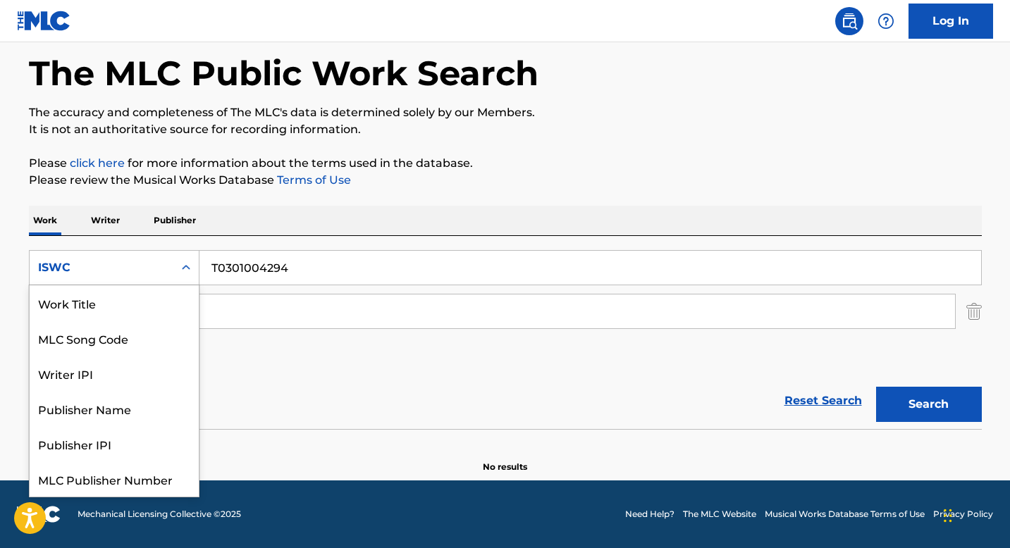
click at [179, 272] on icon "Search Form" at bounding box center [186, 268] width 14 height 14
click at [120, 310] on div "Work Title" at bounding box center [114, 302] width 169 height 35
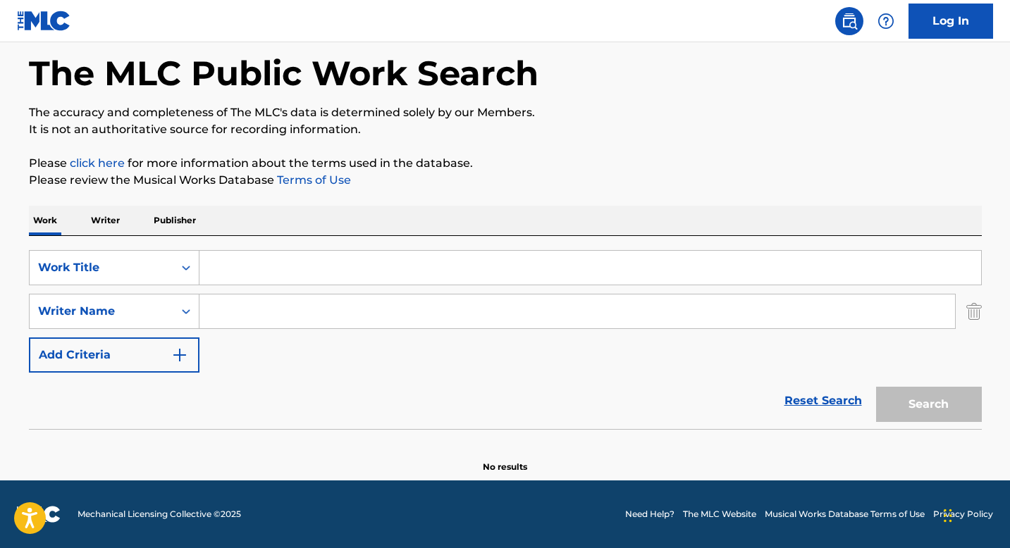
click at [224, 273] on input "Search Form" at bounding box center [590, 268] width 782 height 34
paste input "TOO LITTLE TOO LATE"
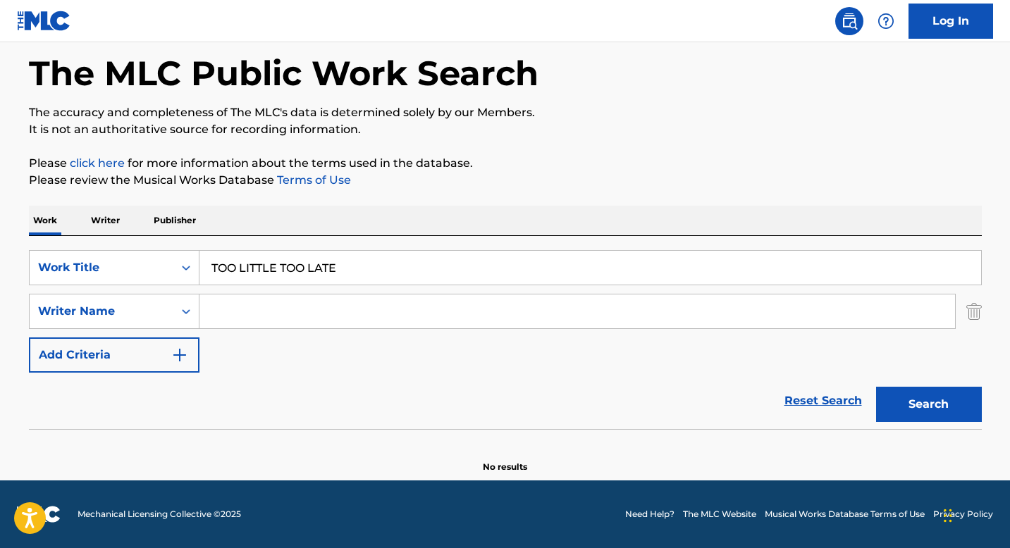
type input "TOO LITTLE TOO LATE"
click at [228, 319] on input "Search Form" at bounding box center [577, 312] width 756 height 34
paste input "[PERSON_NAME]"
drag, startPoint x: 906, startPoint y: 393, endPoint x: 875, endPoint y: 381, distance: 33.5
click at [905, 393] on button "Search" at bounding box center [929, 404] width 106 height 35
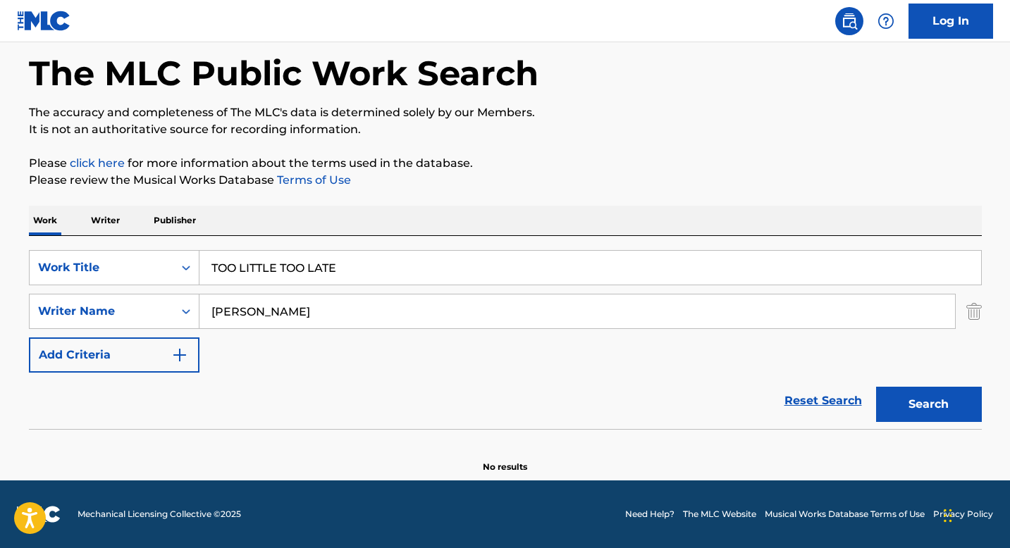
click at [359, 314] on input "[PERSON_NAME]" at bounding box center [577, 312] width 756 height 34
type input "[PERSON_NAME]"
click at [902, 395] on button "Search" at bounding box center [929, 404] width 106 height 35
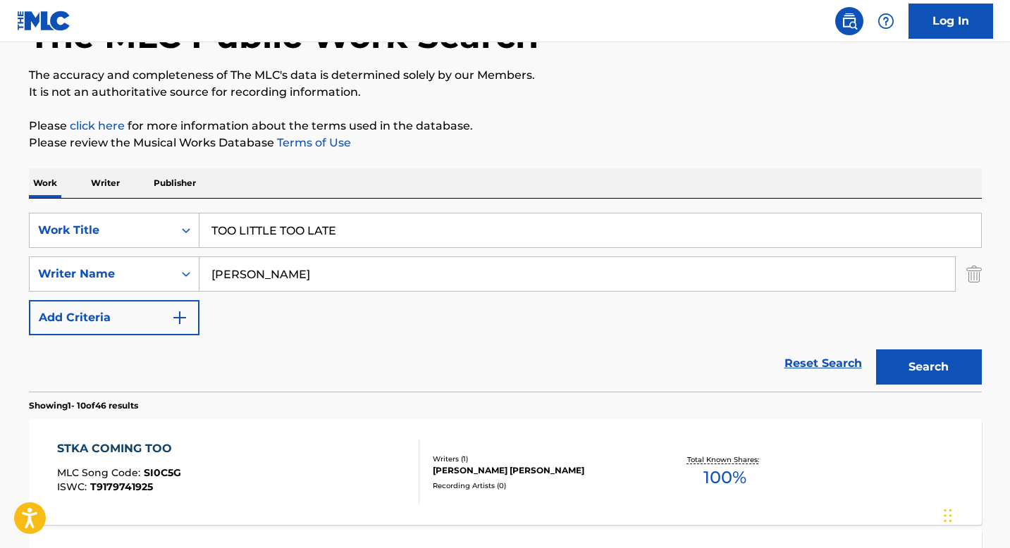
scroll to position [173, 0]
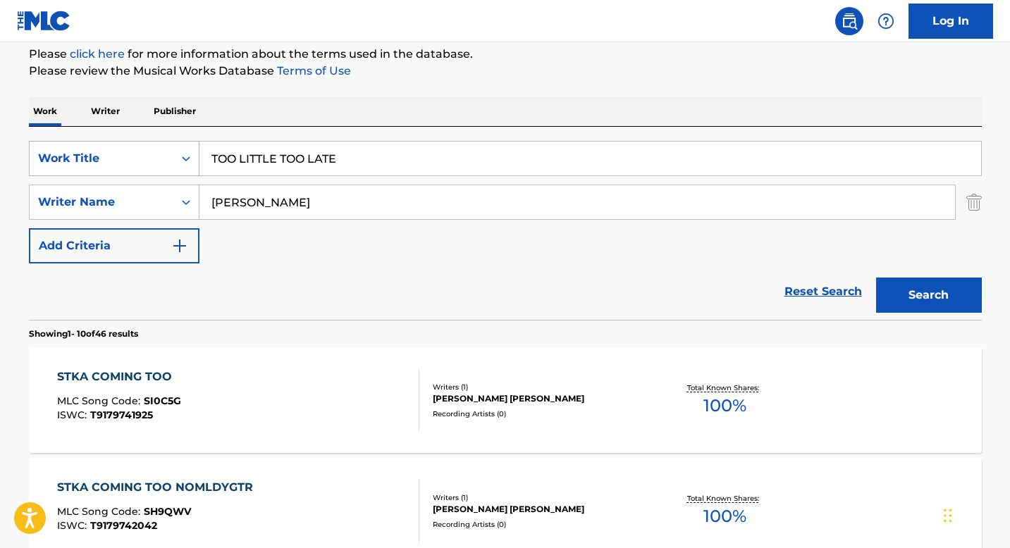
click at [187, 163] on icon "Search Form" at bounding box center [186, 159] width 14 height 14
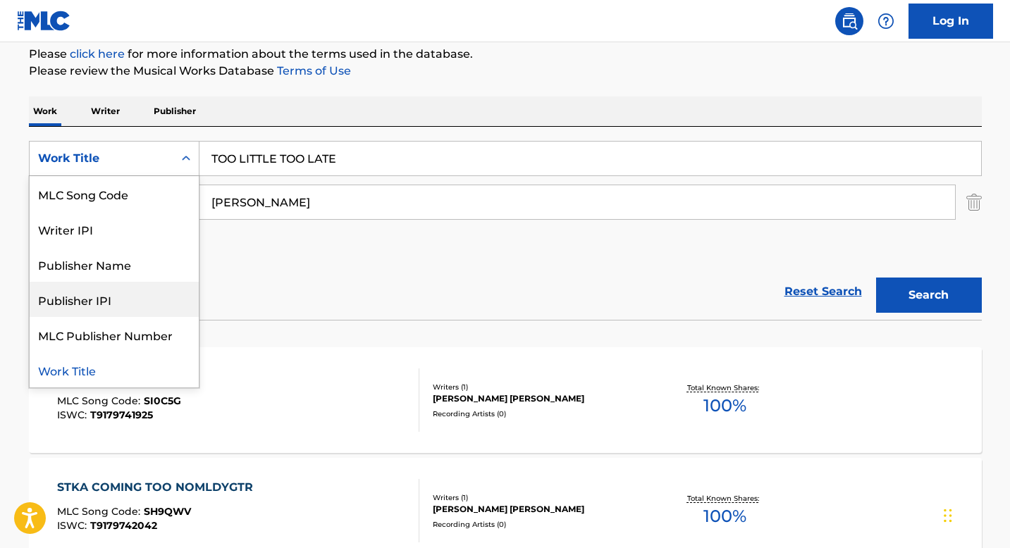
scroll to position [0, 0]
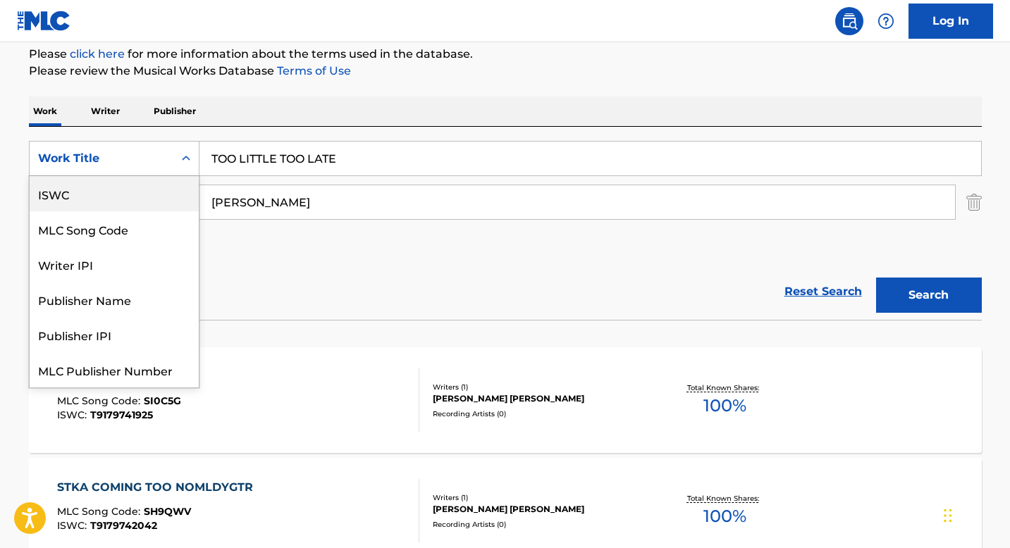
drag, startPoint x: 91, startPoint y: 203, endPoint x: 110, endPoint y: 202, distance: 19.1
click at [91, 203] on div "ISWC" at bounding box center [114, 193] width 169 height 35
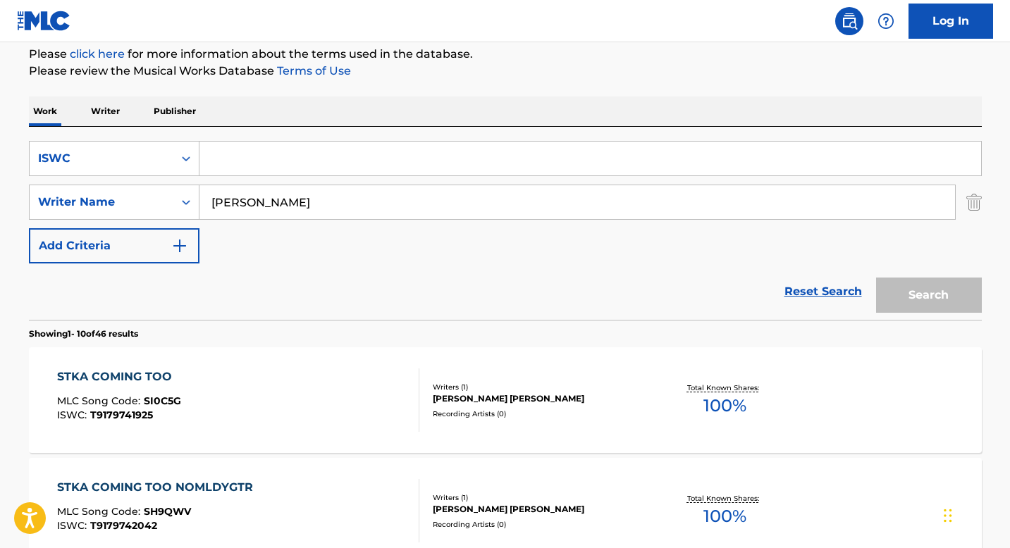
click at [223, 201] on input "[PERSON_NAME]" at bounding box center [577, 202] width 756 height 34
click at [235, 156] on input "Search Form" at bounding box center [590, 159] width 782 height 34
paste input "T0709114748"
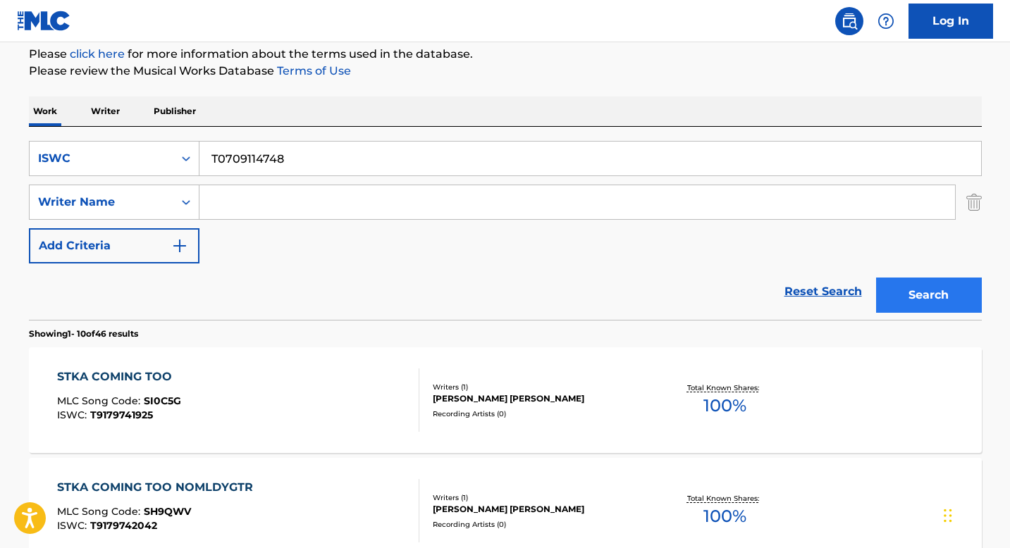
type input "T0709114748"
click at [937, 293] on button "Search" at bounding box center [929, 295] width 106 height 35
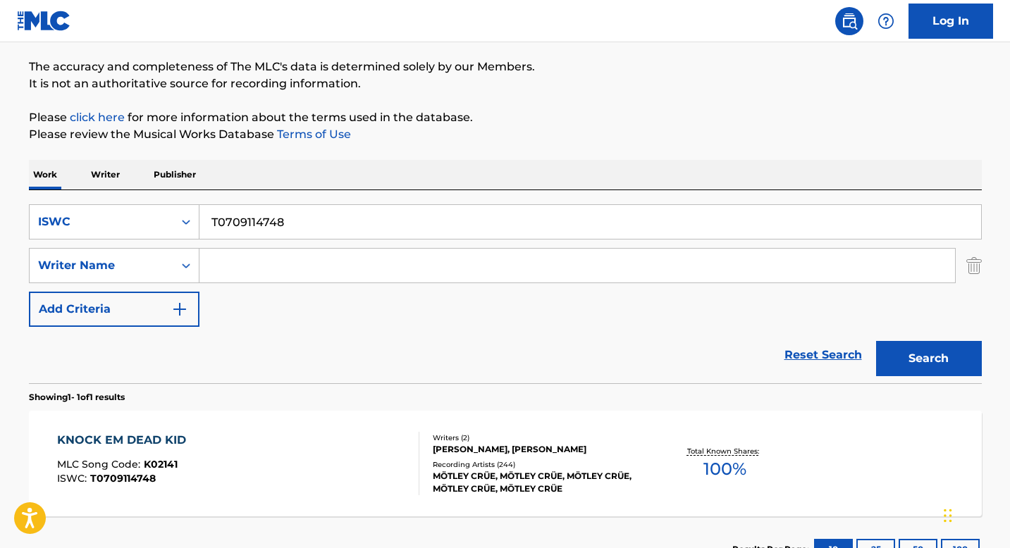
scroll to position [173, 0]
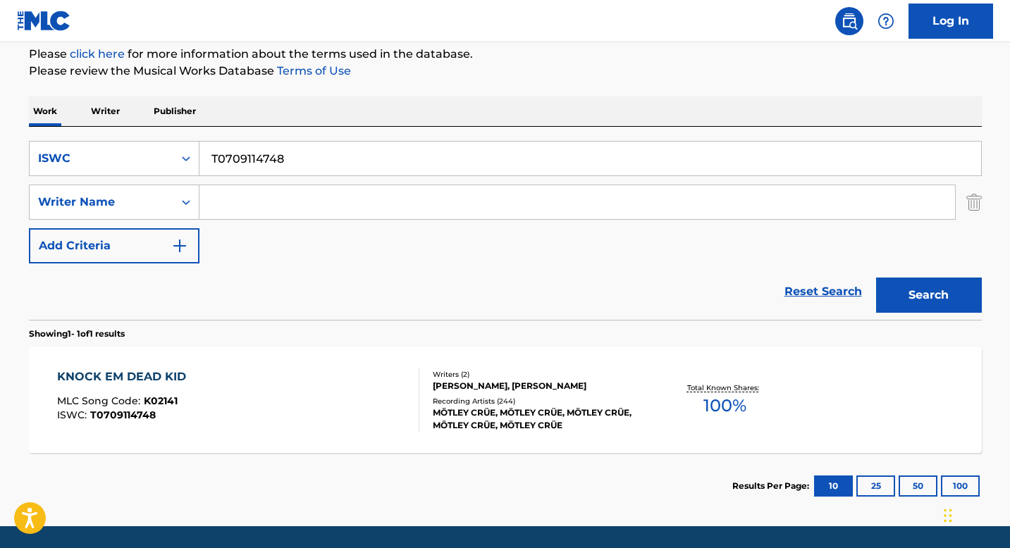
click at [452, 393] on div "Writers ( 2 ) [PERSON_NAME], [PERSON_NAME] Recording Artists ( 244 ) MÖTLEY CRÜ…" at bounding box center [532, 400] width 226 height 63
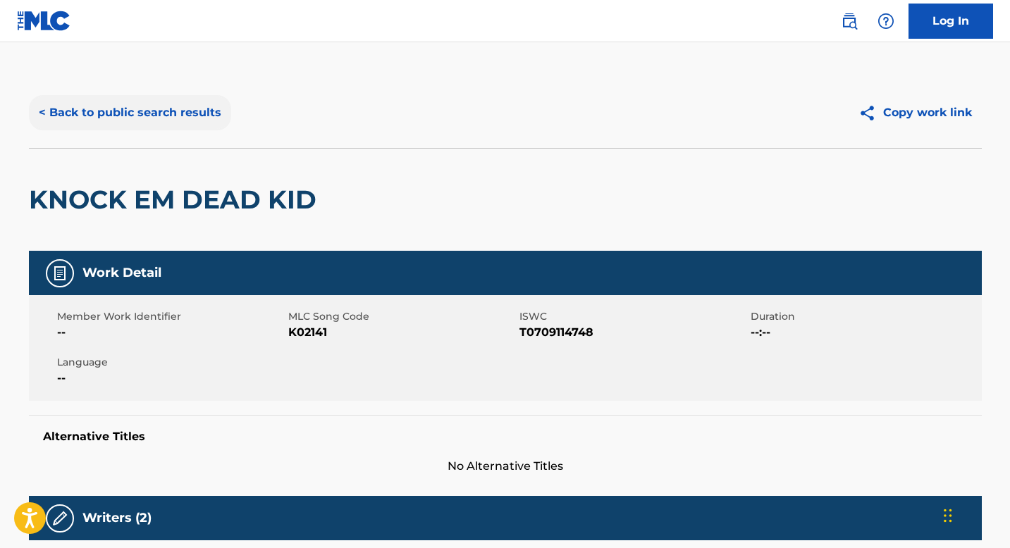
click at [161, 113] on button "< Back to public search results" at bounding box center [130, 112] width 202 height 35
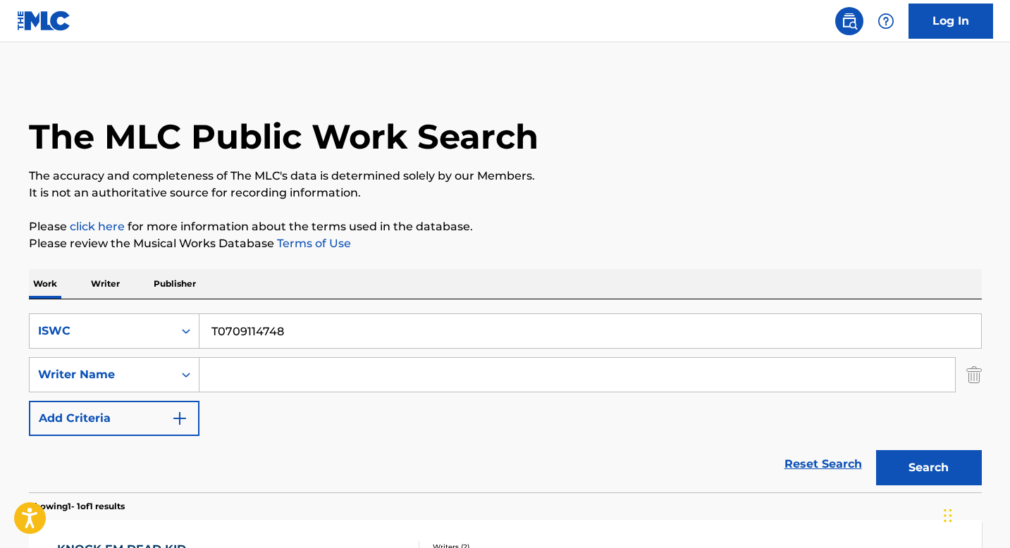
scroll to position [138, 0]
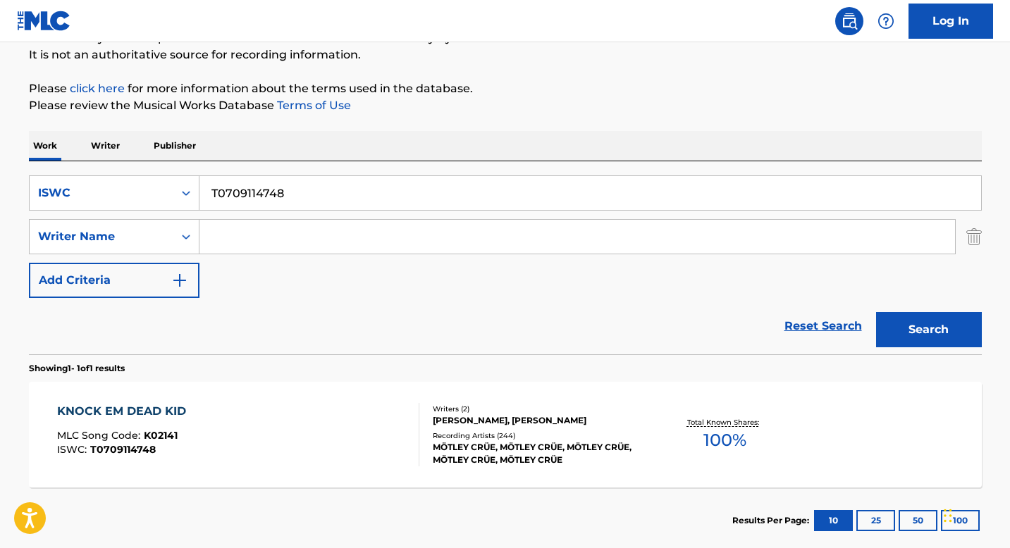
click at [254, 191] on input "T0709114748" at bounding box center [590, 193] width 782 height 34
paste input "412807294"
type input "T0412807294"
click at [903, 328] on button "Search" at bounding box center [929, 329] width 106 height 35
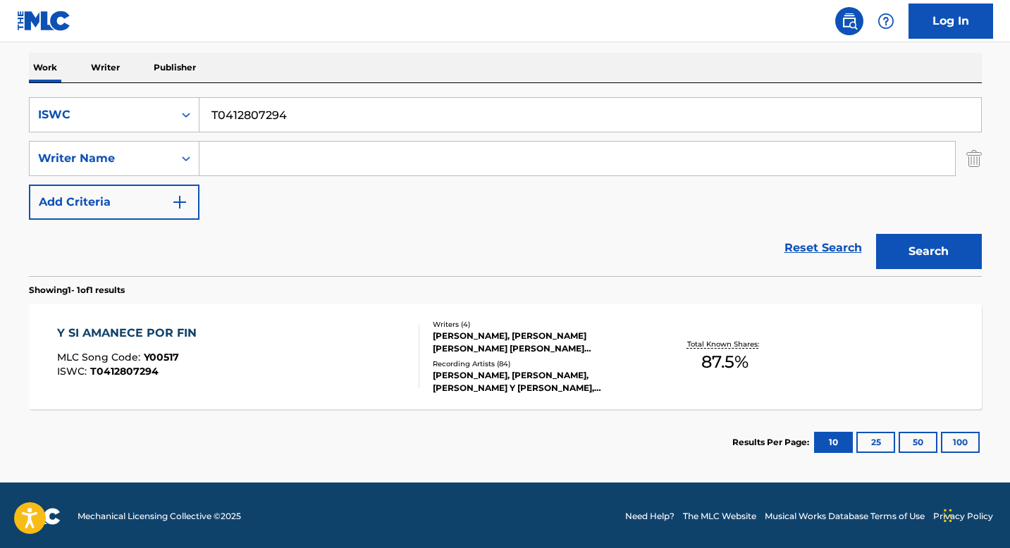
scroll to position [219, 0]
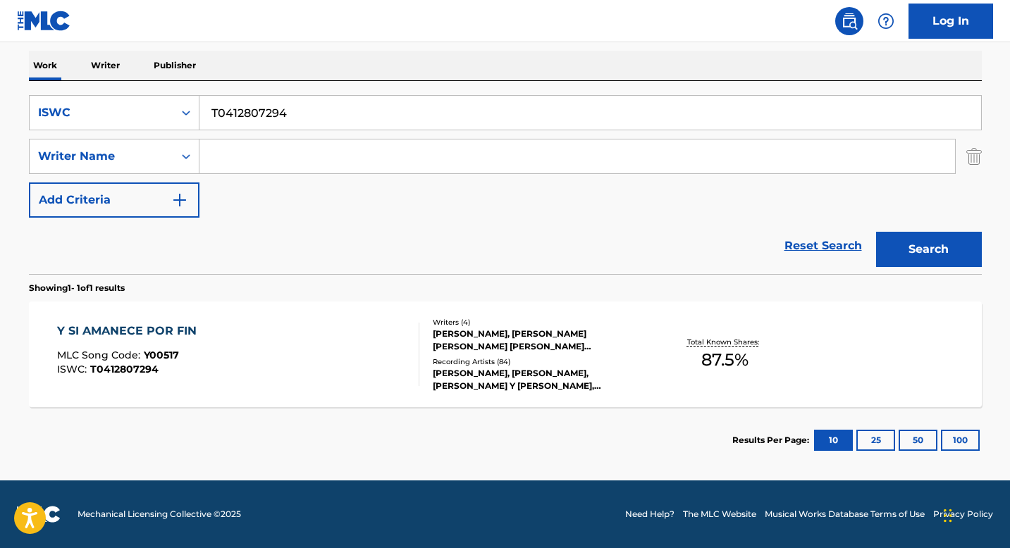
click at [457, 352] on div "Writers ( 4 ) [PERSON_NAME], [PERSON_NAME] [PERSON_NAME] [PERSON_NAME] [PERSON_…" at bounding box center [532, 354] width 226 height 75
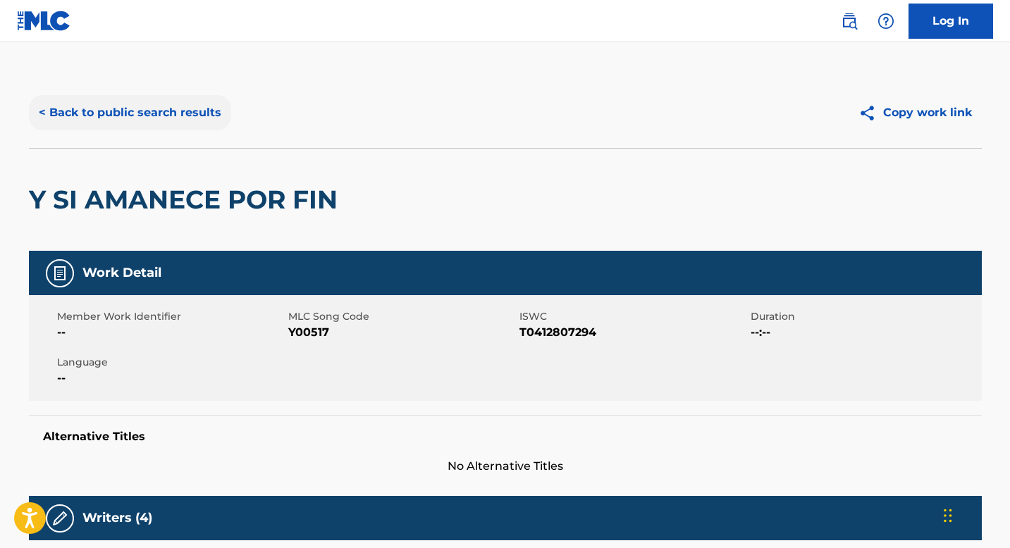
click at [147, 123] on button "< Back to public search results" at bounding box center [130, 112] width 202 height 35
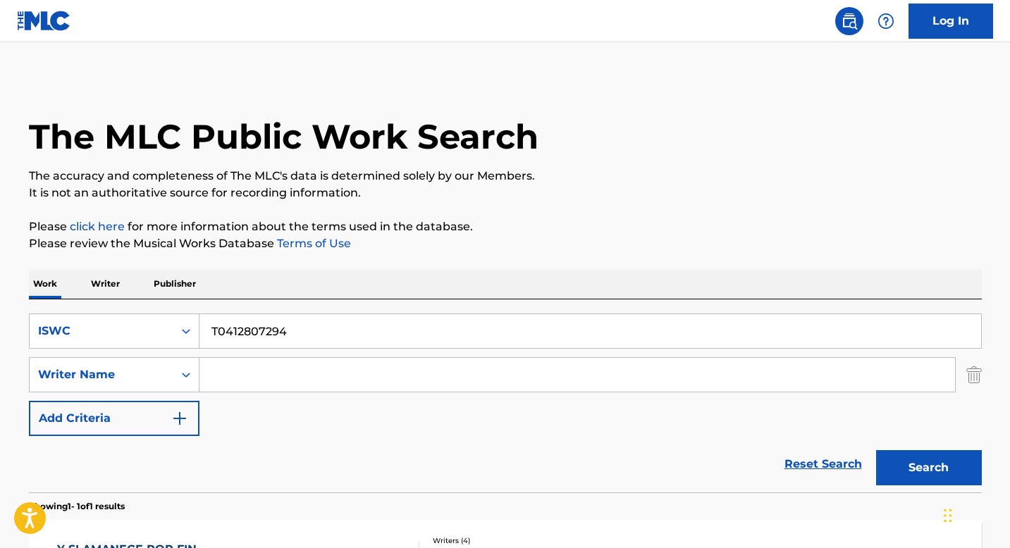
scroll to position [138, 0]
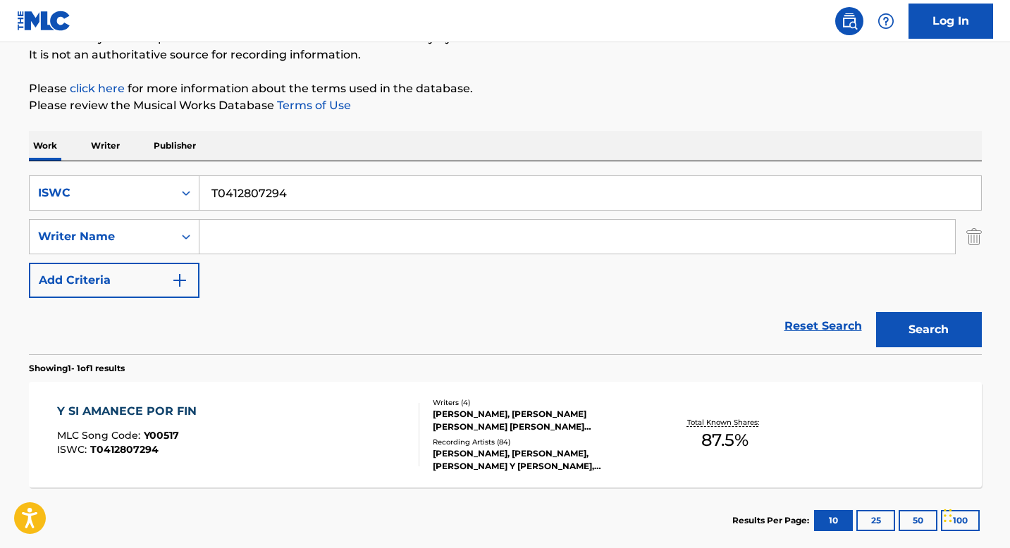
click at [266, 192] on input "T0412807294" at bounding box center [590, 193] width 782 height 34
paste input "9230887135"
type input "T9230887135"
click at [920, 326] on button "Search" at bounding box center [929, 329] width 106 height 35
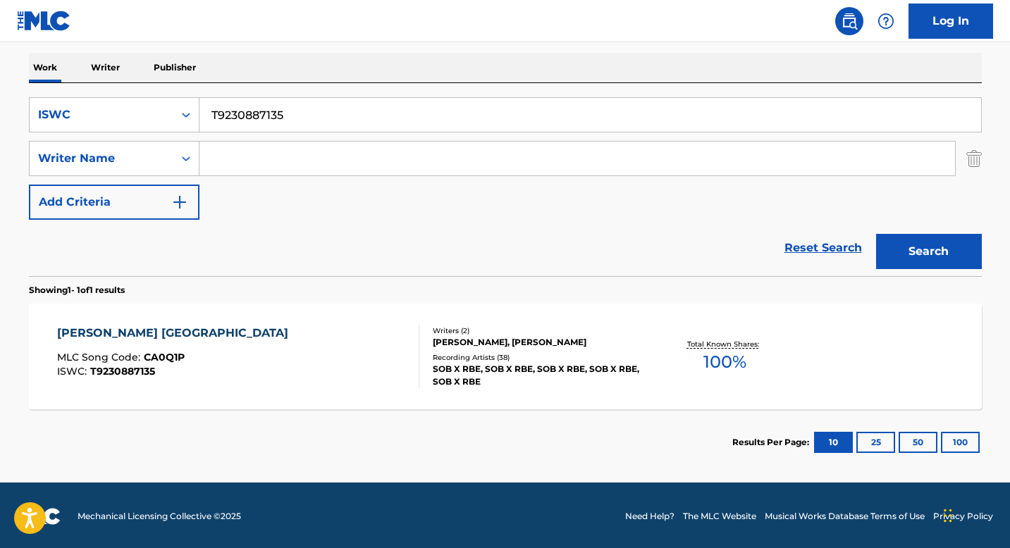
scroll to position [219, 0]
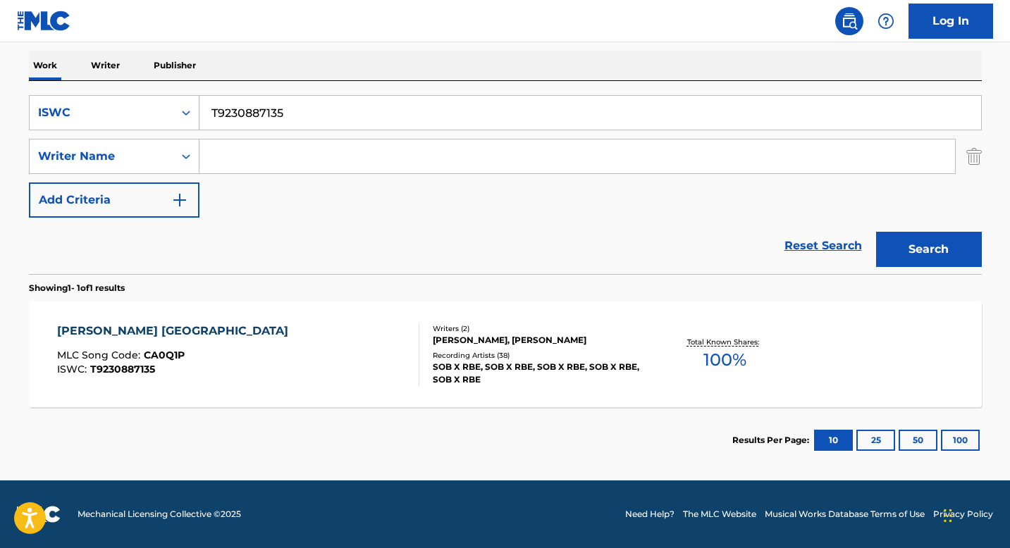
click at [460, 332] on div "Writers ( 2 )" at bounding box center [539, 329] width 213 height 11
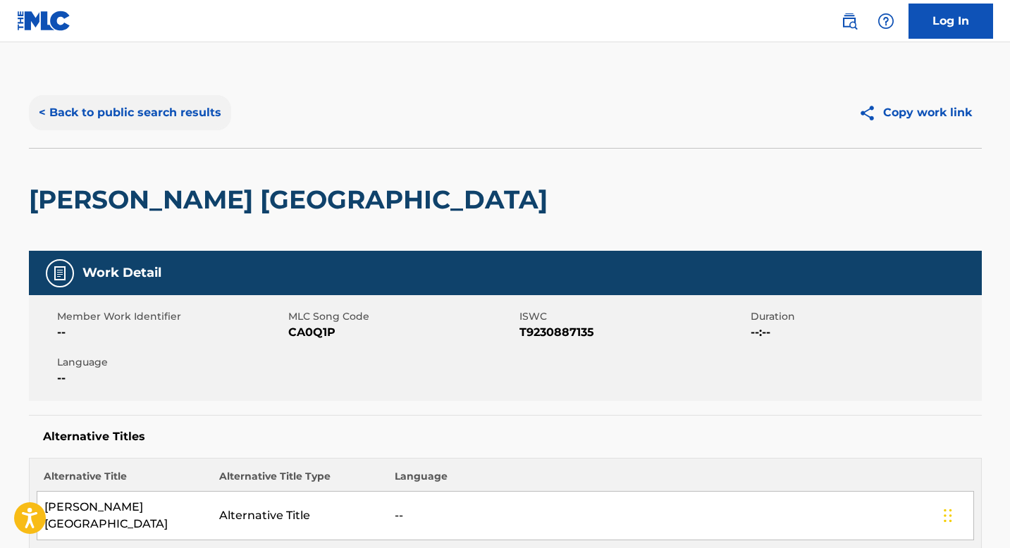
click at [141, 115] on button "< Back to public search results" at bounding box center [130, 112] width 202 height 35
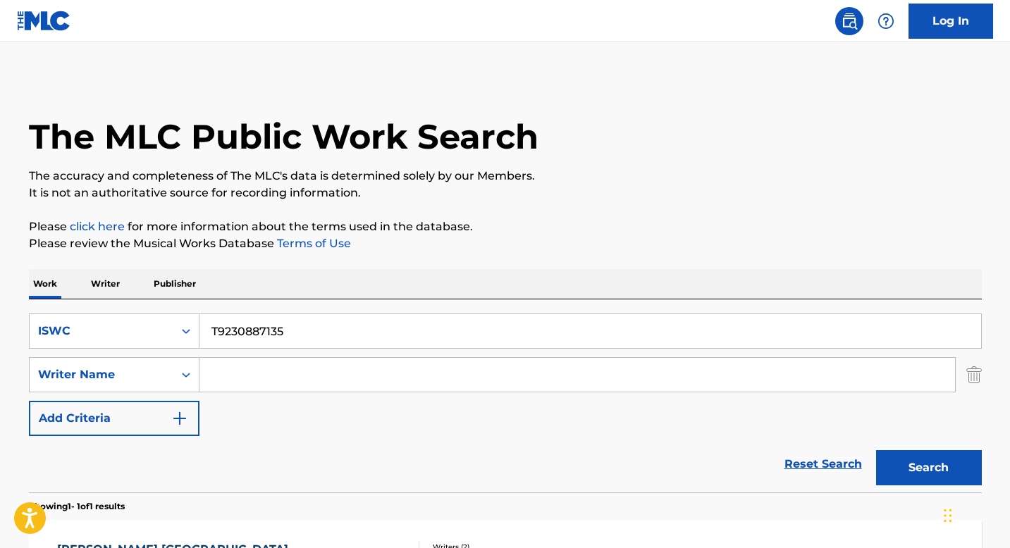
scroll to position [138, 0]
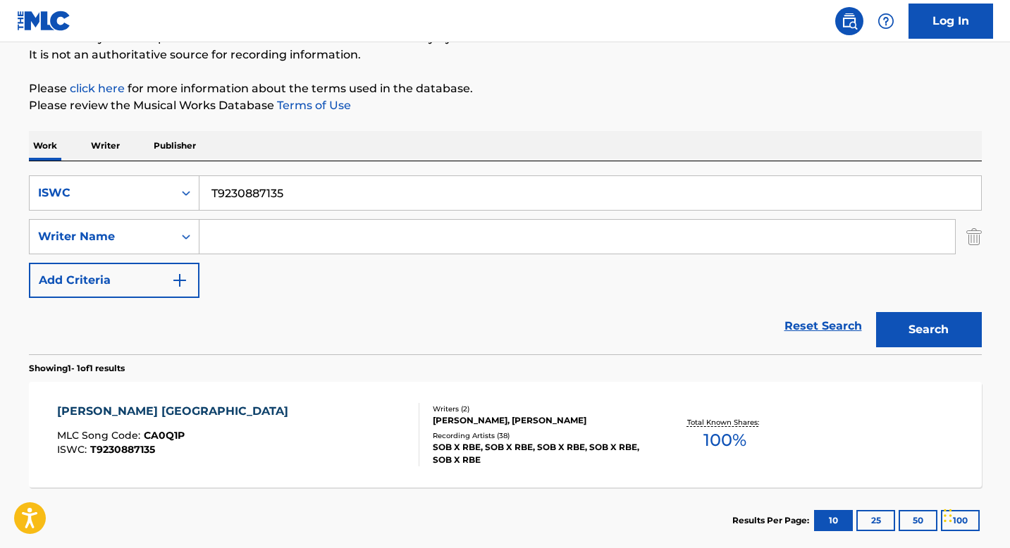
click at [252, 183] on input "T9230887135" at bounding box center [590, 193] width 782 height 34
click at [253, 183] on input "T9230887135" at bounding box center [590, 193] width 782 height 34
paste input "110116900"
type input "T9110116900"
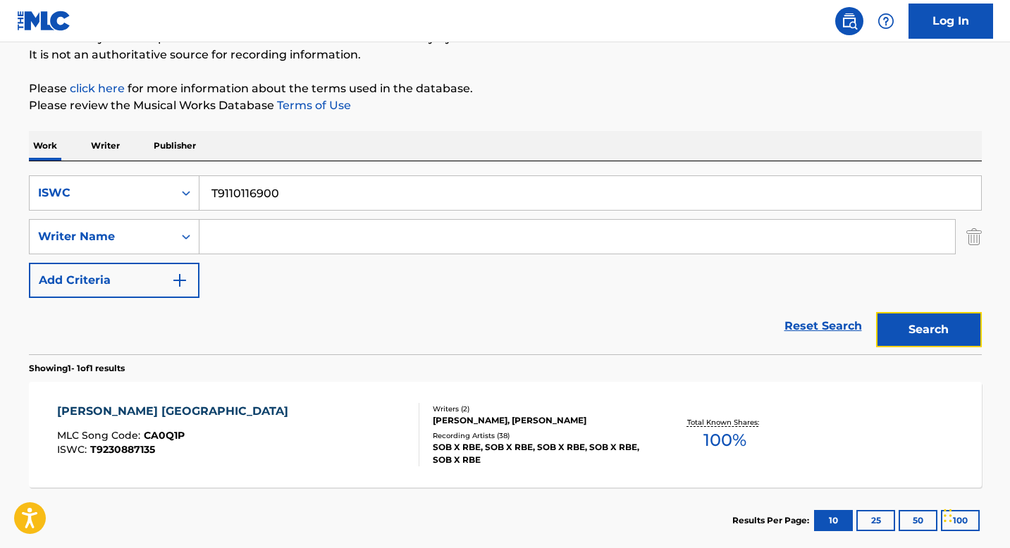
click at [928, 312] on button "Search" at bounding box center [929, 329] width 106 height 35
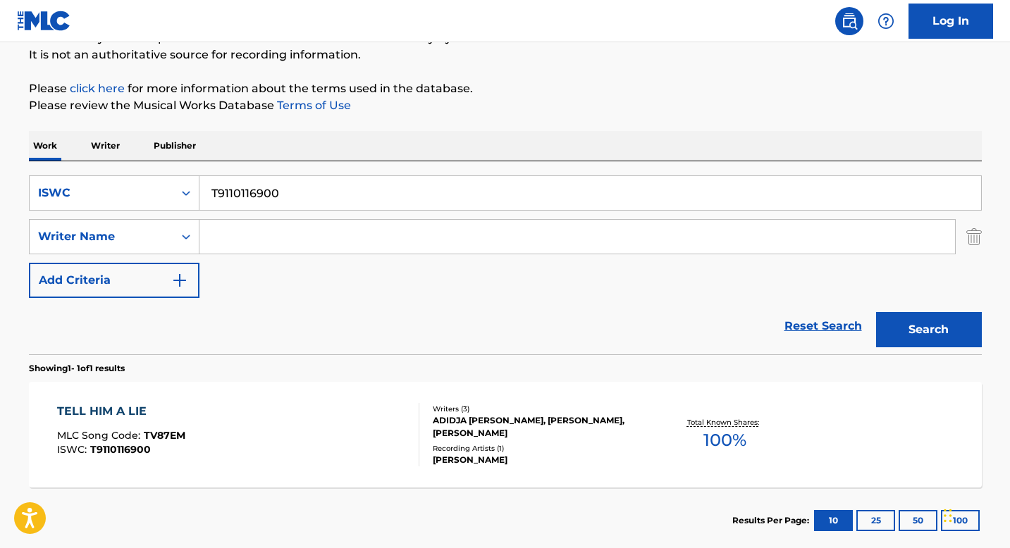
click at [455, 410] on div "Writers ( 3 )" at bounding box center [539, 409] width 213 height 11
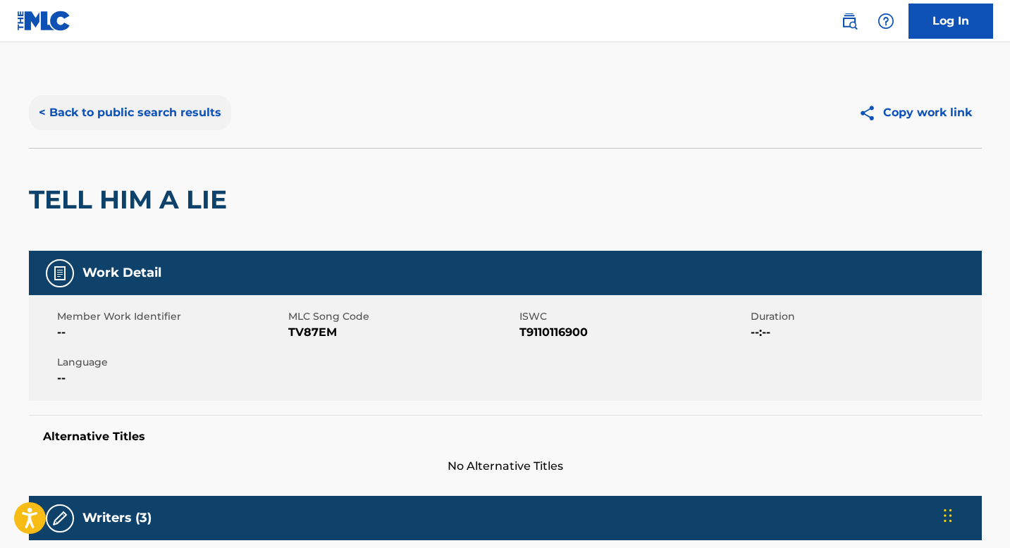
click at [115, 111] on button "< Back to public search results" at bounding box center [130, 112] width 202 height 35
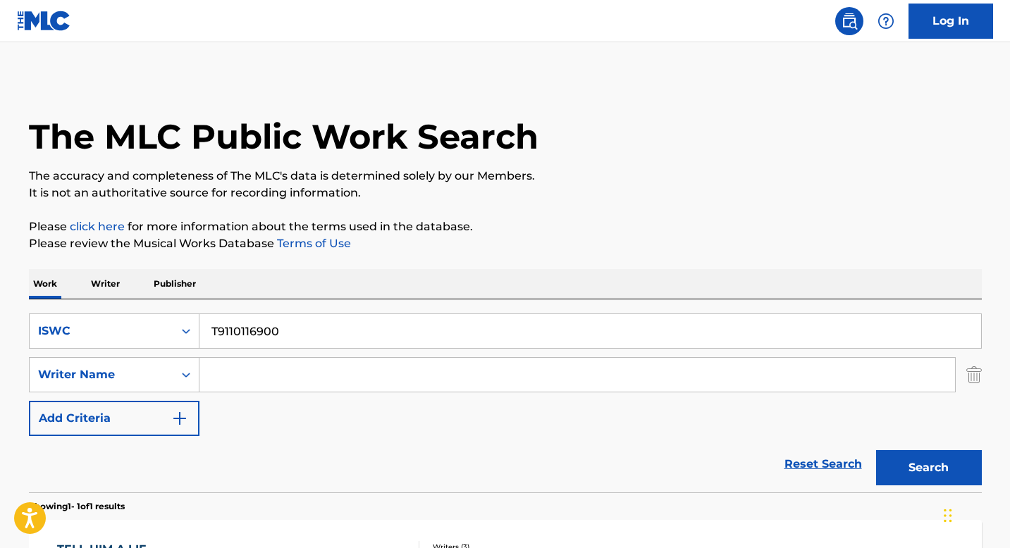
scroll to position [138, 0]
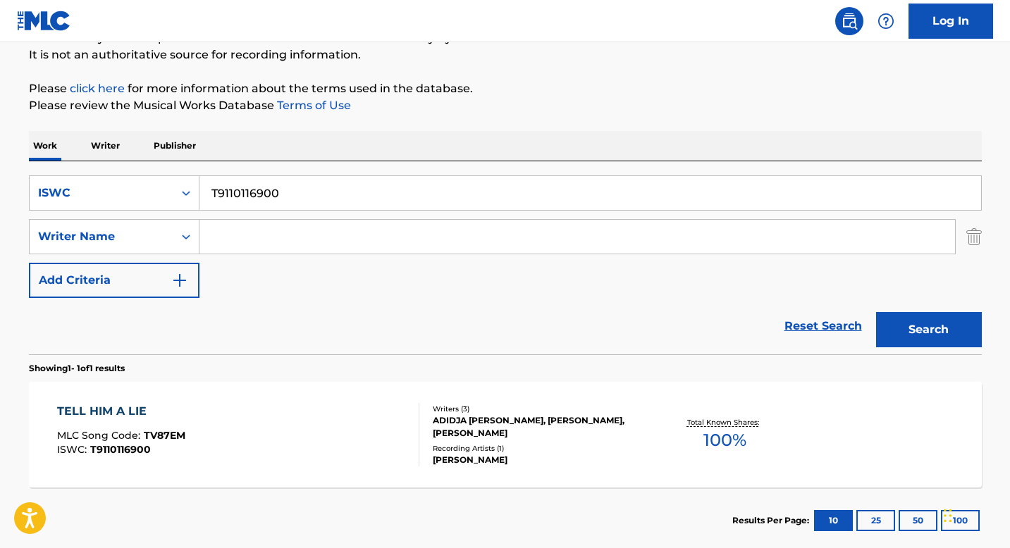
click at [248, 190] on input "T9110116900" at bounding box center [590, 193] width 782 height 34
paste input "0405037559"
type input "T0405037559"
click at [923, 336] on button "Search" at bounding box center [929, 329] width 106 height 35
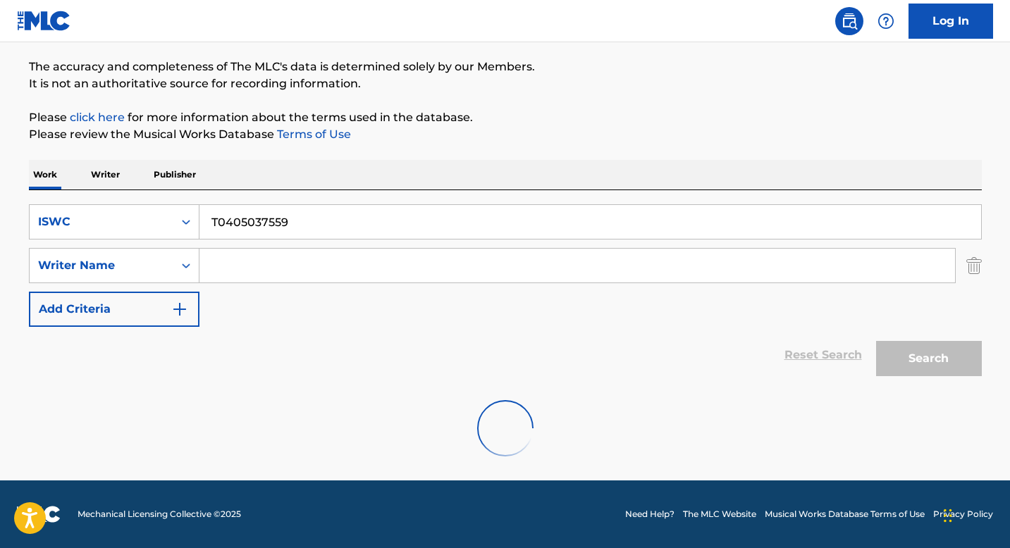
scroll to position [63, 0]
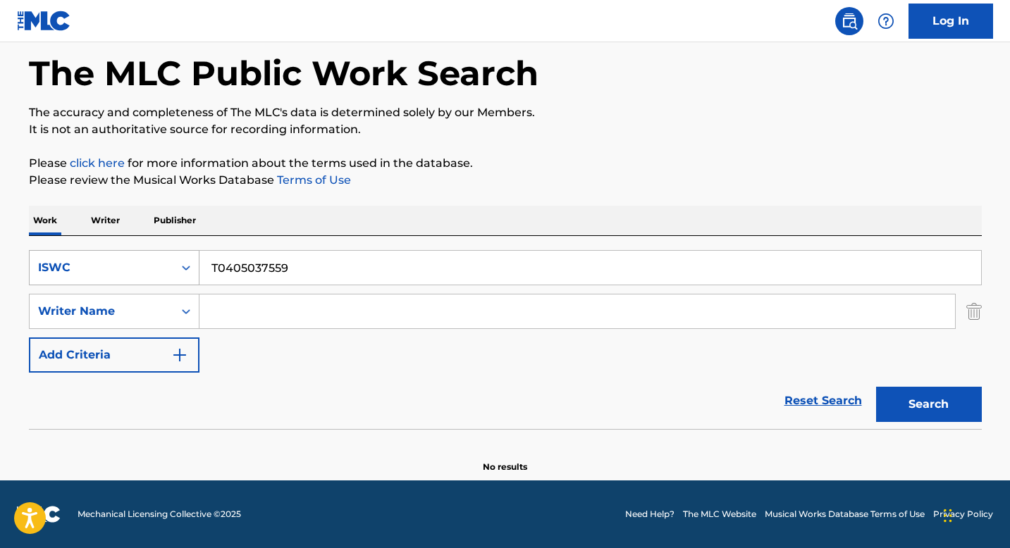
click at [179, 262] on icon "Search Form" at bounding box center [186, 268] width 14 height 14
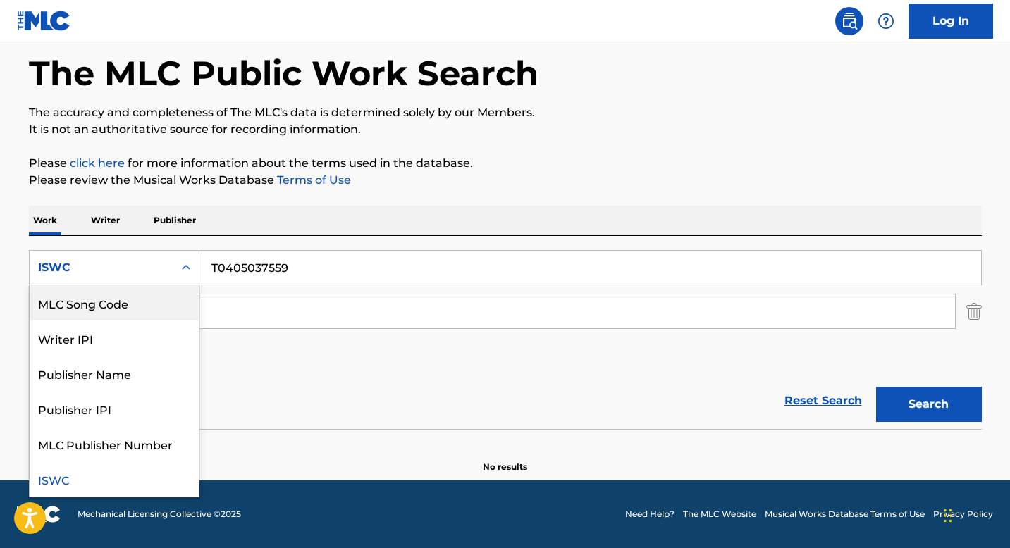
scroll to position [0, 0]
click at [131, 304] on div "Work Title" at bounding box center [114, 302] width 169 height 35
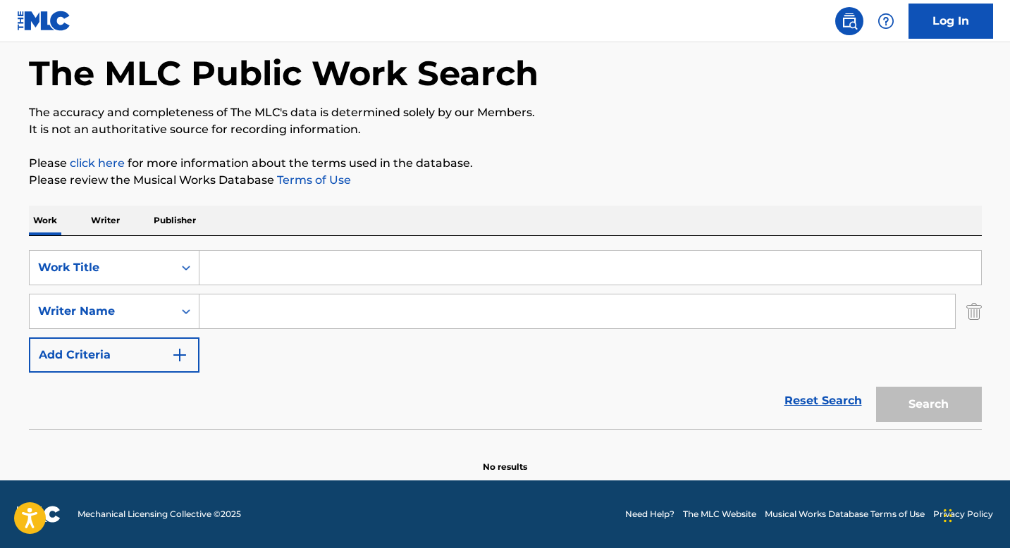
click at [225, 259] on input "Search Form" at bounding box center [590, 268] width 782 height 34
paste input "CELULAR"
type input "CELULAR"
click at [226, 313] on input "Search Form" at bounding box center [577, 312] width 756 height 34
paste input "[PERSON_NAME] [PERSON_NAME]"
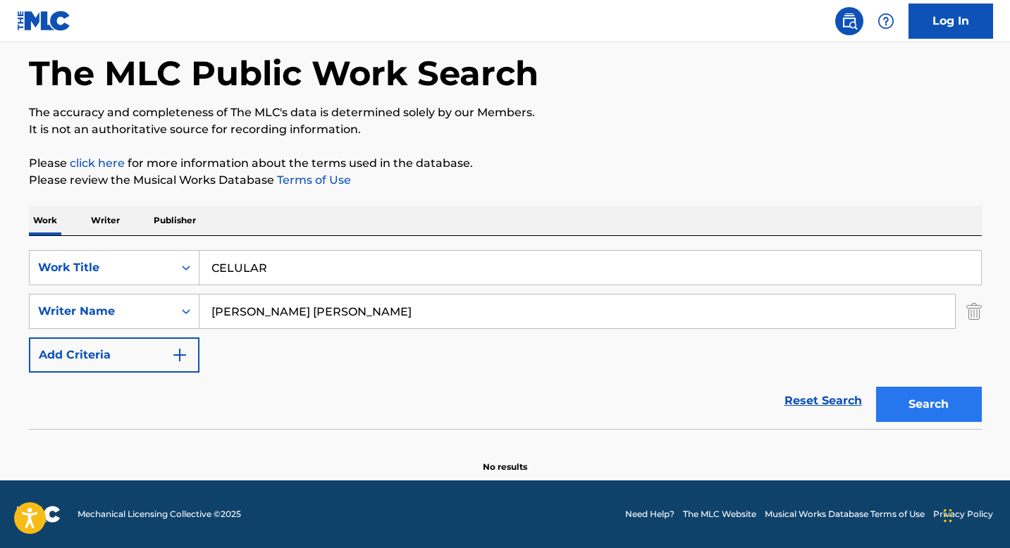
type input "[PERSON_NAME] [PERSON_NAME]"
drag, startPoint x: 977, startPoint y: 410, endPoint x: 961, endPoint y: 405, distance: 16.9
click at [966, 407] on button "Search" at bounding box center [929, 404] width 106 height 35
click at [180, 271] on icon "Search Form" at bounding box center [186, 268] width 14 height 14
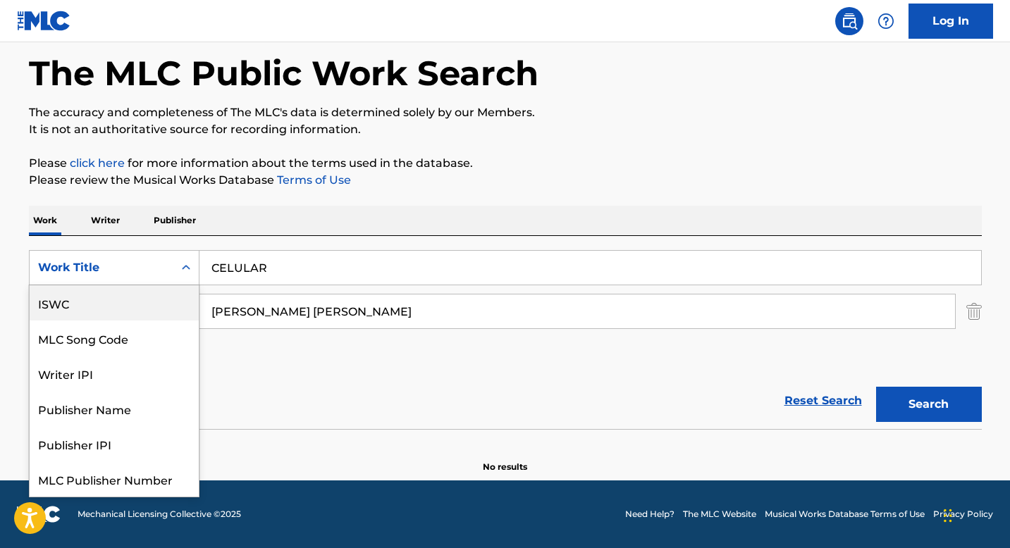
click at [118, 314] on div "ISWC" at bounding box center [114, 302] width 169 height 35
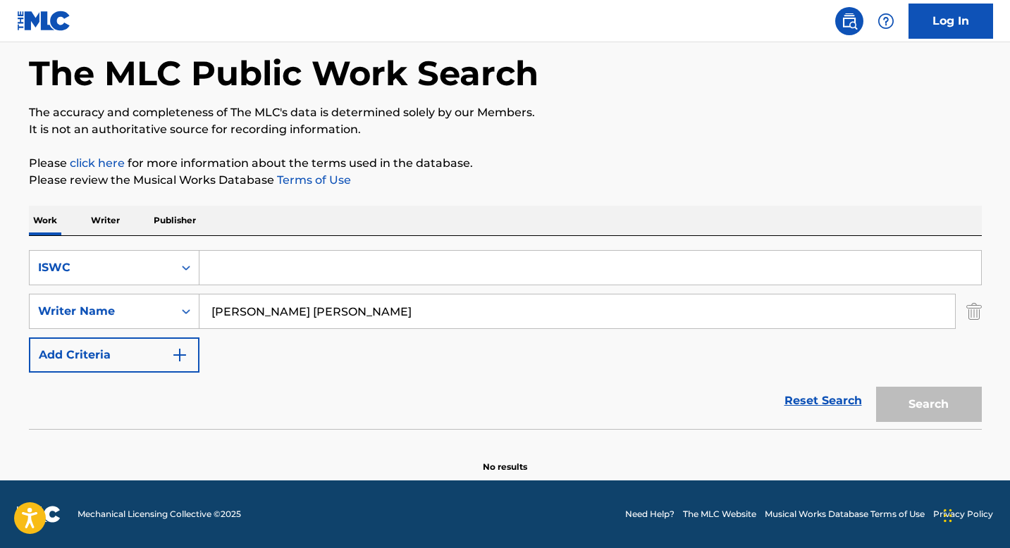
click at [277, 305] on input "[PERSON_NAME] [PERSON_NAME]" at bounding box center [577, 312] width 756 height 34
click at [266, 270] on input "Search Form" at bounding box center [590, 268] width 782 height 34
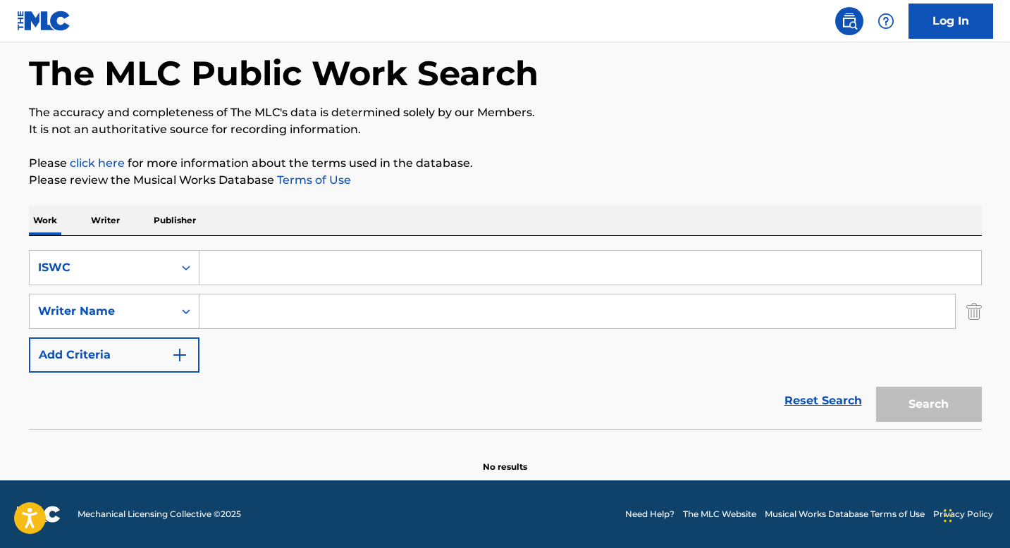
paste input "T3015916475"
type input "T3015916475"
click at [893, 405] on button "Search" at bounding box center [929, 404] width 106 height 35
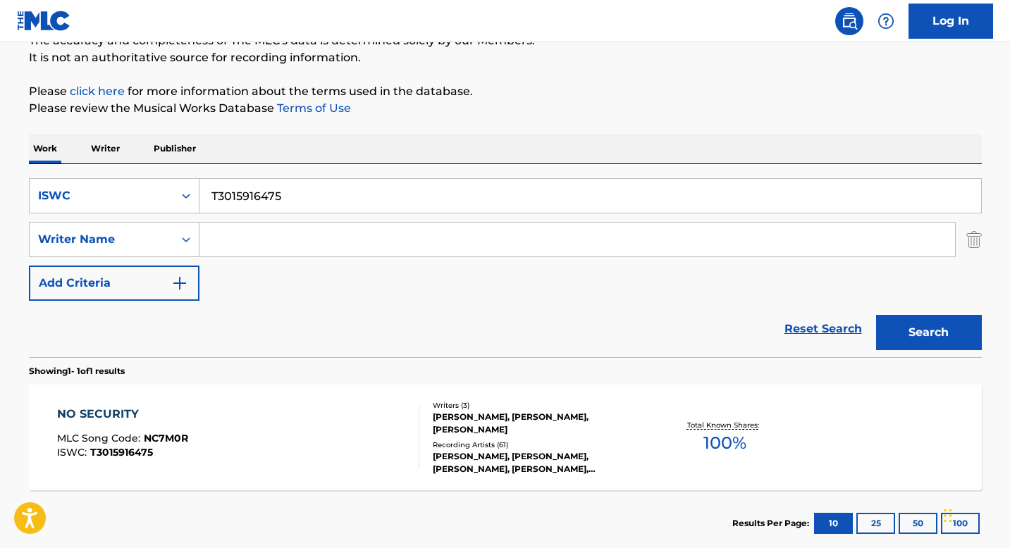
scroll to position [142, 0]
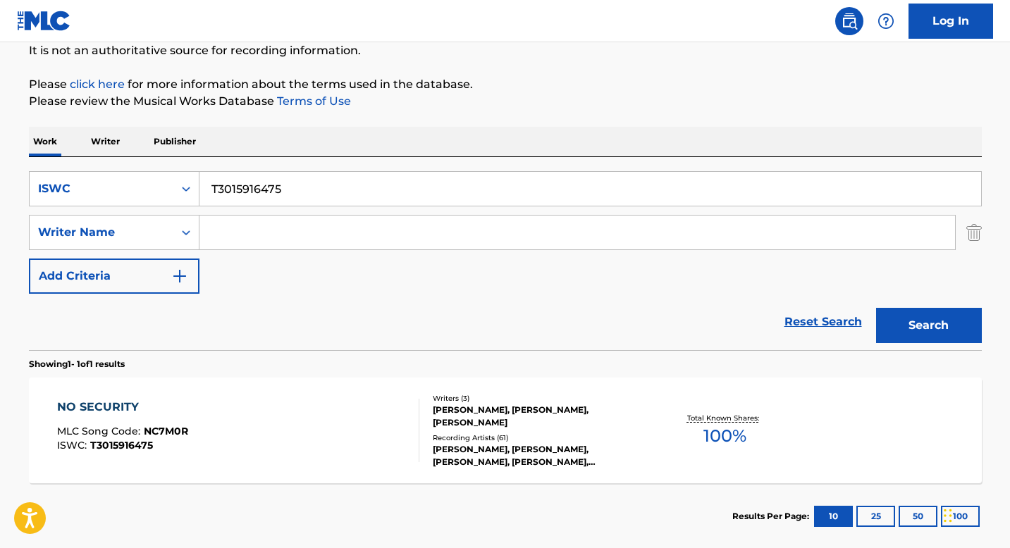
click at [450, 421] on div "[PERSON_NAME], [PERSON_NAME], [PERSON_NAME]" at bounding box center [539, 416] width 213 height 25
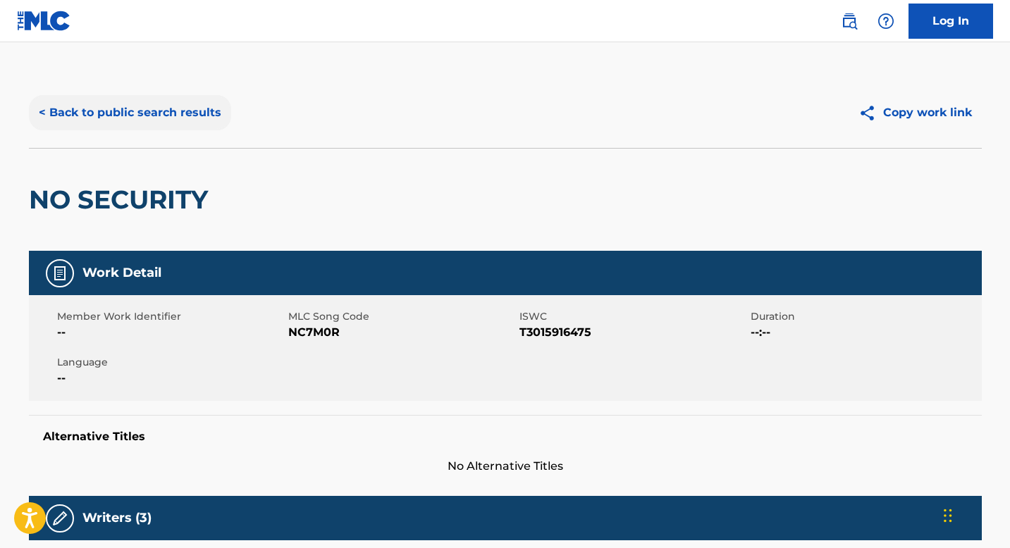
click at [106, 113] on button "< Back to public search results" at bounding box center [130, 112] width 202 height 35
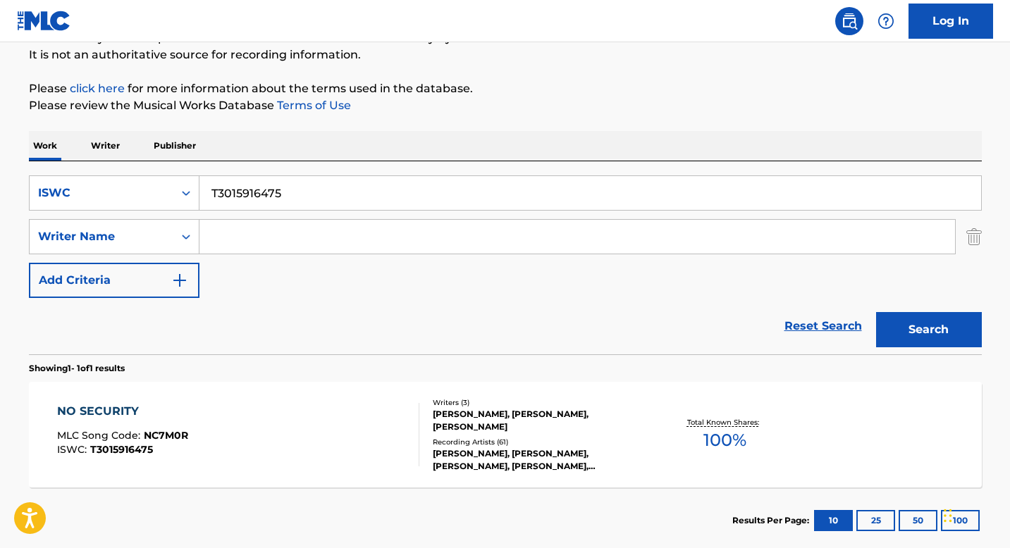
click at [269, 205] on input "T3015916475" at bounding box center [590, 193] width 782 height 34
paste input "9259511347"
type input "T9259511347"
drag, startPoint x: 902, startPoint y: 328, endPoint x: 871, endPoint y: 320, distance: 32.1
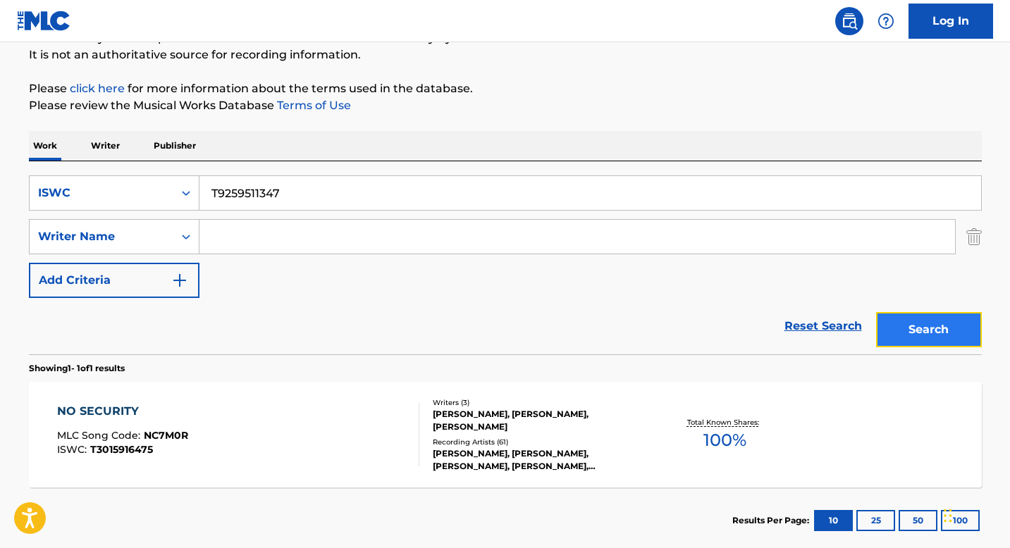
click at [902, 328] on button "Search" at bounding box center [929, 329] width 106 height 35
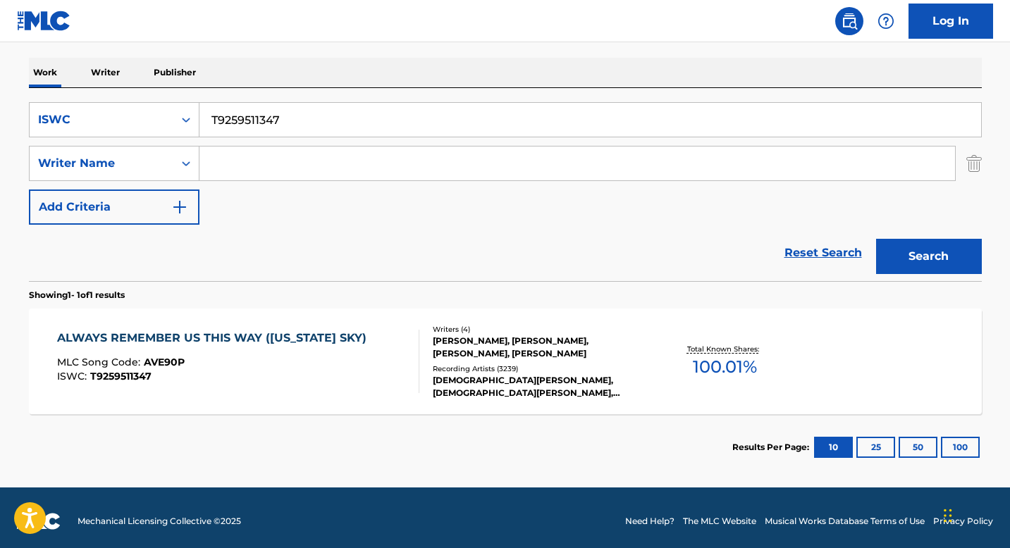
scroll to position [219, 0]
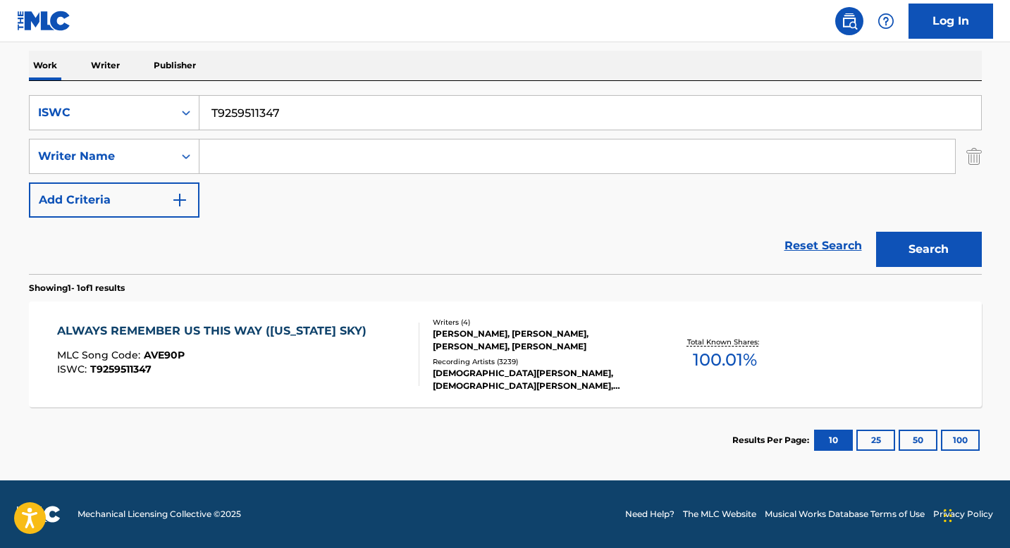
click at [459, 333] on div "[PERSON_NAME], [PERSON_NAME], [PERSON_NAME], [PERSON_NAME]" at bounding box center [539, 340] width 213 height 25
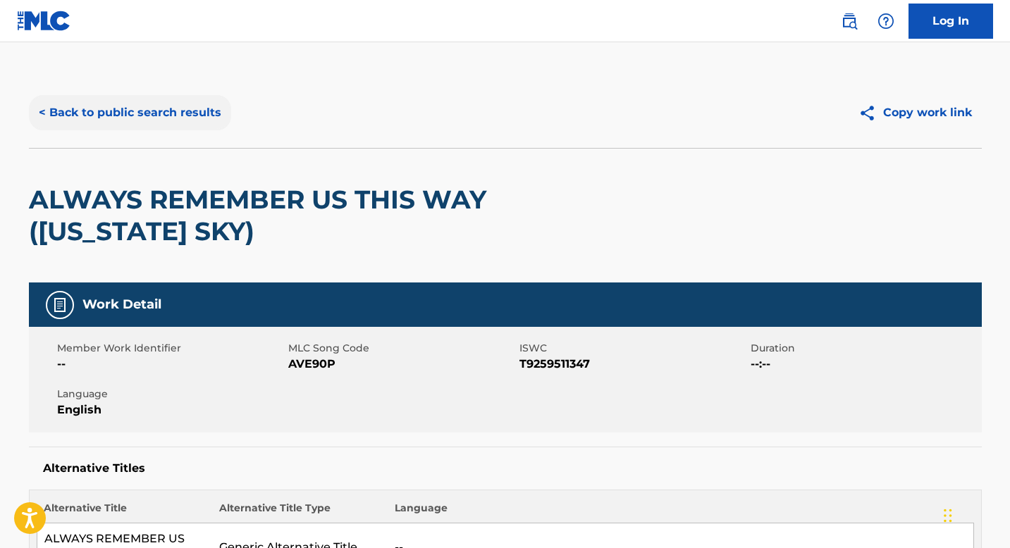
click at [131, 116] on button "< Back to public search results" at bounding box center [130, 112] width 202 height 35
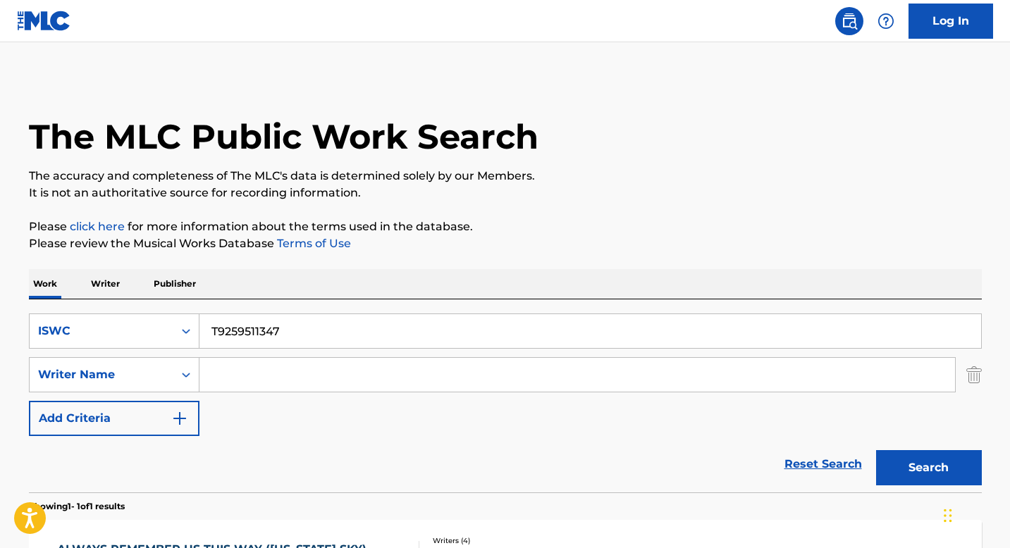
scroll to position [138, 0]
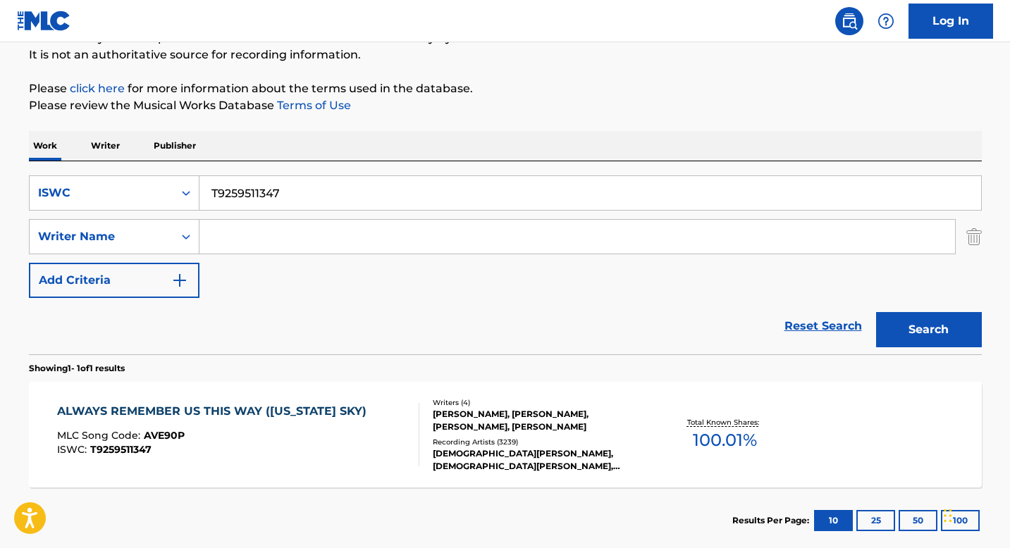
click at [269, 200] on input "T9259511347" at bounding box center [590, 193] width 782 height 34
click at [270, 200] on input "T9259511347" at bounding box center [590, 193] width 782 height 34
paste input "0709221168"
type input "T0709221168"
click at [938, 321] on button "Search" at bounding box center [929, 329] width 106 height 35
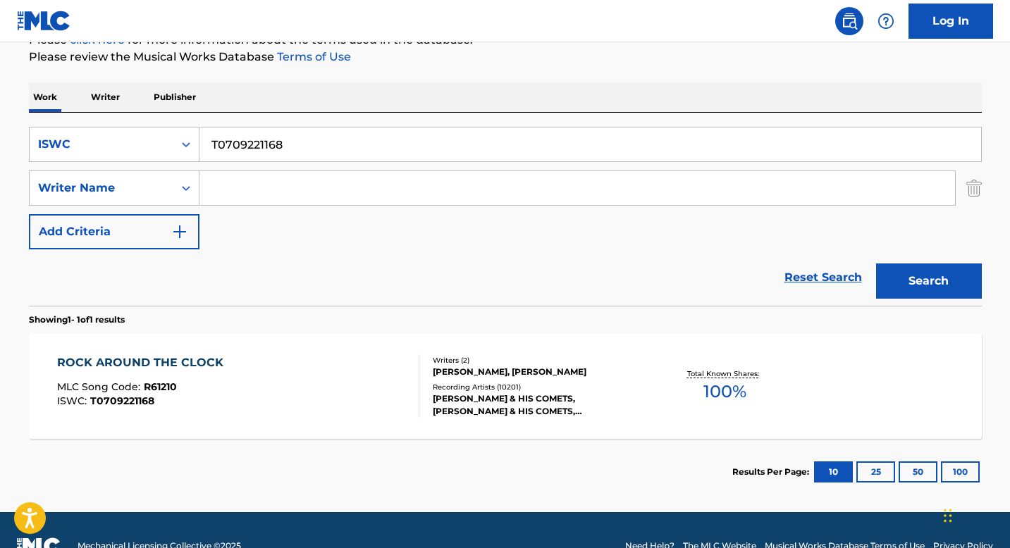
scroll to position [219, 0]
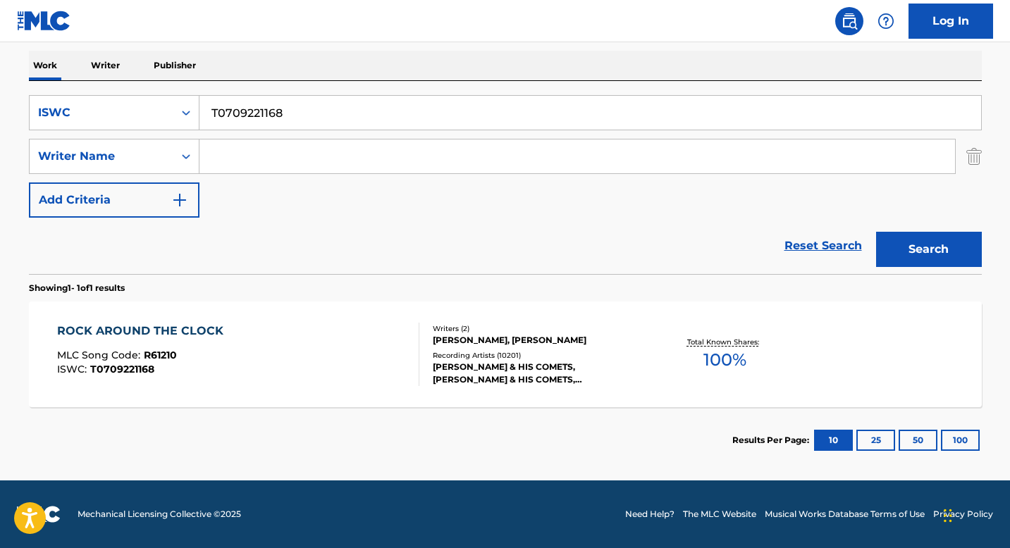
click at [464, 352] on div "Recording Artists ( 10201 )" at bounding box center [539, 355] width 213 height 11
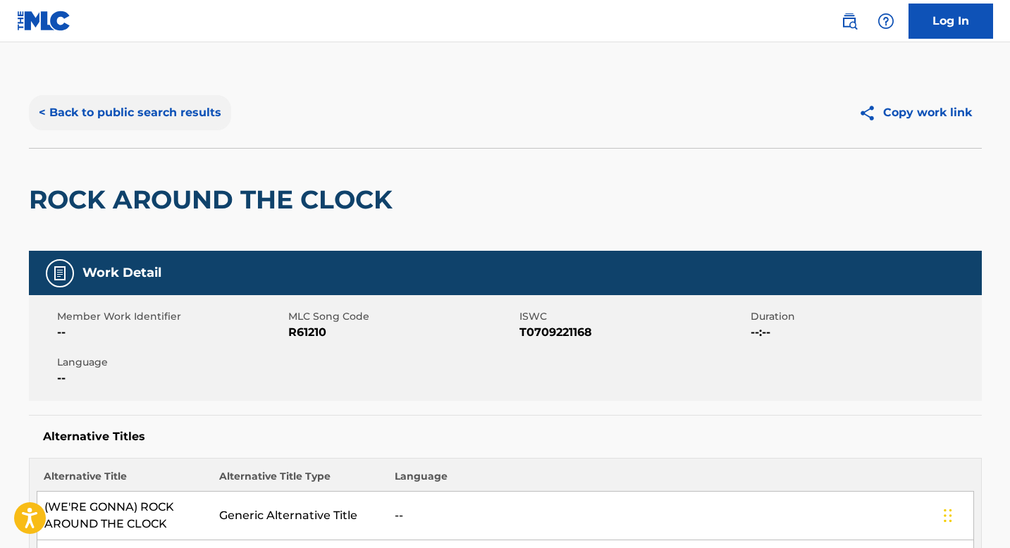
click at [123, 113] on button "< Back to public search results" at bounding box center [130, 112] width 202 height 35
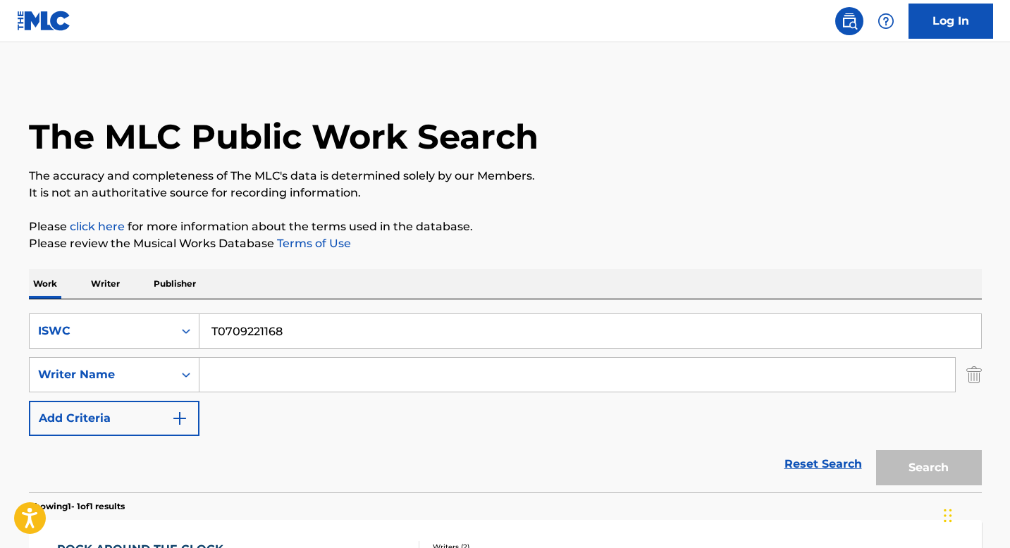
scroll to position [138, 0]
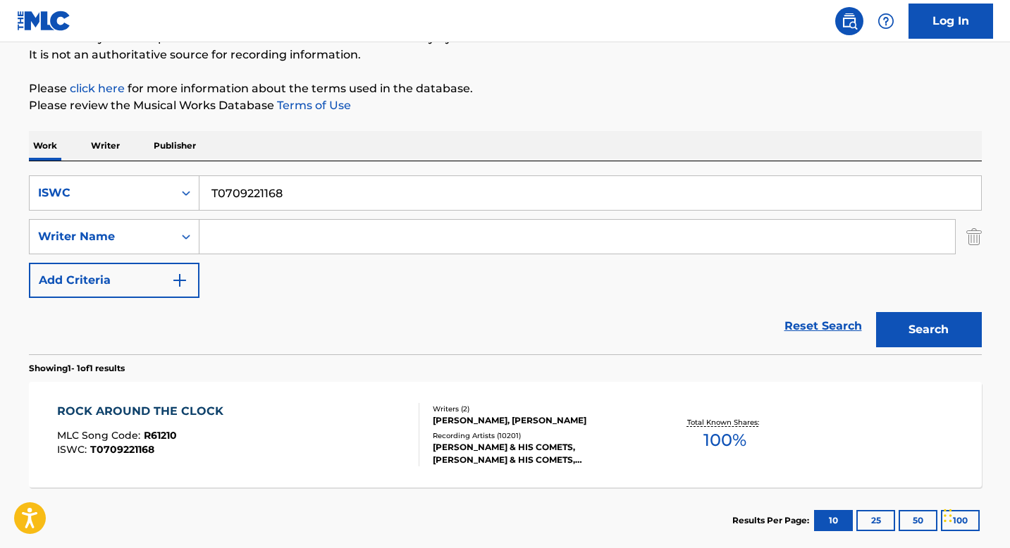
click at [249, 199] on input "T0709221168" at bounding box center [590, 193] width 782 height 34
paste input "9128780074"
type input "T9128780074"
click at [913, 324] on button "Search" at bounding box center [929, 329] width 106 height 35
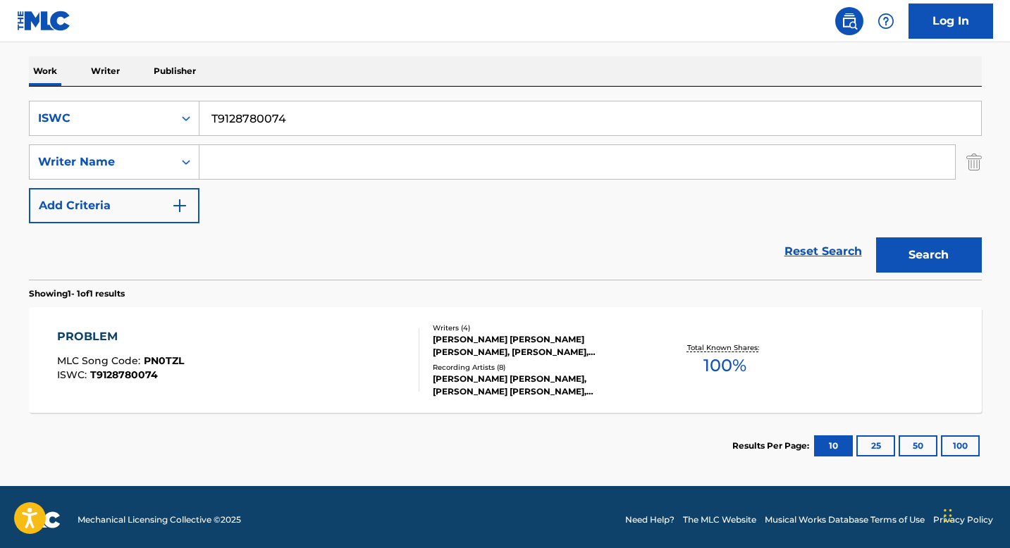
scroll to position [219, 0]
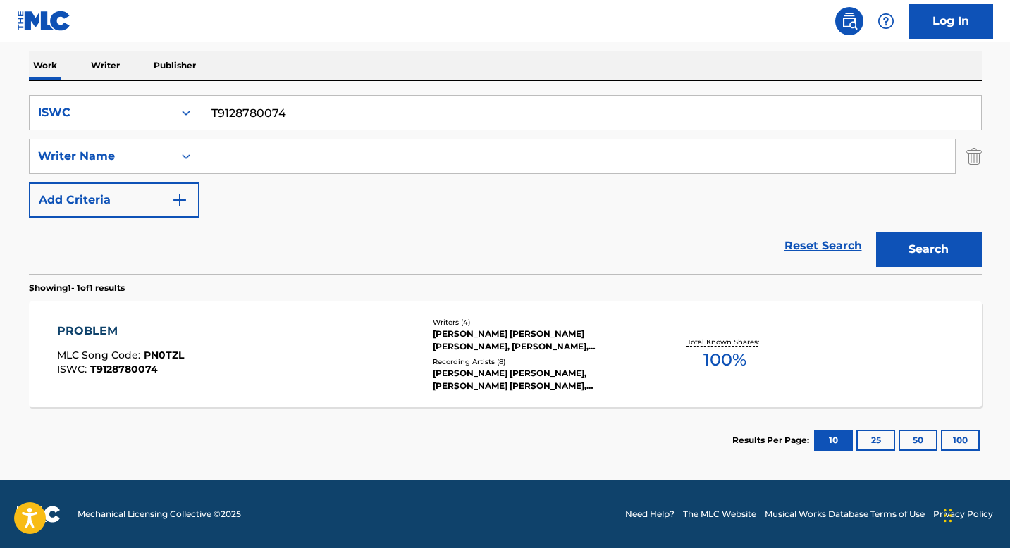
click at [450, 335] on div "[PERSON_NAME] [PERSON_NAME] [PERSON_NAME], [PERSON_NAME], [PERSON_NAME]" at bounding box center [539, 340] width 213 height 25
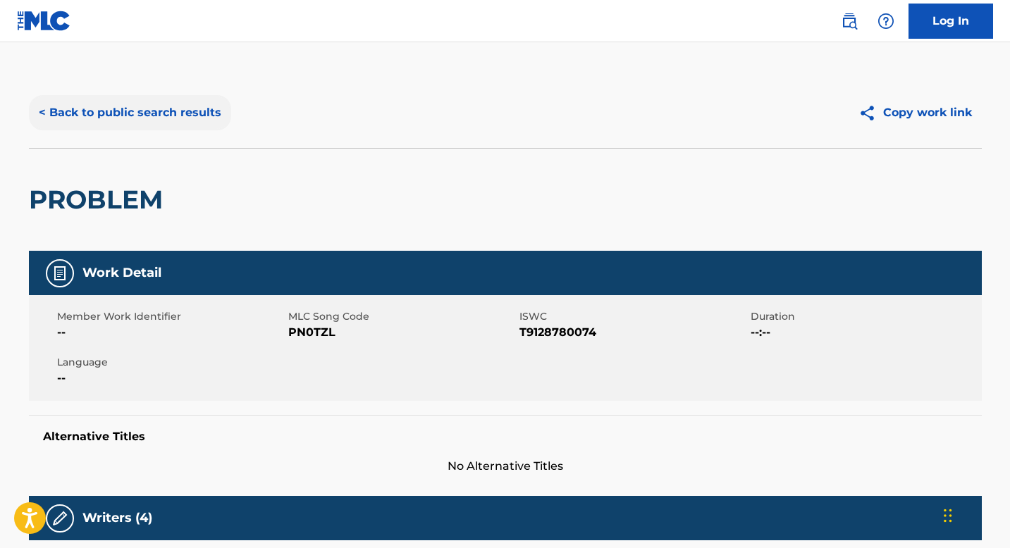
click at [117, 115] on button "< Back to public search results" at bounding box center [130, 112] width 202 height 35
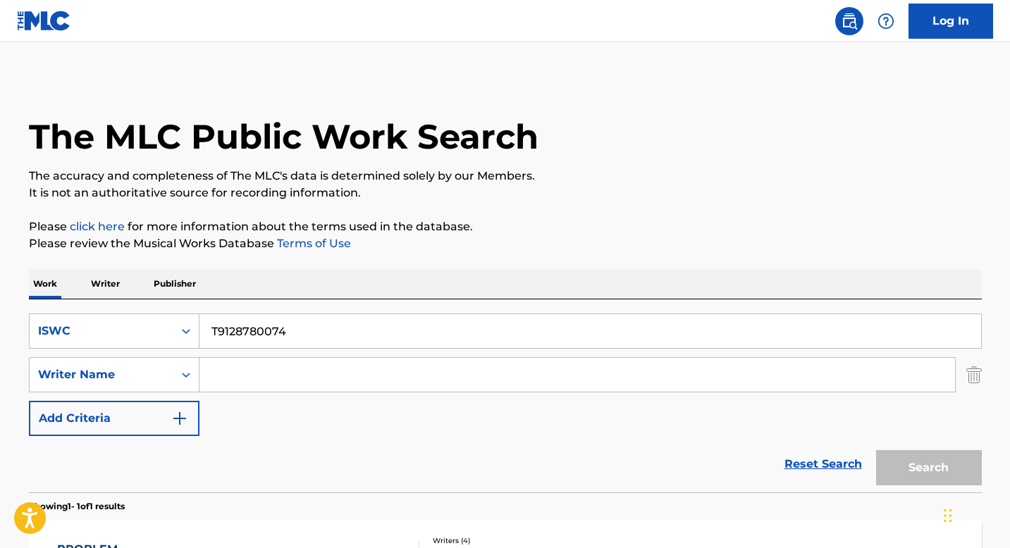
scroll to position [138, 0]
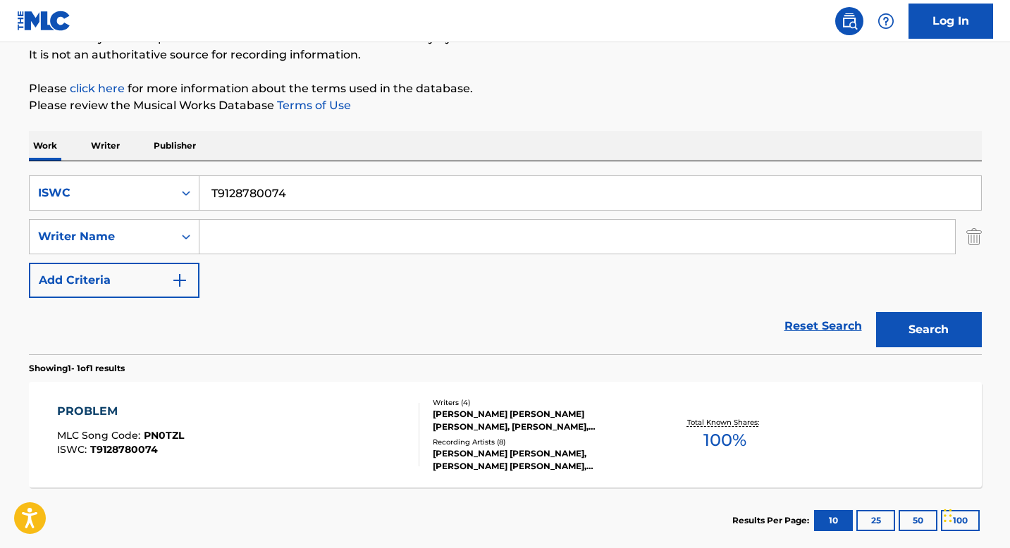
click at [254, 192] on input "T9128780074" at bounding box center [590, 193] width 782 height 34
paste input "052731698"
type input "T9052731698"
click at [966, 329] on button "Search" at bounding box center [929, 329] width 106 height 35
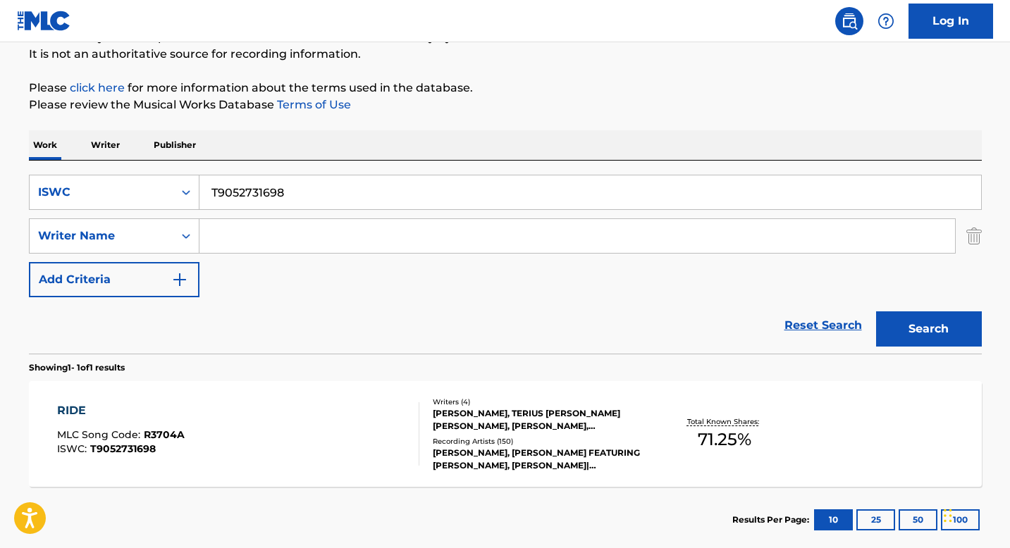
scroll to position [164, 0]
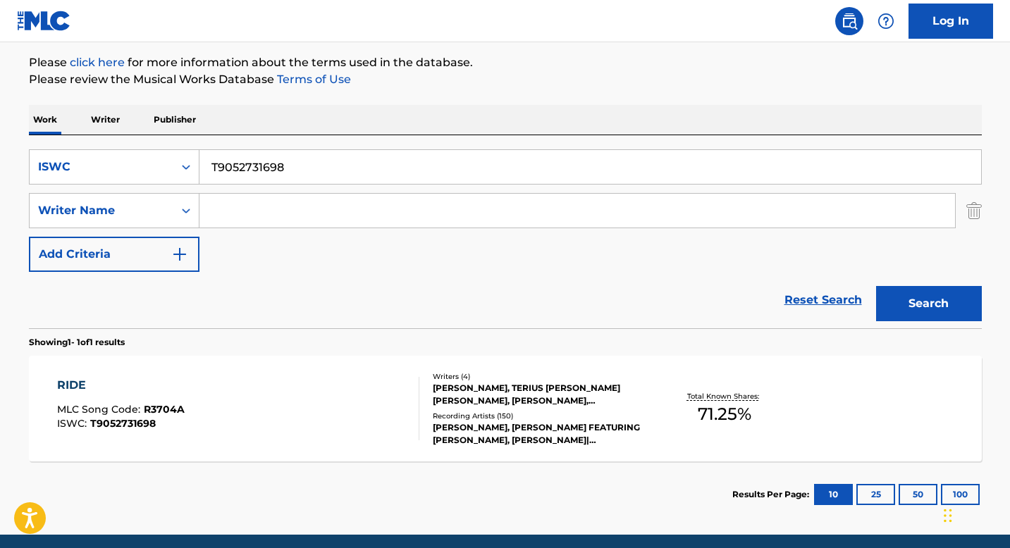
click at [443, 431] on div "[PERSON_NAME], [PERSON_NAME] FEATURING [PERSON_NAME], [PERSON_NAME]|[PERSON_NAM…" at bounding box center [539, 434] width 213 height 25
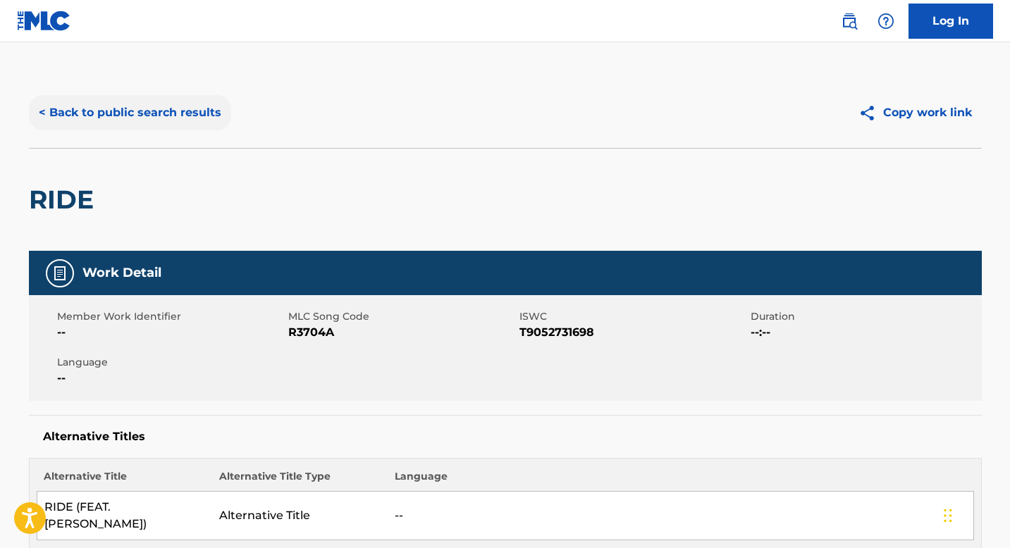
click at [124, 111] on button "< Back to public search results" at bounding box center [130, 112] width 202 height 35
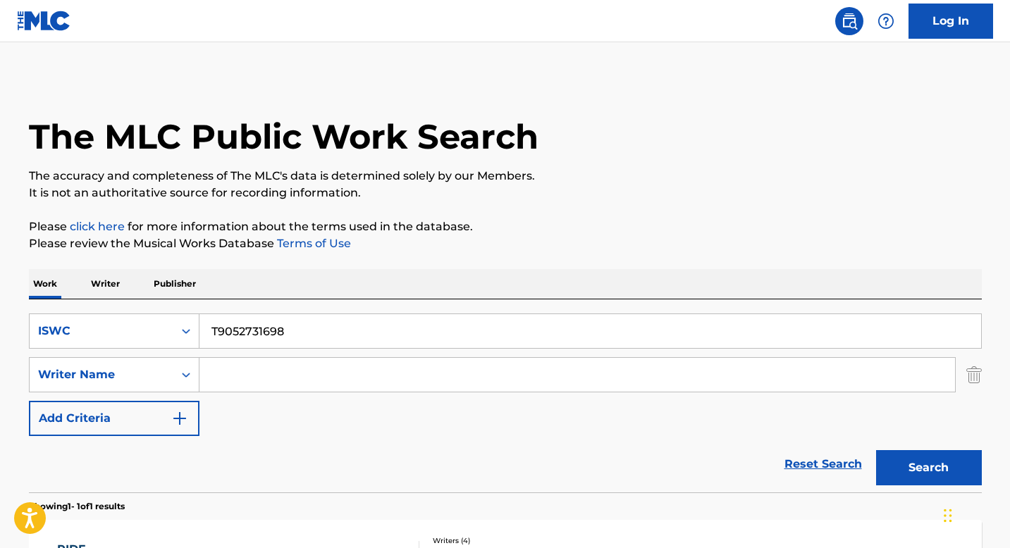
scroll to position [138, 0]
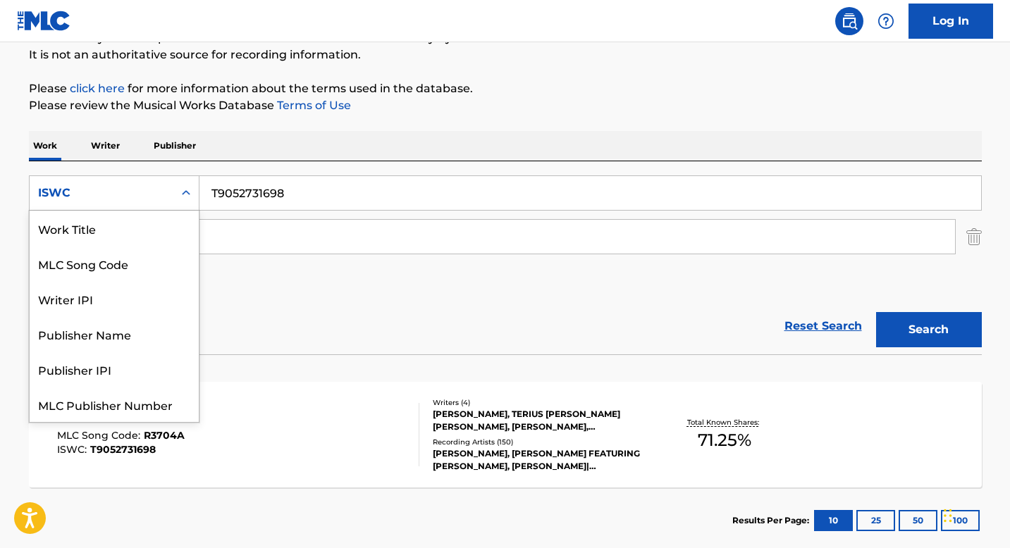
click at [182, 199] on icon "Search Form" at bounding box center [186, 193] width 14 height 14
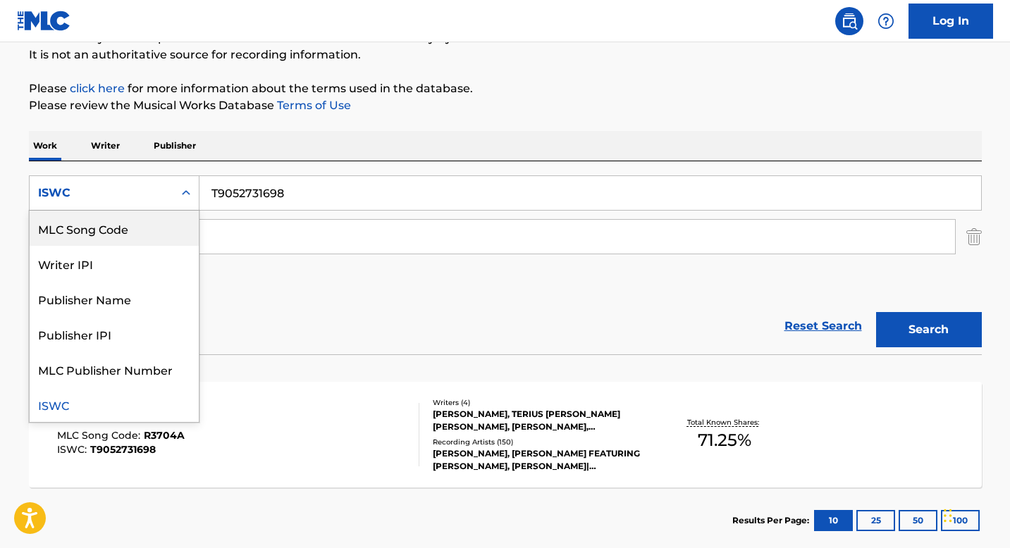
scroll to position [0, 0]
click at [117, 235] on div "Work Title" at bounding box center [114, 228] width 169 height 35
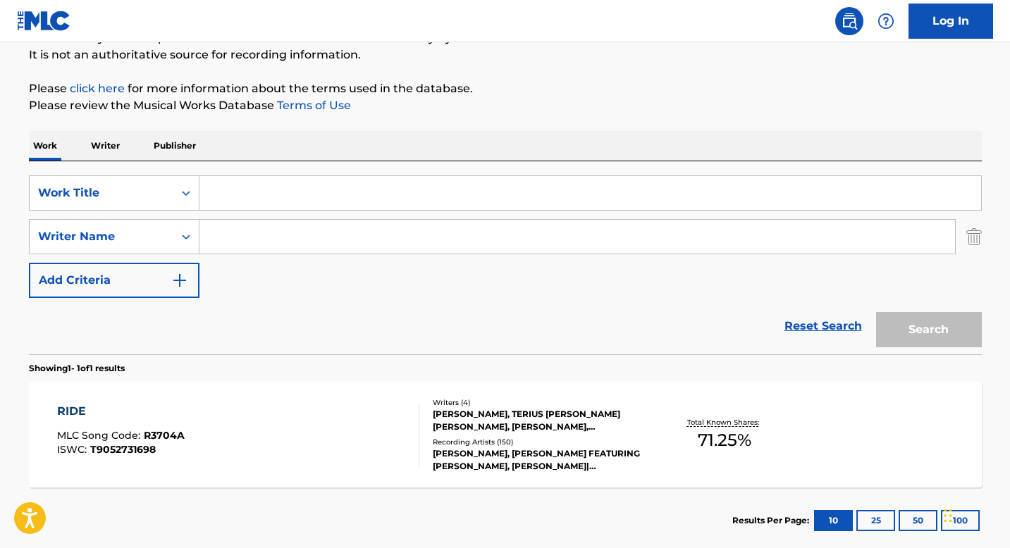
click at [228, 199] on input "Search Form" at bounding box center [590, 193] width 782 height 34
paste input "I'M GONNA MAKE YOU MINE"
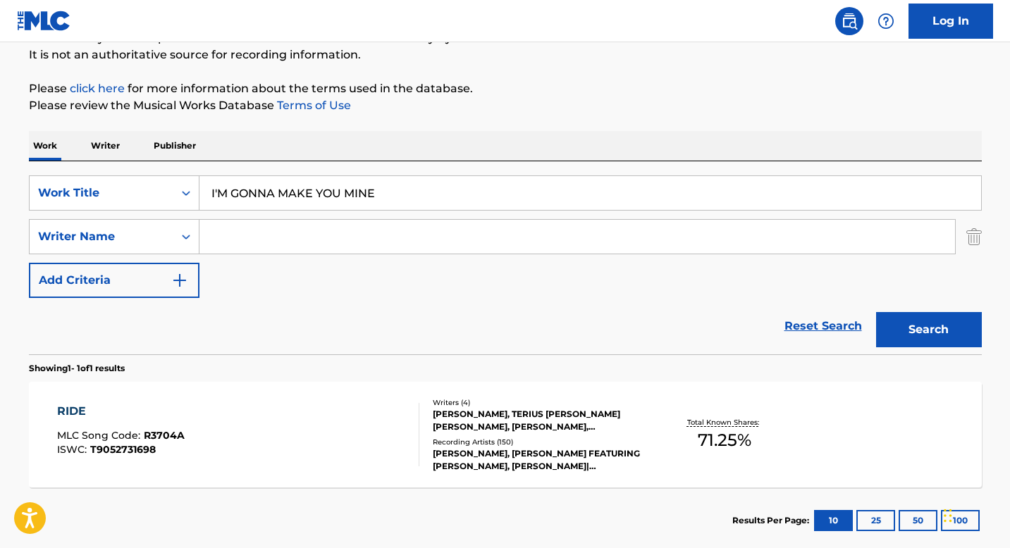
type input "I'M GONNA MAKE YOU MINE"
click at [234, 240] on input "Search Form" at bounding box center [577, 237] width 756 height 34
paste input "[PERSON_NAME] [PERSON_NAME]"
type input "[PERSON_NAME] [PERSON_NAME]"
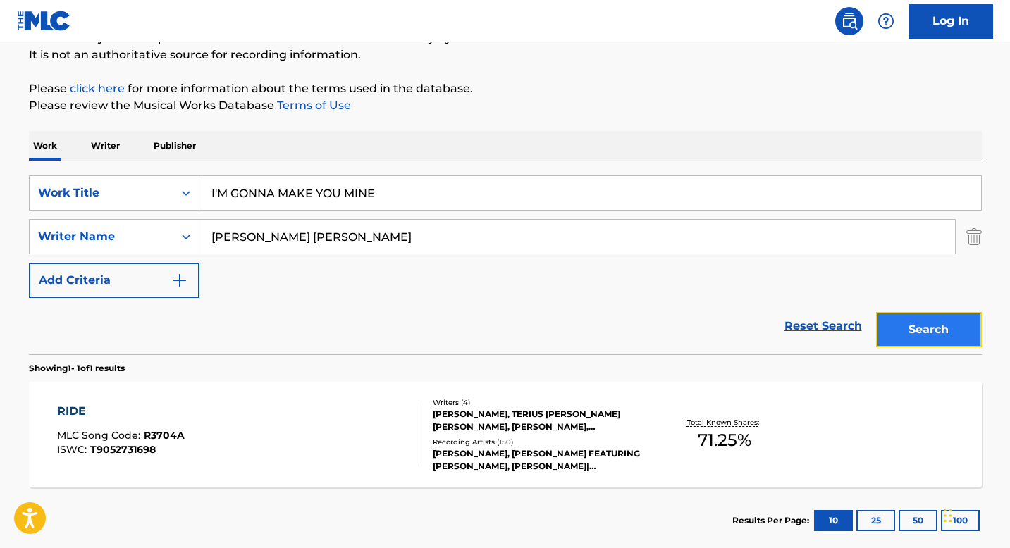
click at [923, 336] on button "Search" at bounding box center [929, 329] width 106 height 35
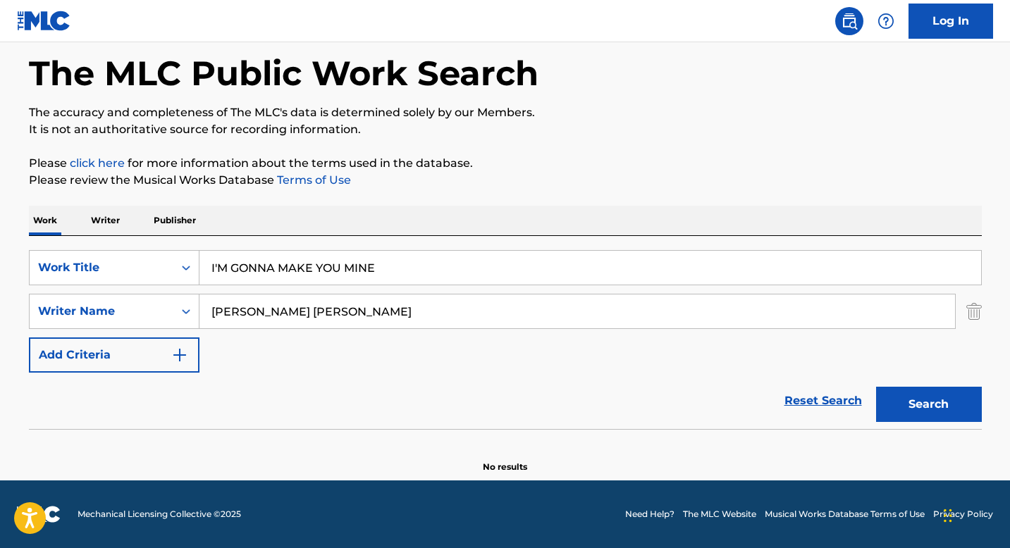
scroll to position [63, 0]
click at [902, 405] on button "Search" at bounding box center [929, 404] width 106 height 35
click at [175, 273] on div "Search Form" at bounding box center [185, 267] width 25 height 25
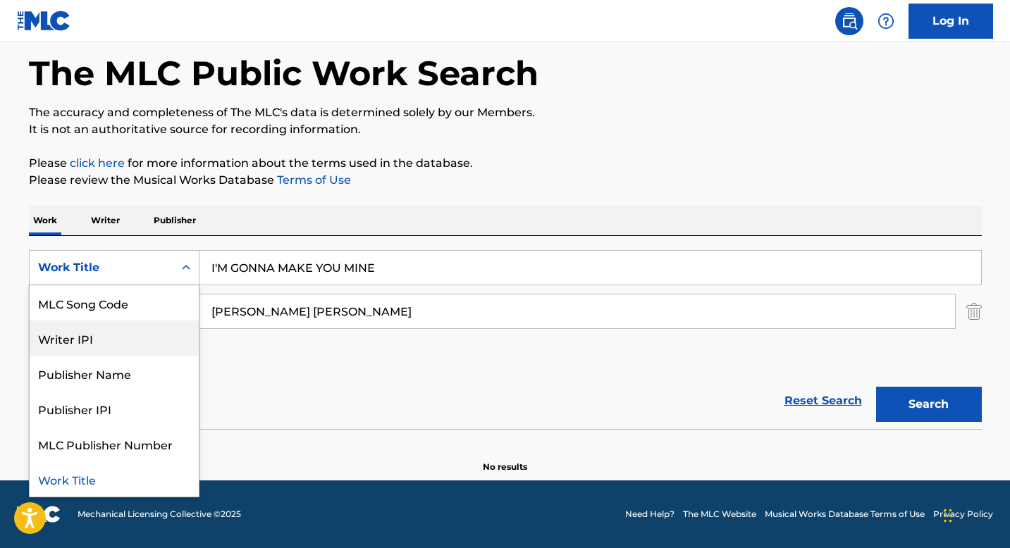
scroll to position [0, 0]
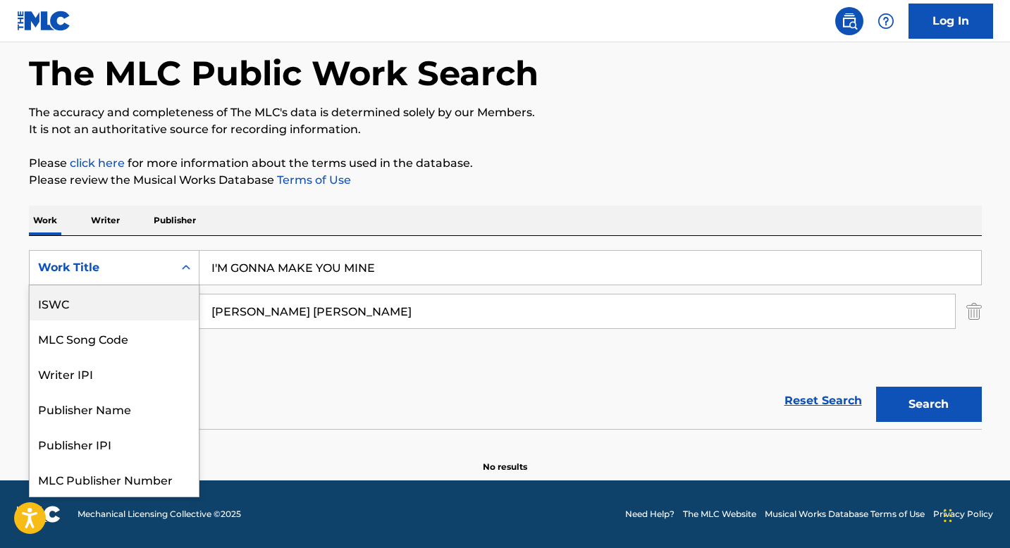
click at [99, 309] on div "ISWC" at bounding box center [114, 302] width 169 height 35
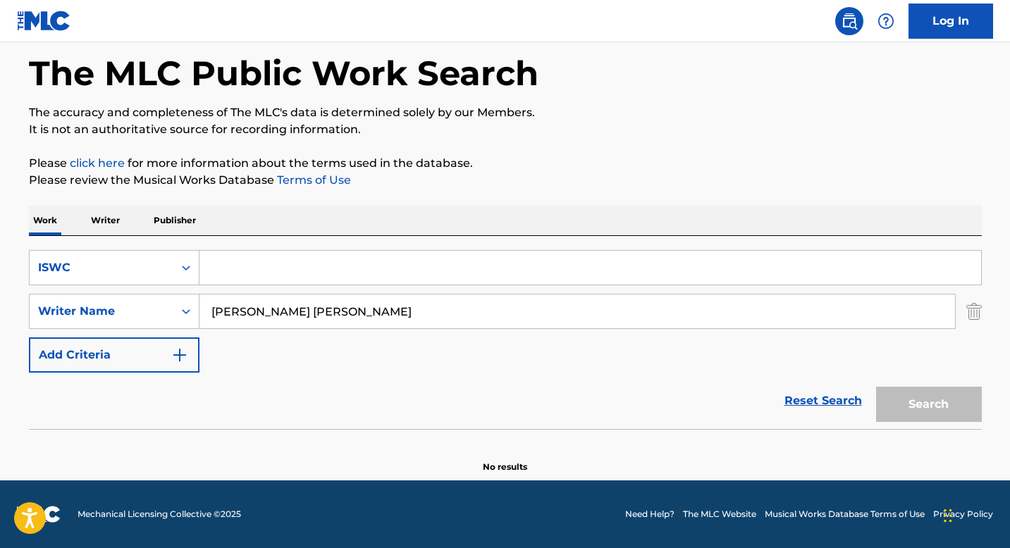
click at [268, 314] on input "[PERSON_NAME] [PERSON_NAME]" at bounding box center [577, 312] width 756 height 34
click at [261, 278] on input "Search Form" at bounding box center [590, 268] width 782 height 34
paste input "T0702496385"
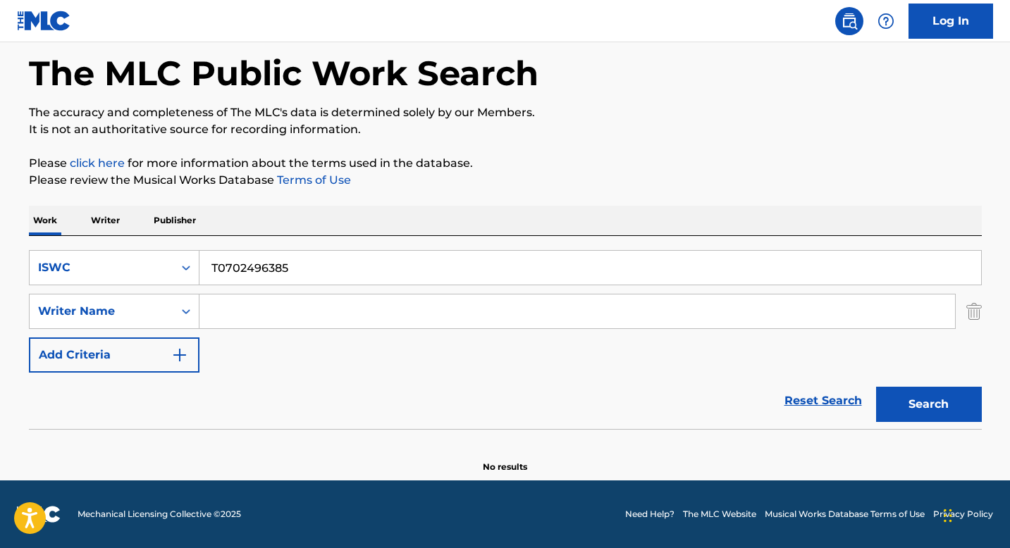
type input "T0702496385"
click at [892, 411] on button "Search" at bounding box center [929, 404] width 106 height 35
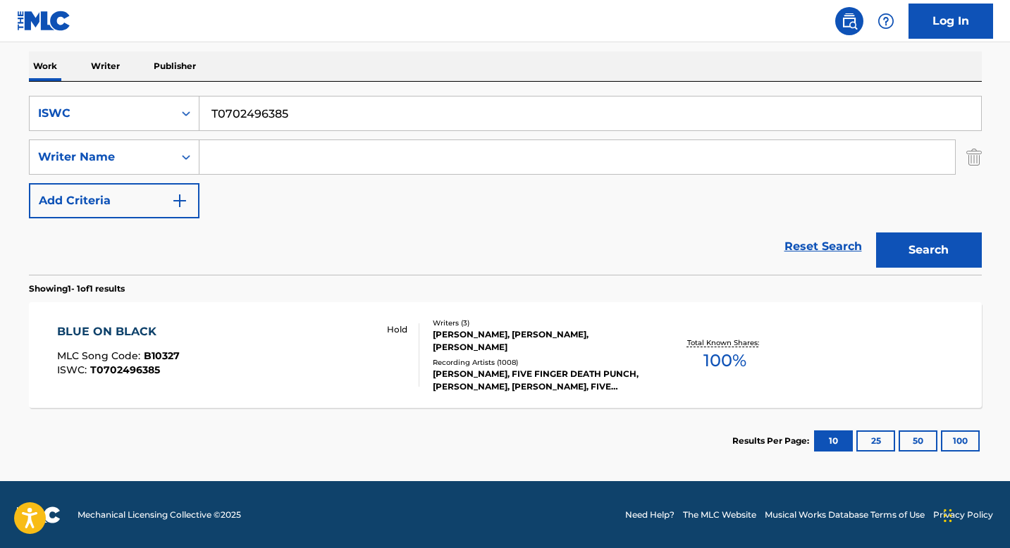
scroll to position [219, 0]
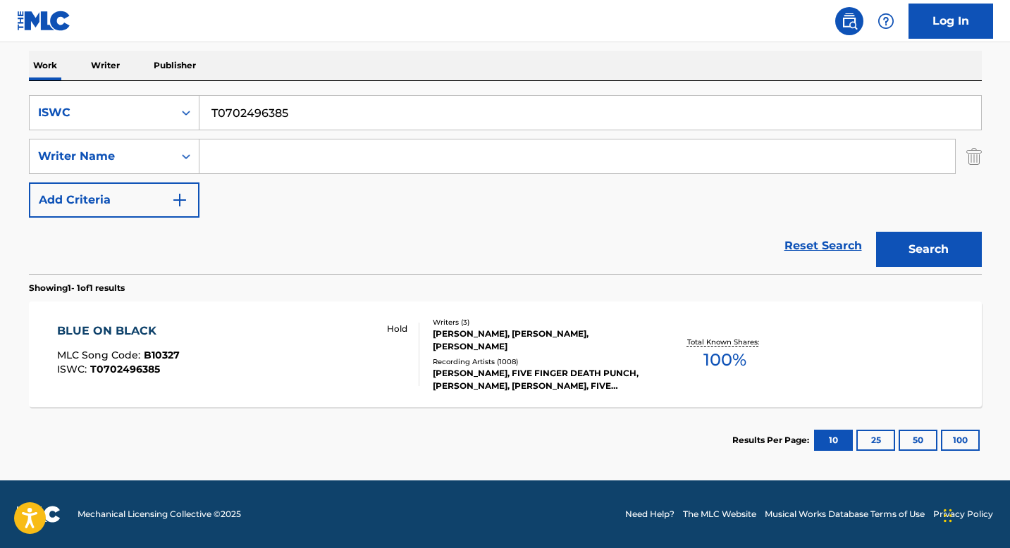
click at [450, 328] on div "[PERSON_NAME], [PERSON_NAME], [PERSON_NAME]" at bounding box center [539, 340] width 213 height 25
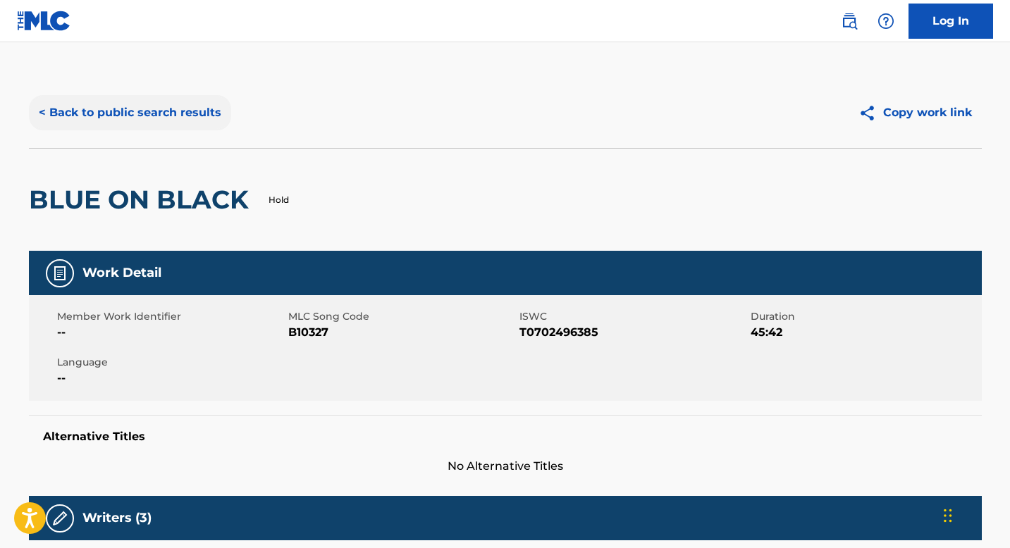
click at [136, 111] on button "< Back to public search results" at bounding box center [130, 112] width 202 height 35
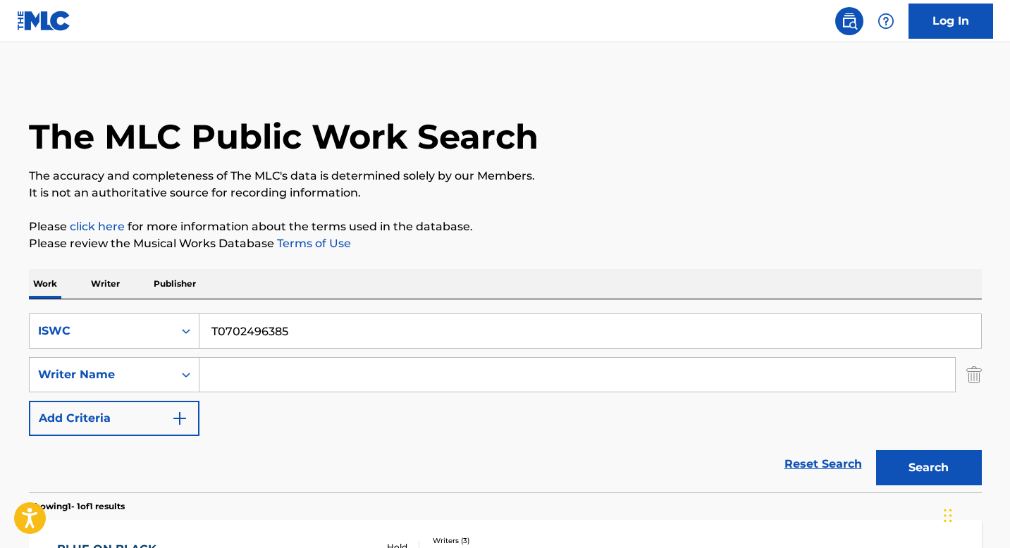
scroll to position [138, 0]
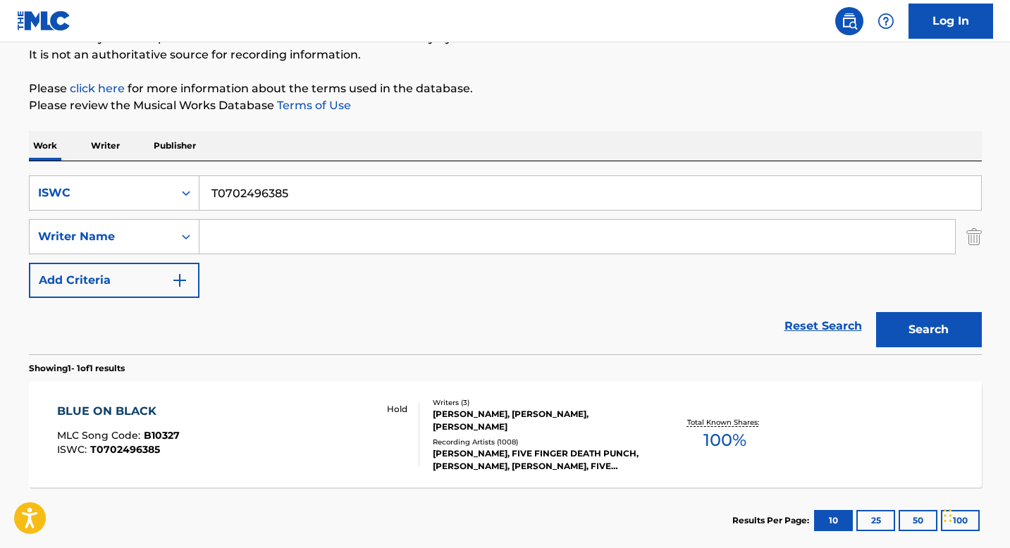
click at [288, 188] on input "T0702496385" at bounding box center [590, 193] width 782 height 34
paste input "10009554"
type input "T0710009554"
click at [962, 328] on button "Search" at bounding box center [929, 329] width 106 height 35
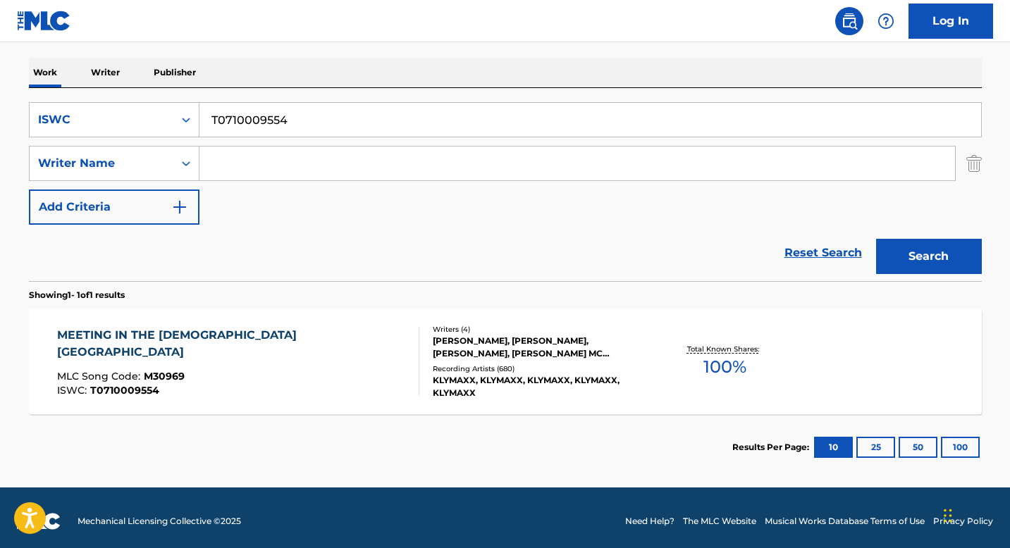
scroll to position [219, 0]
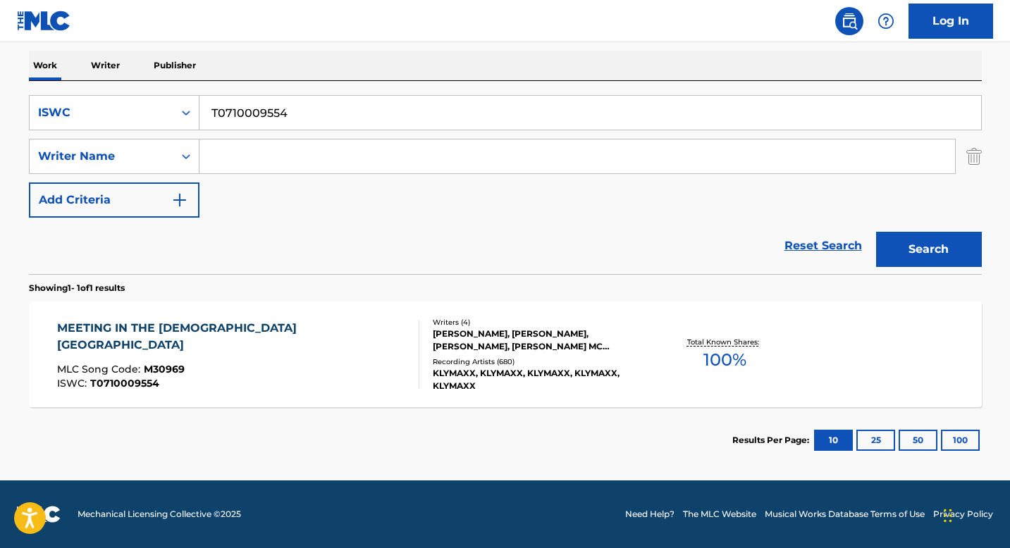
click at [441, 332] on div "[PERSON_NAME], [PERSON_NAME], [PERSON_NAME], [PERSON_NAME] MC [PERSON_NAME]" at bounding box center [539, 340] width 213 height 25
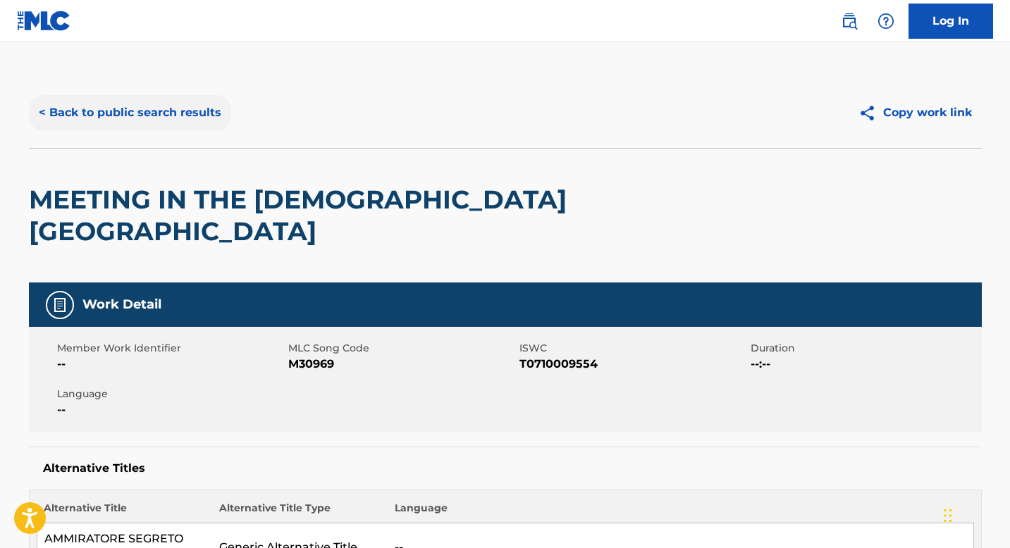
click at [125, 116] on button "< Back to public search results" at bounding box center [130, 112] width 202 height 35
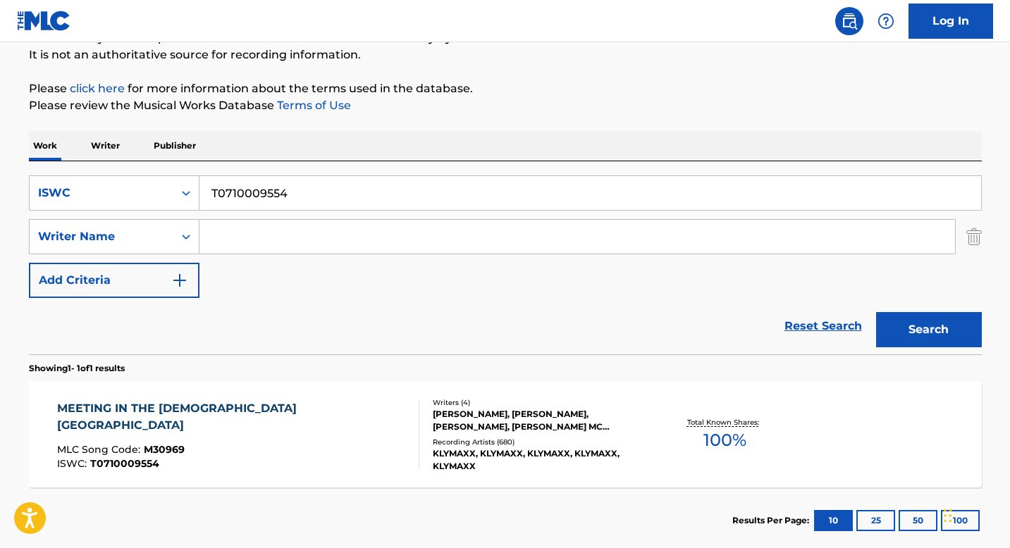
click at [293, 202] on input "T0710009554" at bounding box center [590, 193] width 782 height 34
paste input "929182344"
type input "T9291823444"
click at [923, 330] on button "Search" at bounding box center [929, 329] width 106 height 35
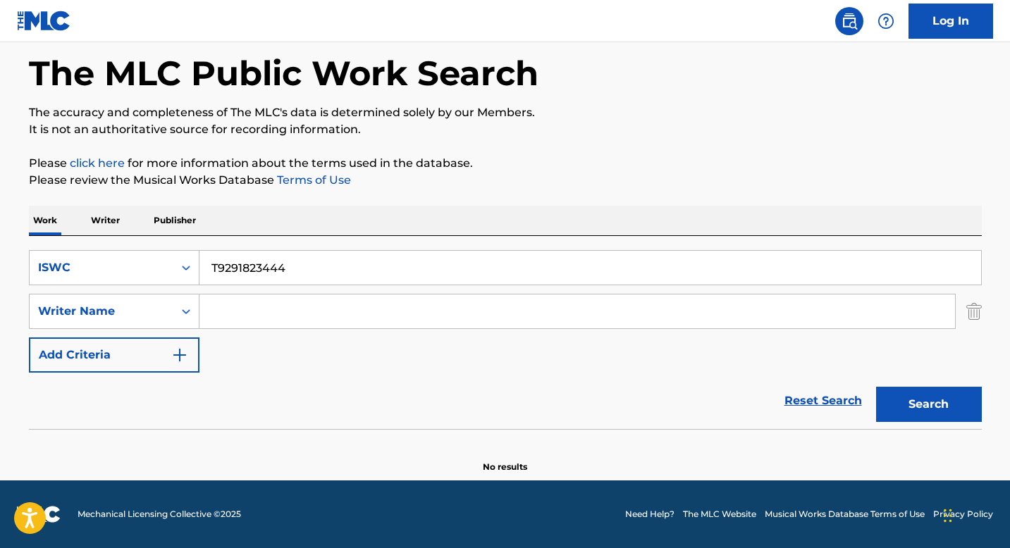
scroll to position [63, 0]
click at [169, 273] on div "ISWC" at bounding box center [102, 267] width 144 height 27
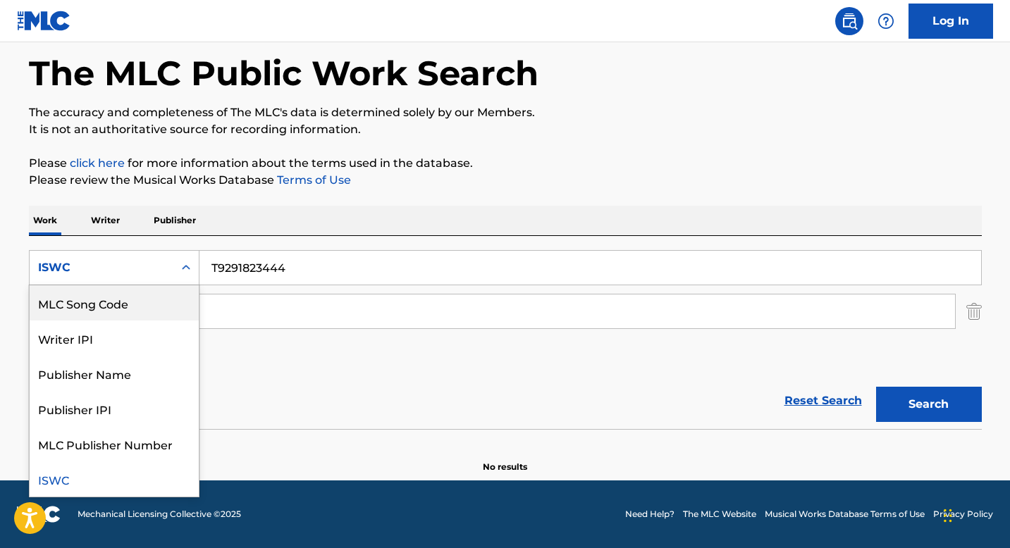
scroll to position [0, 0]
click at [119, 308] on div "Work Title" at bounding box center [114, 302] width 169 height 35
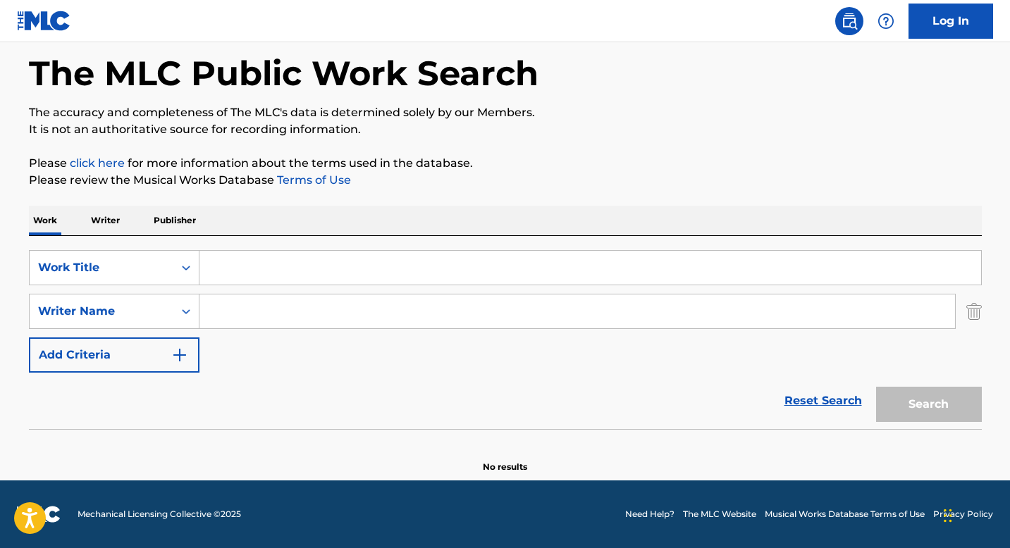
click at [230, 276] on input "Search Form" at bounding box center [590, 268] width 782 height 34
paste input "4LIFE'"
type input "4LIFE'"
click at [225, 320] on input "Search Form" at bounding box center [577, 312] width 756 height 34
paste input "[PERSON_NAME]"
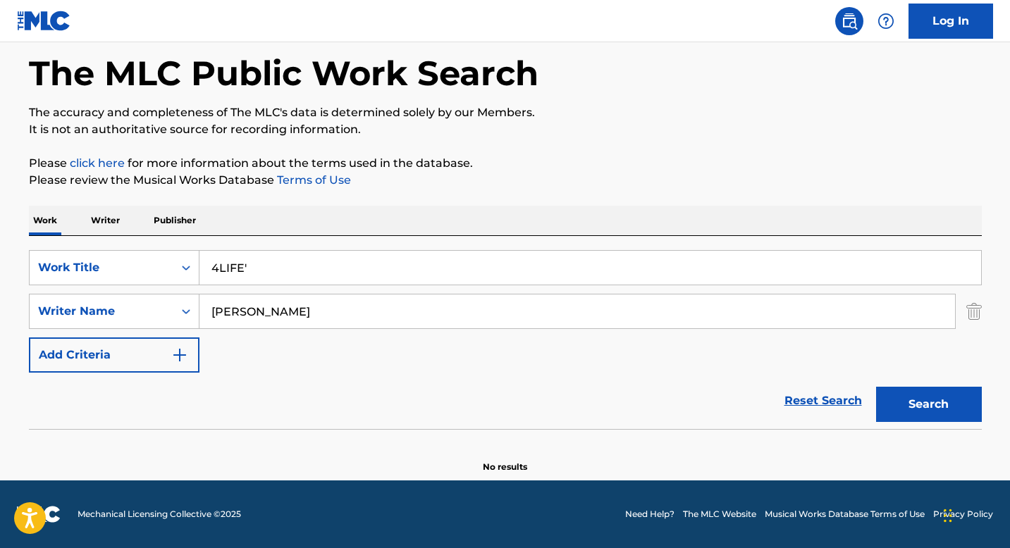
type input "[PERSON_NAME]"
click at [286, 272] on input "4LIFE'" at bounding box center [590, 268] width 782 height 34
type input "4LIFE"
click at [904, 402] on button "Search" at bounding box center [929, 404] width 106 height 35
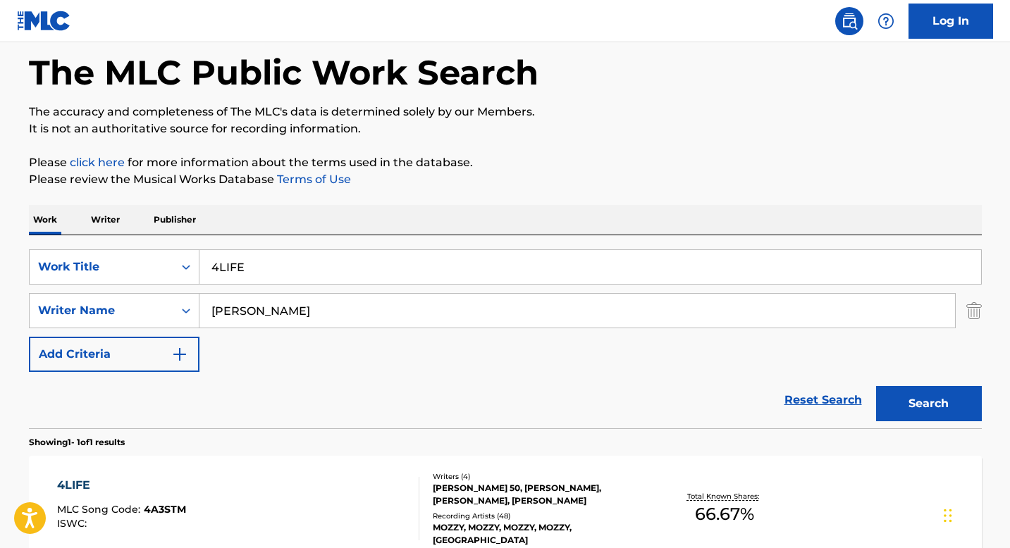
scroll to position [159, 0]
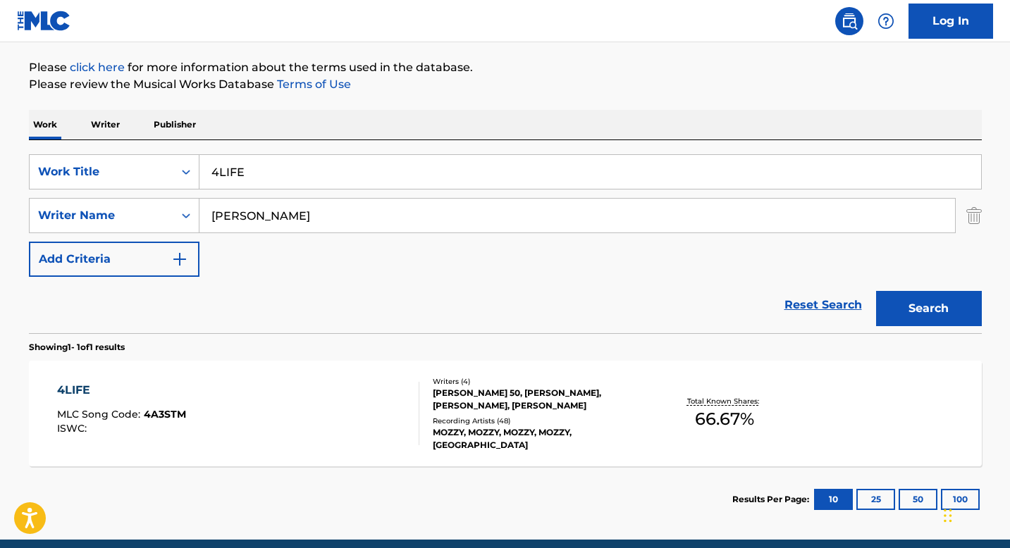
click at [457, 387] on div "Writers ( 4 )" at bounding box center [539, 381] width 213 height 11
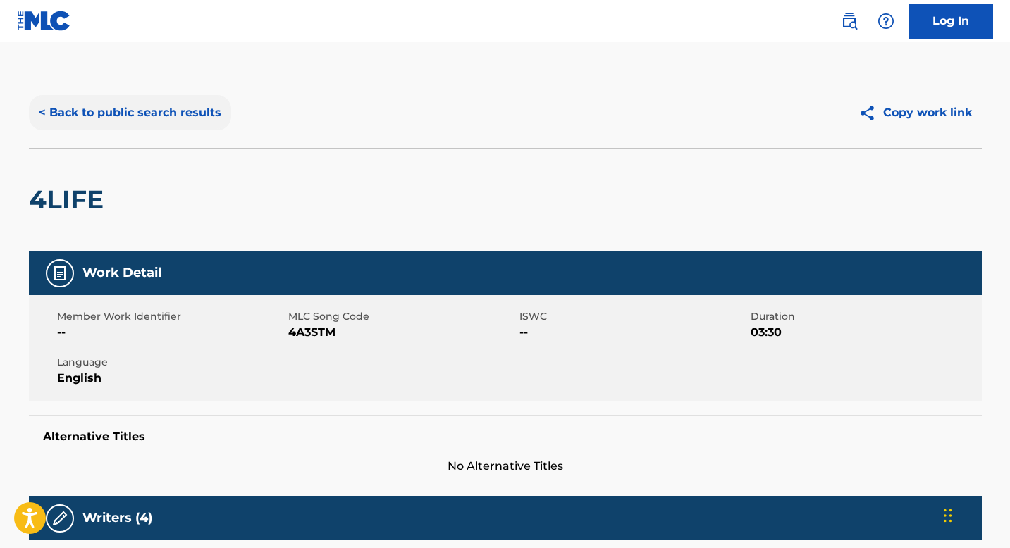
click at [120, 104] on button "< Back to public search results" at bounding box center [130, 112] width 202 height 35
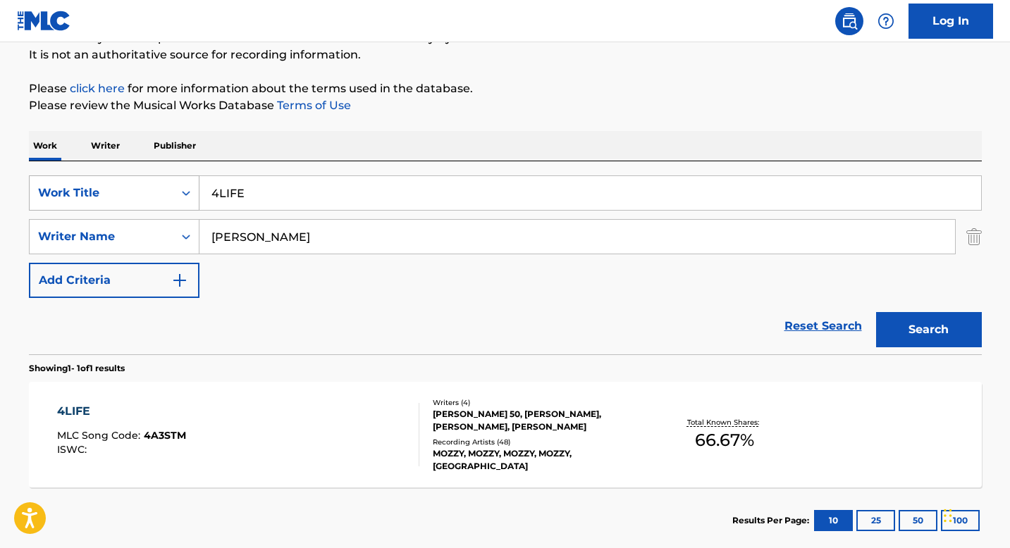
click at [169, 193] on div "Work Title" at bounding box center [102, 193] width 144 height 27
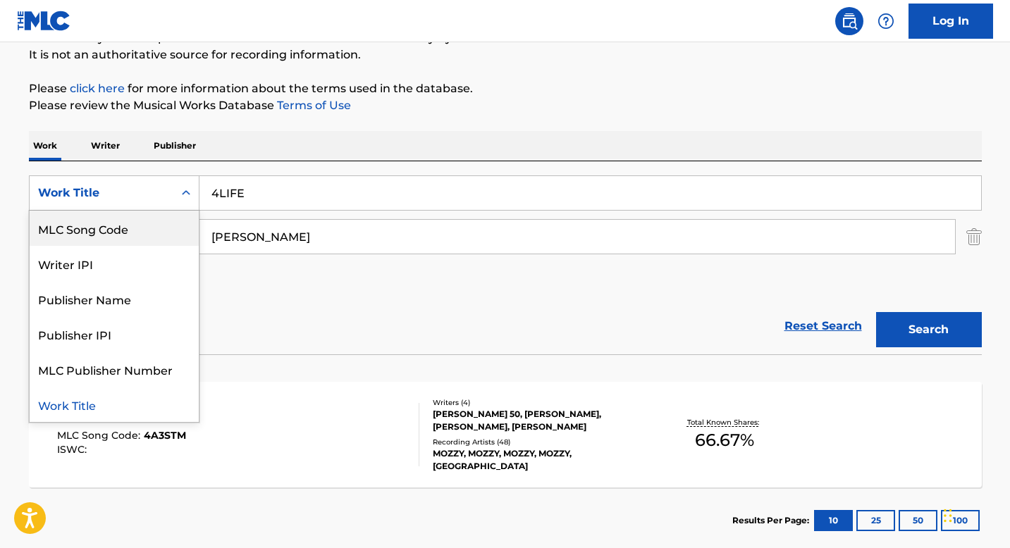
scroll to position [0, 0]
click at [129, 231] on div "ISWC" at bounding box center [114, 228] width 169 height 35
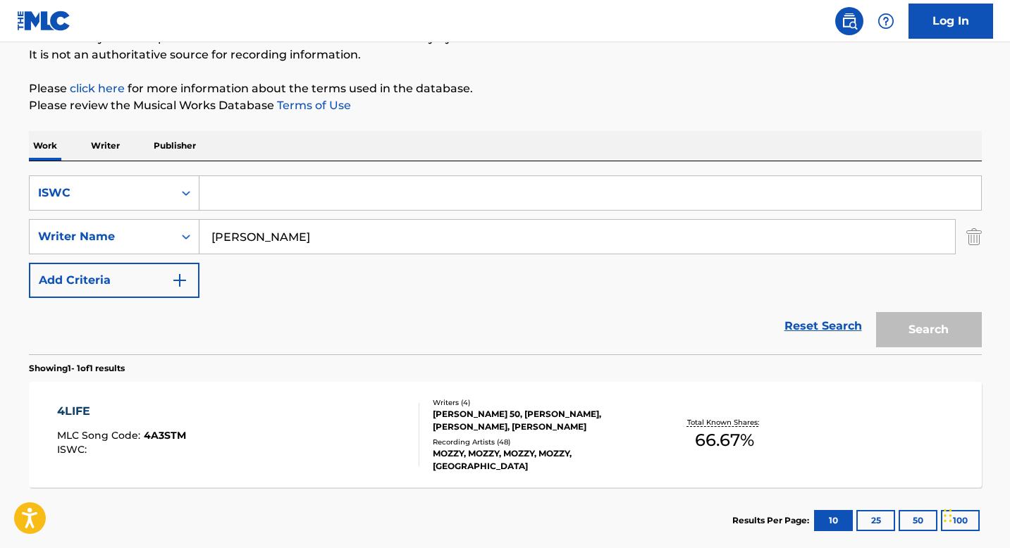
click at [247, 240] on input "[PERSON_NAME]" at bounding box center [577, 237] width 756 height 34
click at [238, 195] on input "Search Form" at bounding box center [590, 193] width 782 height 34
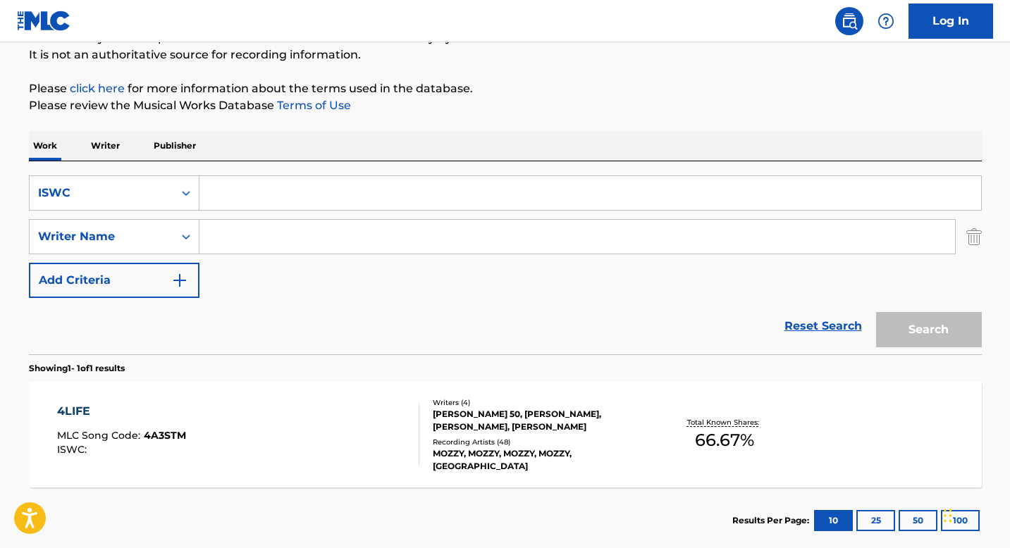
paste input "T9125570356"
click at [918, 333] on button "Search" at bounding box center [929, 329] width 106 height 35
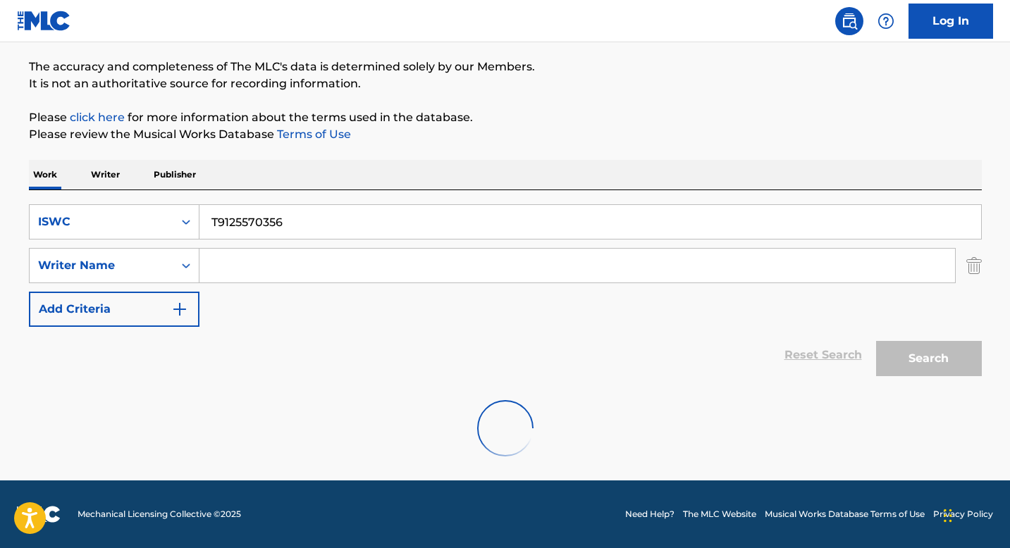
scroll to position [63, 0]
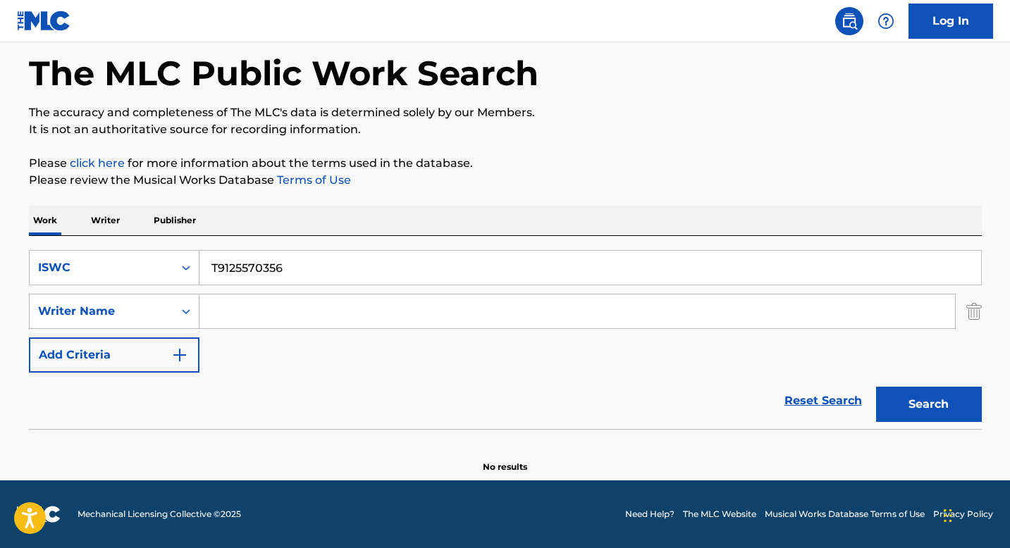
click at [276, 274] on input "T9125570356" at bounding box center [590, 268] width 782 height 34
paste input "3069467574"
type input "T3069467574"
click at [908, 405] on button "Search" at bounding box center [929, 404] width 106 height 35
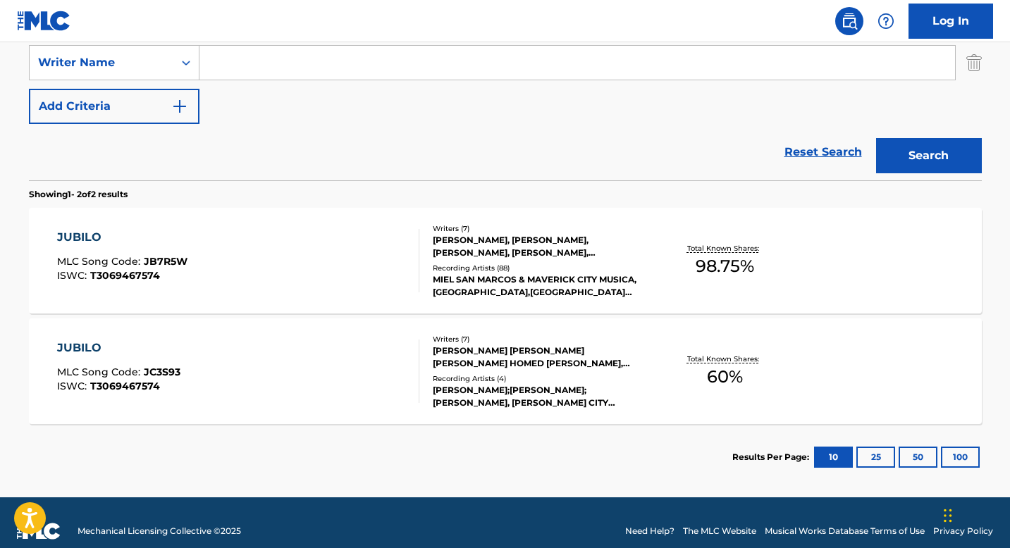
scroll to position [329, 0]
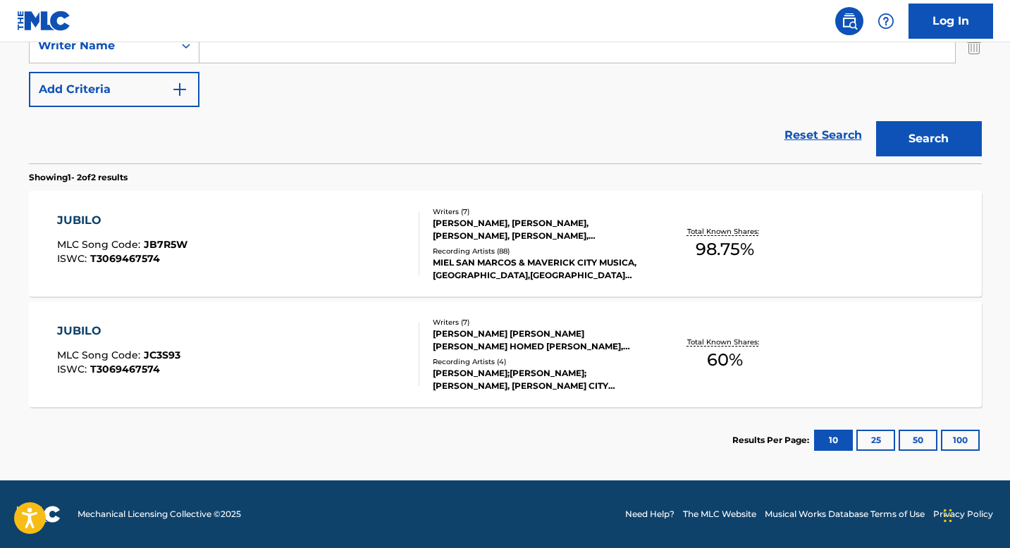
click at [448, 217] on div "[PERSON_NAME], [PERSON_NAME], [PERSON_NAME], [PERSON_NAME], [PERSON_NAME], [PER…" at bounding box center [539, 229] width 213 height 25
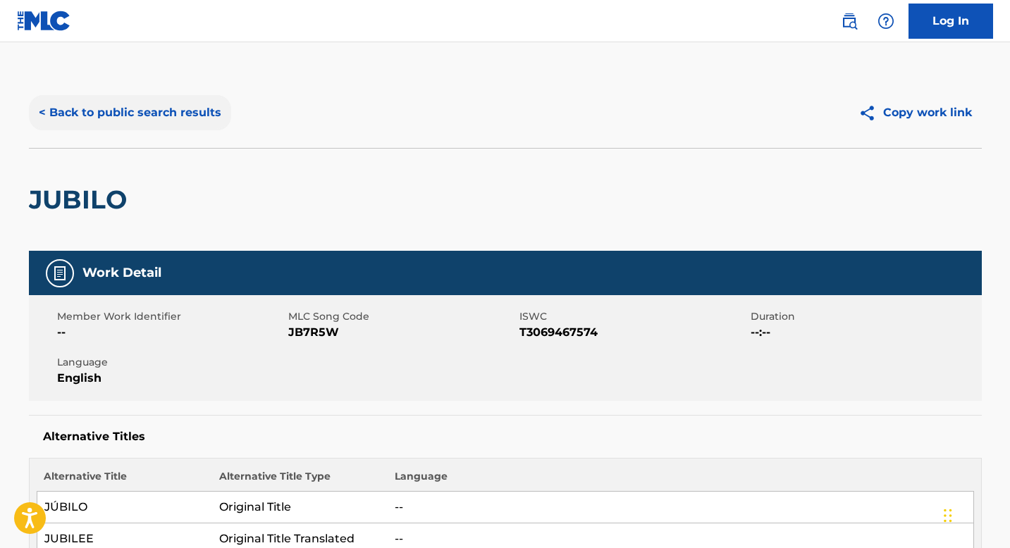
click at [175, 128] on button "< Back to public search results" at bounding box center [130, 112] width 202 height 35
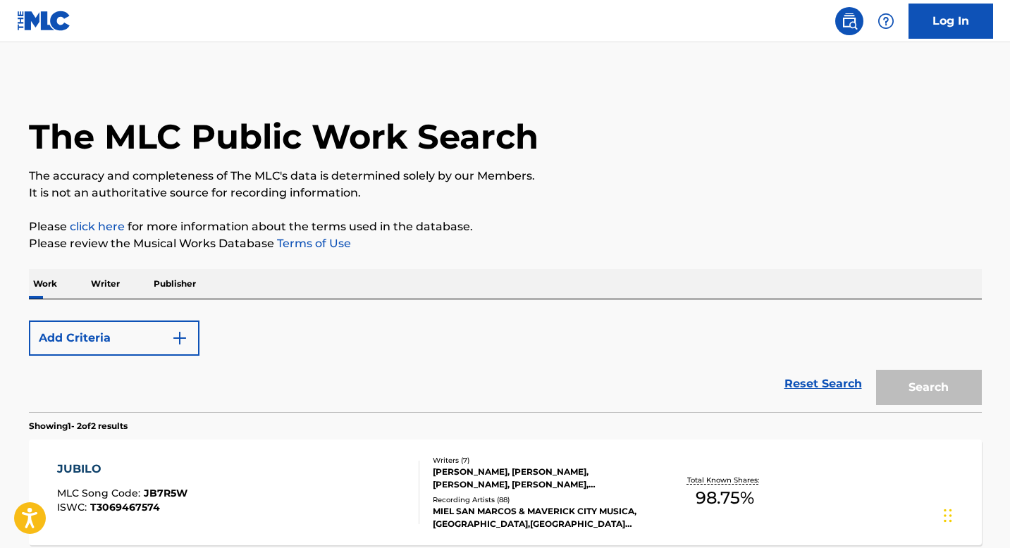
scroll to position [249, 0]
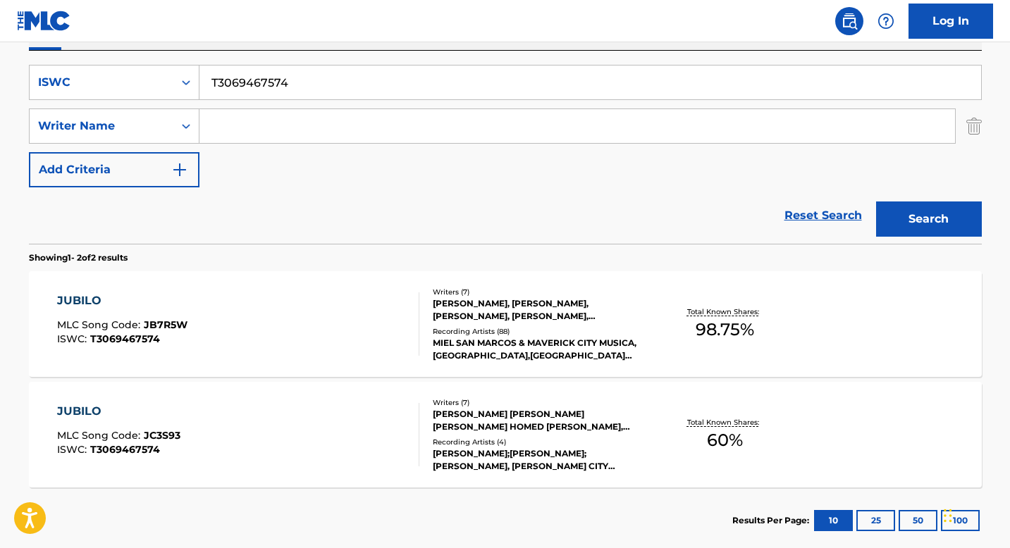
click at [269, 89] on input "T3069467574" at bounding box center [590, 83] width 782 height 34
paste input "0702344237"
type input "T0702344237"
click at [923, 225] on button "Search" at bounding box center [929, 219] width 106 height 35
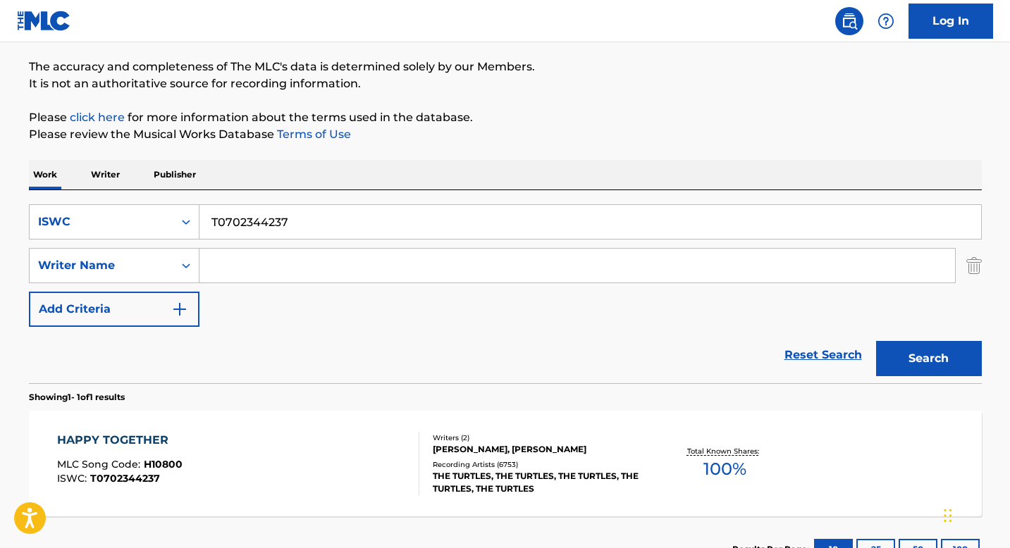
scroll to position [219, 0]
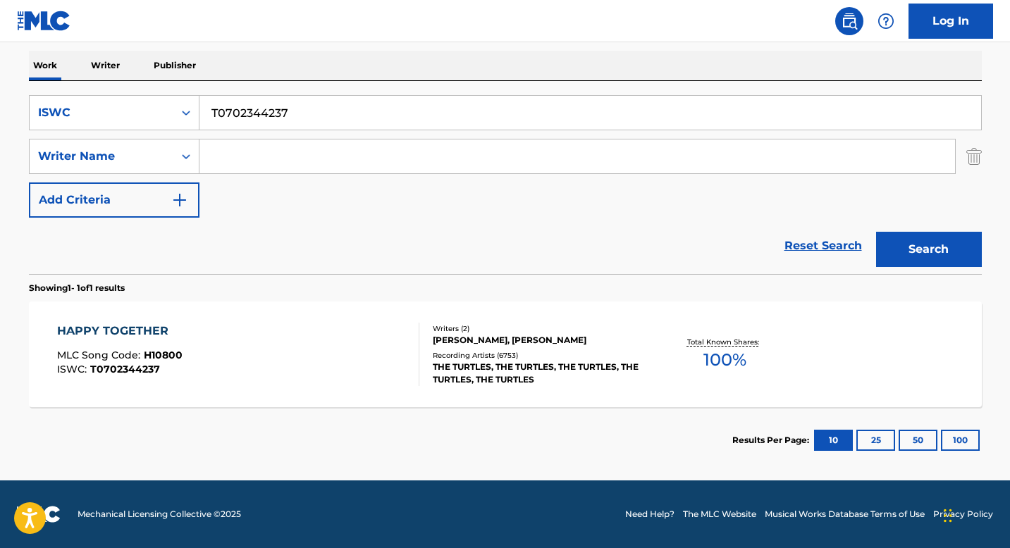
click at [455, 340] on div "[PERSON_NAME], [PERSON_NAME]" at bounding box center [539, 340] width 213 height 13
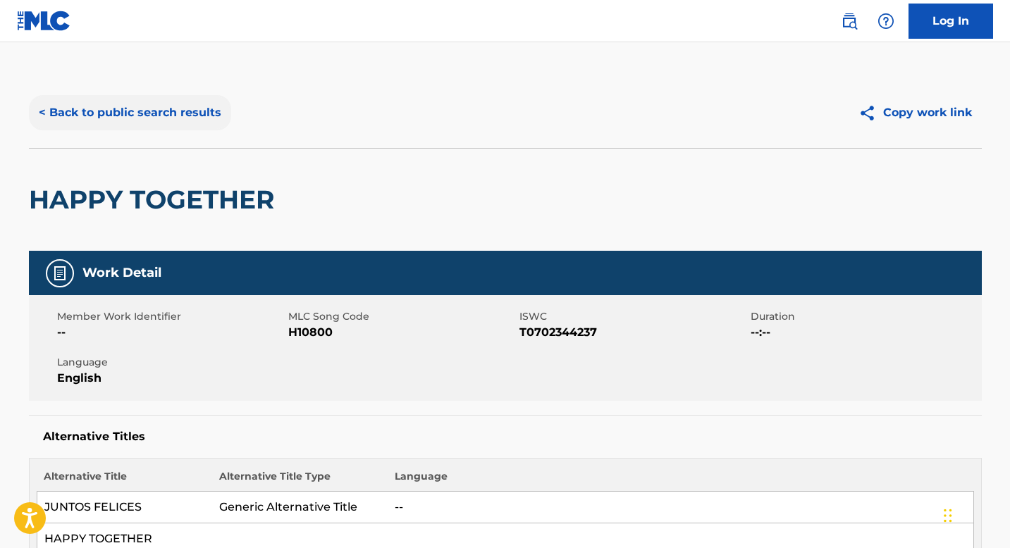
click at [144, 123] on button "< Back to public search results" at bounding box center [130, 112] width 202 height 35
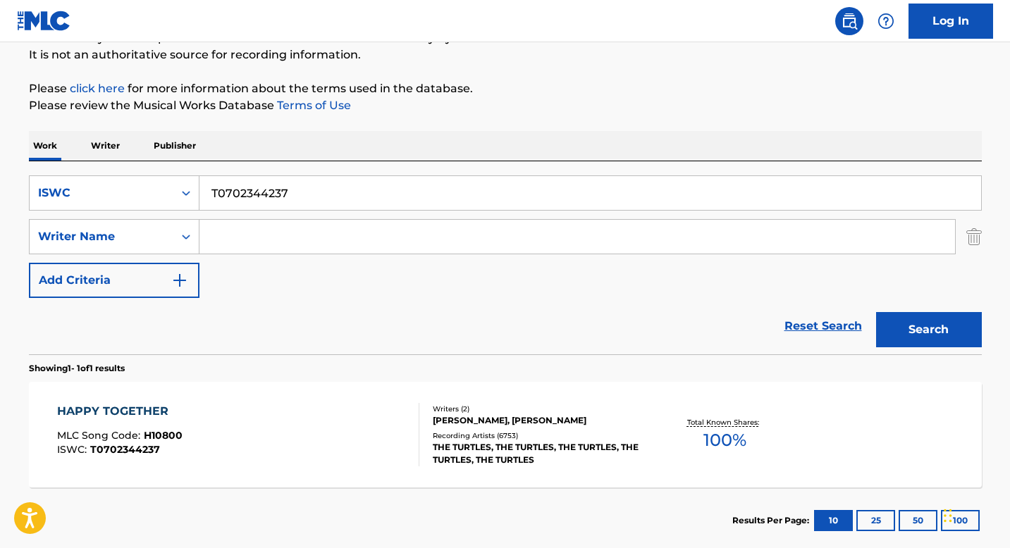
click at [268, 186] on input "T0702344237" at bounding box center [590, 193] width 782 height 34
paste input "9029867536"
type input "T9029867536"
click at [917, 332] on button "Search" at bounding box center [929, 329] width 106 height 35
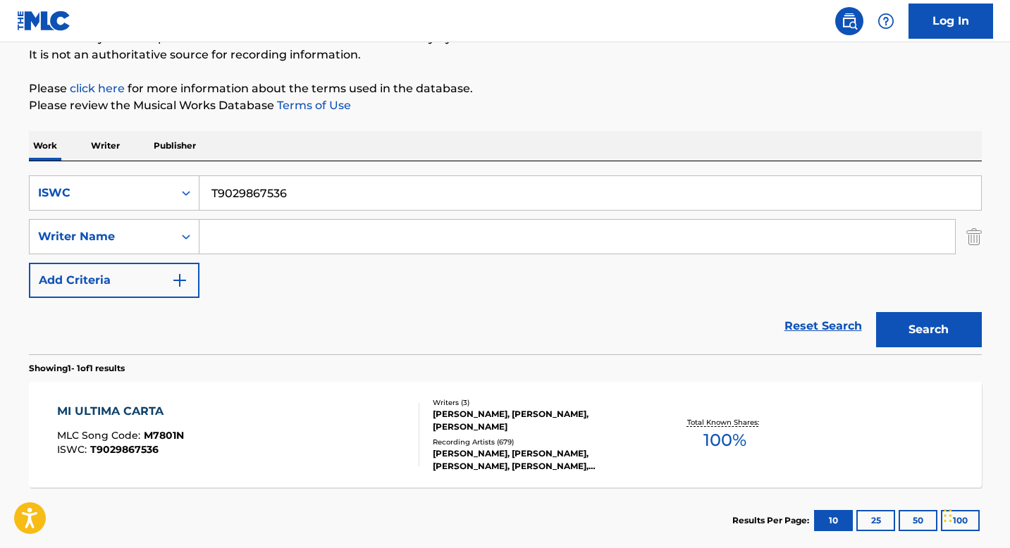
scroll to position [219, 0]
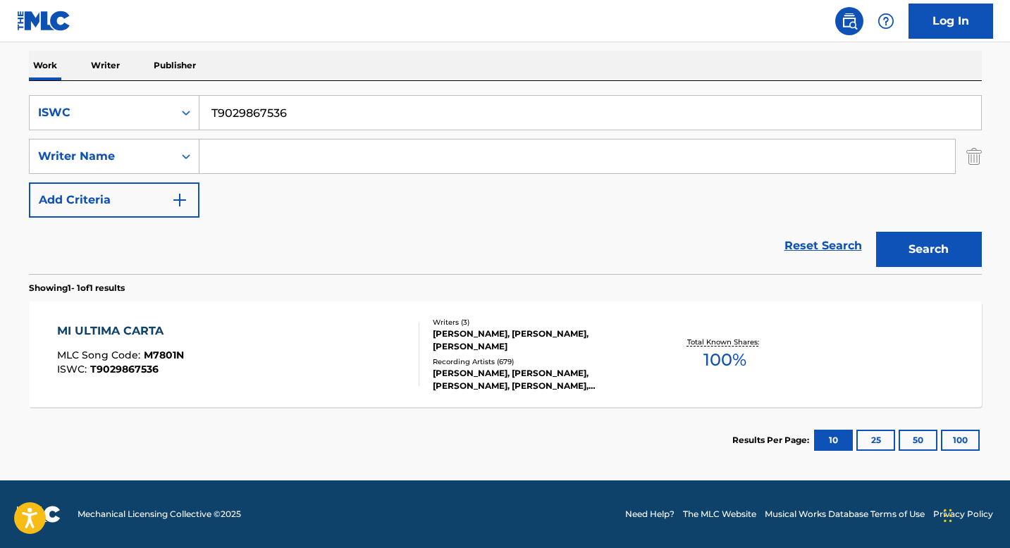
click at [469, 346] on div "[PERSON_NAME], [PERSON_NAME], [PERSON_NAME]" at bounding box center [539, 340] width 213 height 25
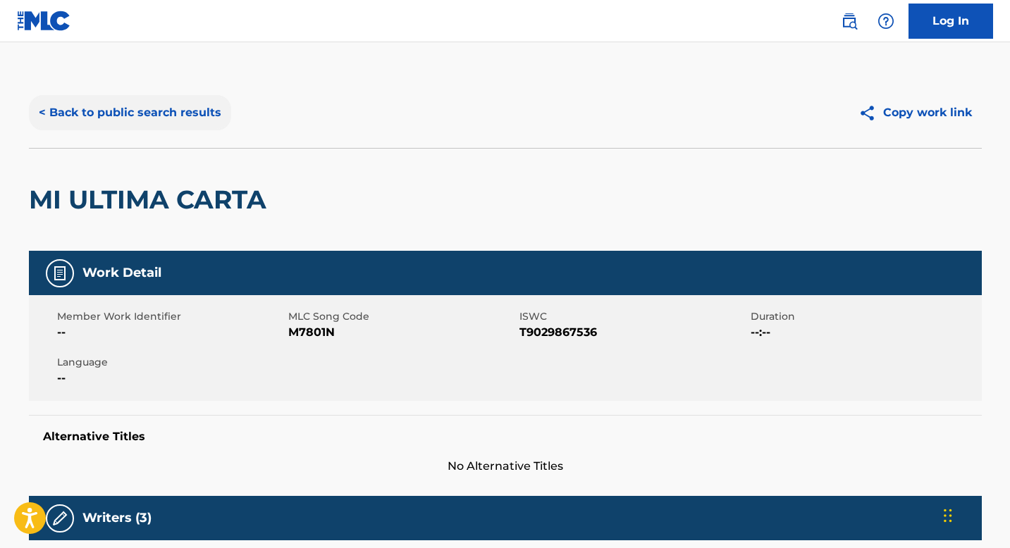
click at [150, 123] on button "< Back to public search results" at bounding box center [130, 112] width 202 height 35
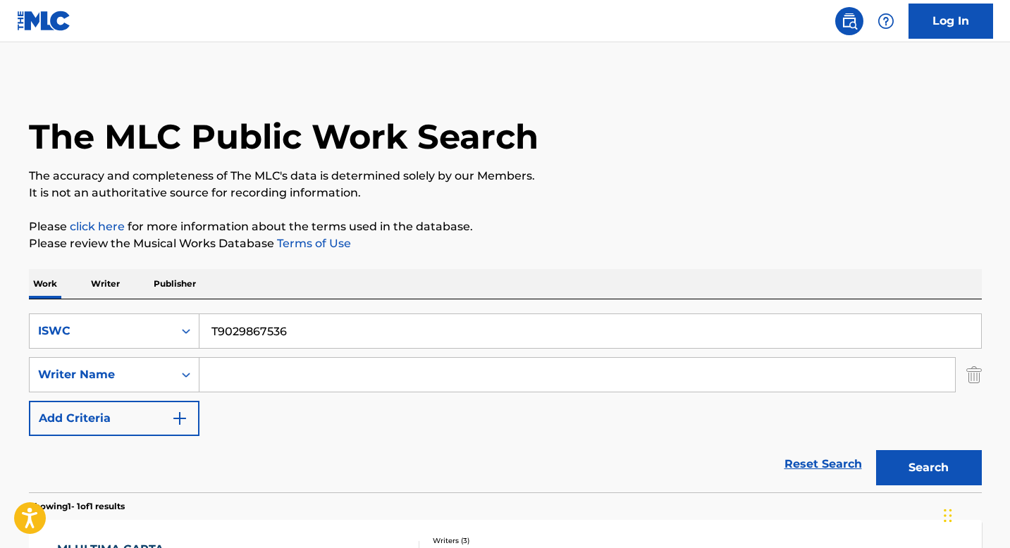
scroll to position [138, 0]
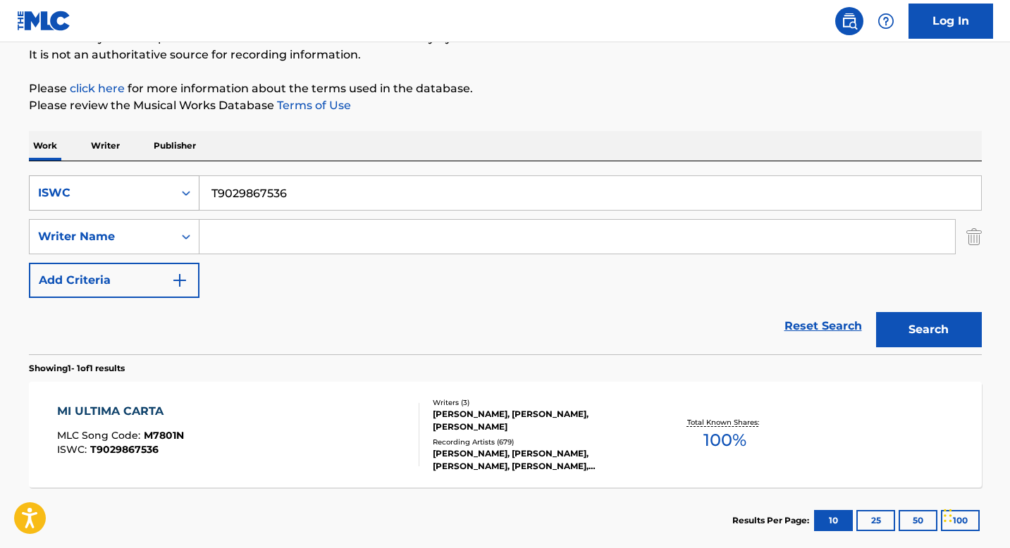
click at [178, 204] on div "Search Form" at bounding box center [185, 192] width 25 height 25
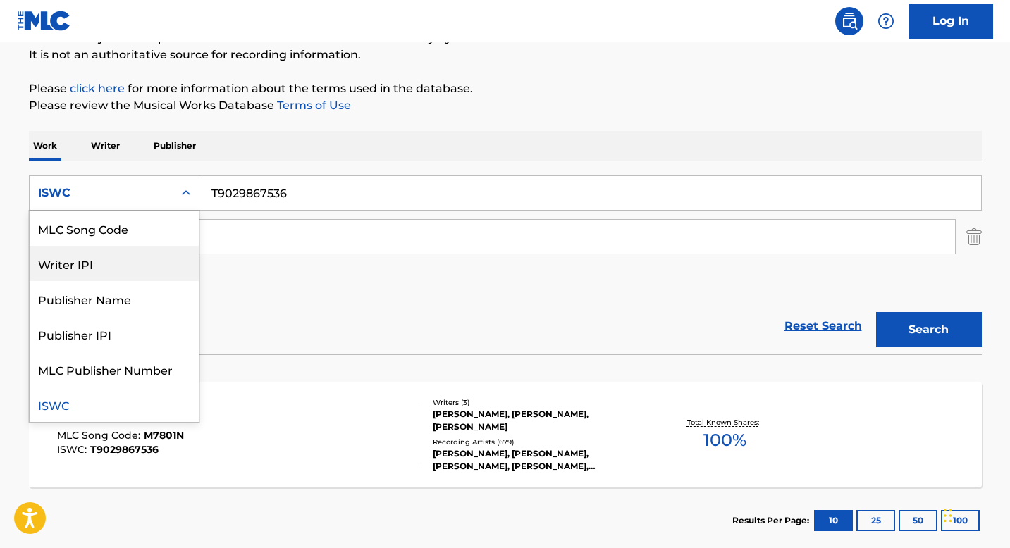
scroll to position [0, 0]
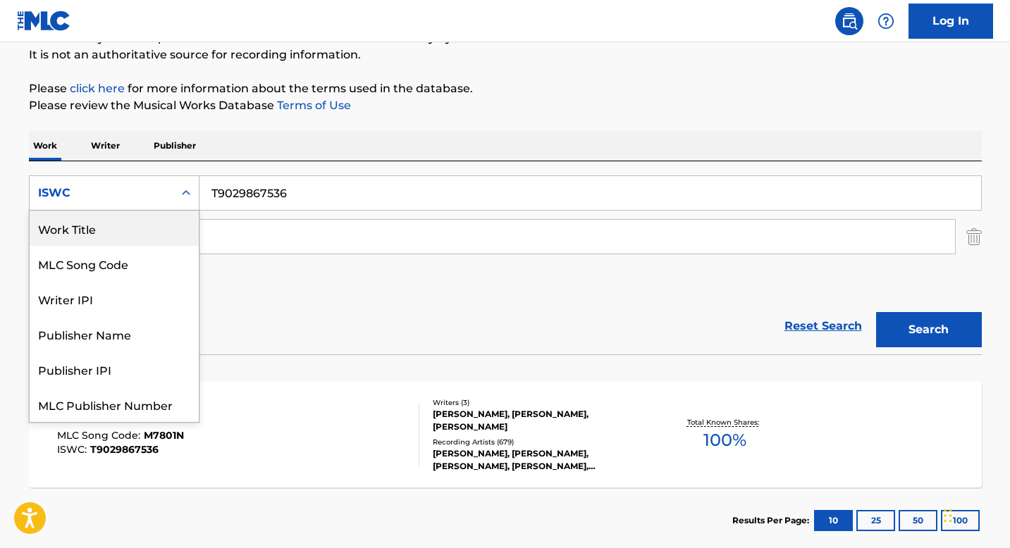
click at [116, 225] on div "Work Title" at bounding box center [114, 228] width 169 height 35
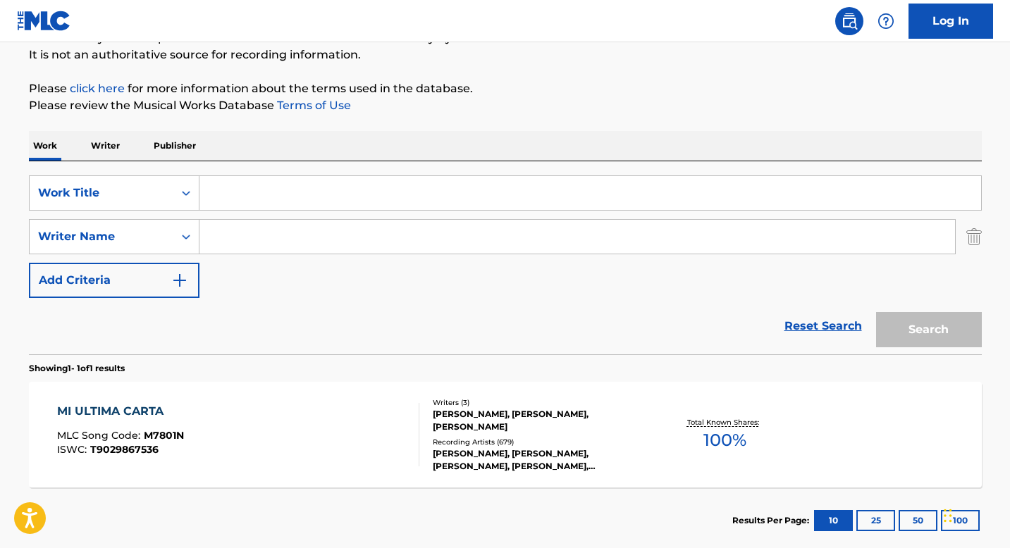
click at [230, 198] on input "Search Form" at bounding box center [590, 193] width 782 height 34
paste input "[PERSON_NAME]"
type input "[PERSON_NAME]"
click at [253, 242] on input "Search Form" at bounding box center [577, 237] width 756 height 34
paste input "[PERSON_NAME]"
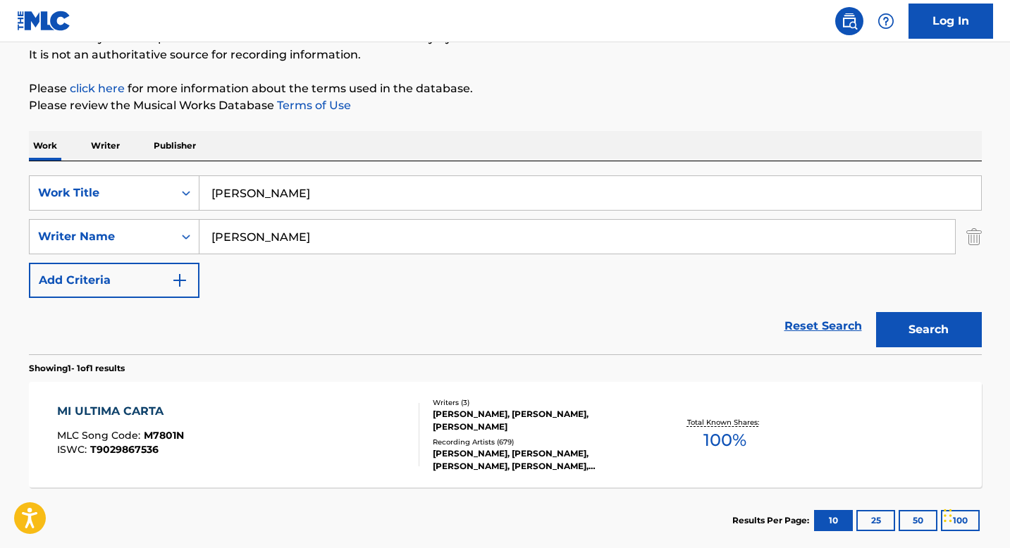
type input "[PERSON_NAME]"
click at [914, 336] on button "Search" at bounding box center [929, 329] width 106 height 35
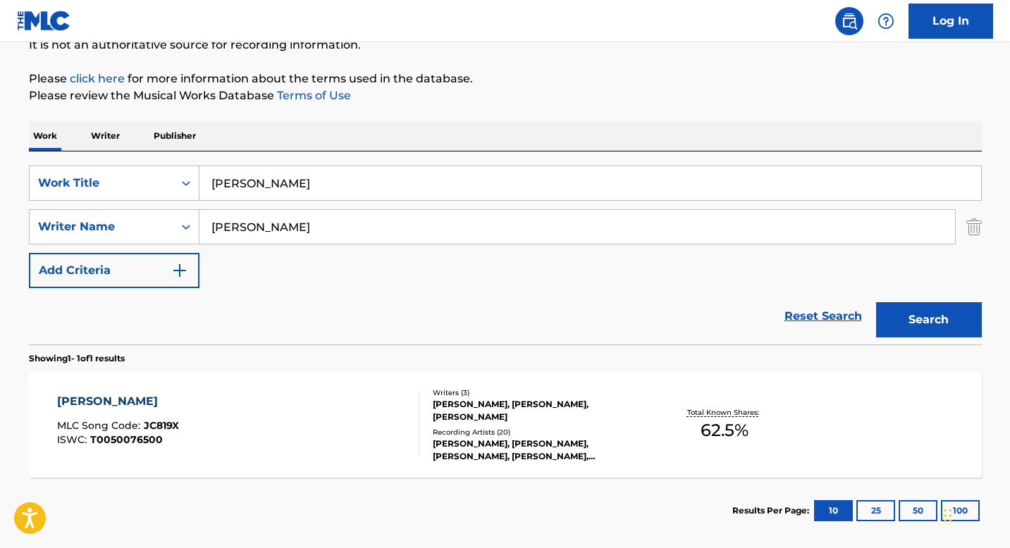
scroll to position [161, 0]
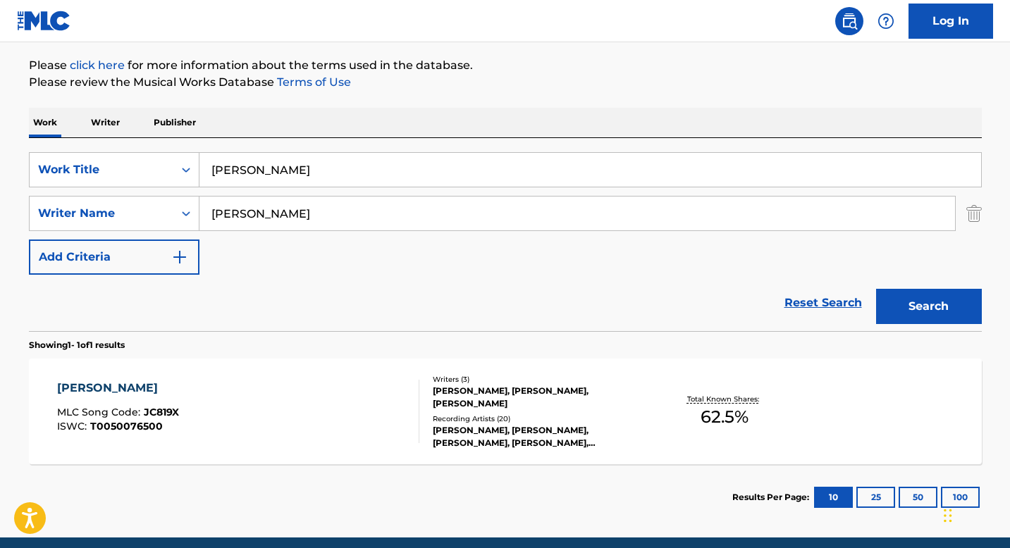
click at [446, 407] on div "[PERSON_NAME], [PERSON_NAME], [PERSON_NAME]" at bounding box center [539, 397] width 213 height 25
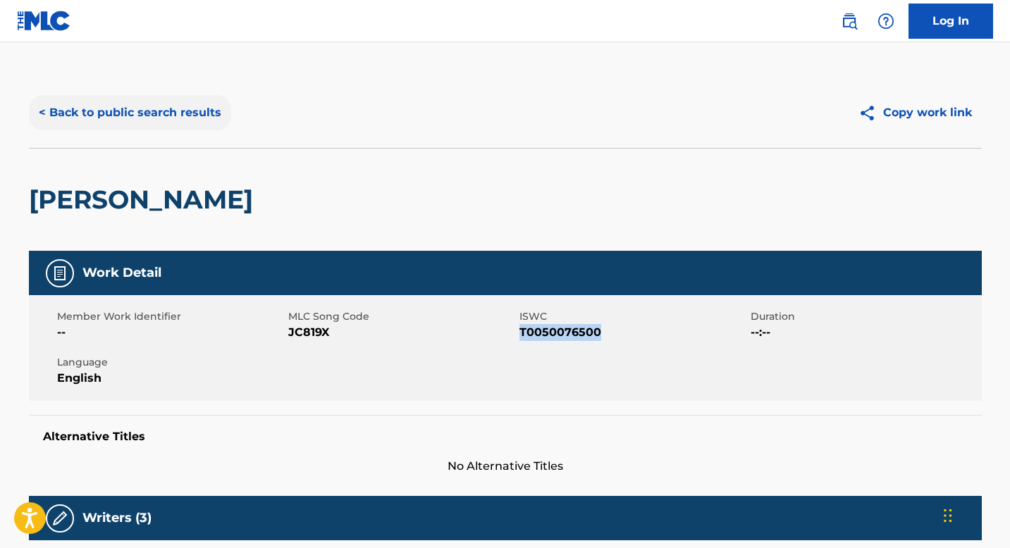
click at [156, 121] on button "< Back to public search results" at bounding box center [130, 112] width 202 height 35
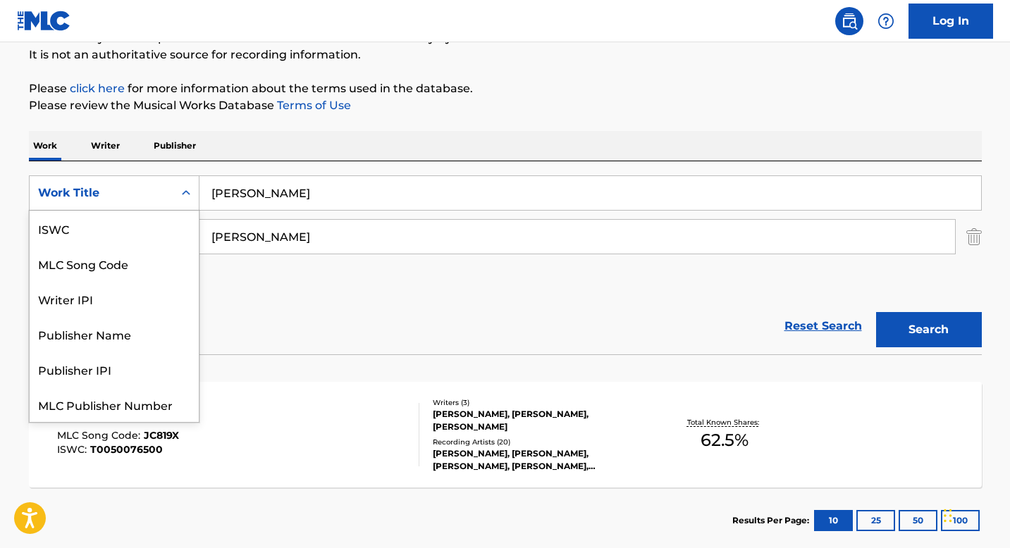
drag, startPoint x: 173, startPoint y: 190, endPoint x: 171, endPoint y: 207, distance: 17.0
click at [173, 190] on div "Search Form" at bounding box center [185, 192] width 25 height 25
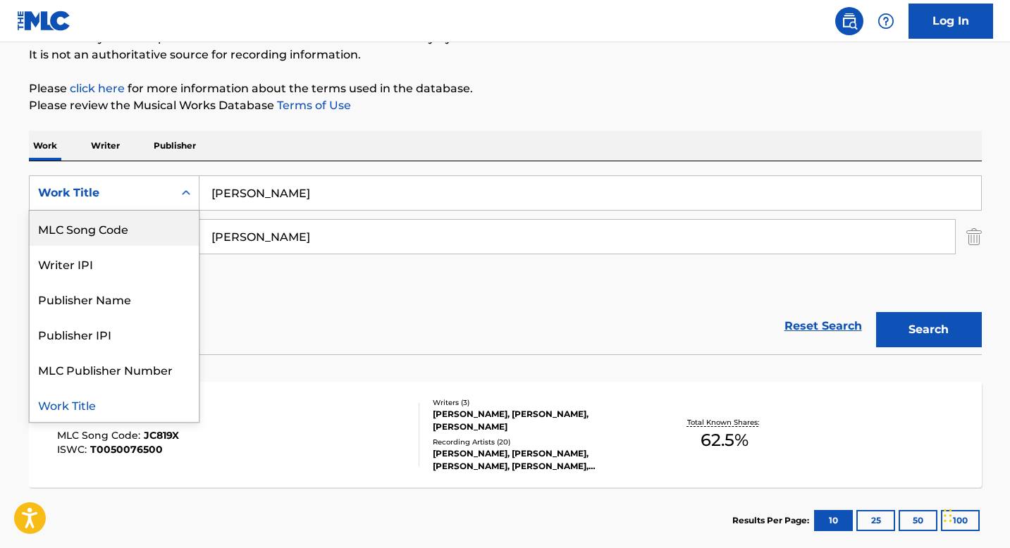
scroll to position [0, 0]
click at [118, 239] on div "ISWC" at bounding box center [114, 228] width 169 height 35
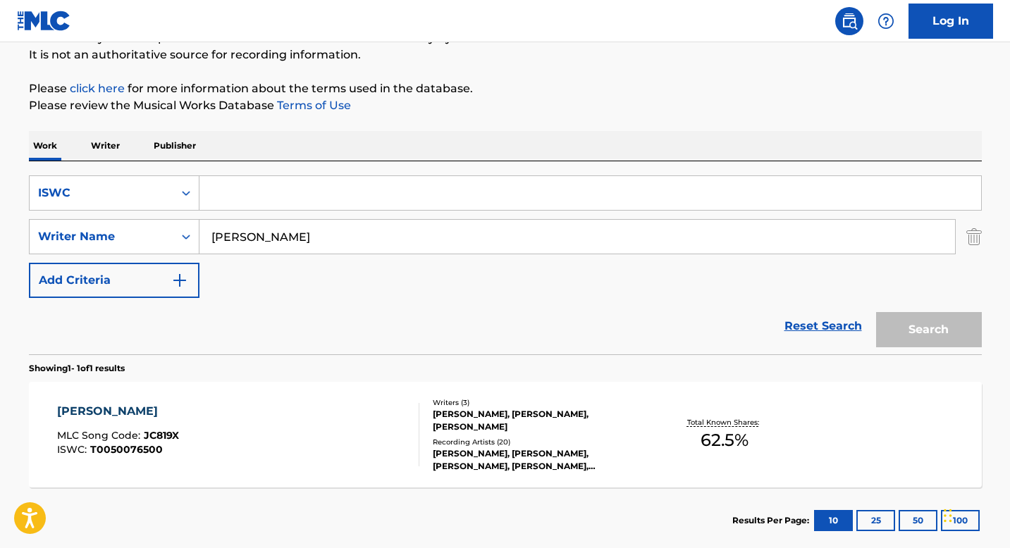
click at [259, 235] on input "[PERSON_NAME]" at bounding box center [577, 237] width 756 height 34
click at [259, 195] on input "Search Form" at bounding box center [590, 193] width 782 height 34
paste input "T3110562562"
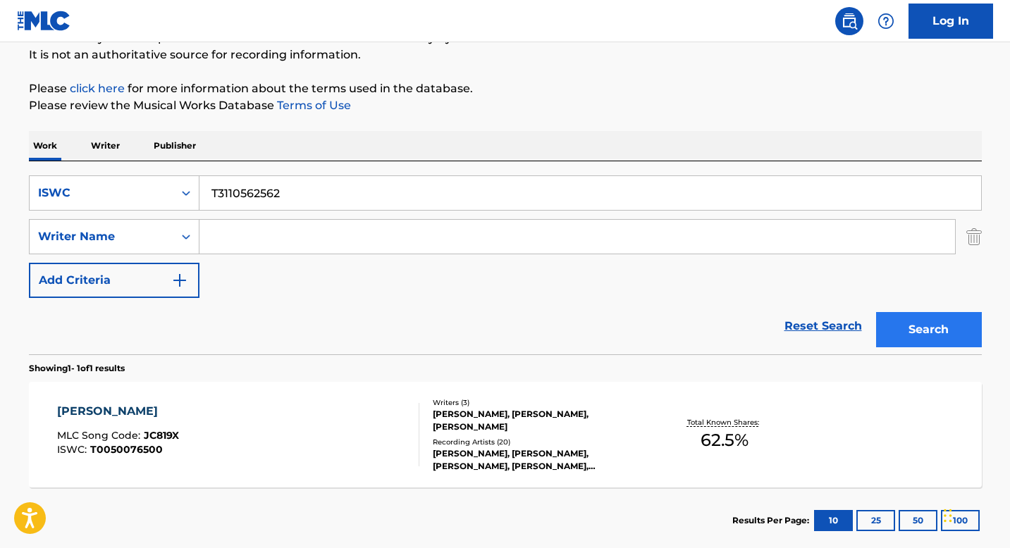
type input "T3110562562"
click at [942, 325] on button "Search" at bounding box center [929, 329] width 106 height 35
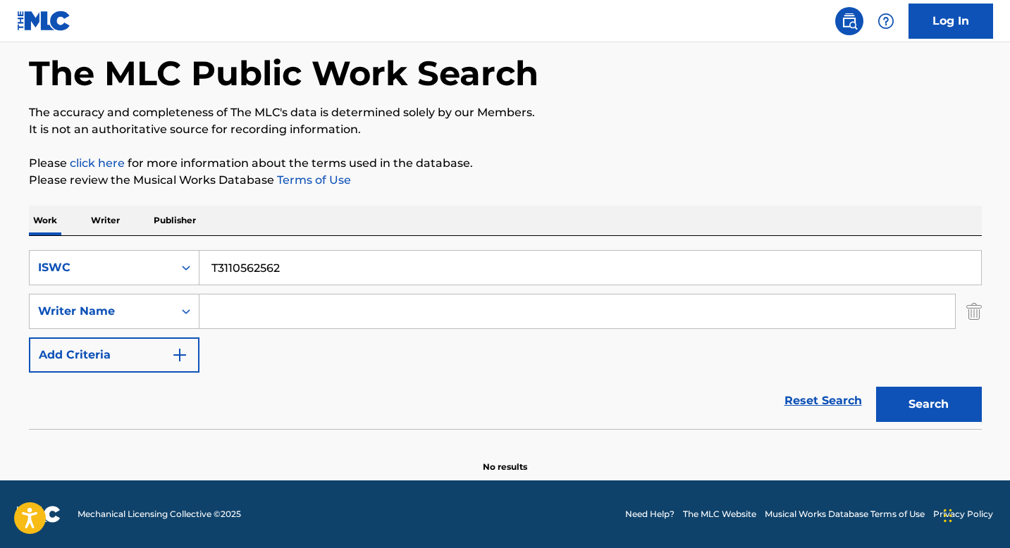
scroll to position [63, 0]
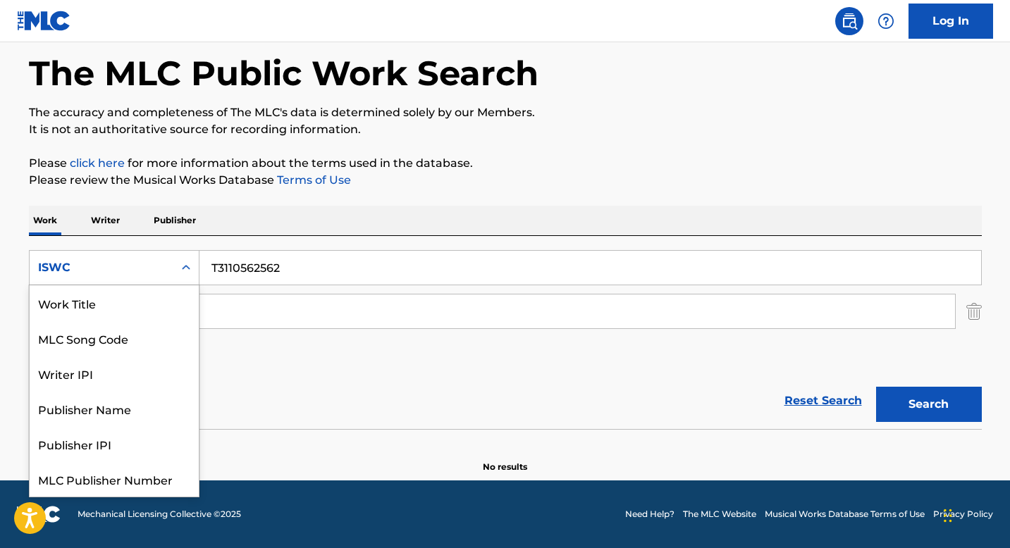
click at [186, 272] on icon "Search Form" at bounding box center [186, 268] width 14 height 14
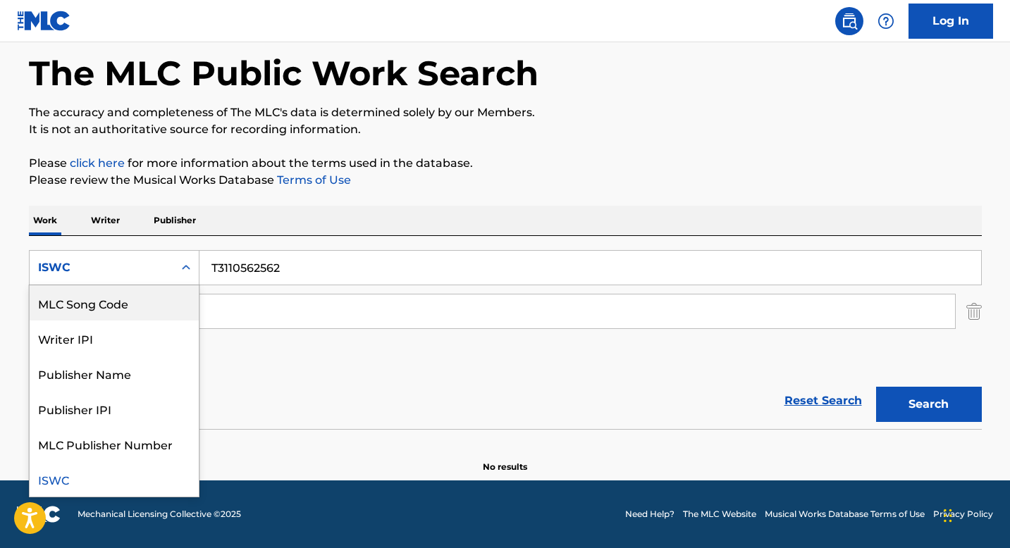
scroll to position [0, 0]
click at [129, 297] on div "Work Title" at bounding box center [114, 302] width 169 height 35
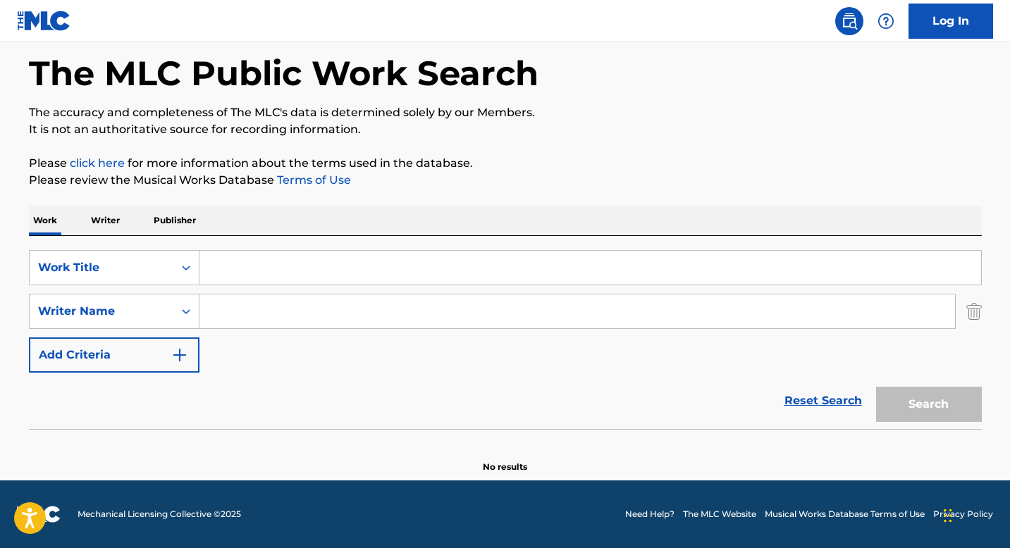
click at [245, 259] on input "Search Form" at bounding box center [590, 268] width 782 height 34
paste input "[US_STATE] REMIX"
type input "[US_STATE] REMIX"
click at [242, 309] on input "Search Form" at bounding box center [577, 312] width 756 height 34
paste input "[PERSON_NAME] [PERSON_NAME]"
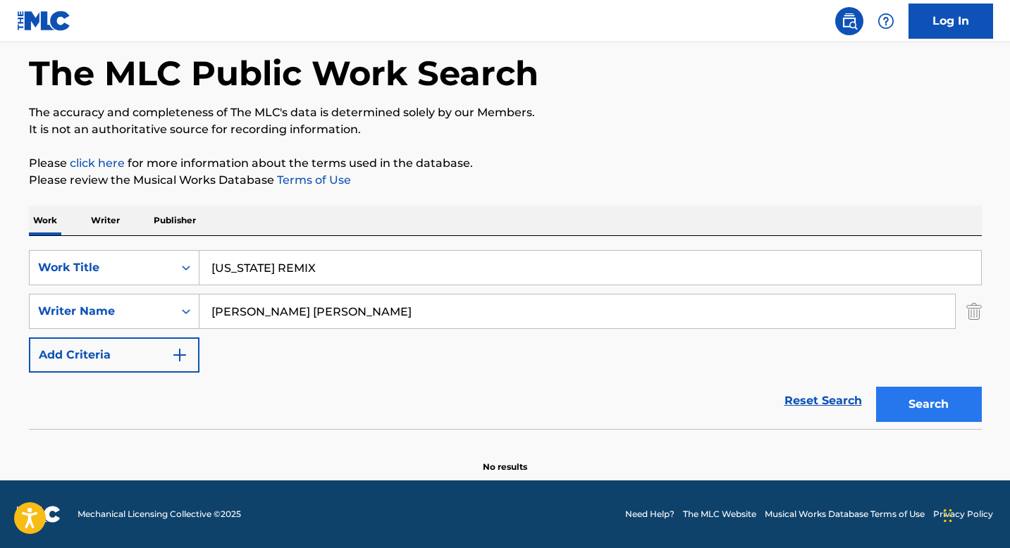
type input "[PERSON_NAME] [PERSON_NAME]"
click at [890, 400] on button "Search" at bounding box center [929, 404] width 106 height 35
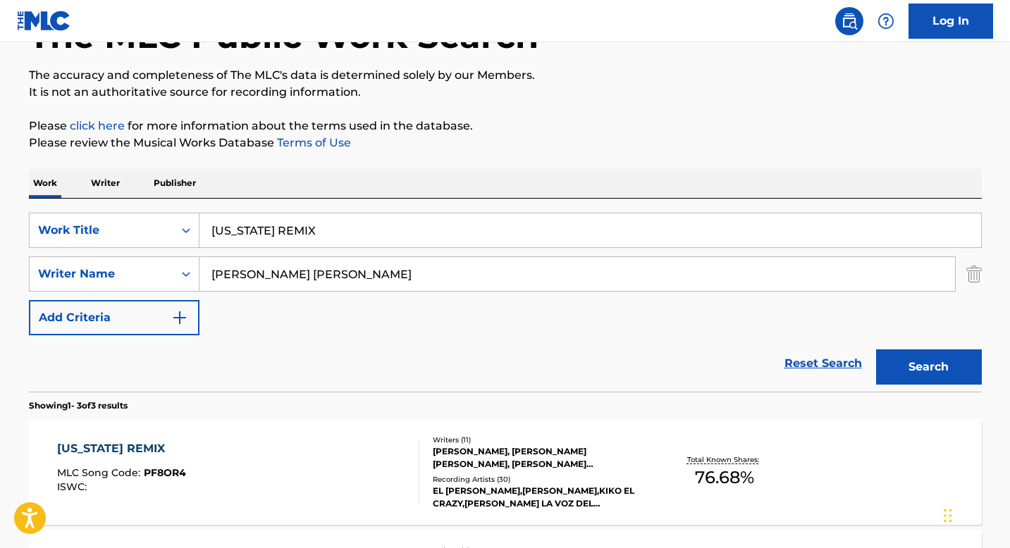
scroll to position [162, 0]
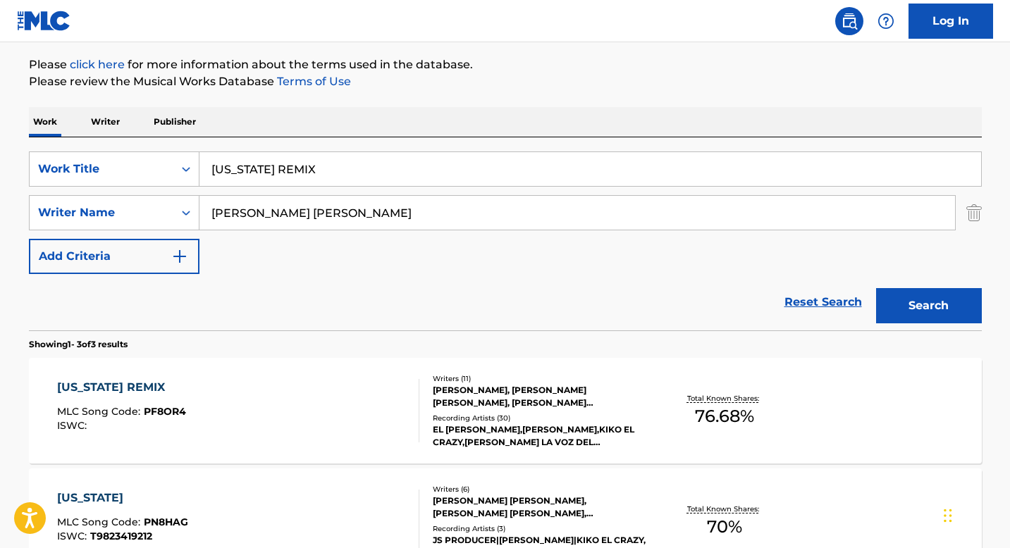
click at [447, 387] on div "[PERSON_NAME], [PERSON_NAME] [PERSON_NAME], [PERSON_NAME] [PERSON_NAME], [PERSO…" at bounding box center [539, 396] width 213 height 25
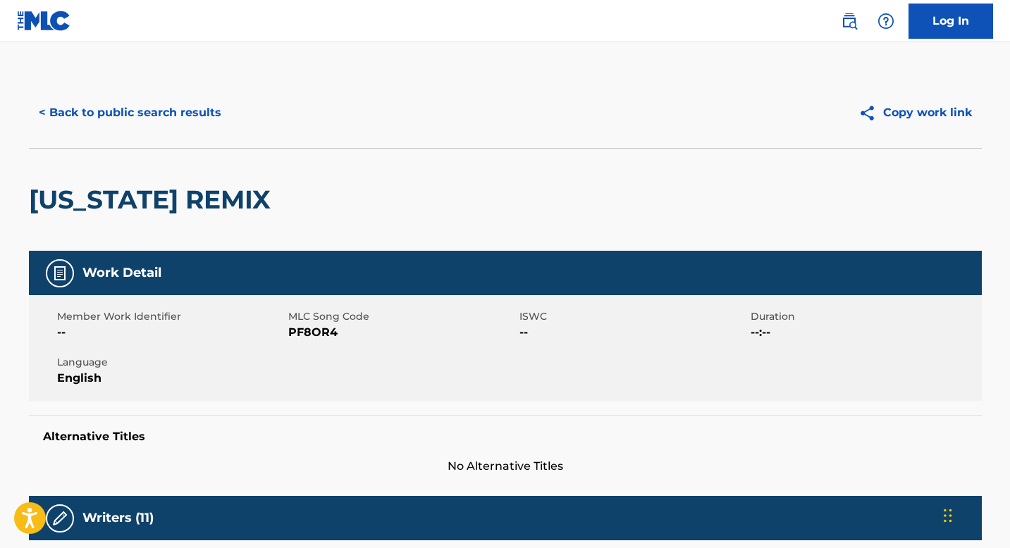
drag, startPoint x: 30, startPoint y: 197, endPoint x: 259, endPoint y: 221, distance: 229.6
click at [257, 221] on div "[US_STATE] REMIX" at bounding box center [153, 200] width 249 height 102
copy h2 "[US_STATE] REMIX"
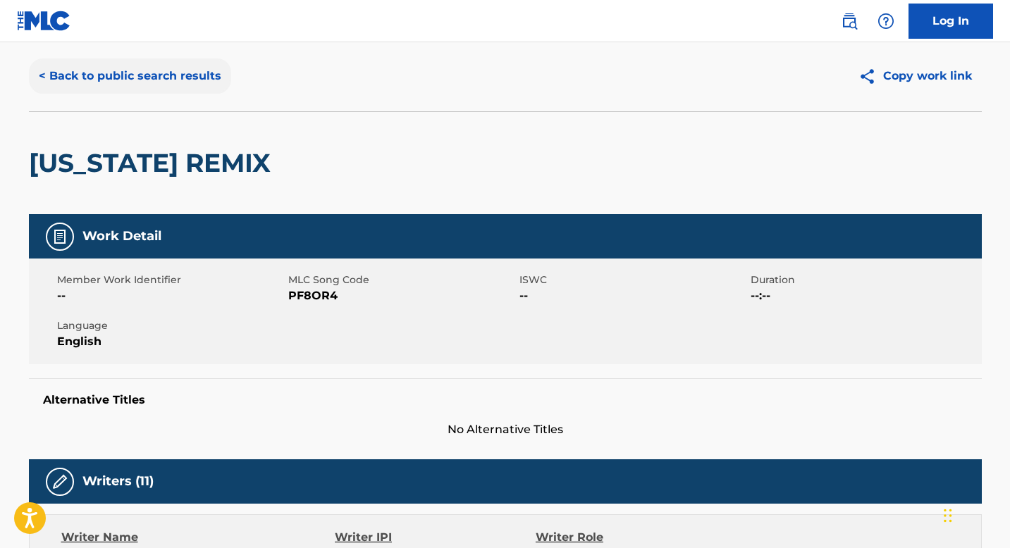
click at [144, 80] on button "< Back to public search results" at bounding box center [130, 76] width 202 height 35
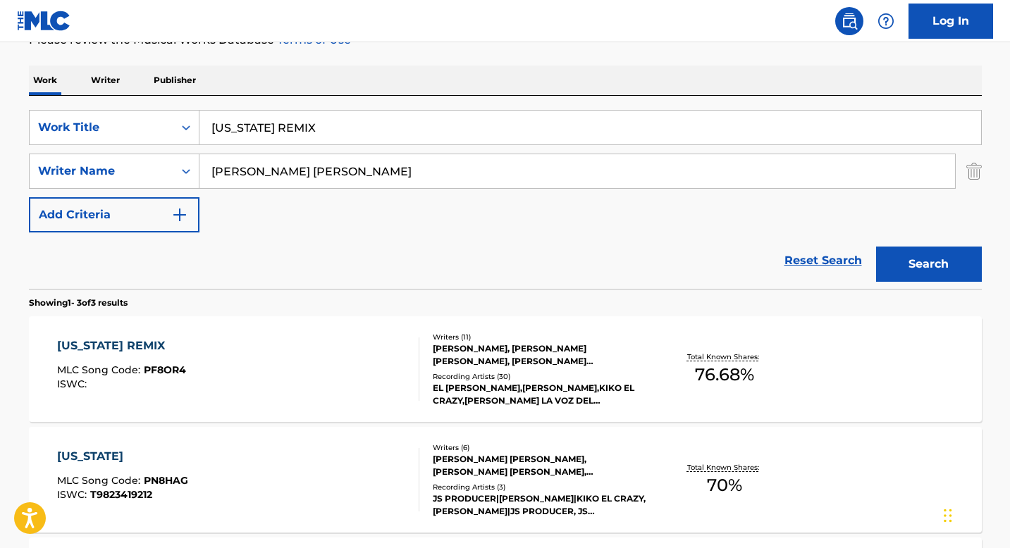
scroll to position [266, 0]
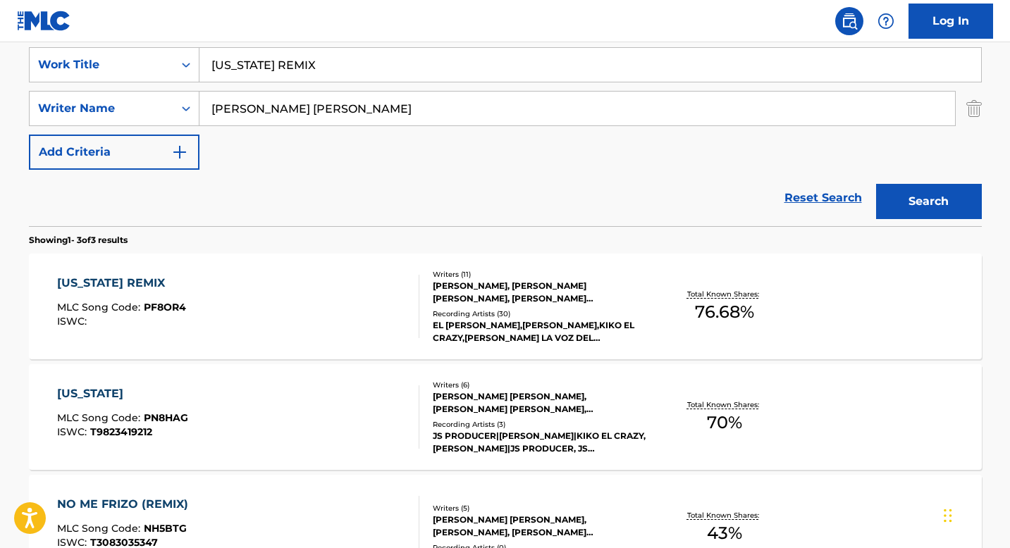
click at [455, 391] on div "[PERSON_NAME] [PERSON_NAME], [PERSON_NAME] [PERSON_NAME], [PERSON_NAME] [PERSON…" at bounding box center [539, 403] width 213 height 25
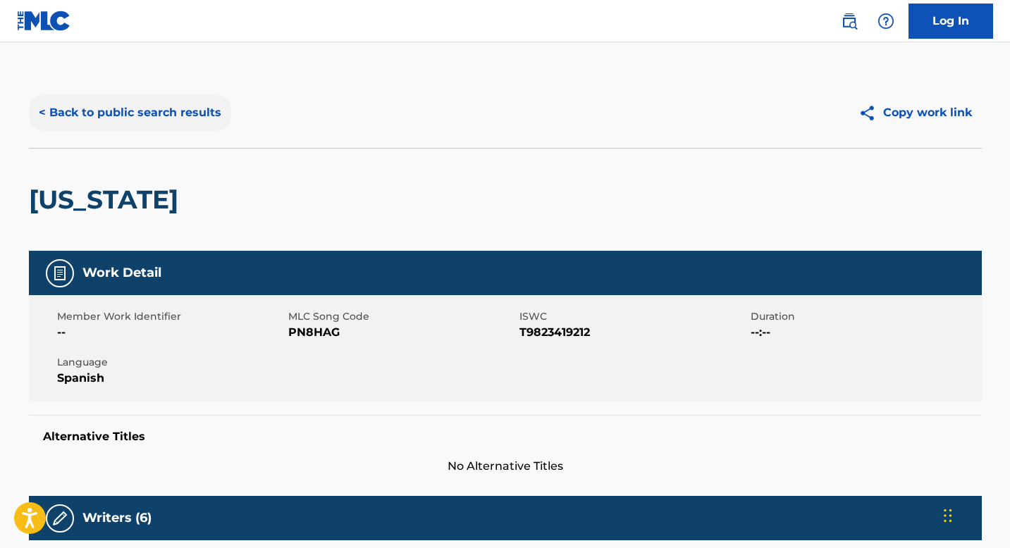
click at [158, 120] on button "< Back to public search results" at bounding box center [130, 112] width 202 height 35
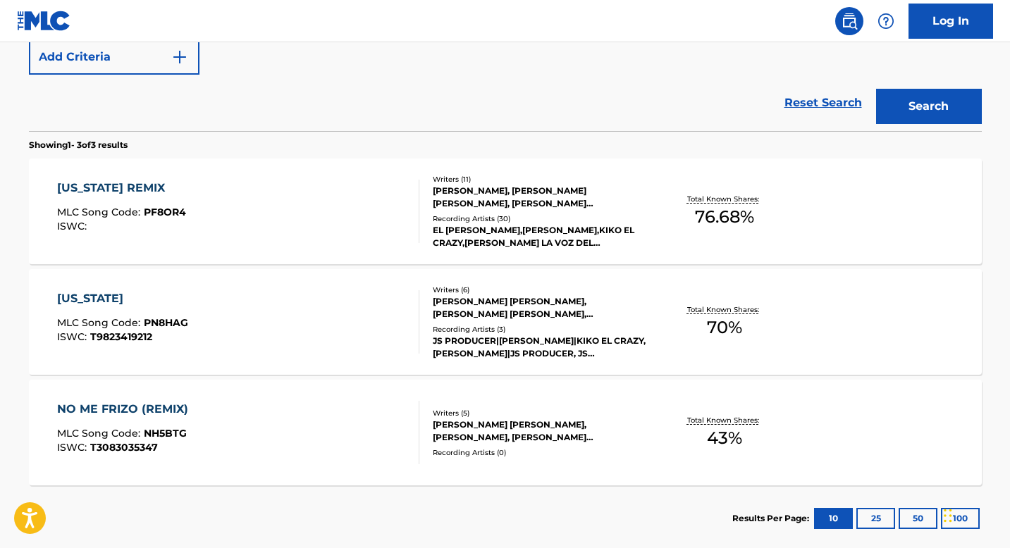
scroll to position [440, 0]
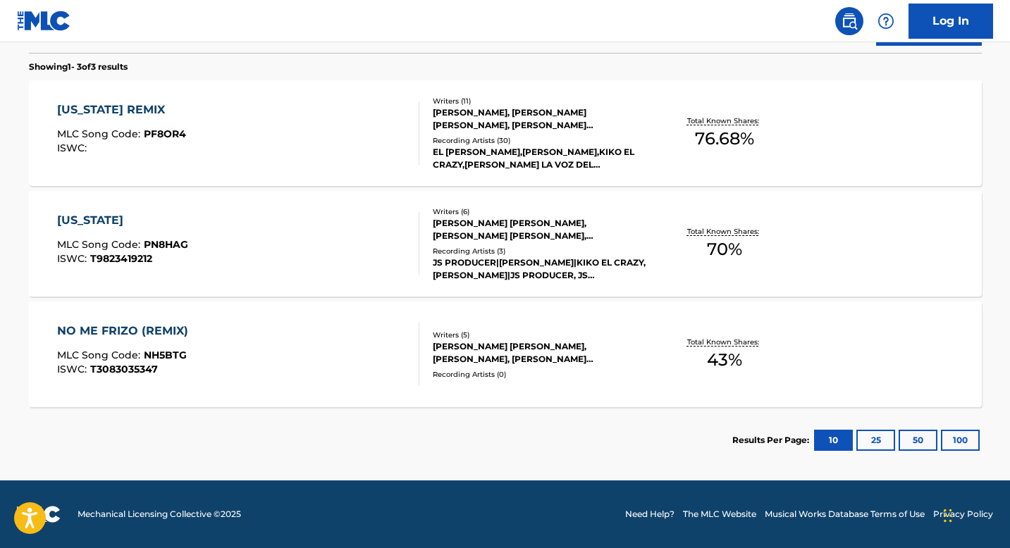
click at [482, 350] on div "[PERSON_NAME] [PERSON_NAME], [PERSON_NAME], [PERSON_NAME] [PERSON_NAME], [PERSO…" at bounding box center [539, 352] width 213 height 25
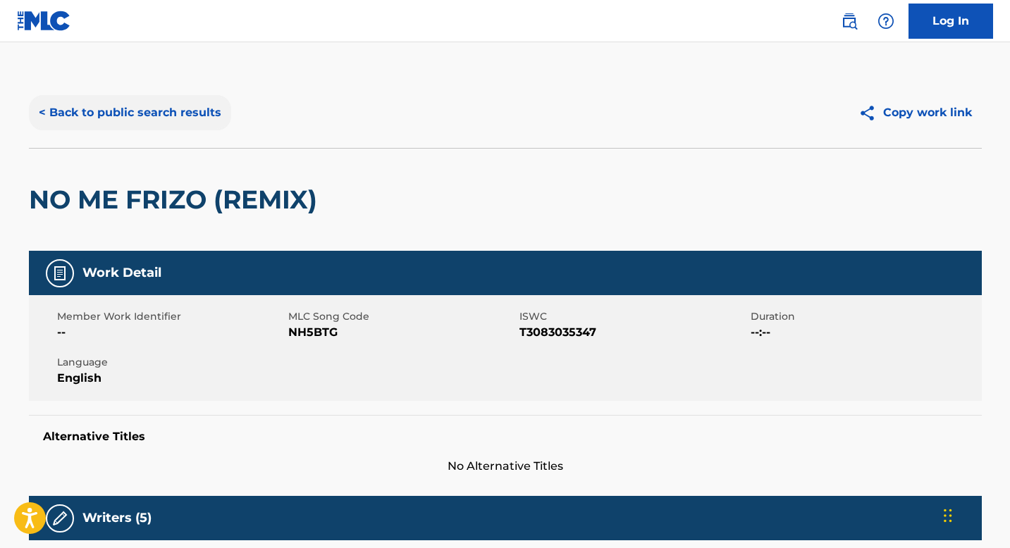
click at [149, 106] on button "< Back to public search results" at bounding box center [130, 112] width 202 height 35
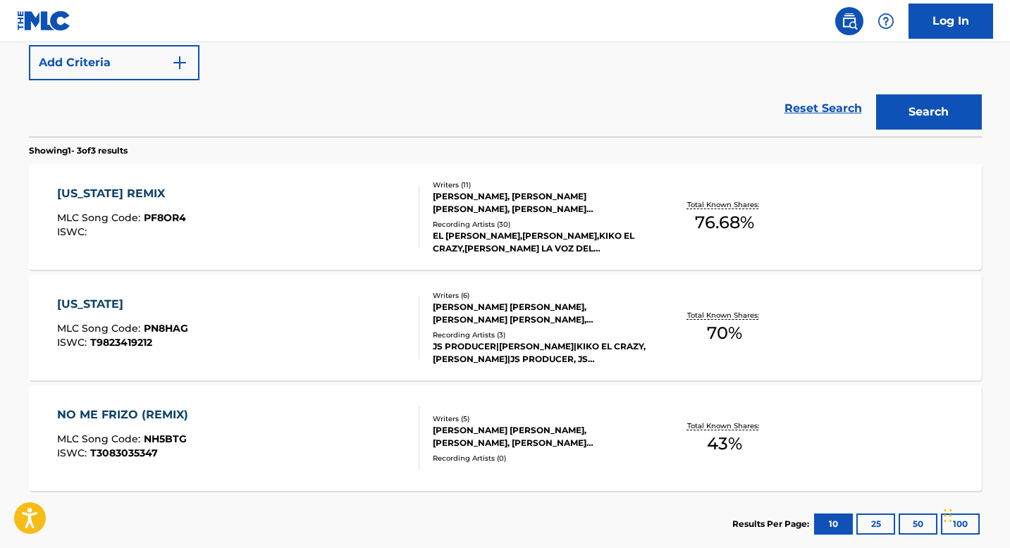
scroll to position [367, 0]
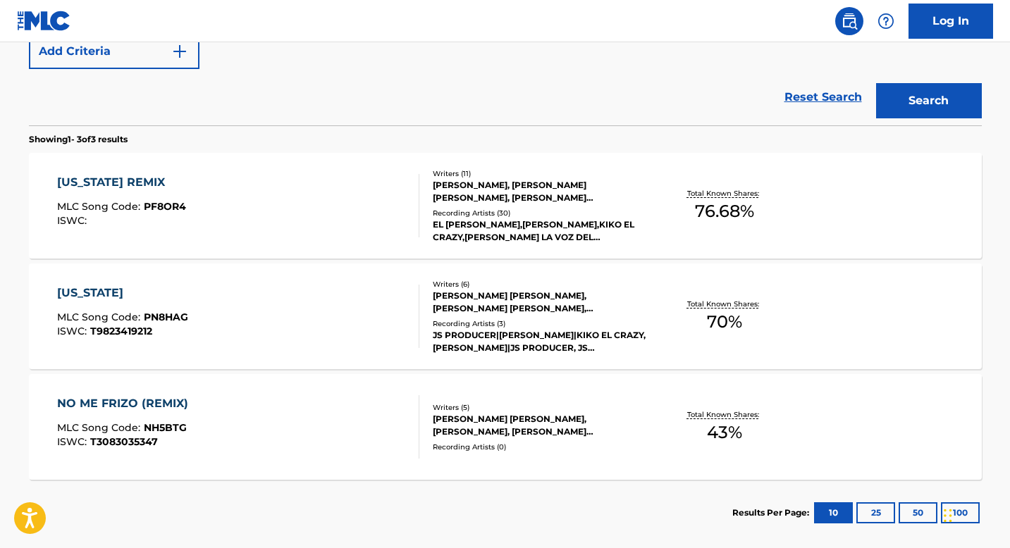
click at [262, 181] on div "[US_STATE] REMIX MLC Song Code : PF8OR4 ISWC :" at bounding box center [238, 205] width 362 height 63
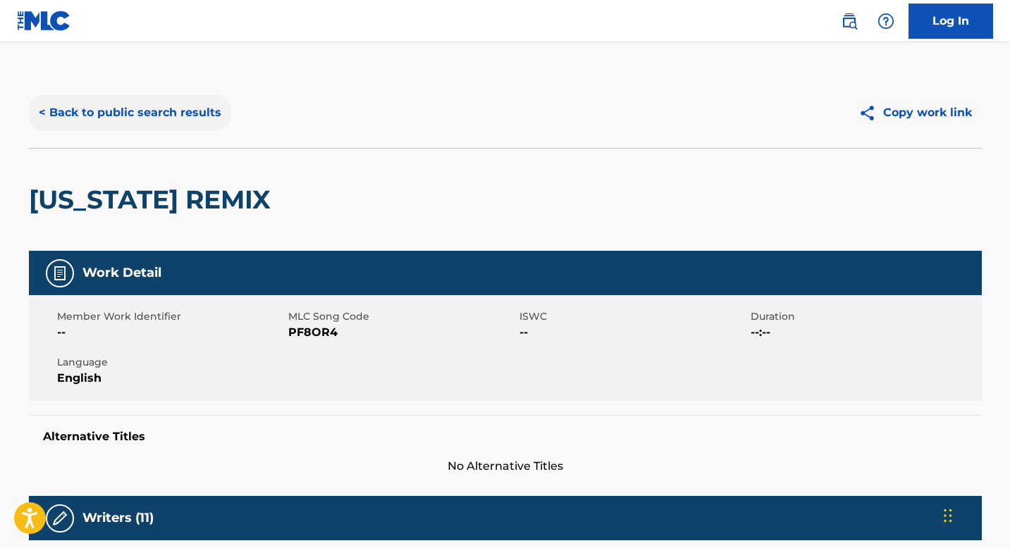
click at [121, 110] on button "< Back to public search results" at bounding box center [130, 112] width 202 height 35
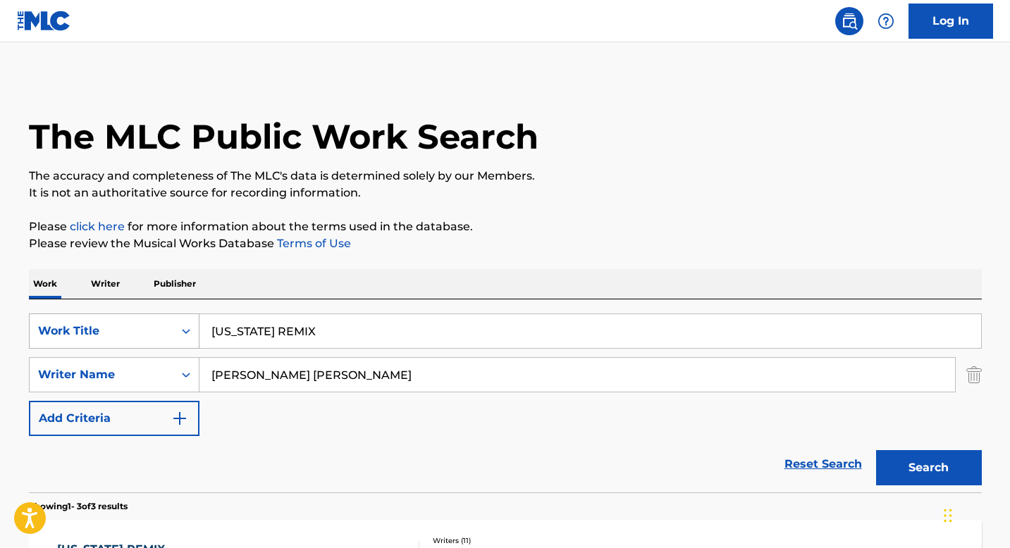
click at [185, 326] on icon "Search Form" at bounding box center [186, 331] width 14 height 14
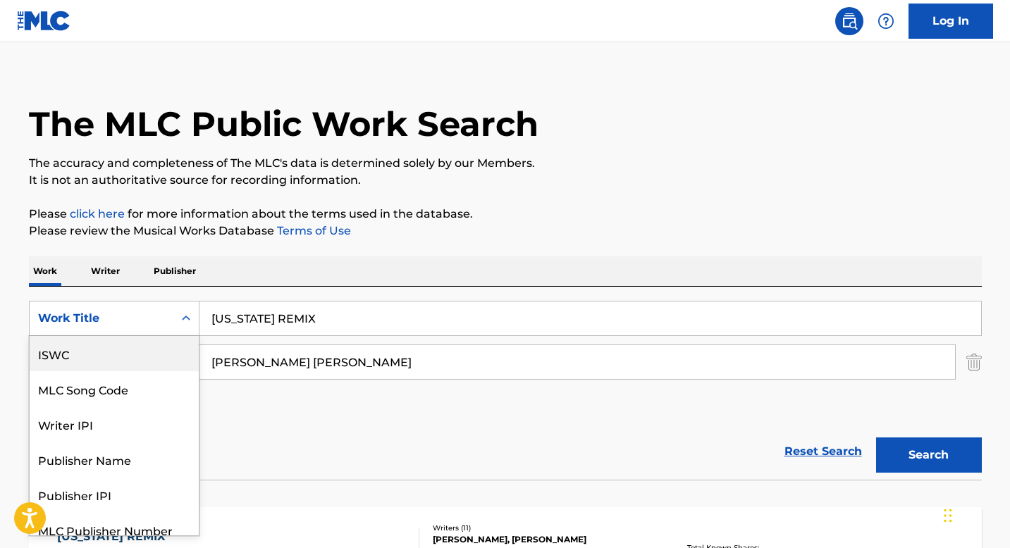
click at [130, 362] on div "ISWC" at bounding box center [114, 353] width 169 height 35
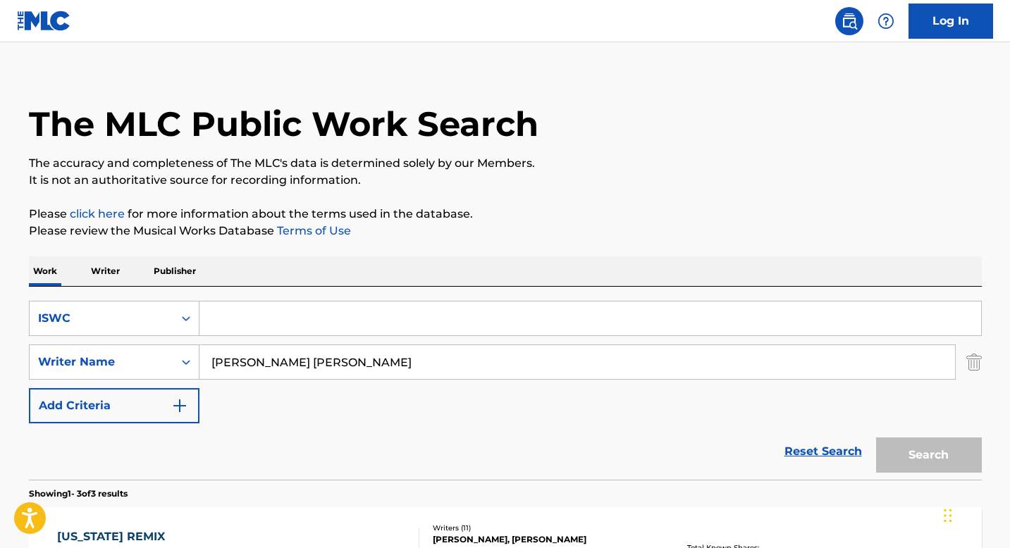
click at [278, 357] on input "[PERSON_NAME] [PERSON_NAME]" at bounding box center [577, 362] width 756 height 34
click at [271, 324] on input "Search Form" at bounding box center [590, 319] width 782 height 34
paste input "T9154011946"
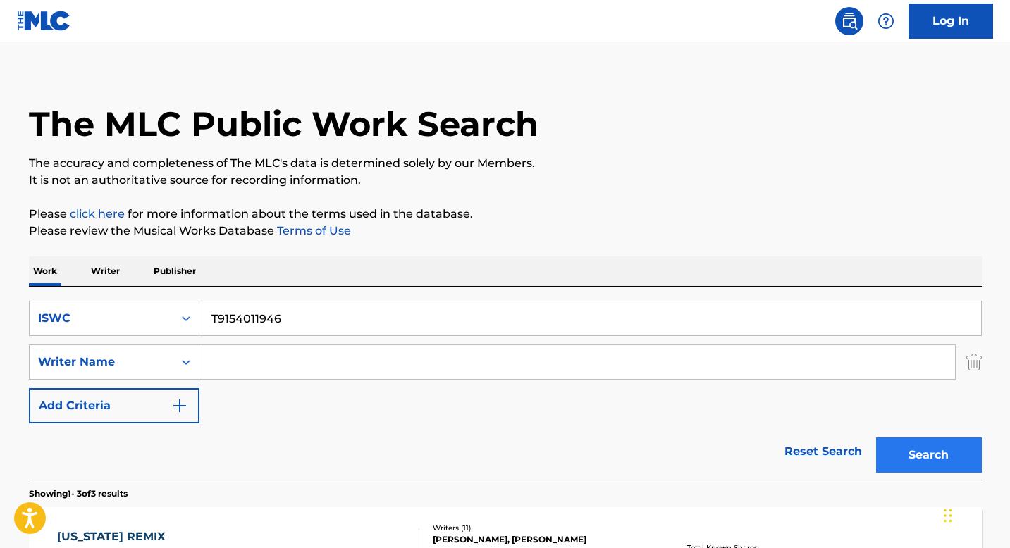
type input "T9154011946"
click at [901, 449] on button "Search" at bounding box center [929, 455] width 106 height 35
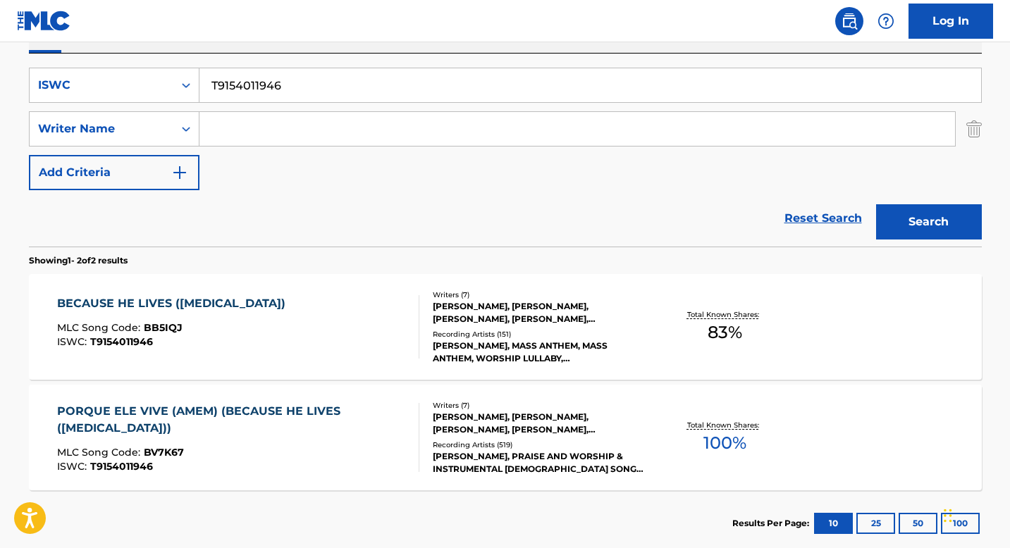
scroll to position [329, 0]
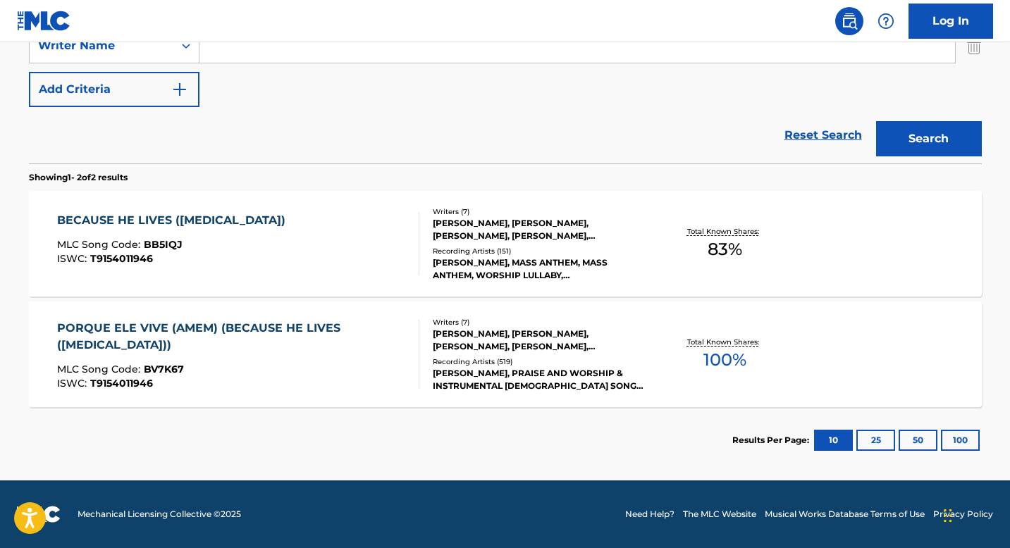
click at [445, 230] on div "[PERSON_NAME], [PERSON_NAME], [PERSON_NAME], [PERSON_NAME], [PERSON_NAME], [PER…" at bounding box center [539, 229] width 213 height 25
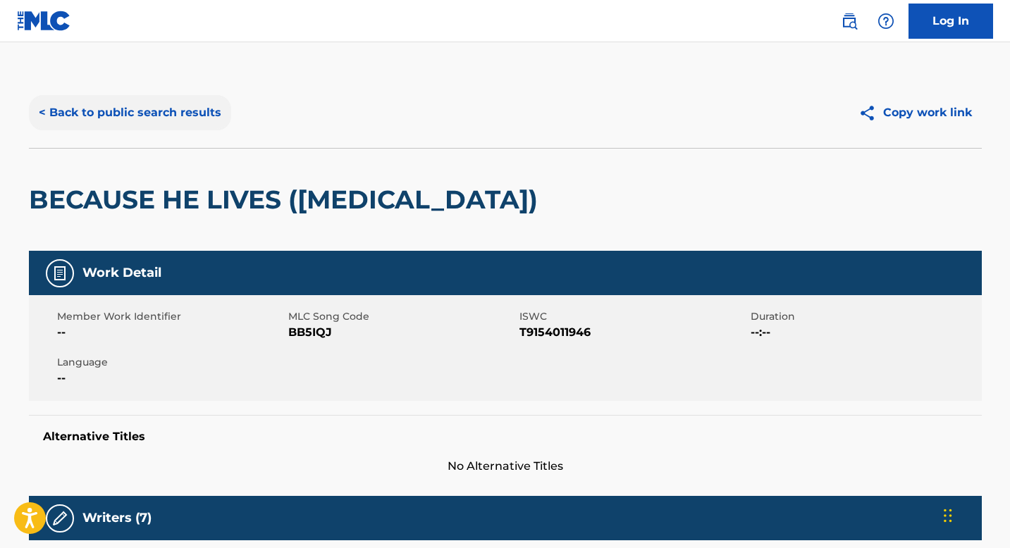
click at [126, 104] on button "< Back to public search results" at bounding box center [130, 112] width 202 height 35
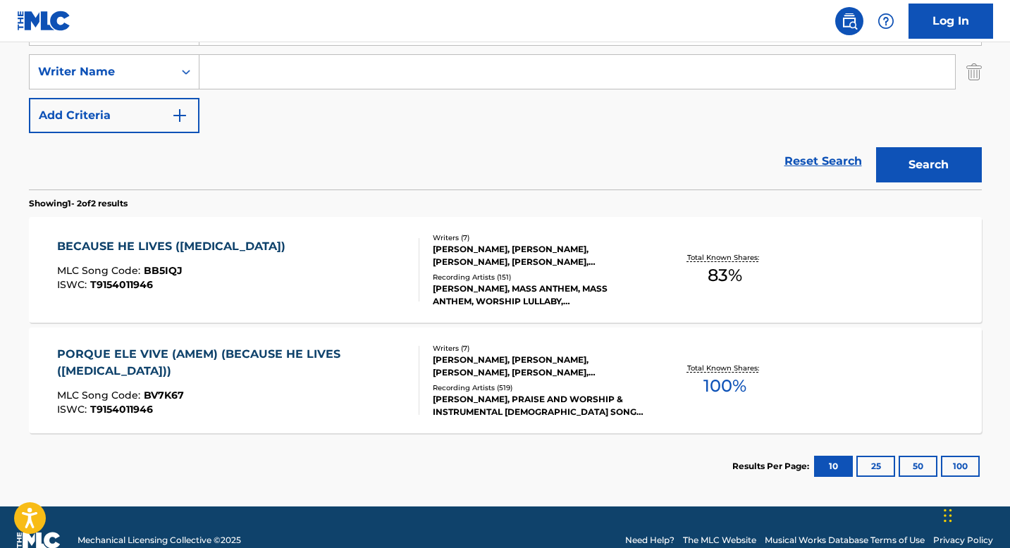
scroll to position [329, 0]
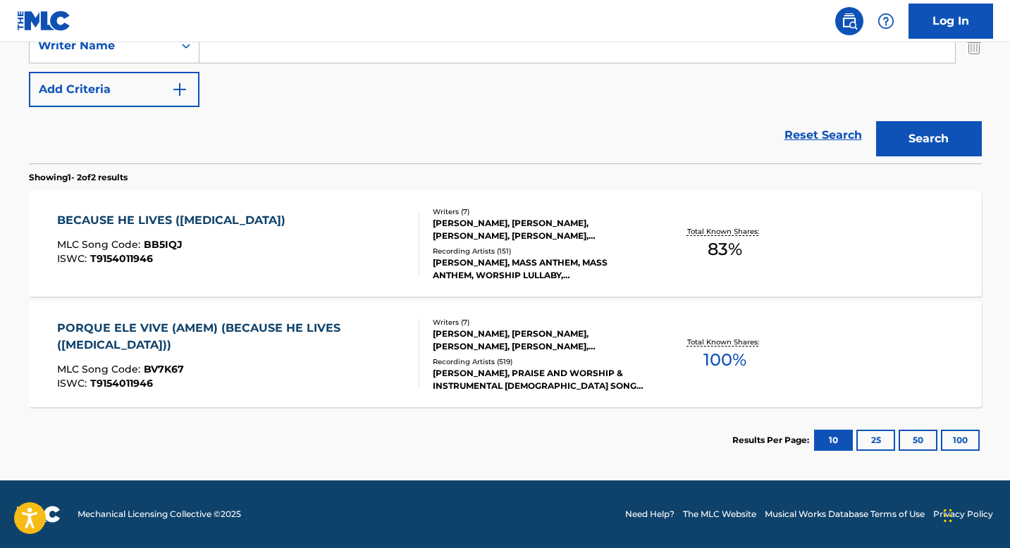
click at [477, 343] on div "[PERSON_NAME], [PERSON_NAME], [PERSON_NAME], [PERSON_NAME], [PERSON_NAME], [PER…" at bounding box center [539, 340] width 213 height 25
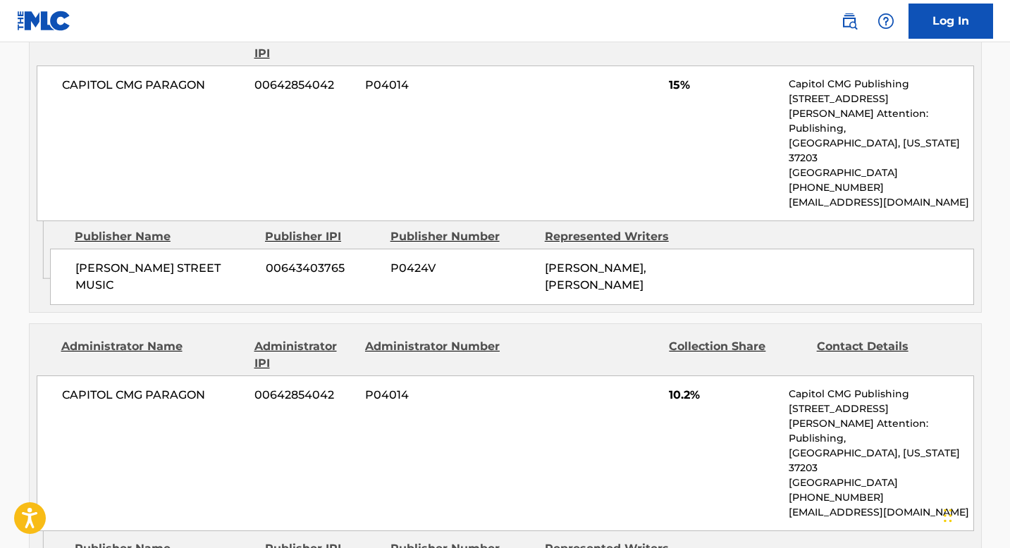
scroll to position [2023, 0]
